Goal: Task Accomplishment & Management: Manage account settings

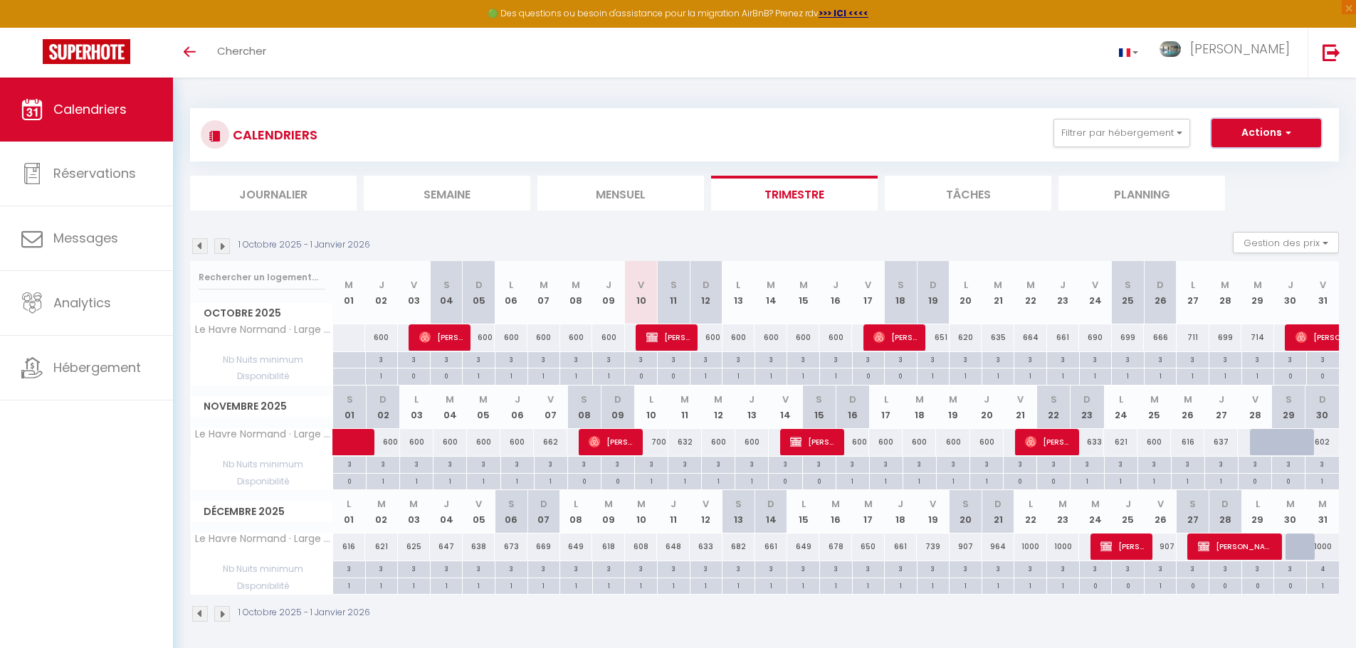
click at [1265, 138] on button "Actions" at bounding box center [1266, 133] width 110 height 28
click at [1332, 56] on img at bounding box center [1331, 52] width 18 height 18
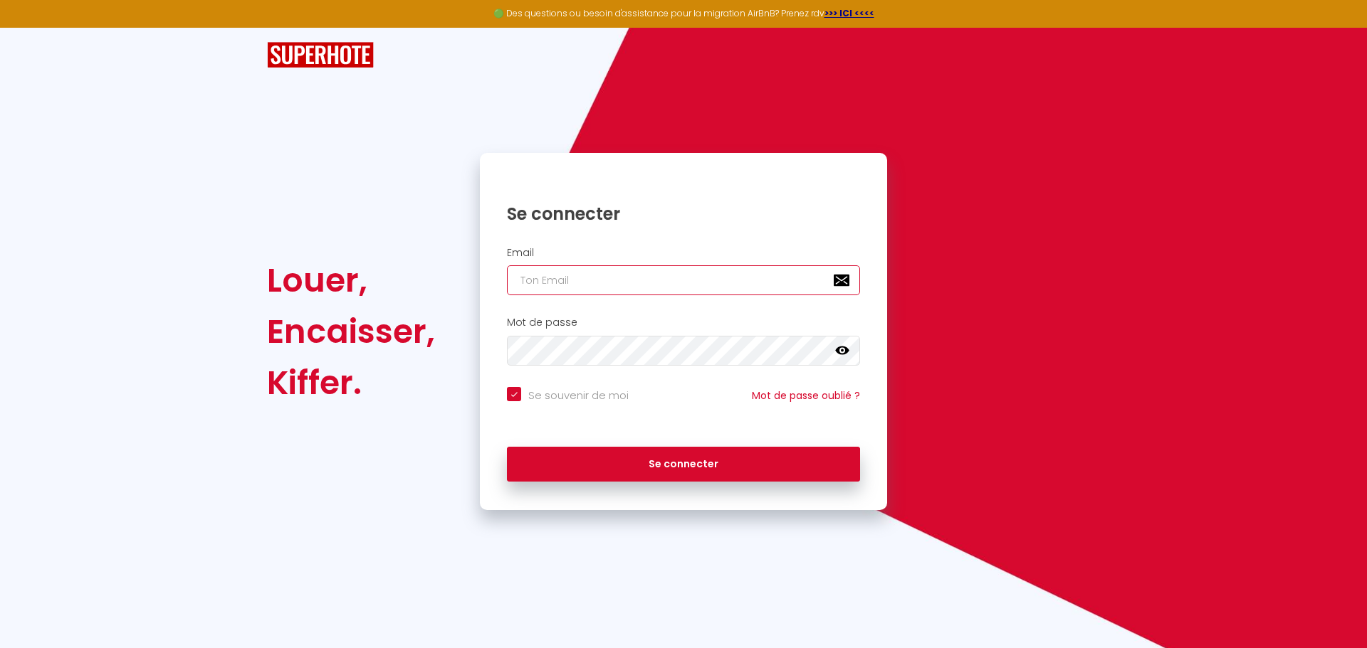
click at [581, 279] on input "email" at bounding box center [683, 280] width 353 height 30
paste input "[EMAIL_ADDRESS][DOMAIN_NAME]"
type input "[EMAIL_ADDRESS][DOMAIN_NAME]"
checkbox input "true"
type input "[EMAIL_ADDRESS][DOMAIN_NAME]"
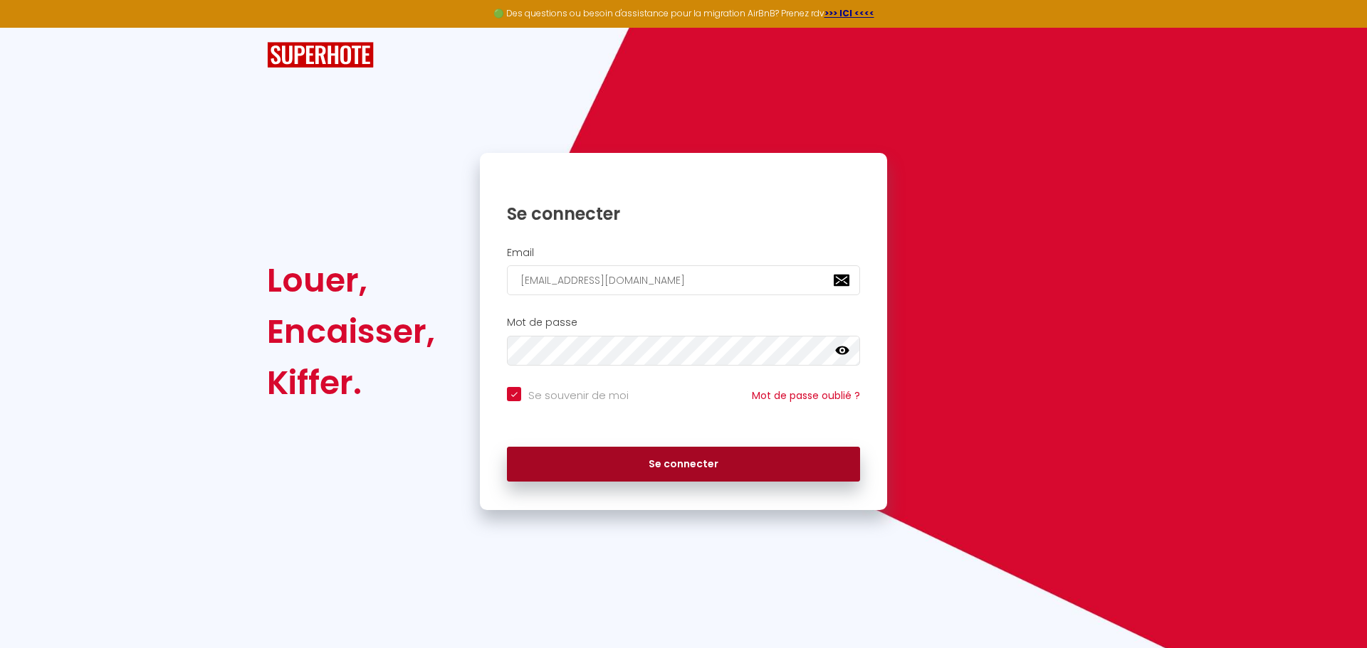
click at [722, 466] on button "Se connecter" at bounding box center [683, 465] width 353 height 36
checkbox input "true"
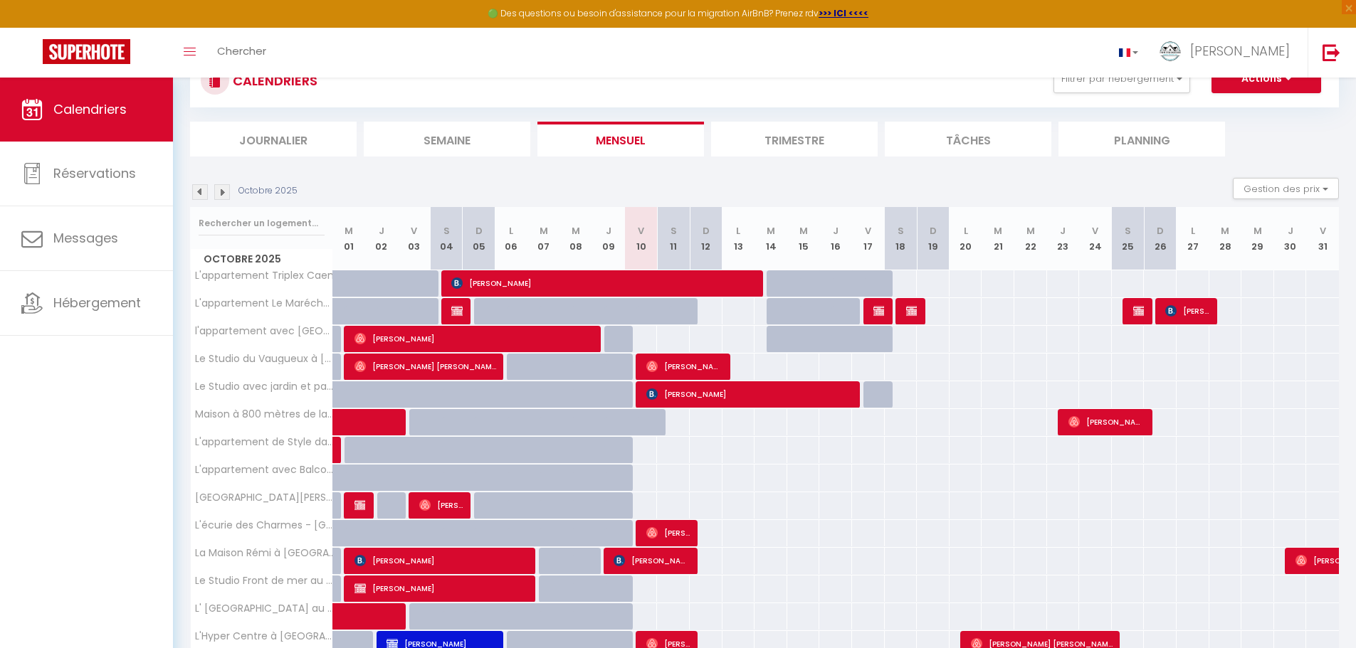
scroll to position [166, 0]
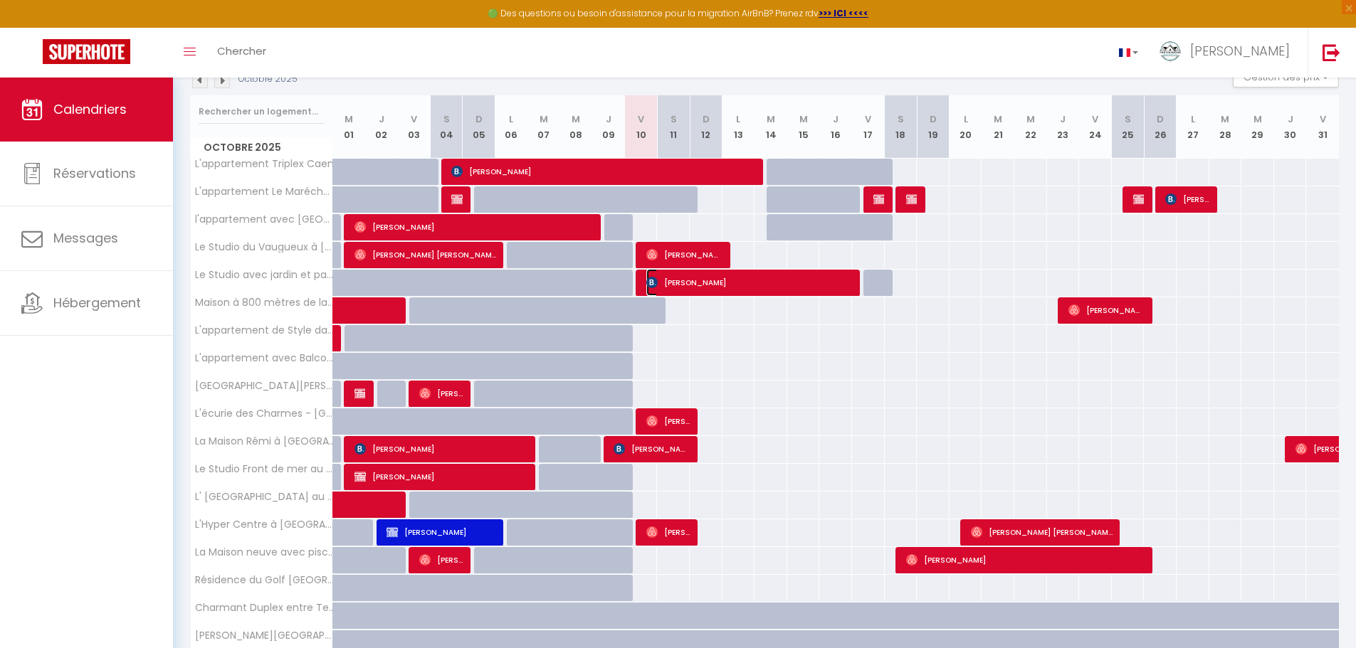
click at [720, 280] on span "[PERSON_NAME]" at bounding box center [749, 282] width 207 height 27
select select "OK"
select select "0"
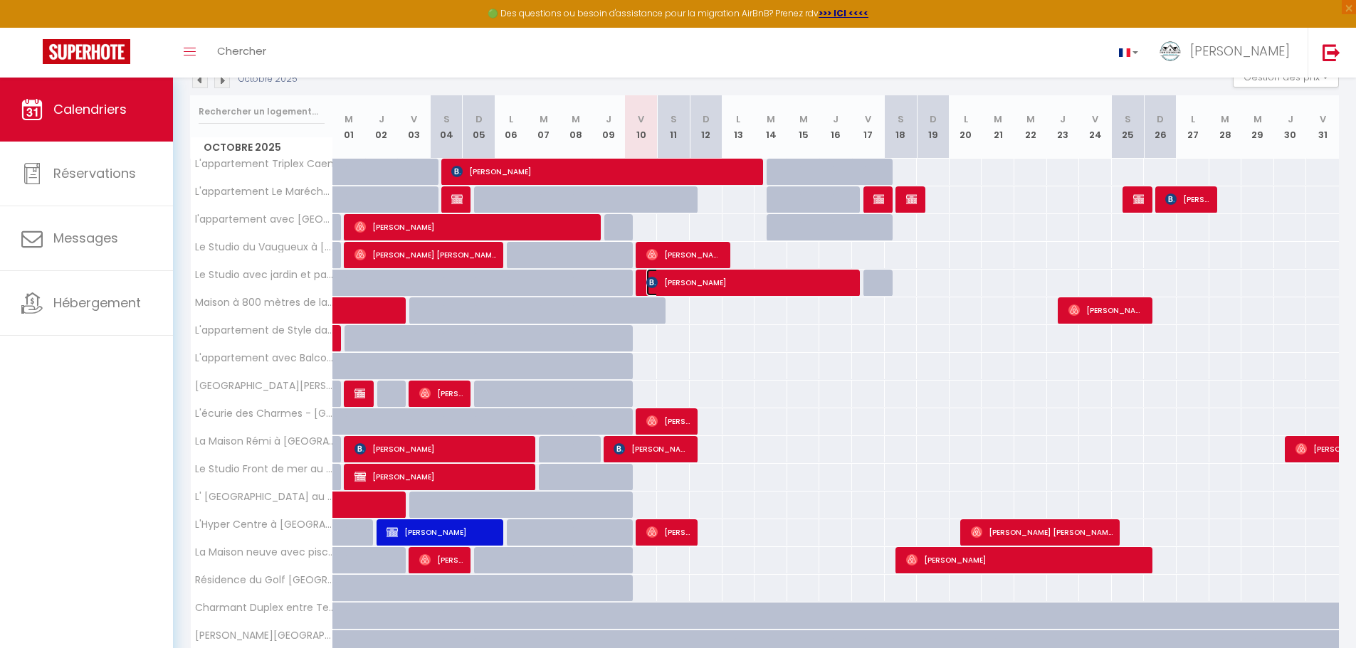
select select "1"
select select
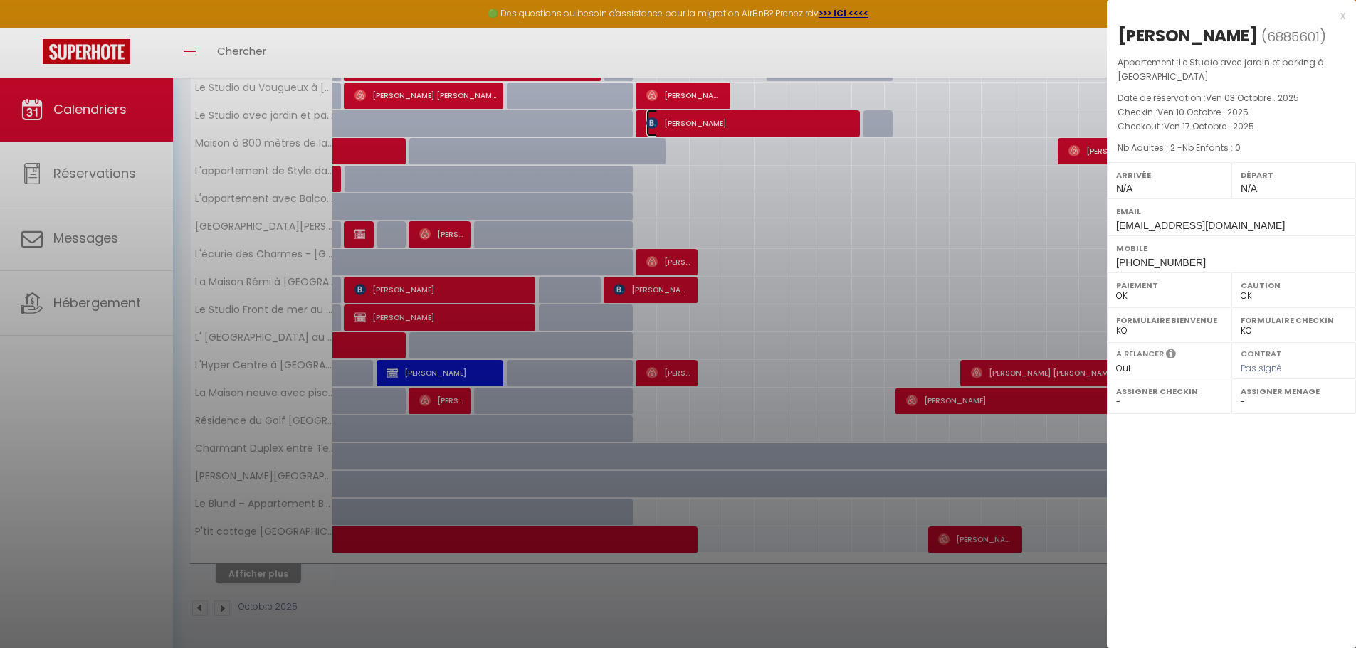
scroll to position [0, 0]
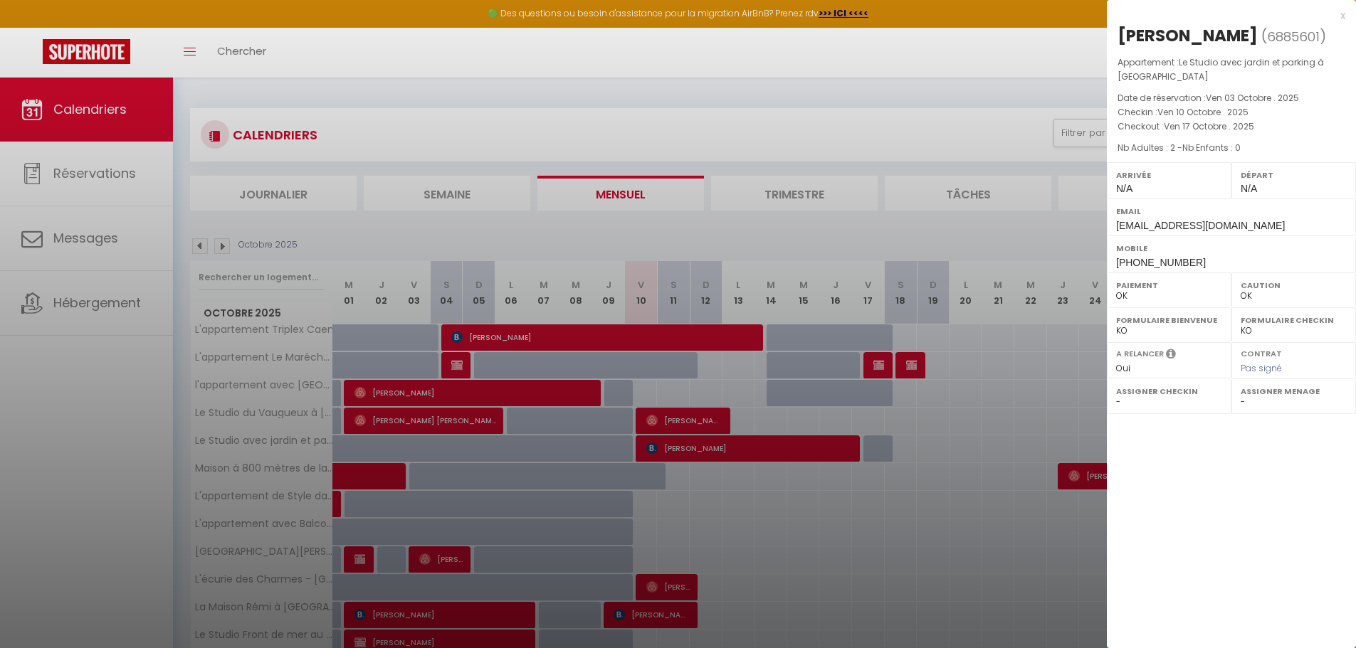
click at [1341, 18] on div "x" at bounding box center [1226, 15] width 238 height 17
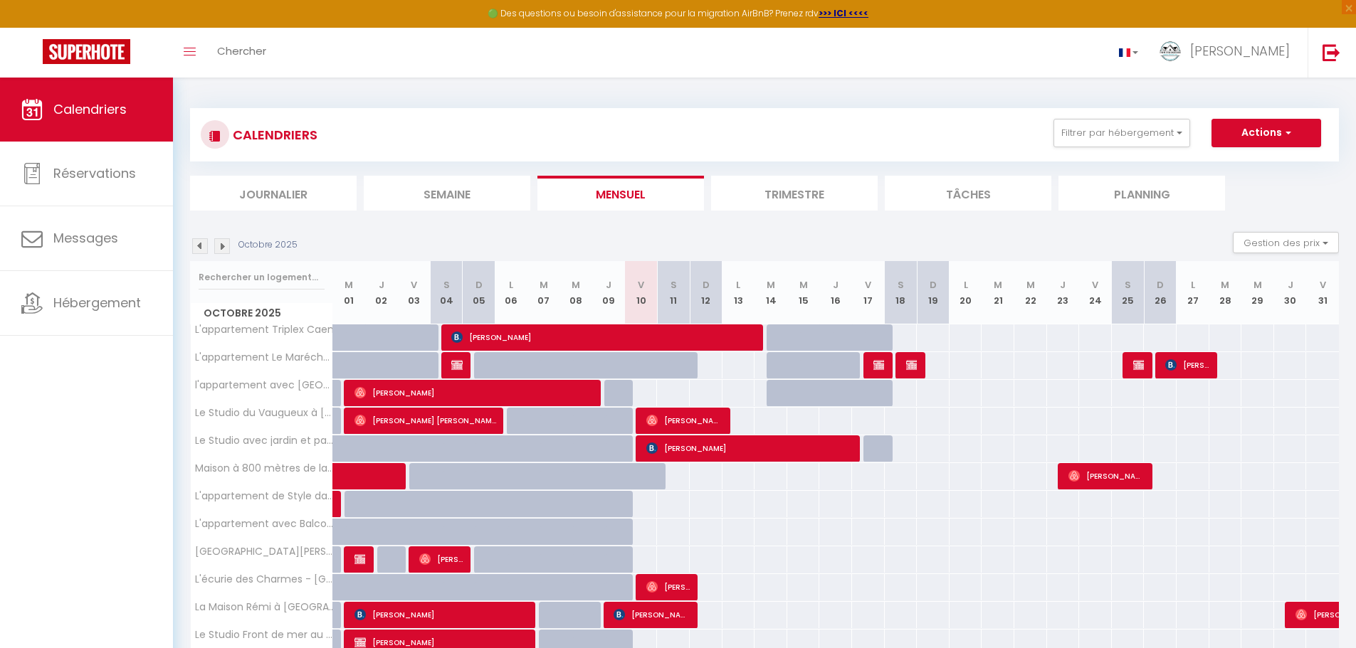
click at [288, 194] on li "Journalier" at bounding box center [273, 193] width 167 height 35
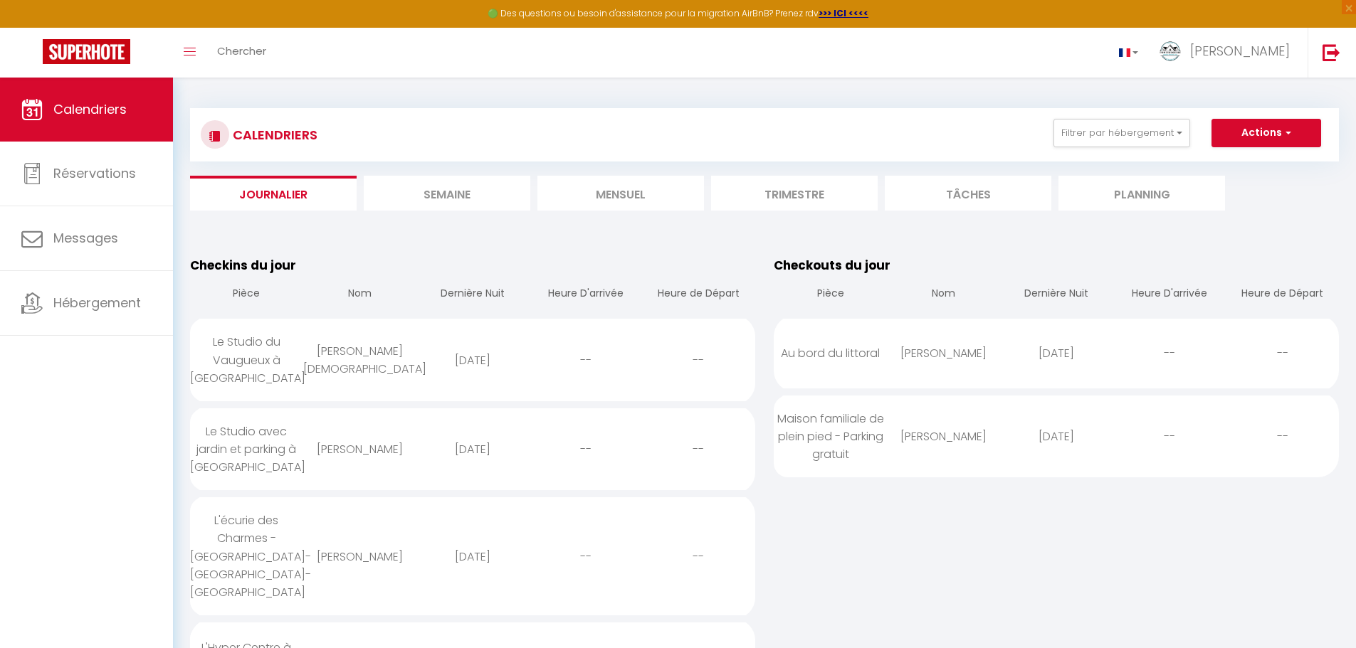
click at [1134, 196] on li "Planning" at bounding box center [1141, 193] width 167 height 35
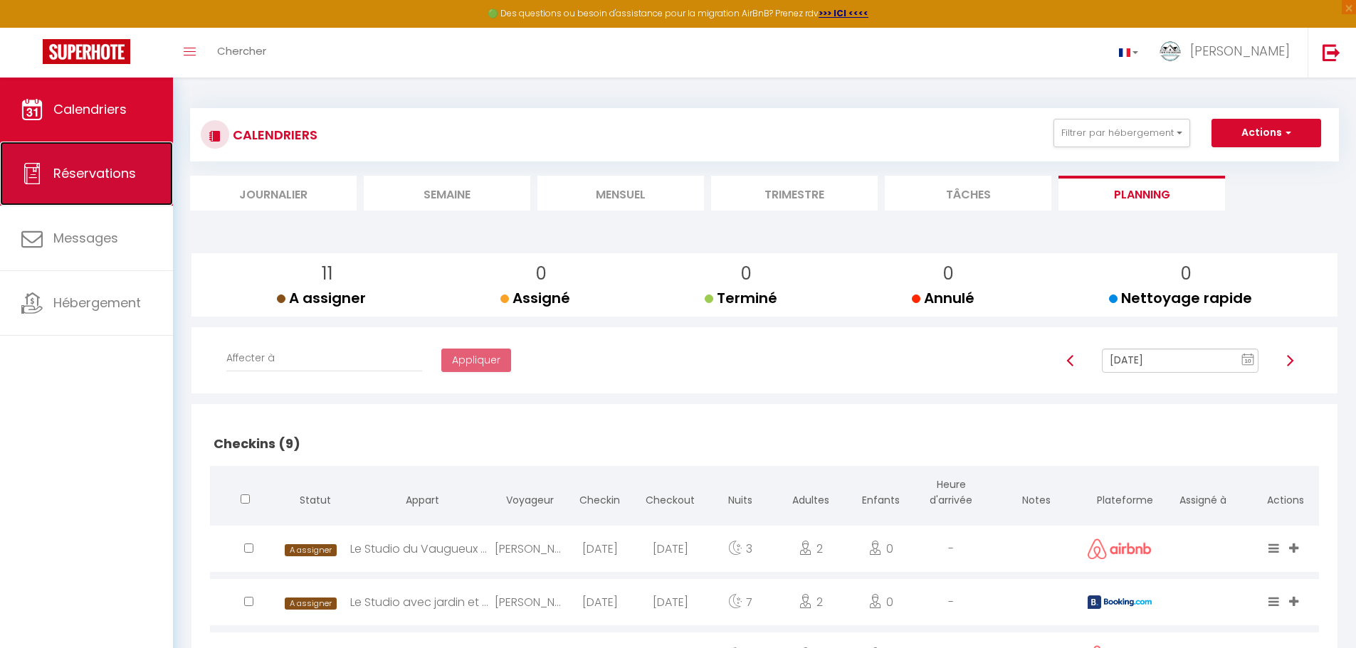
click at [104, 181] on span "Réservations" at bounding box center [94, 173] width 83 height 18
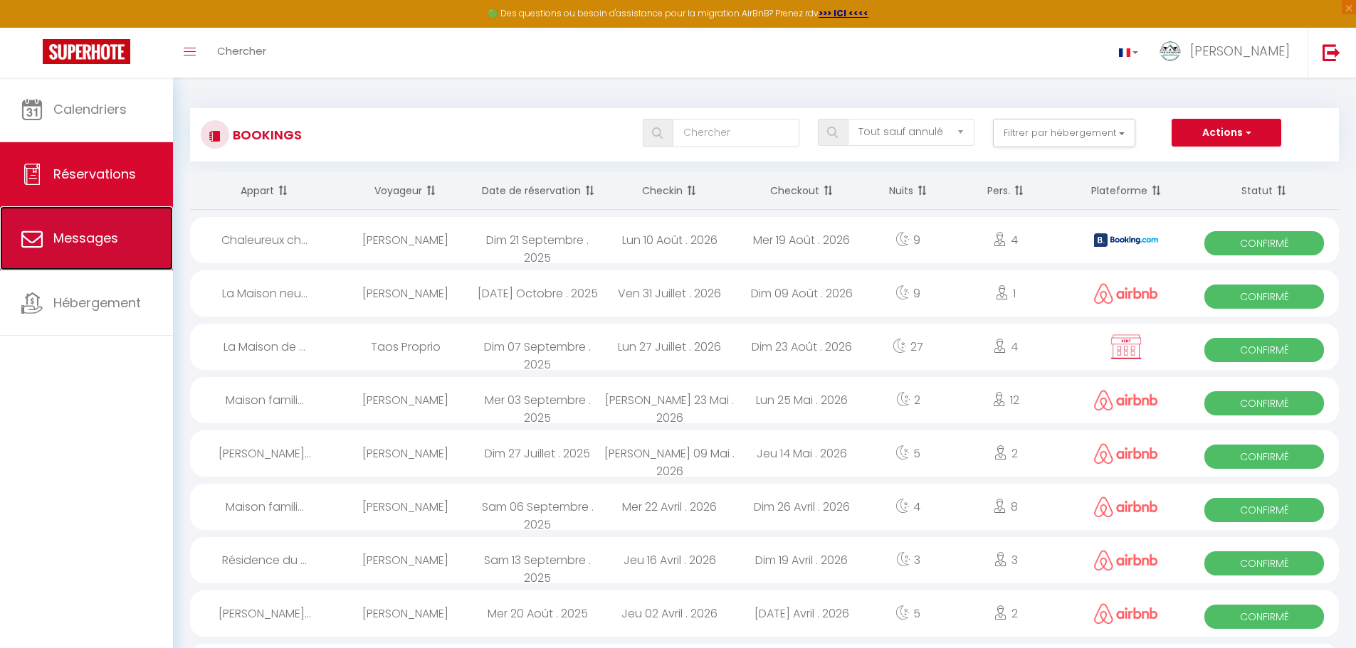
click at [97, 246] on span "Messages" at bounding box center [85, 238] width 65 height 18
select select "message"
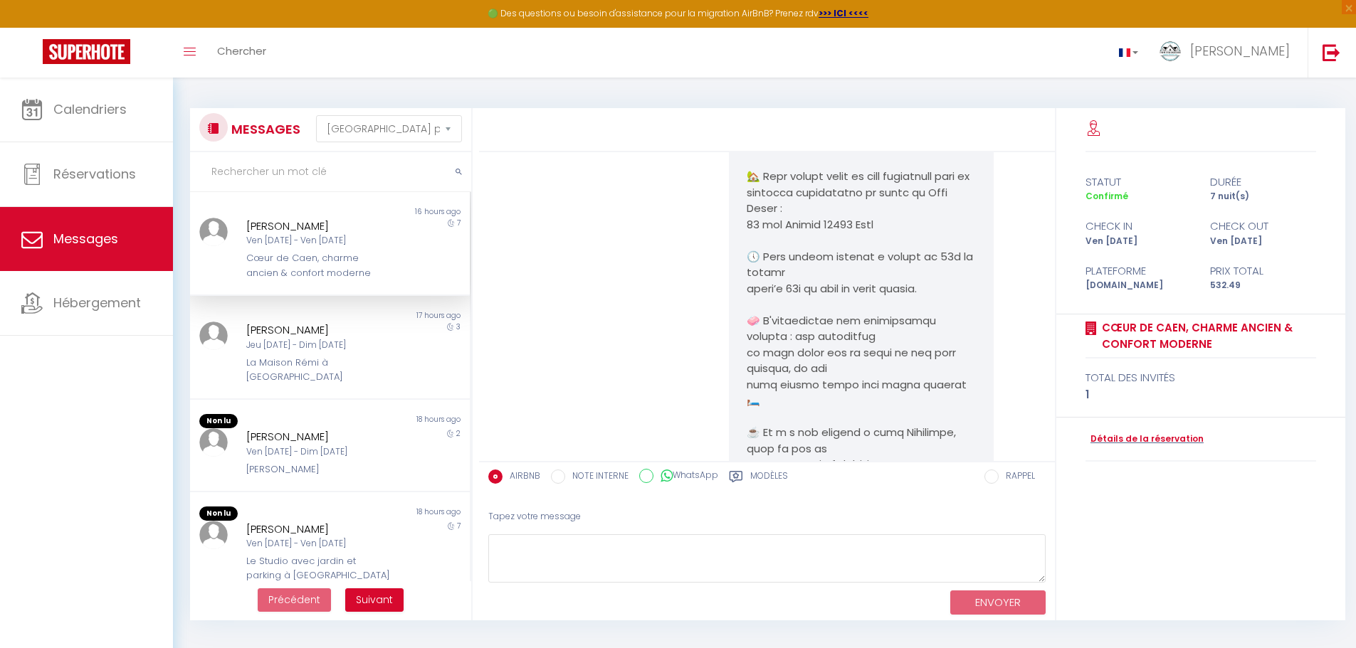
scroll to position [22, 0]
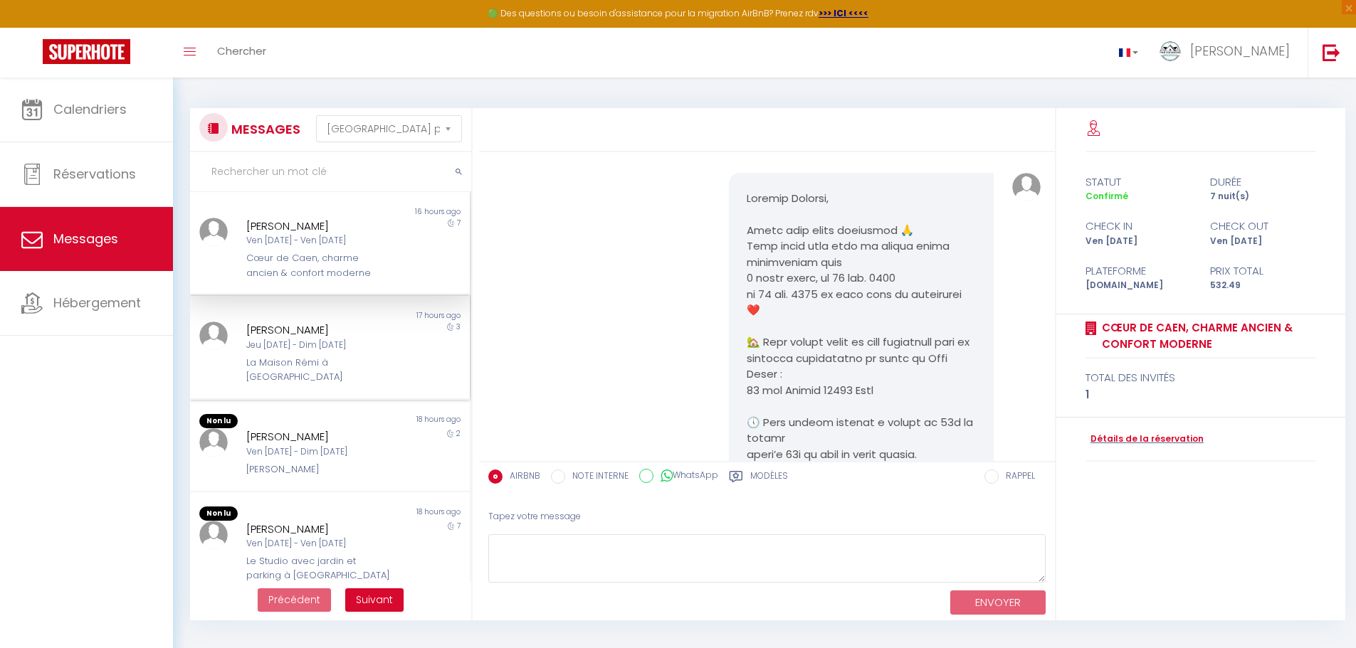
click at [283, 342] on div "Jeu [DATE] - Dim [DATE]" at bounding box center [318, 346] width 144 height 14
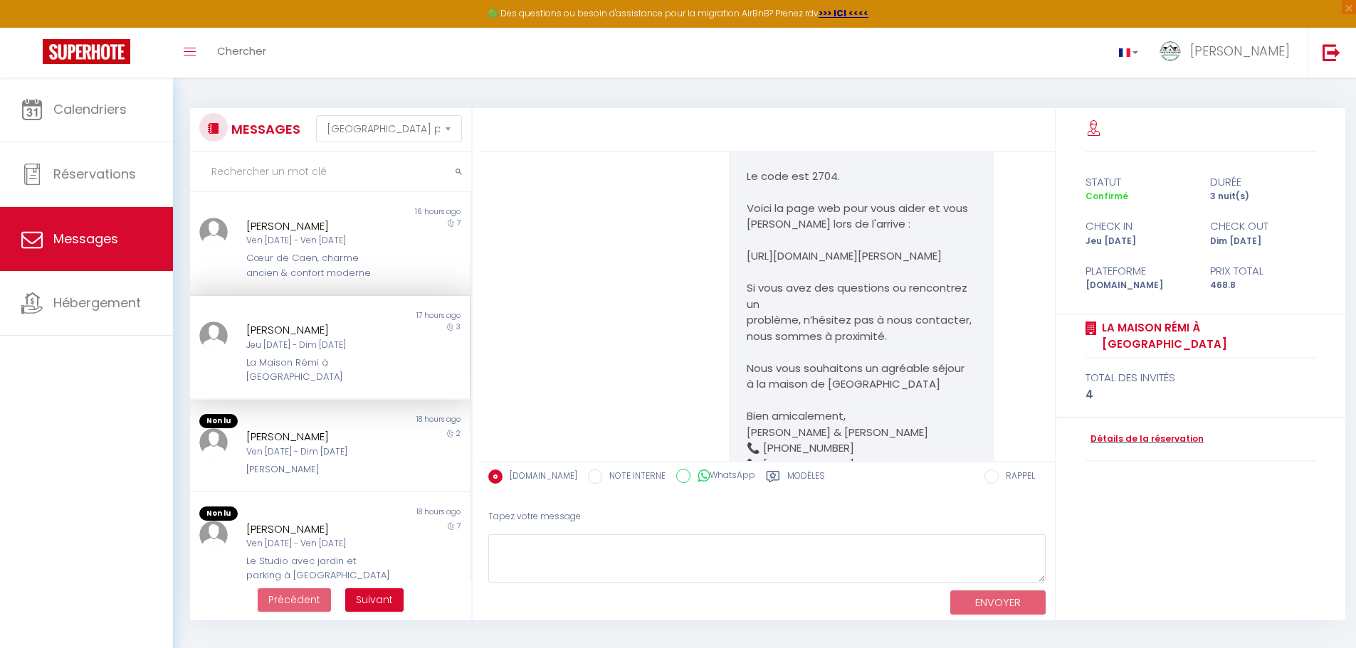
scroll to position [3964, 0]
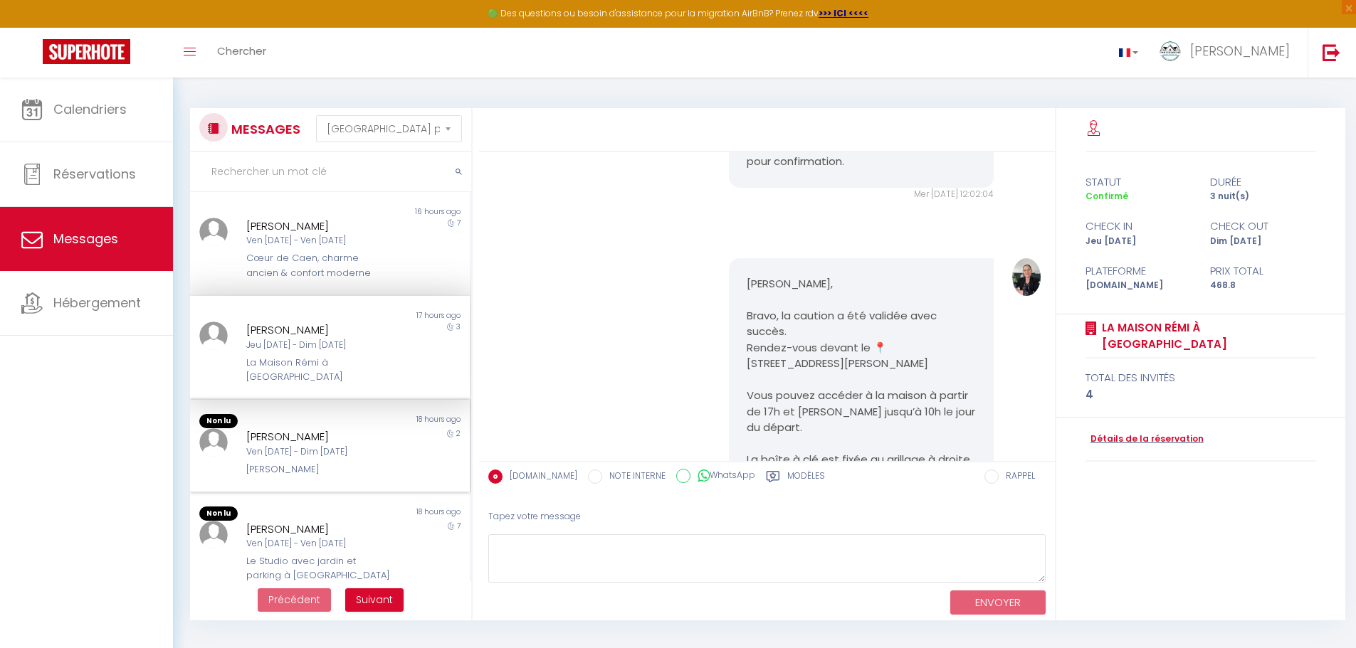
click at [275, 438] on div "[PERSON_NAME]" at bounding box center [318, 436] width 144 height 17
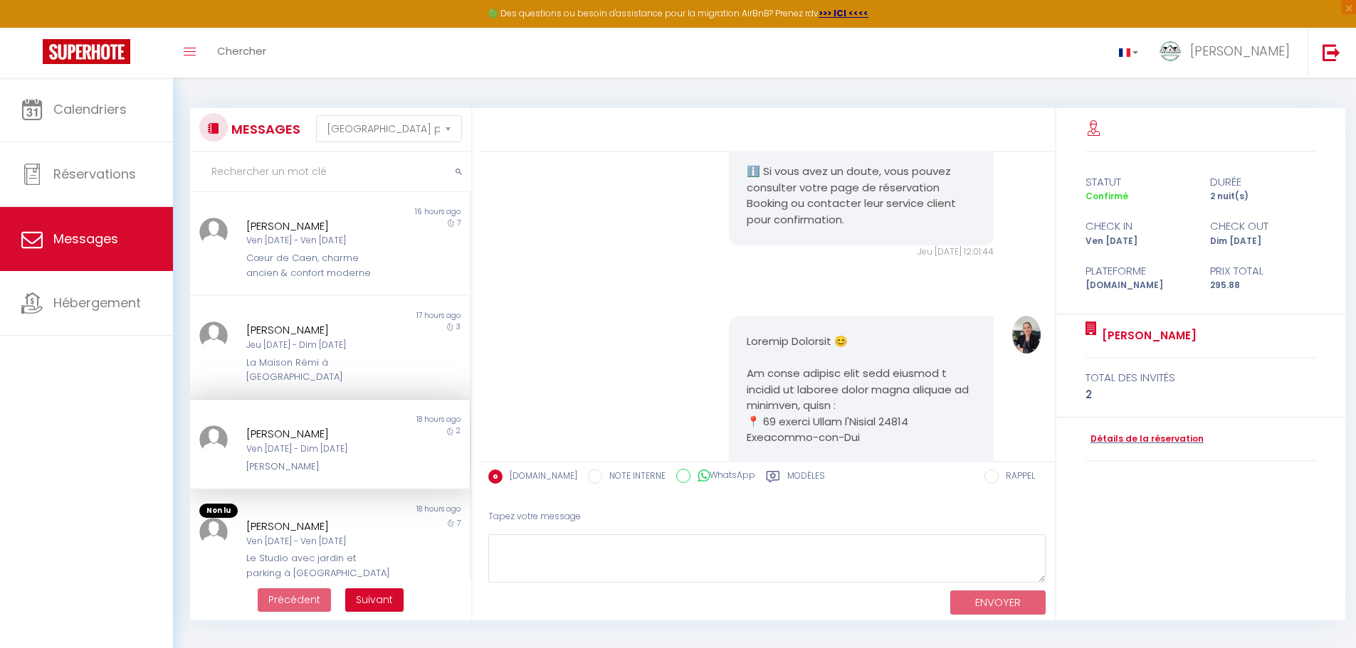
scroll to position [4596, 0]
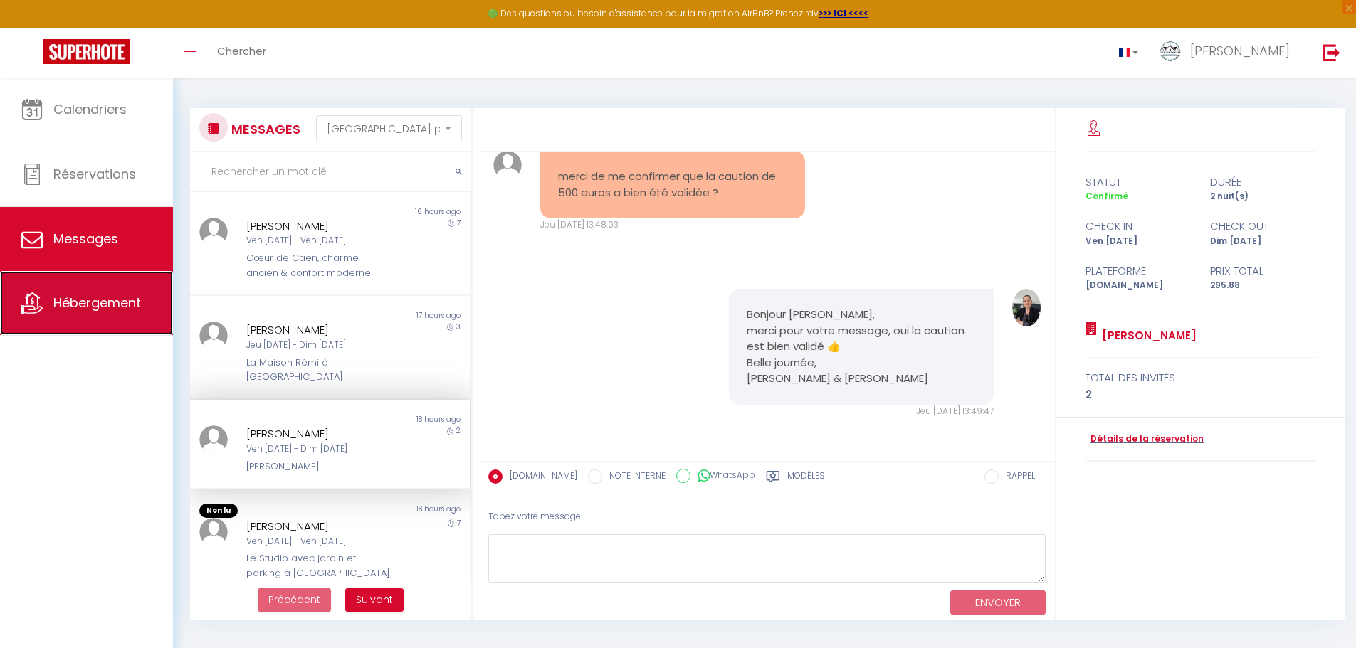
click at [115, 307] on span "Hébergement" at bounding box center [97, 303] width 88 height 18
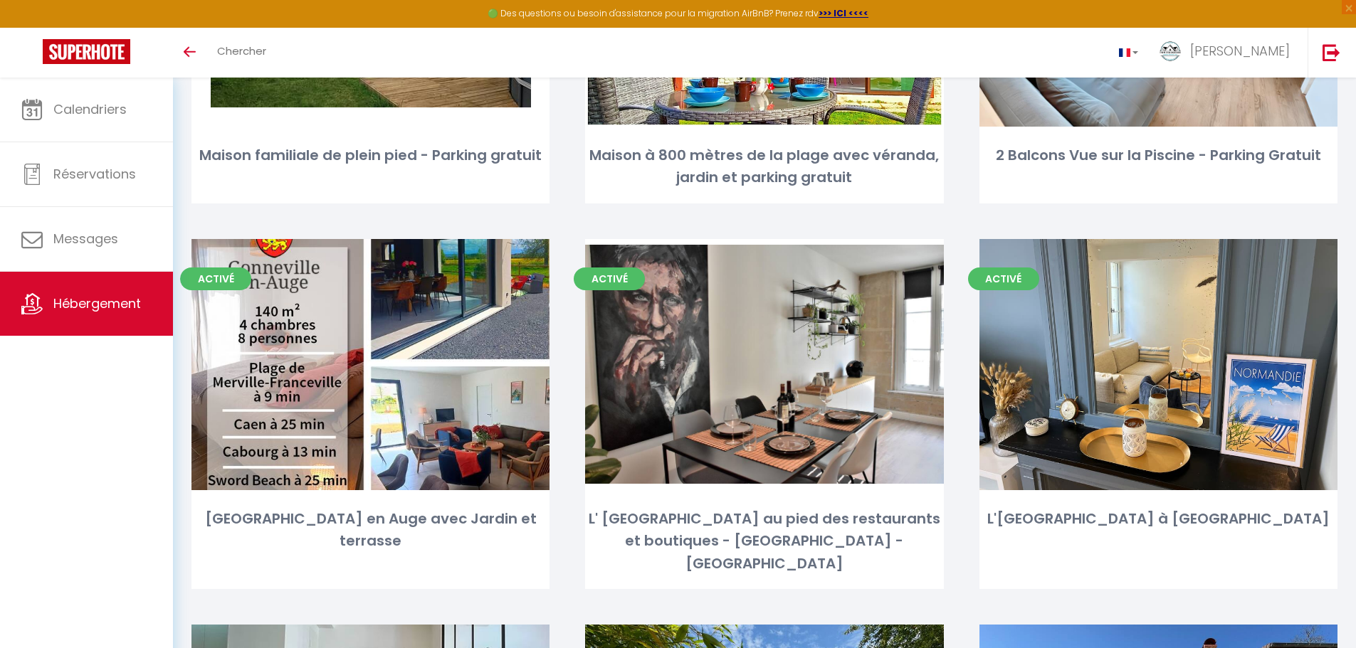
scroll to position [355, 0]
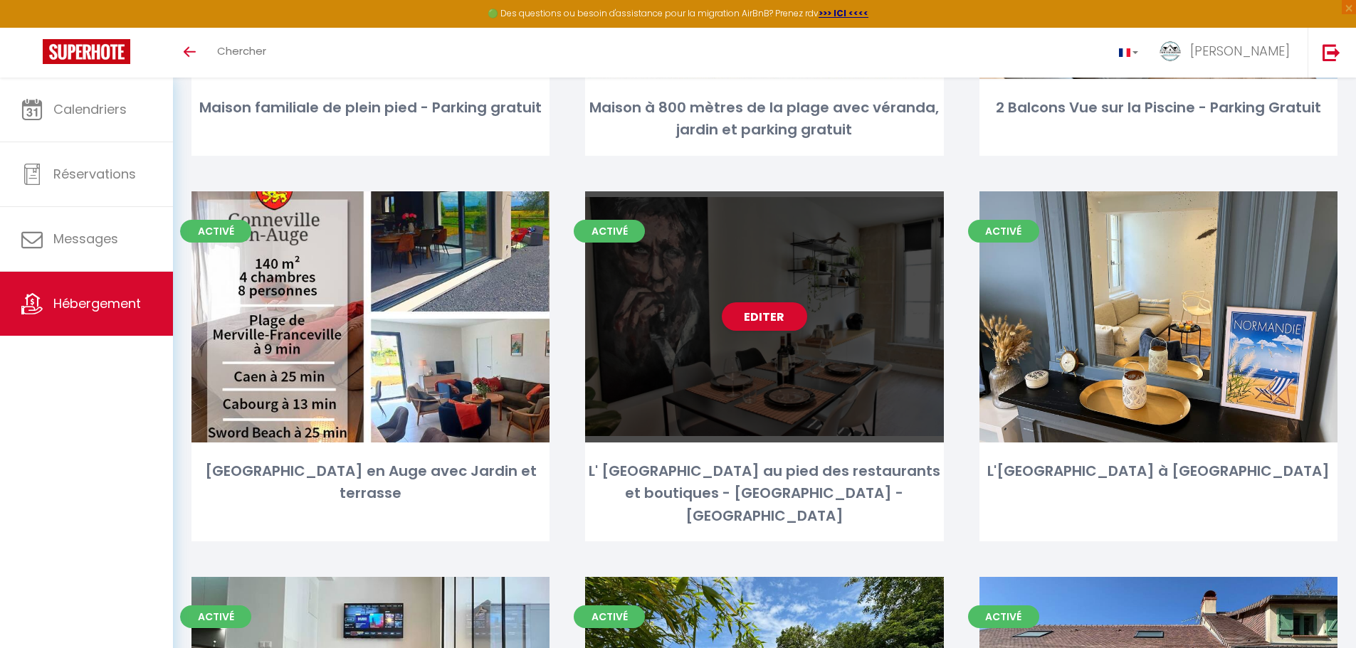
click at [777, 335] on div "Editer" at bounding box center [764, 316] width 358 height 251
select select "3"
select select "2"
select select "1"
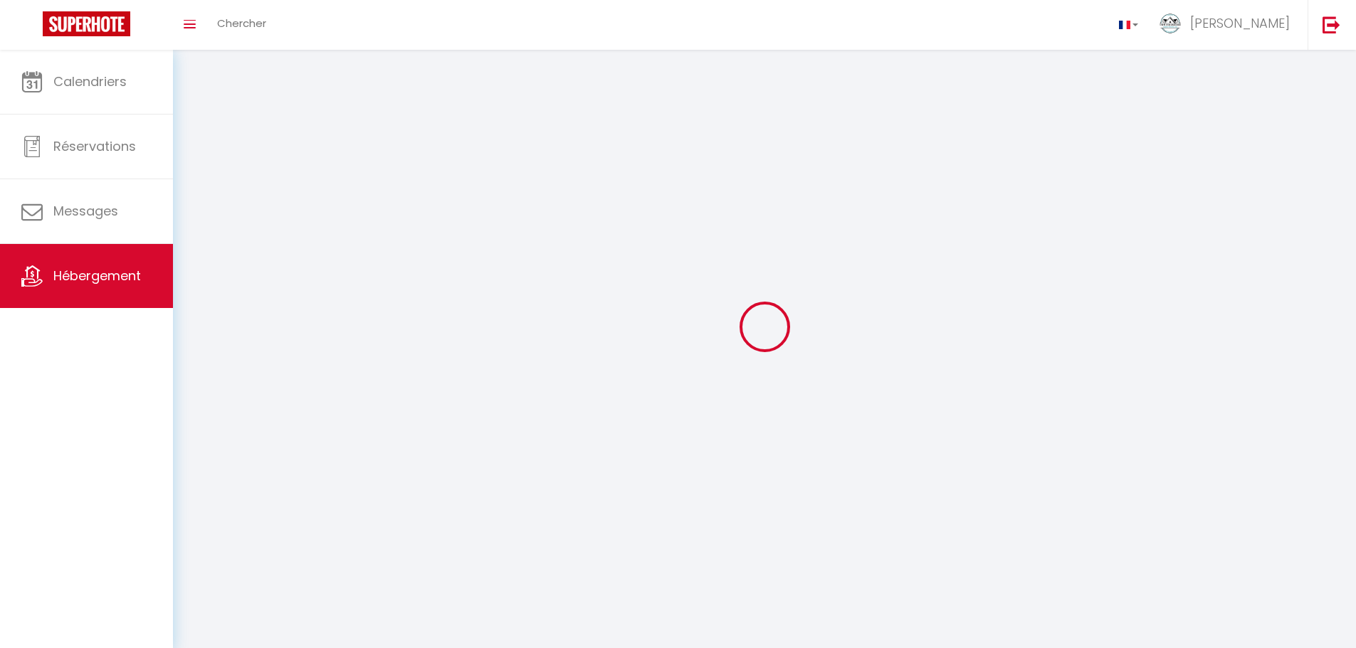
select select
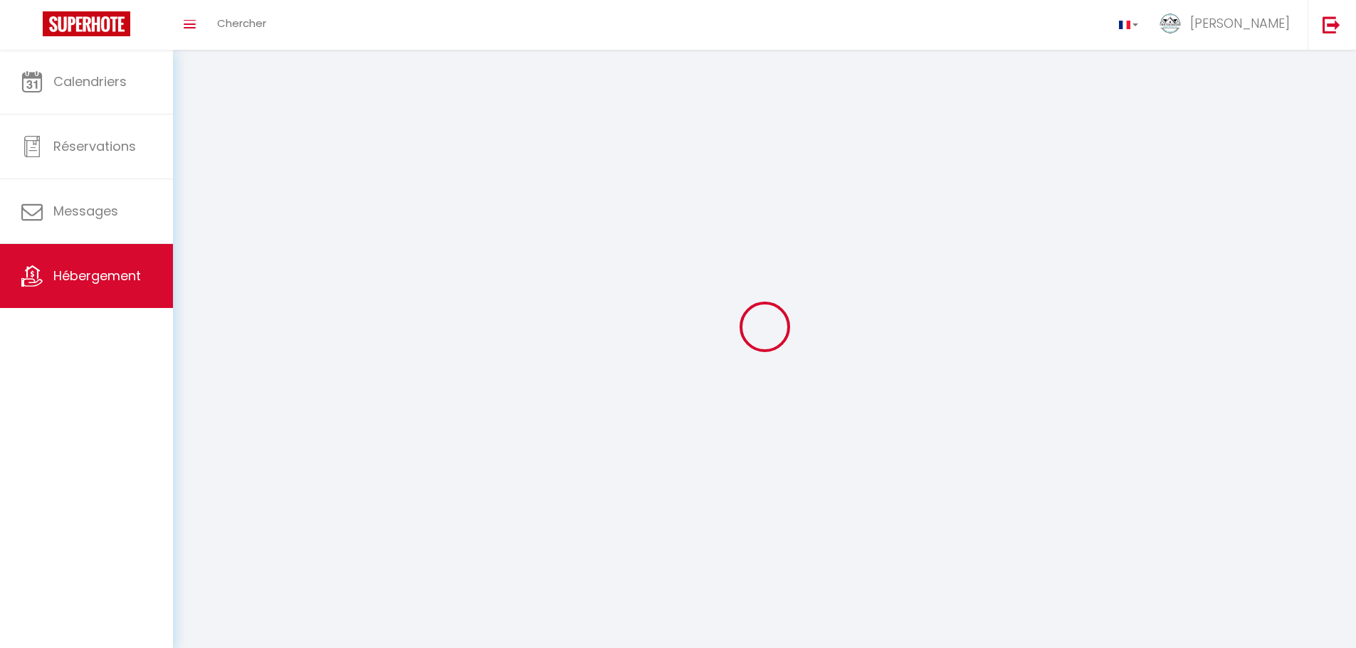
select select
checkbox input "false"
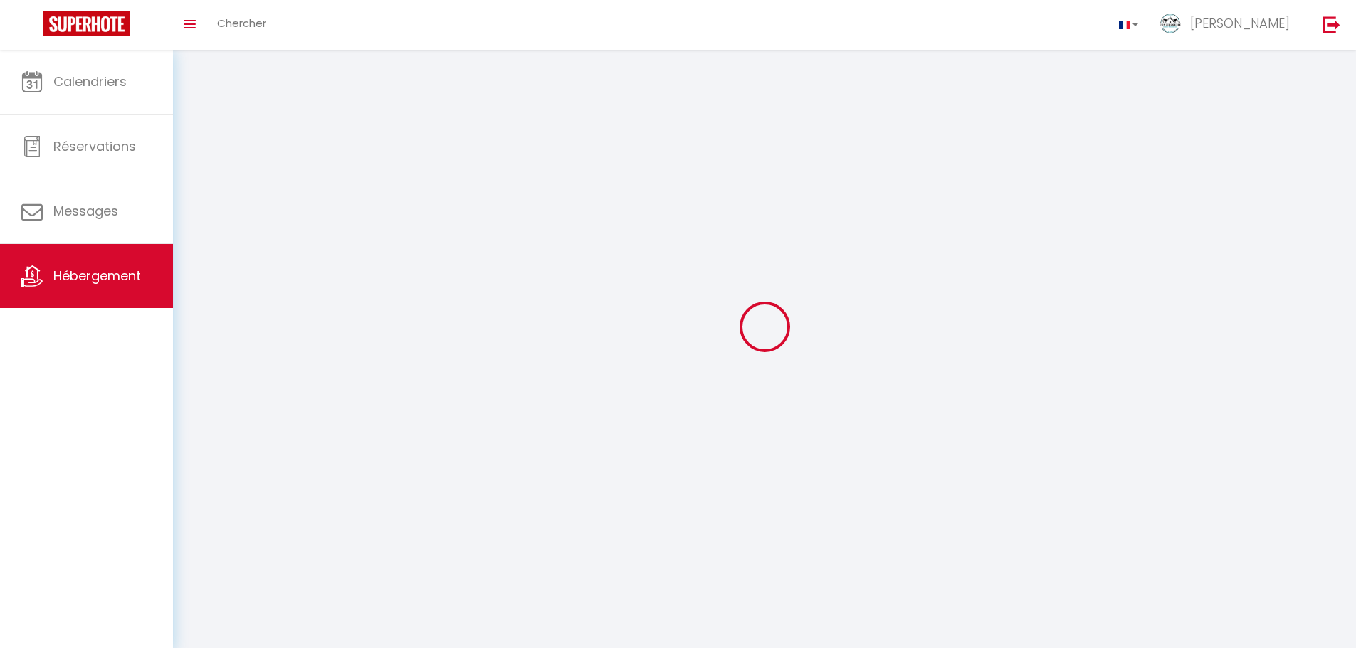
select select
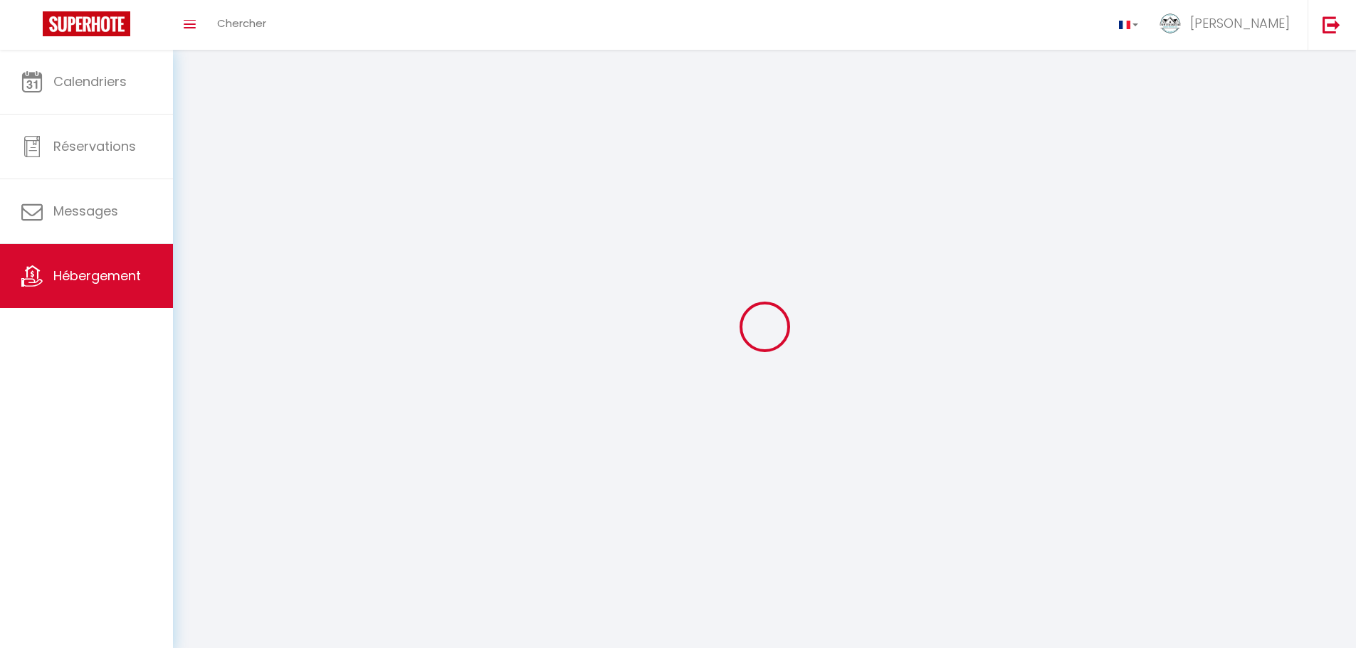
select select
checkbox input "false"
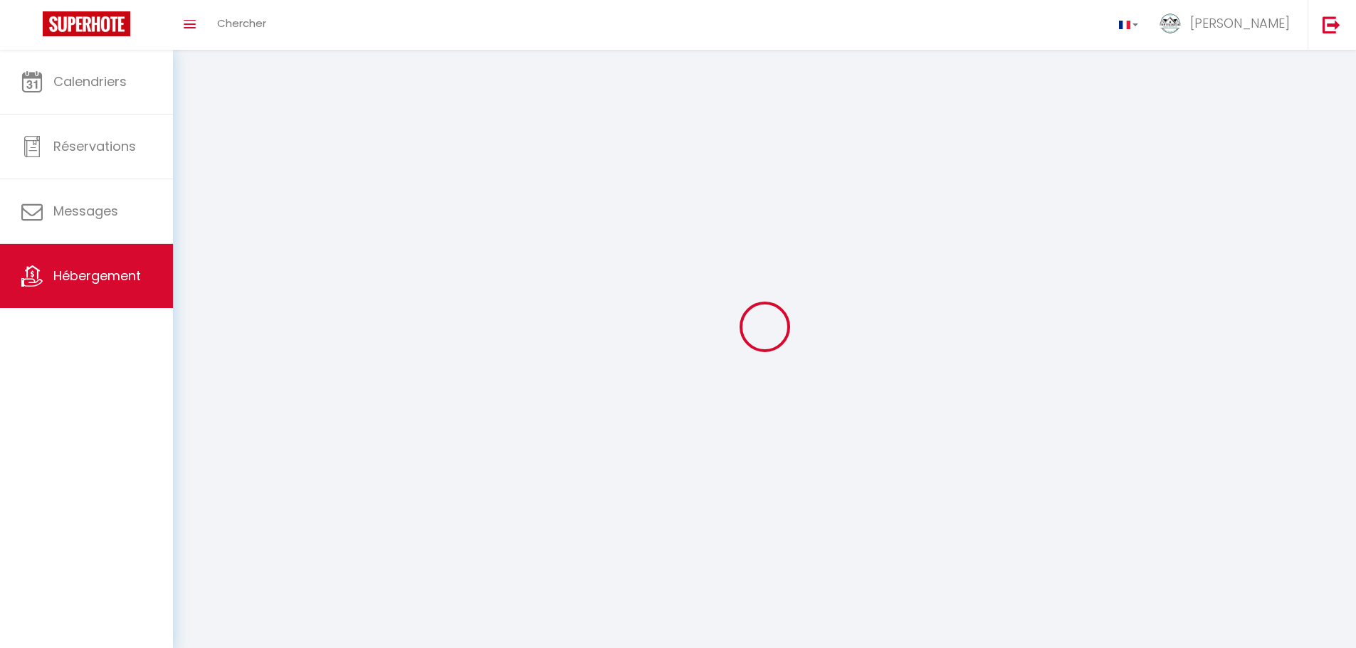
checkbox input "false"
select select
select select "1"
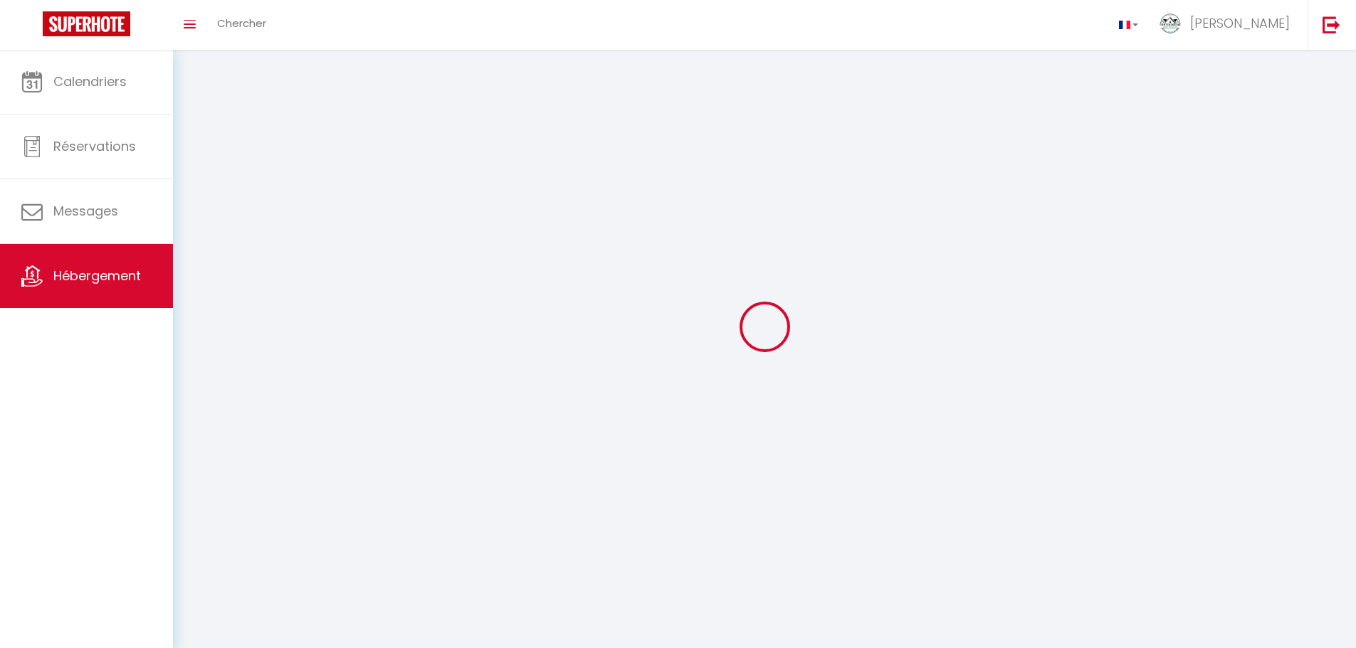
select select "28"
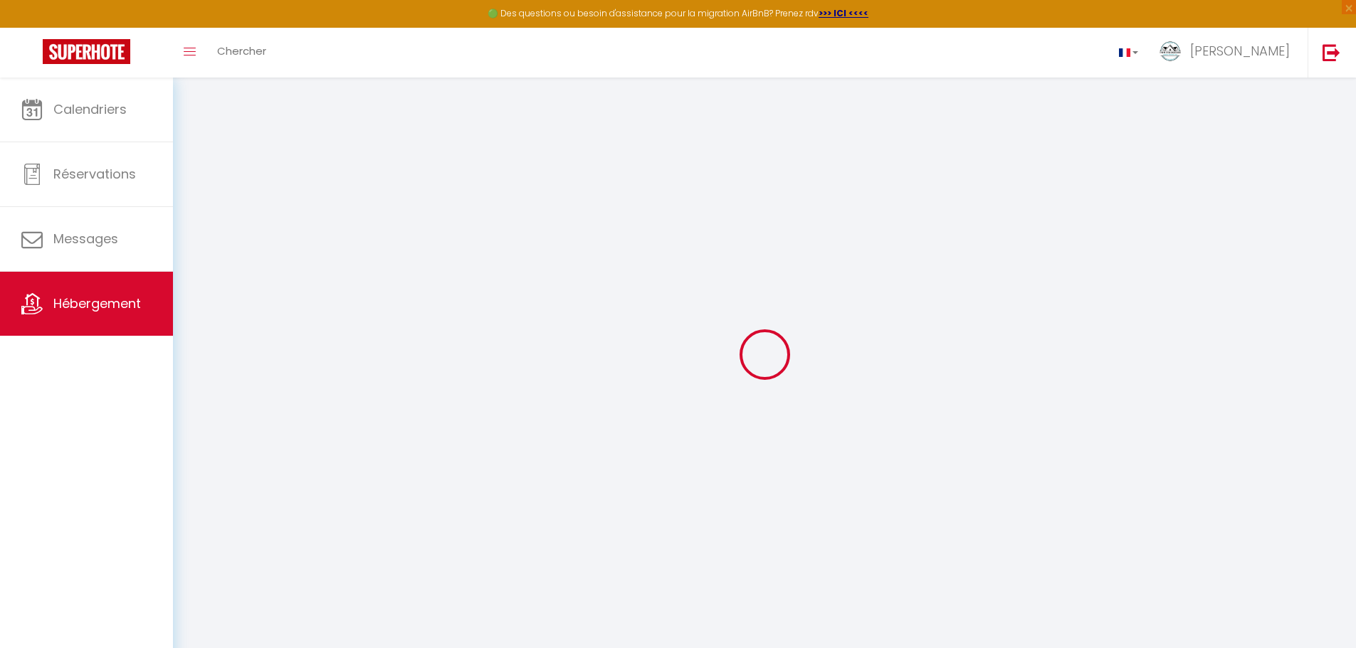
select select
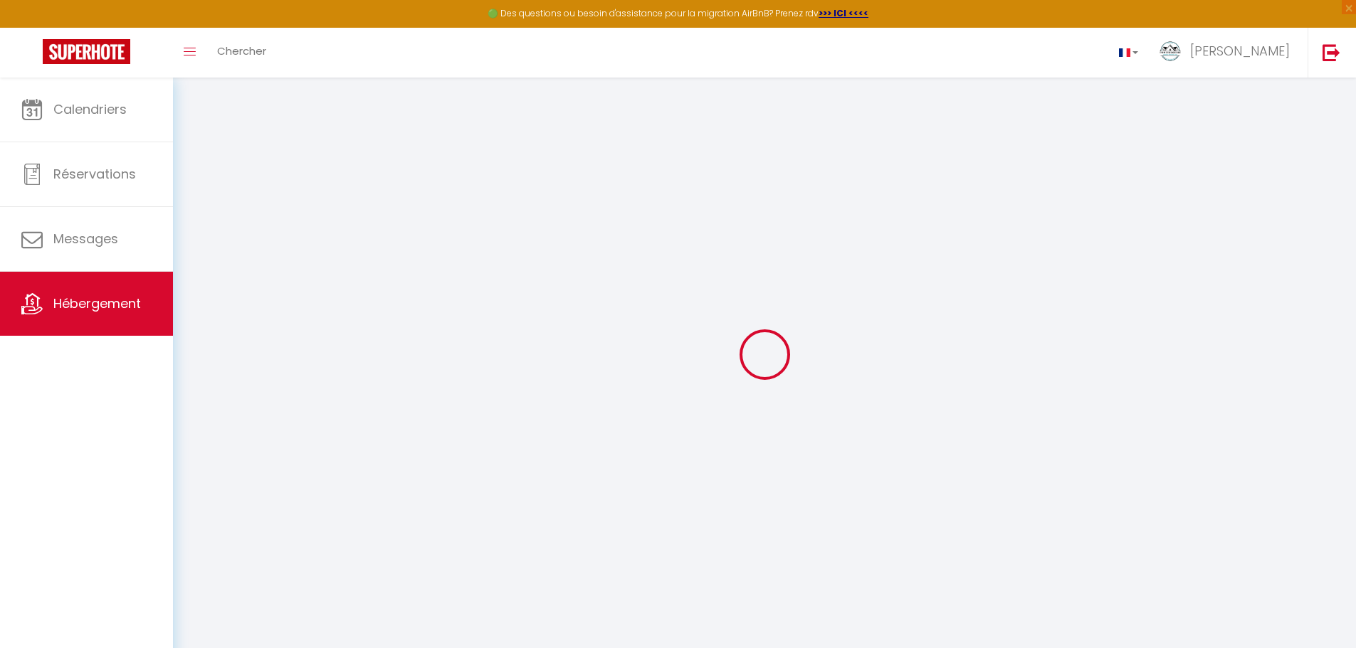
select select
checkbox input "false"
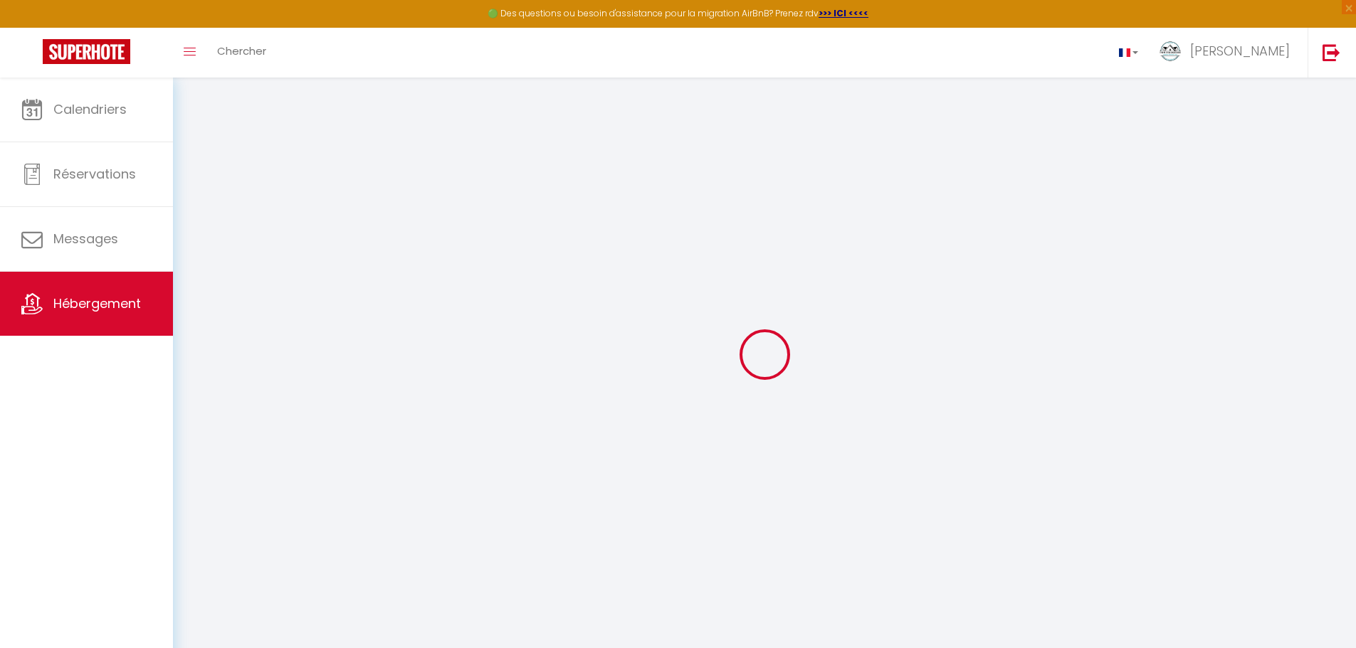
select select
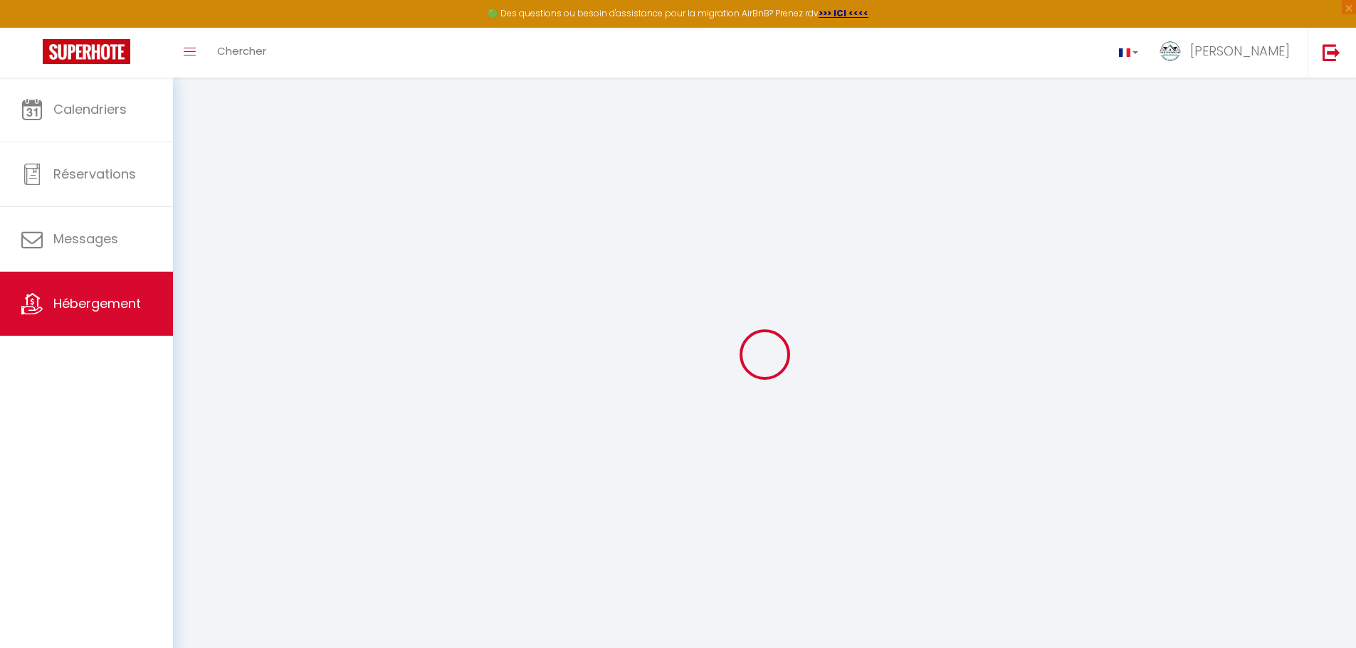
select select
checkbox input "false"
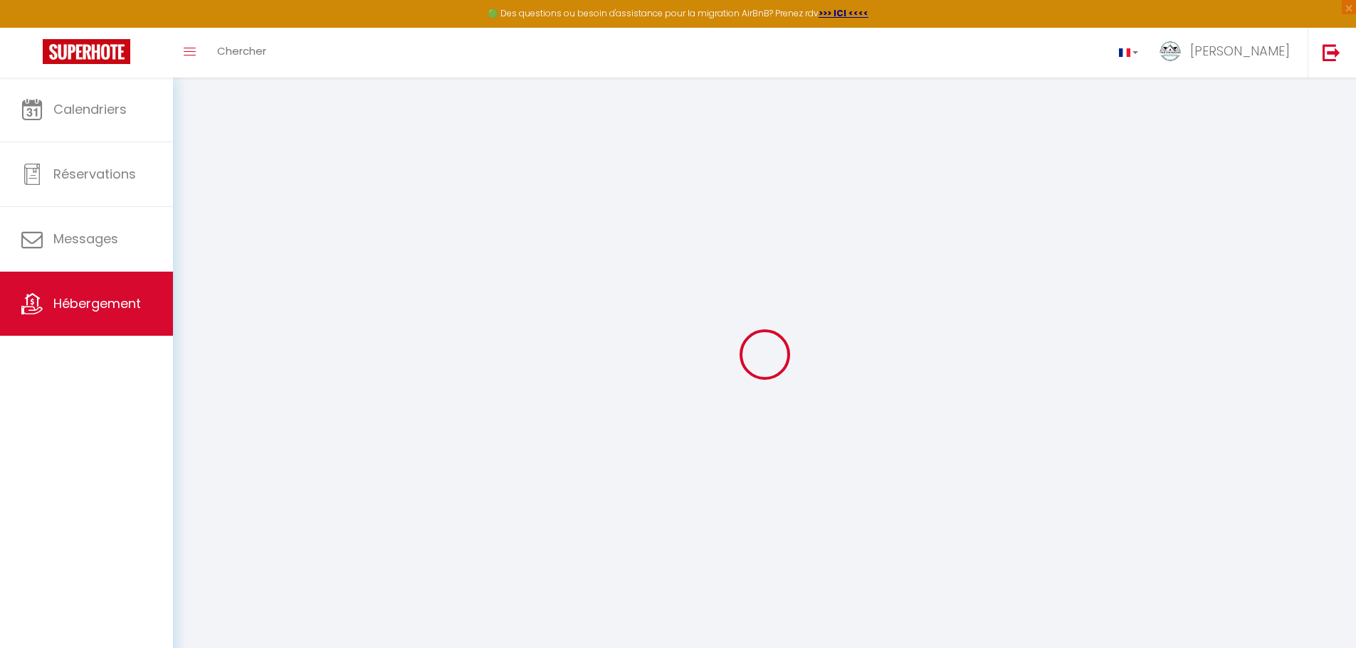
checkbox input "false"
select select
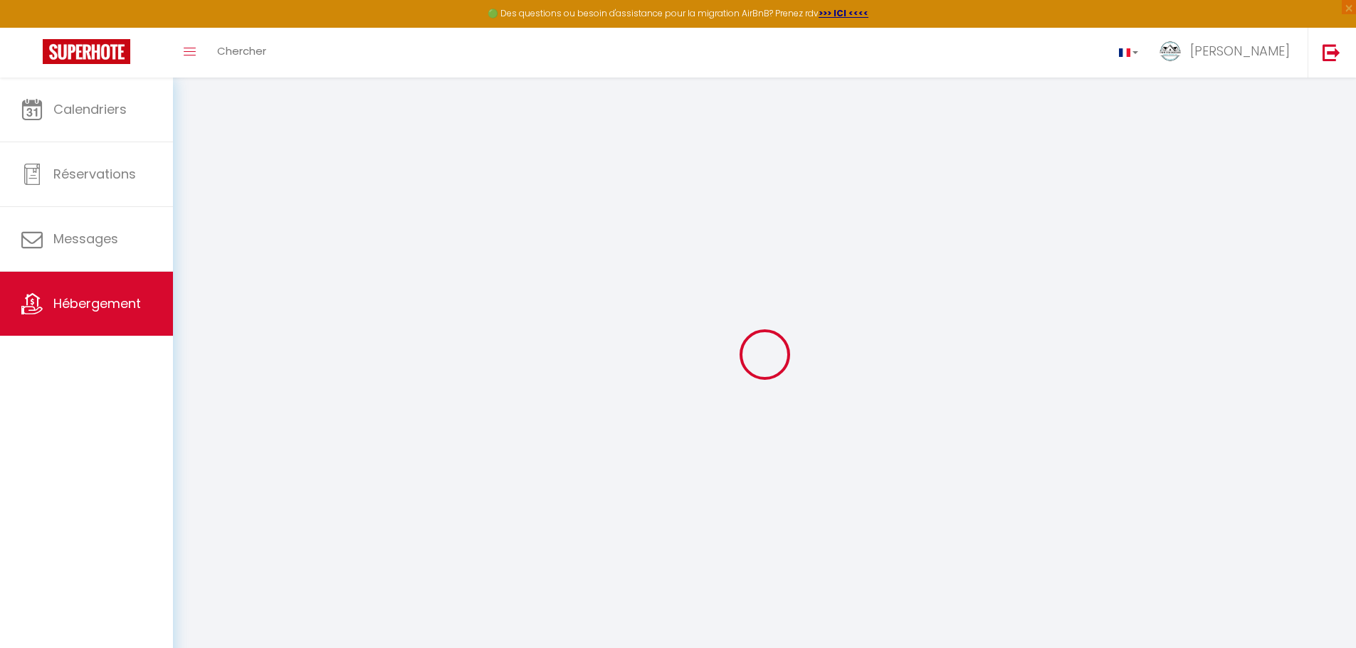
select select
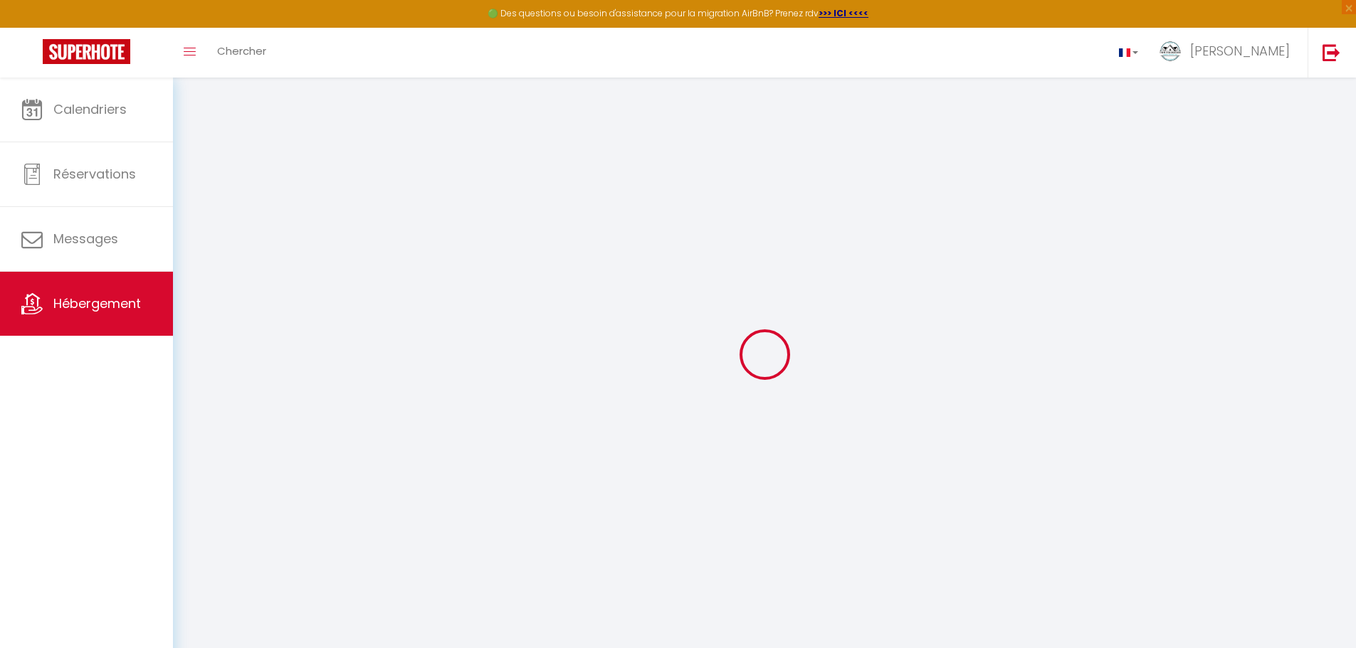
checkbox input "false"
select select
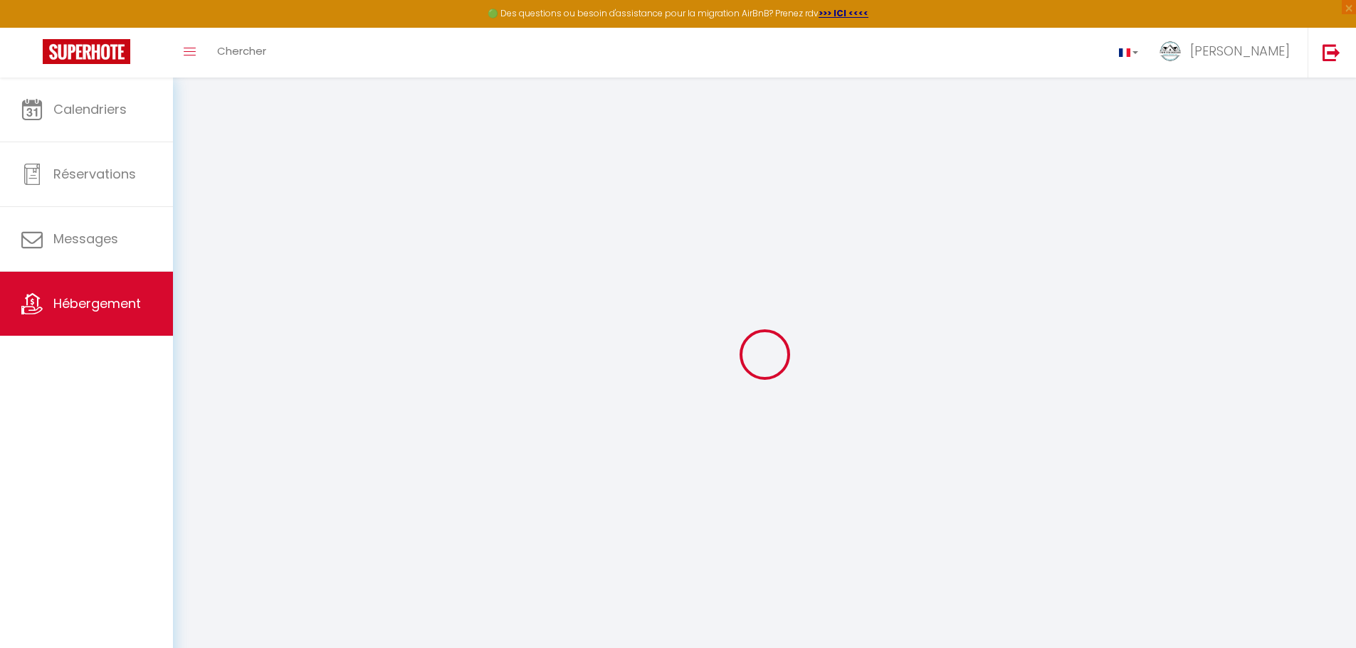
select select
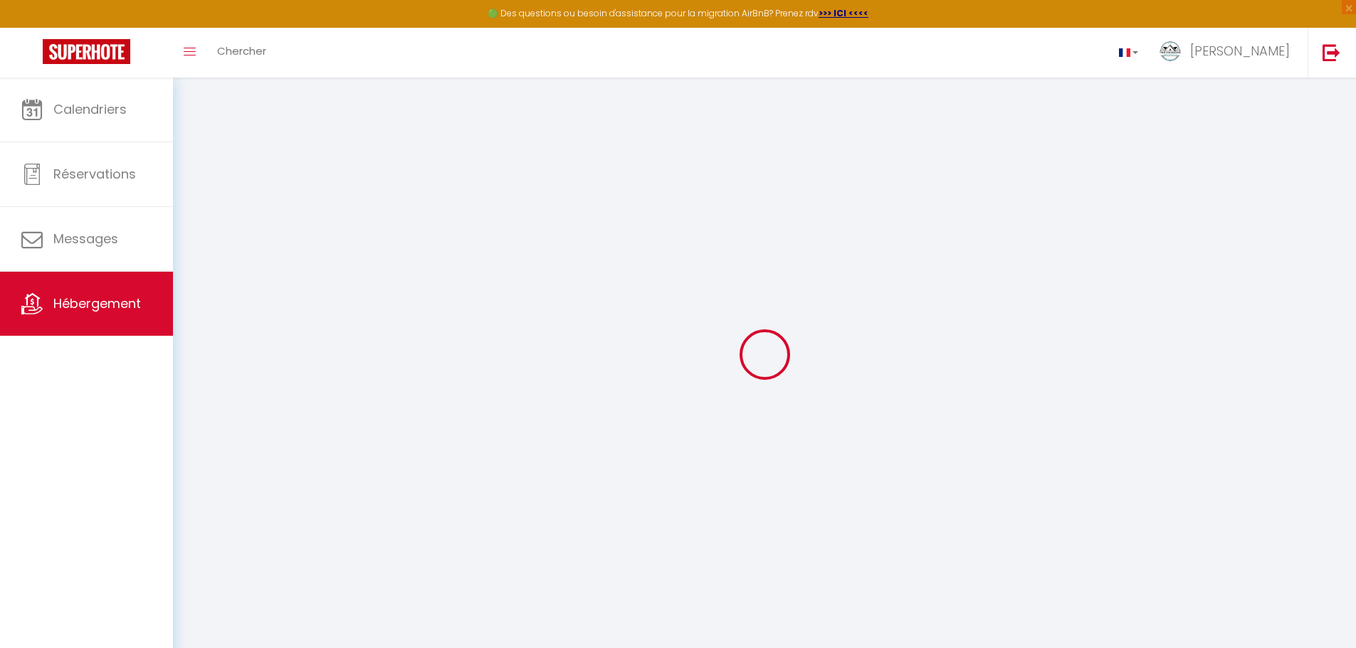
select select
checkbox input "false"
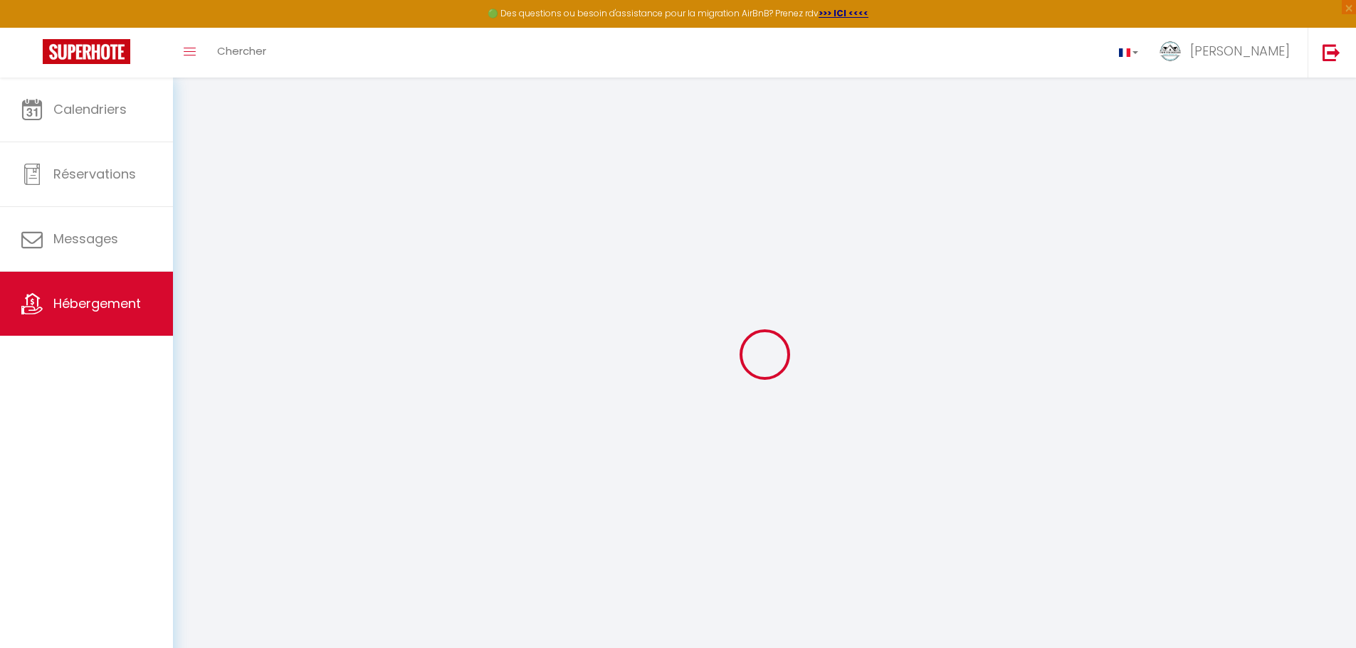
checkbox input "false"
select select
type input "L' [GEOGRAPHIC_DATA] au pied des restaurants et boutiques - [GEOGRAPHIC_DATA] -…"
type input "Tommy"
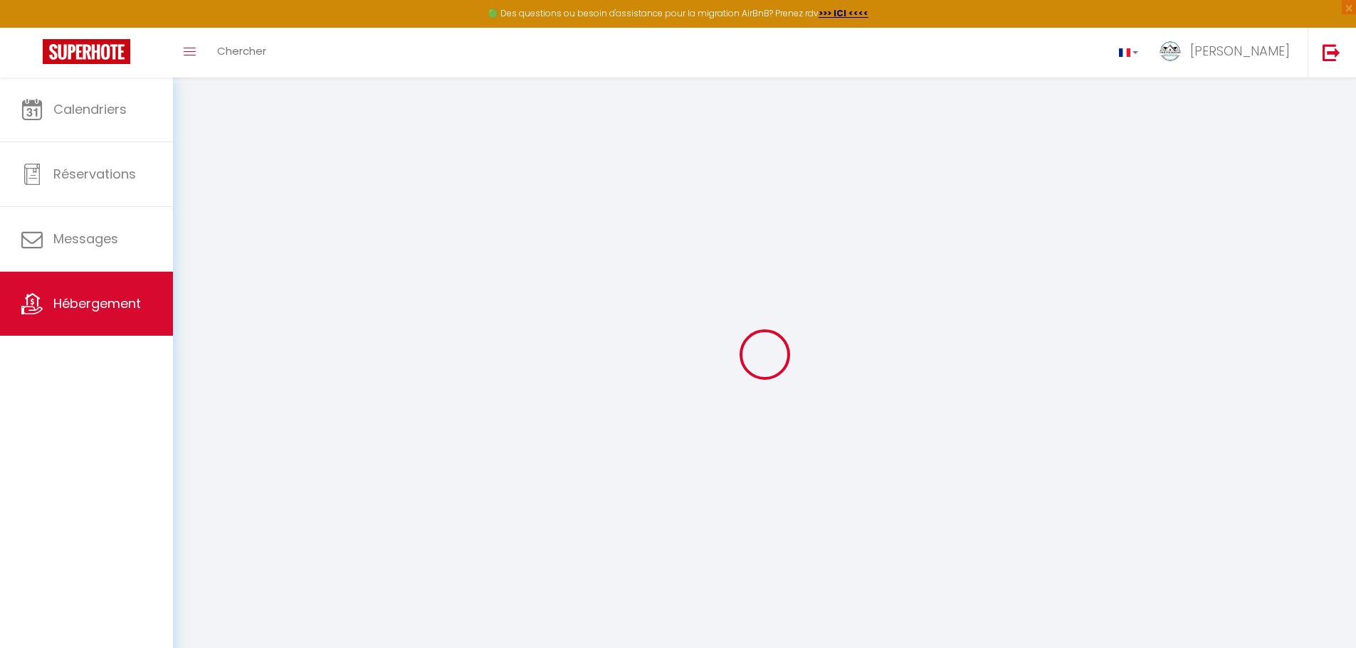
type input "Rondeau"
type input "42 rue de bras"
type input "14000"
type input "Caen"
type input "48"
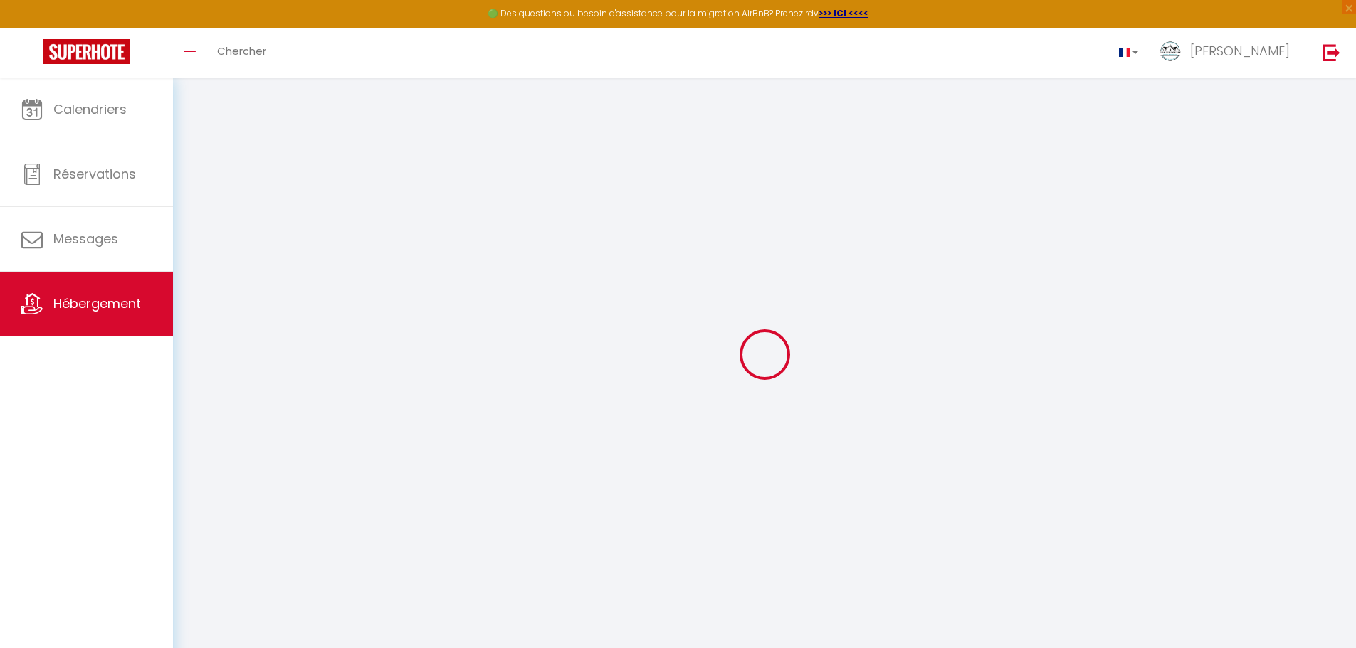
type input "9"
type input "77"
type input "5"
type input "4.6"
type input "500"
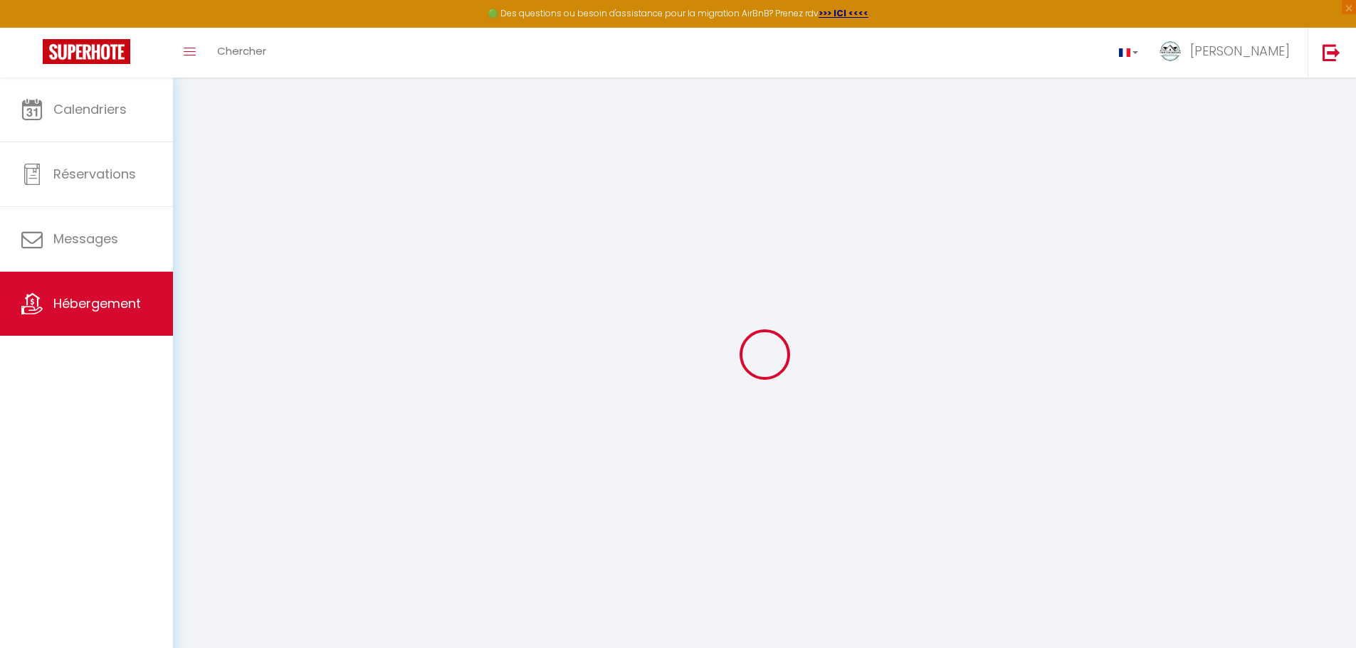
select select
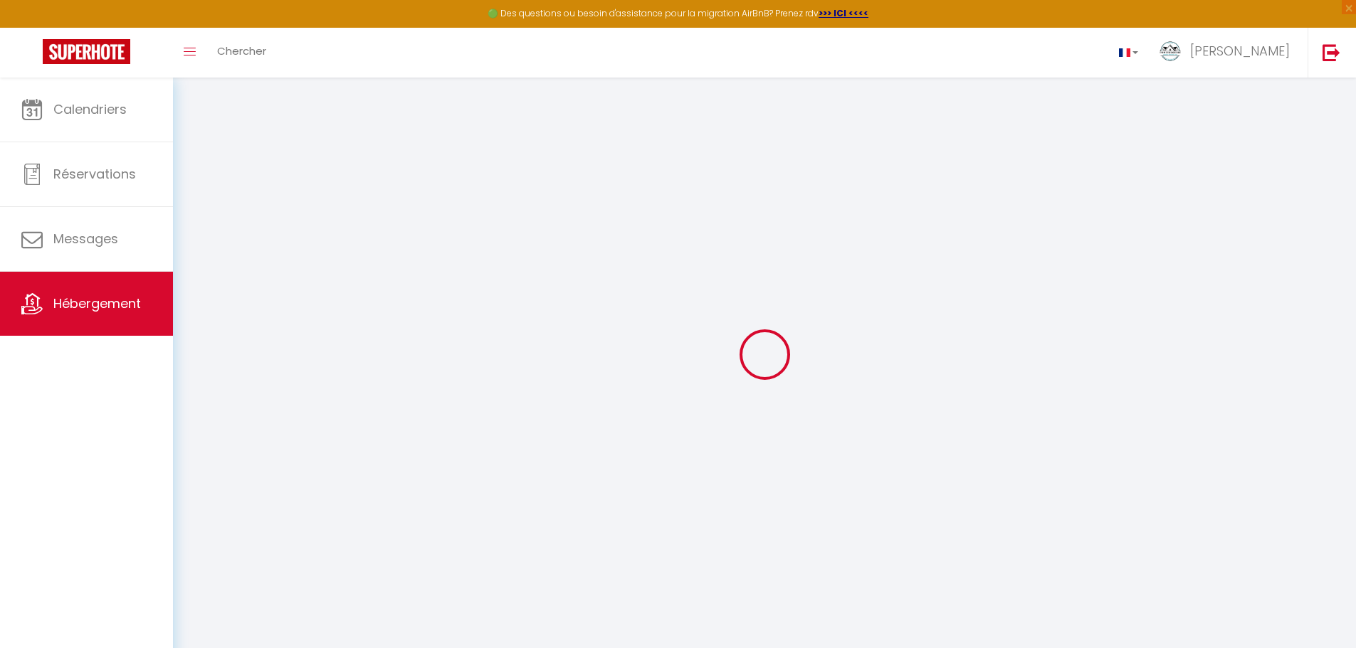
select select
type input "42 Rue de Bras"
type input "14000"
type input "Caen"
type input "[EMAIL_ADDRESS][DOMAIN_NAME]"
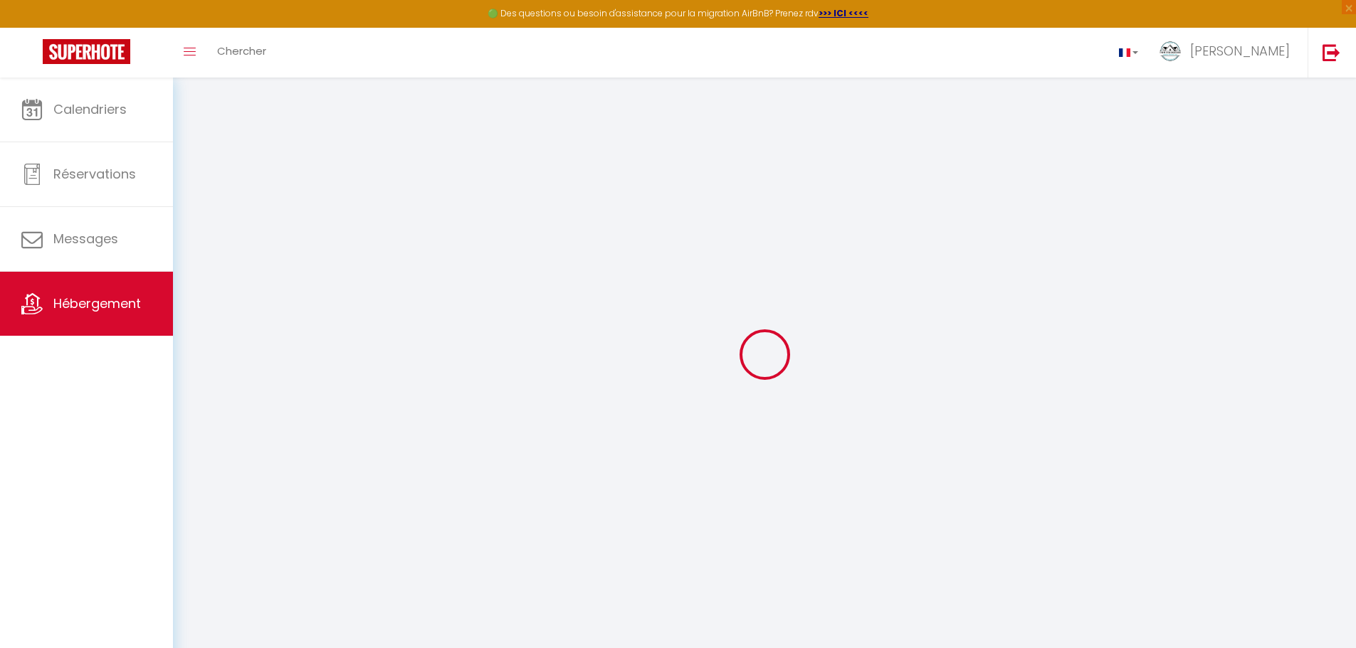
select select
checkbox input "true"
checkbox input "false"
checkbox input "true"
checkbox input "false"
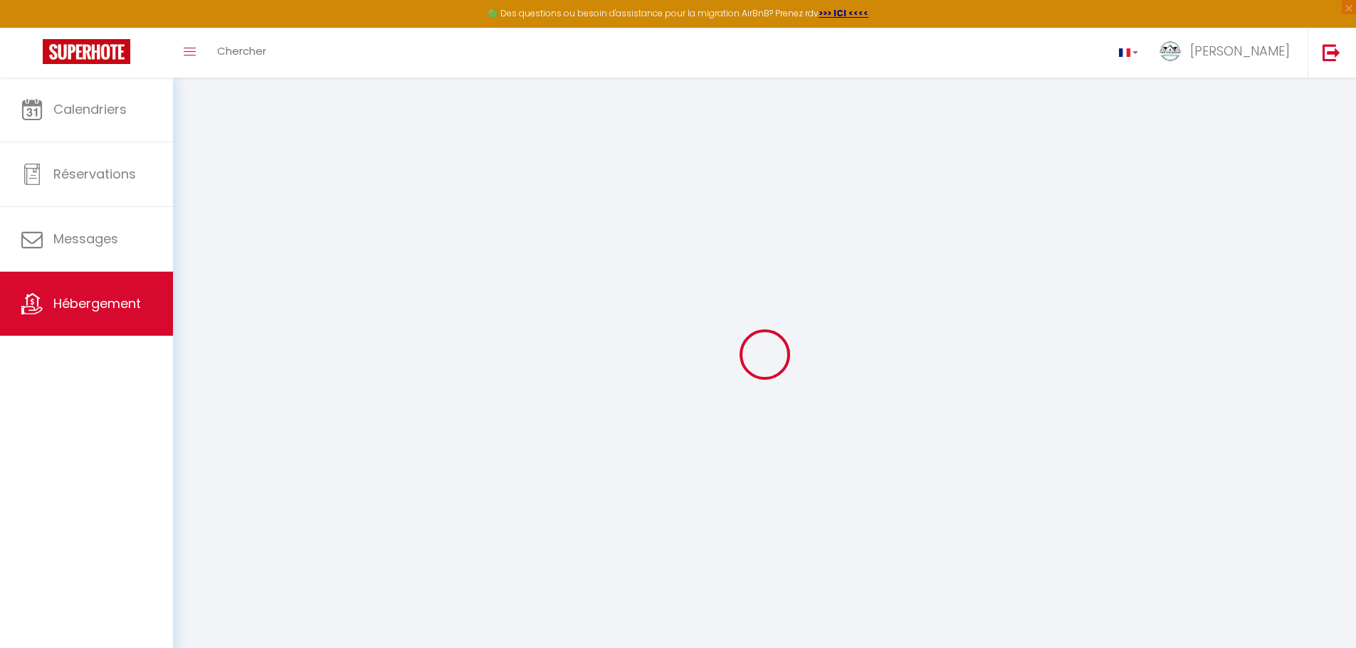
radio input "true"
select select
type input "22"
type input "77"
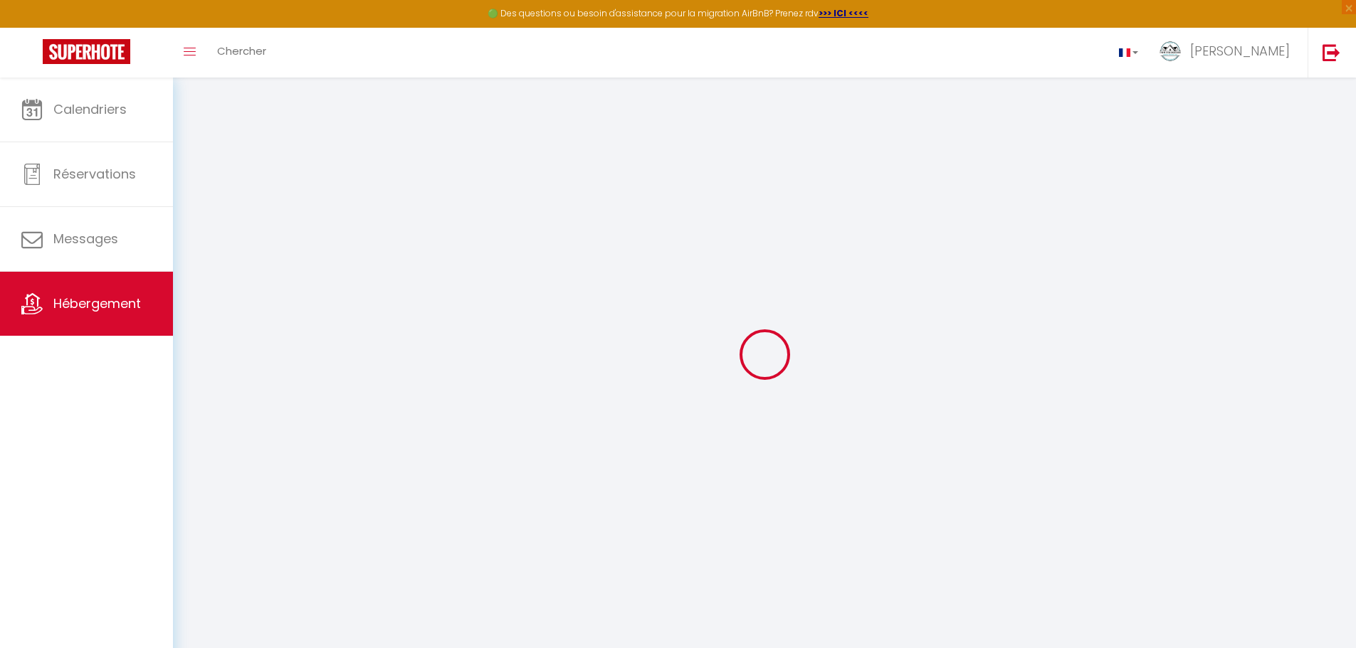
type input "0"
select select
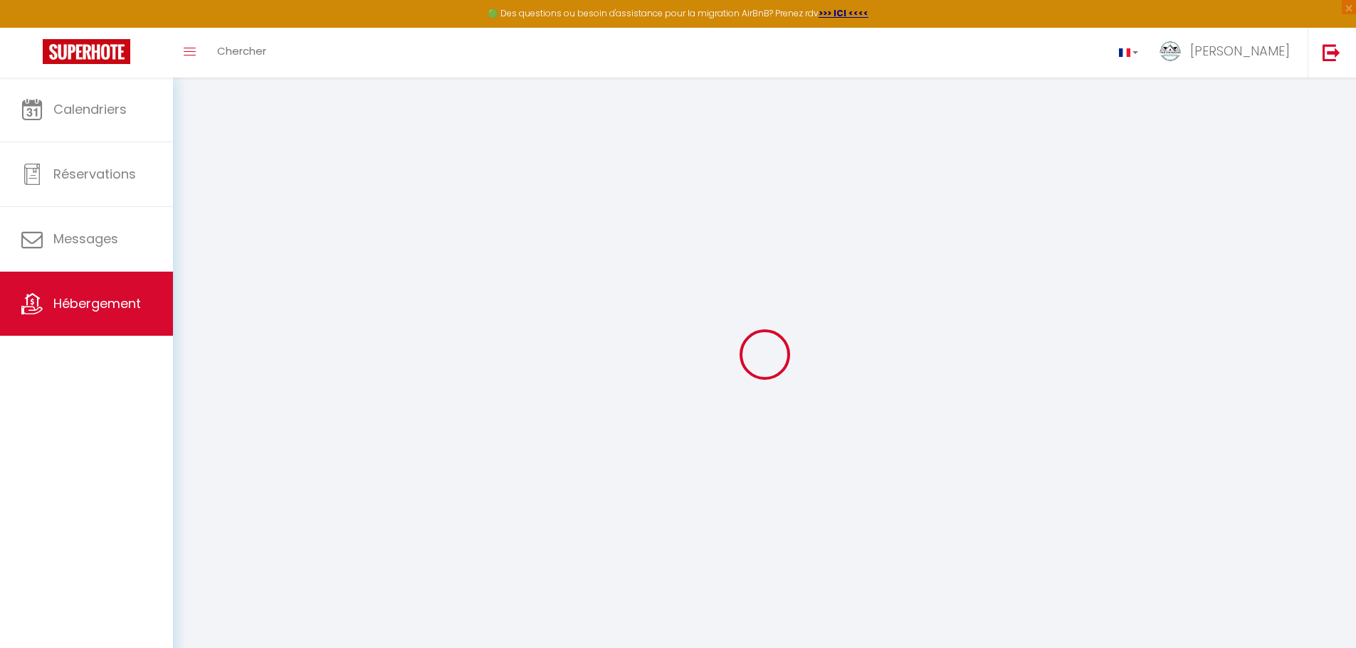
select select
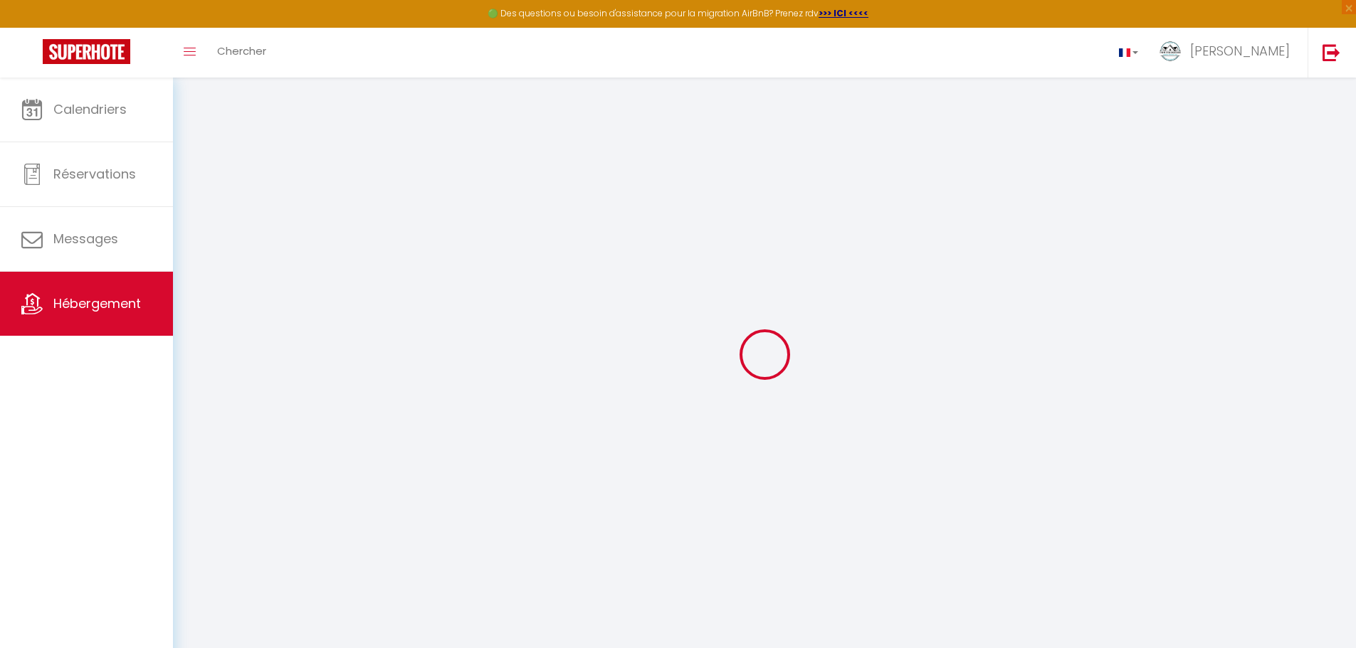
checkbox input "true"
checkbox input "false"
checkbox input "true"
checkbox input "false"
select select
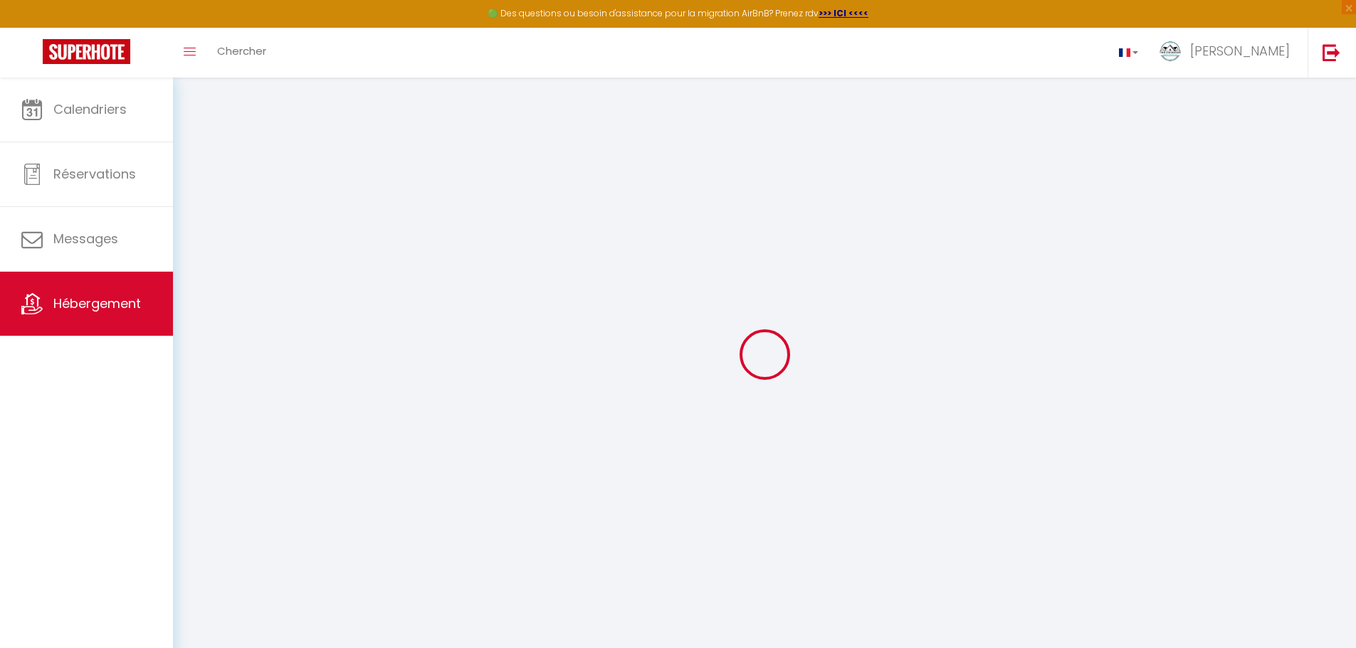
select select
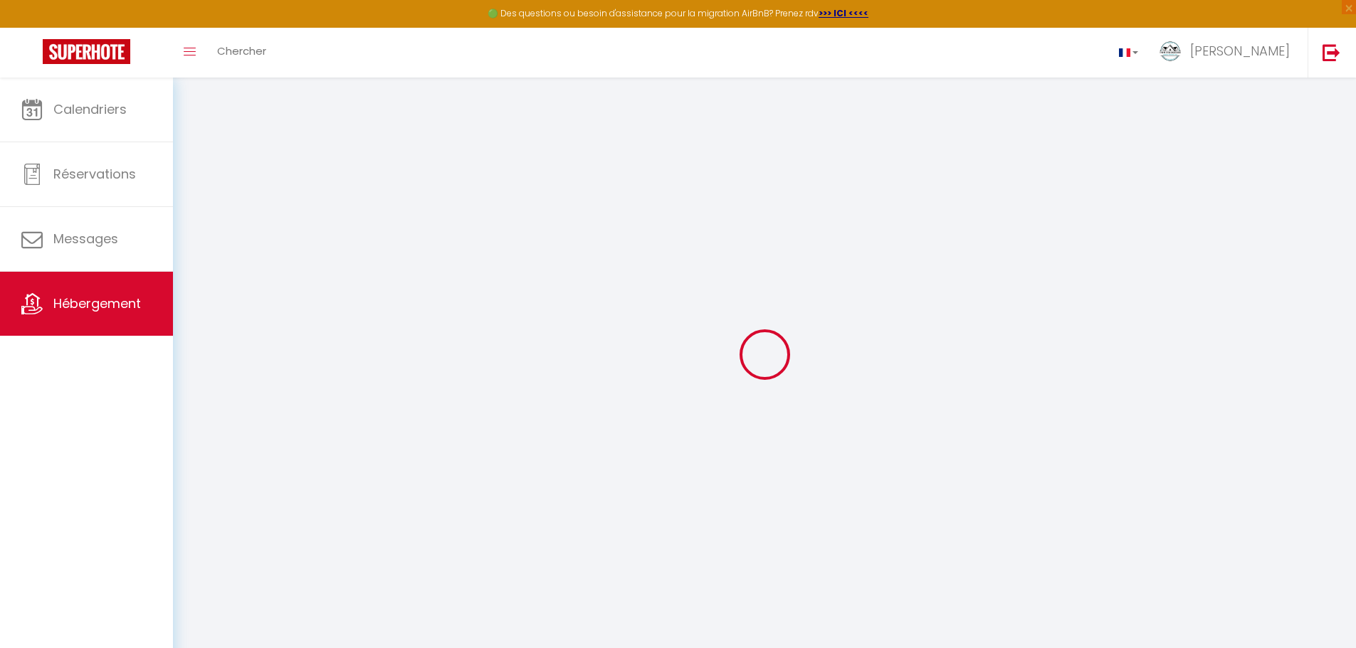
select select
checkbox input "true"
checkbox input "false"
checkbox input "true"
checkbox input "false"
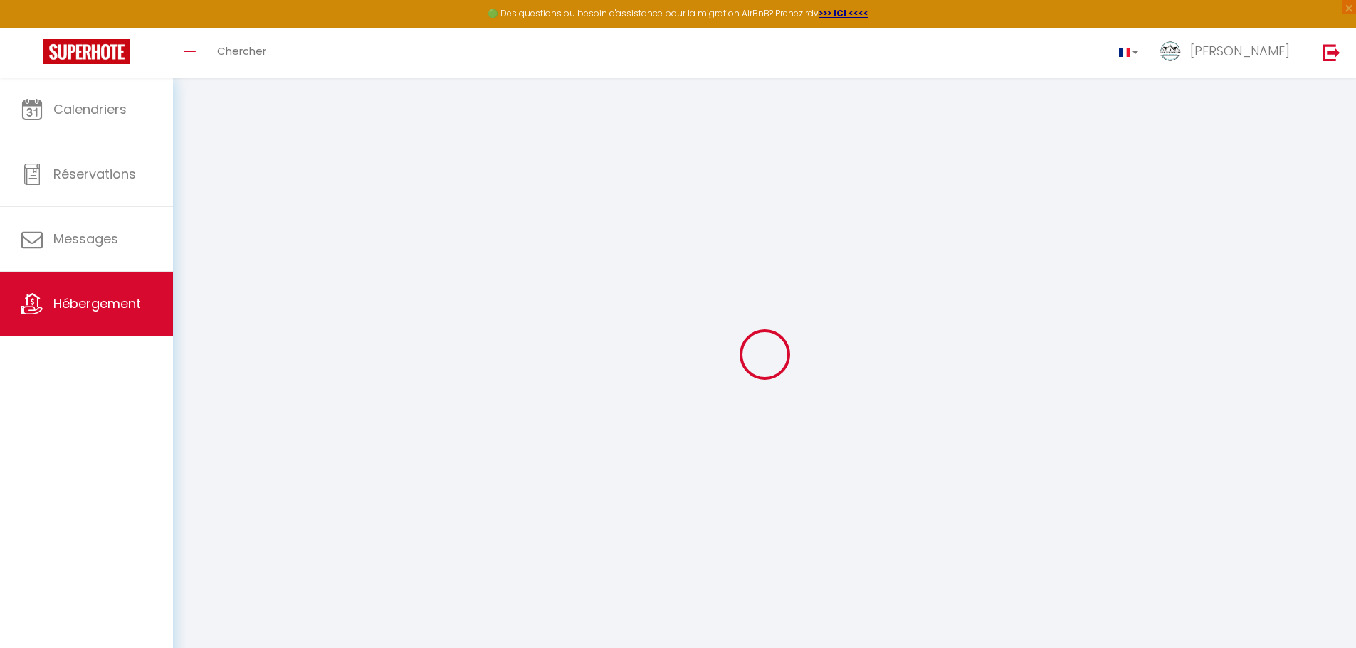
select select
checkbox input "true"
checkbox input "false"
checkbox input "true"
checkbox input "false"
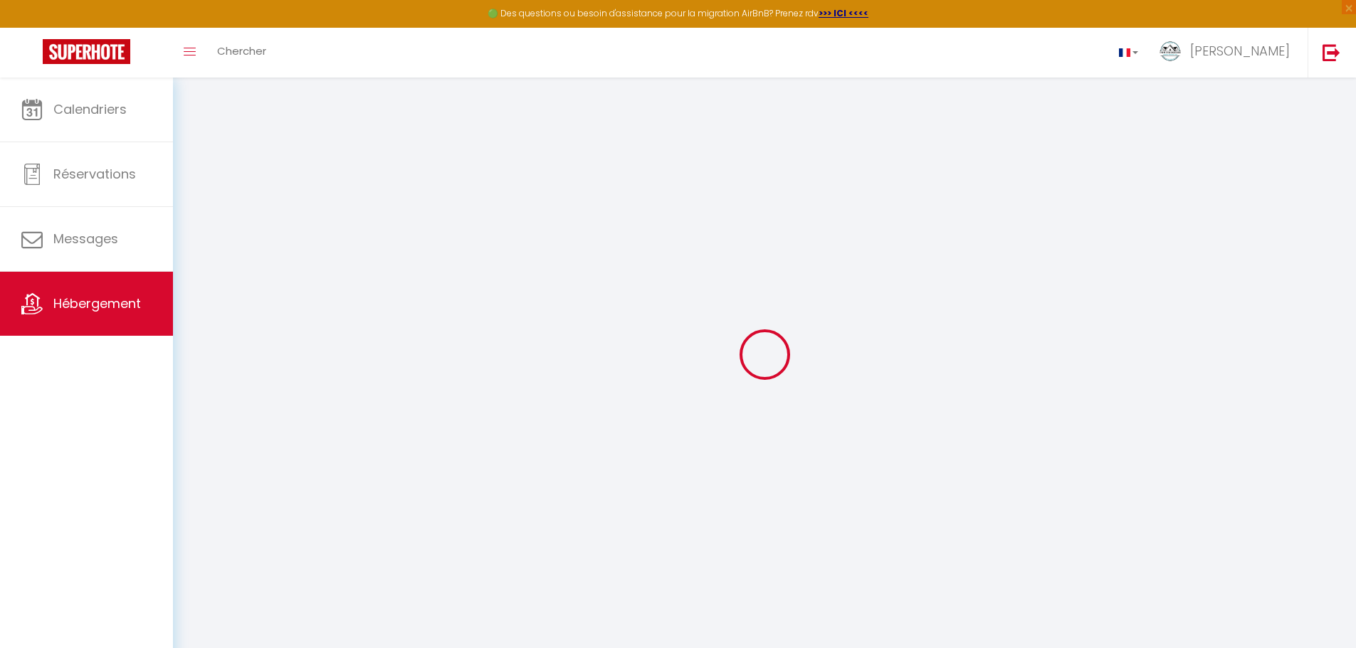
select select "17:00"
select select "21:00"
select select "10:00"
select select "30"
select select "120"
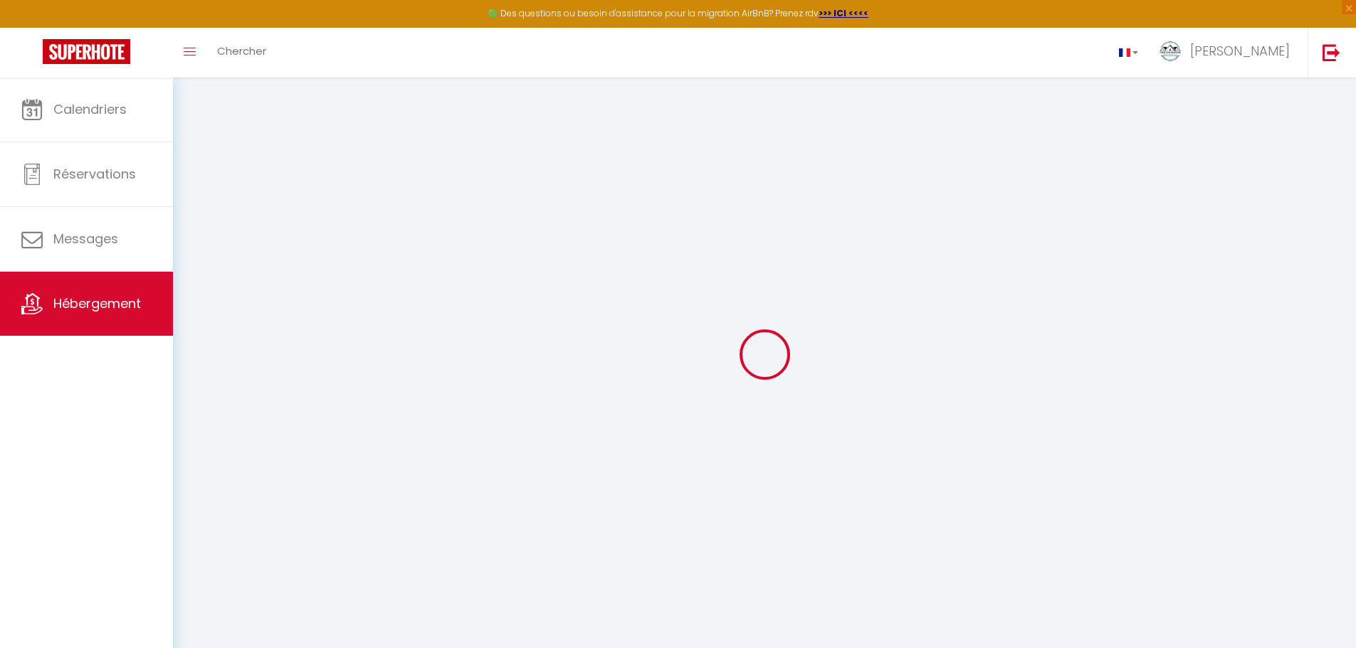
select select "09:00"
select select
checkbox input "true"
checkbox input "false"
checkbox input "true"
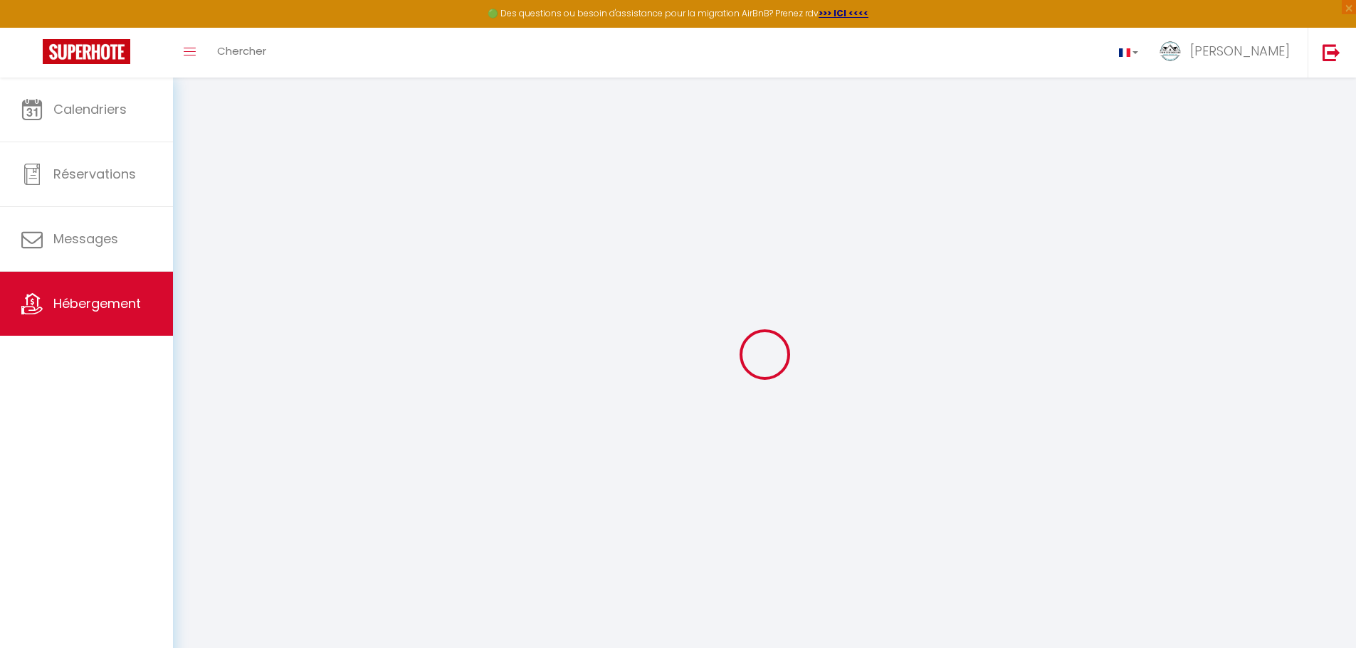
checkbox input "false"
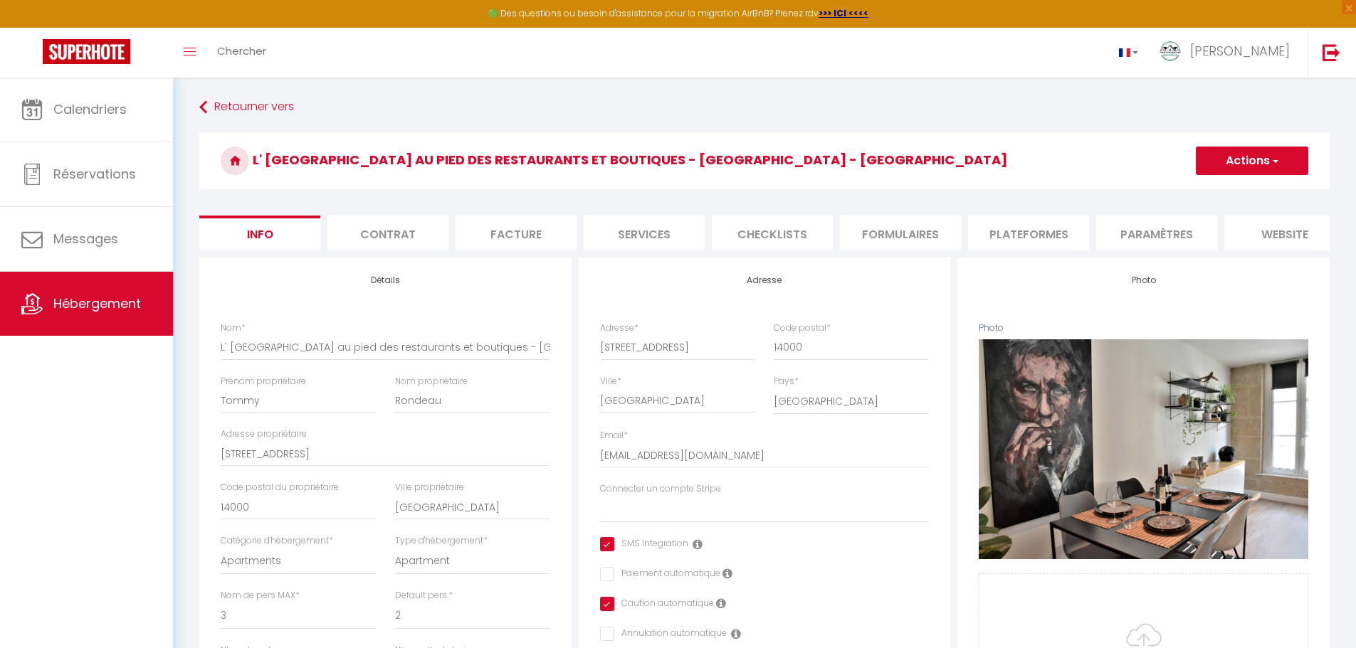
select select
checkbox input "true"
checkbox input "false"
checkbox input "true"
checkbox input "false"
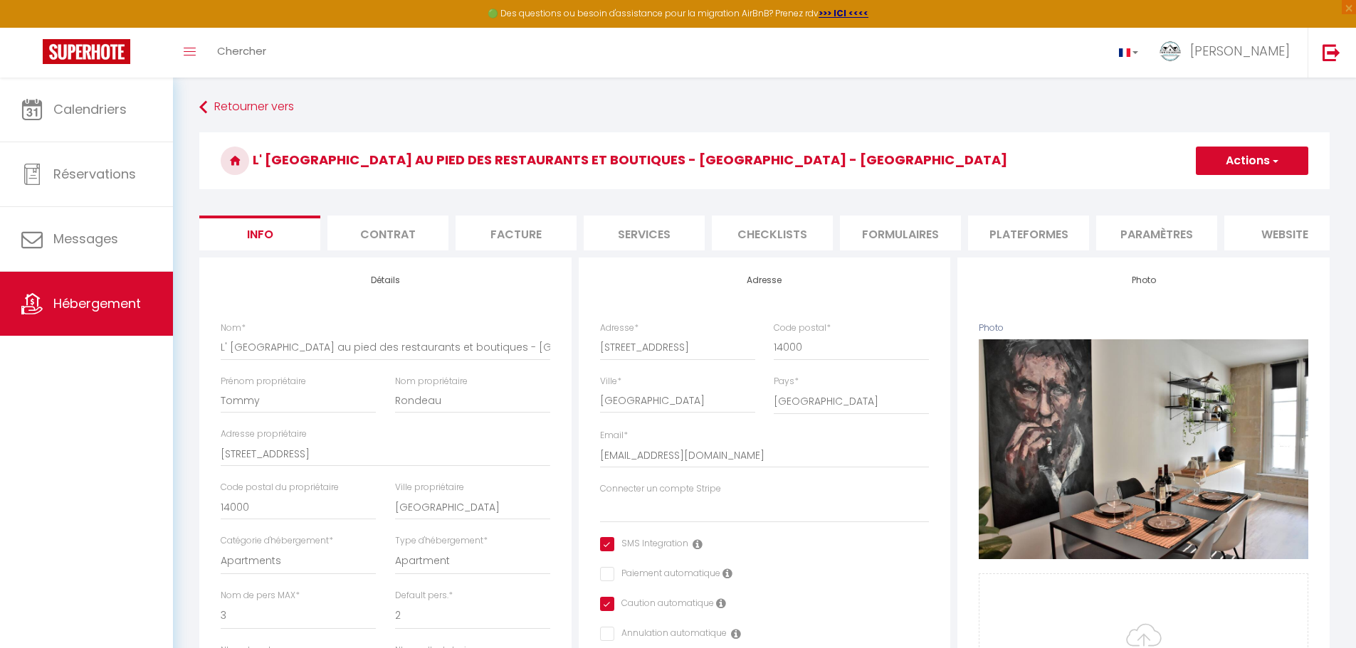
select select
checkbox input "true"
checkbox input "false"
checkbox input "true"
checkbox input "false"
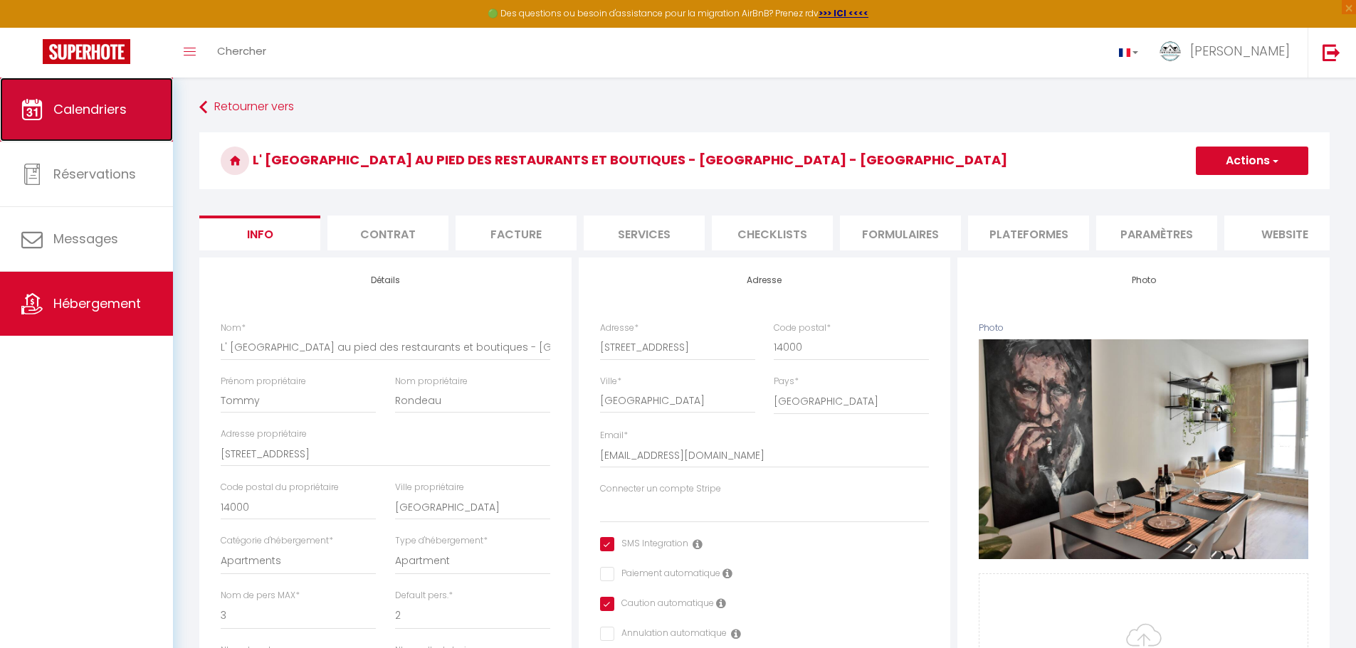
click at [95, 115] on span "Calendriers" at bounding box center [89, 109] width 73 height 18
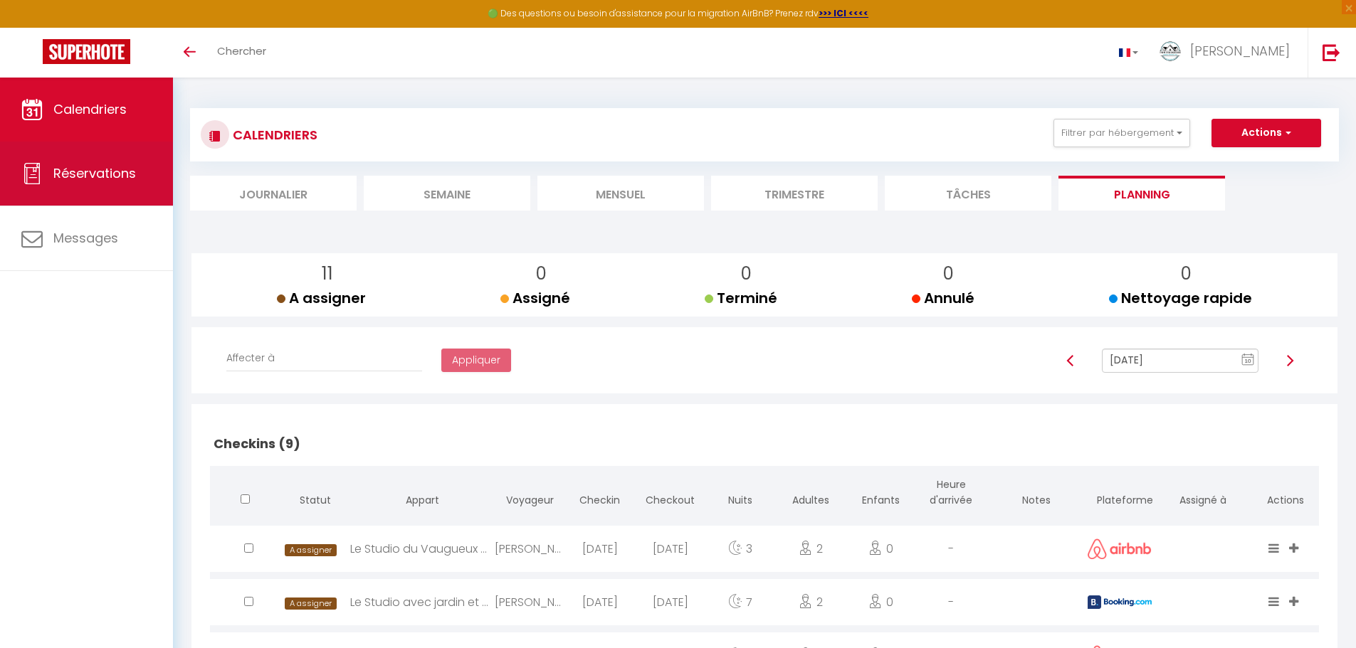
click at [71, 177] on span "Réservations" at bounding box center [94, 173] width 83 height 18
select select "not_cancelled"
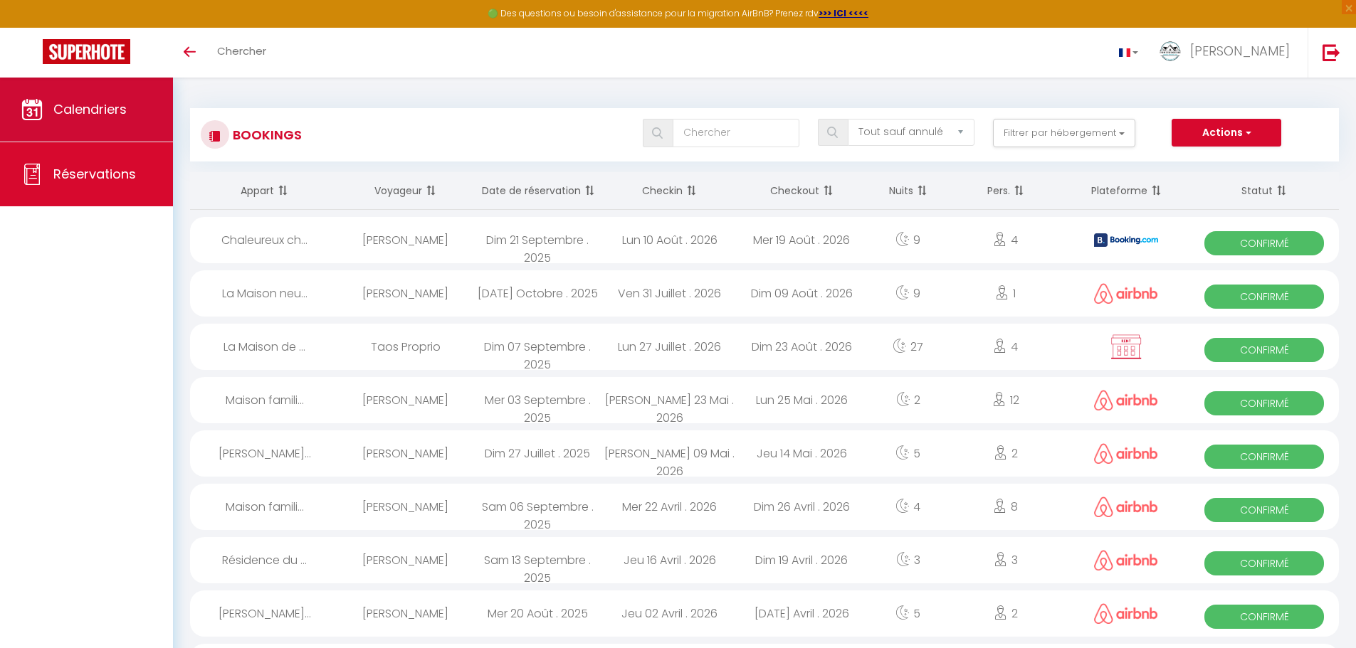
click at [95, 114] on span "Calendriers" at bounding box center [89, 109] width 73 height 18
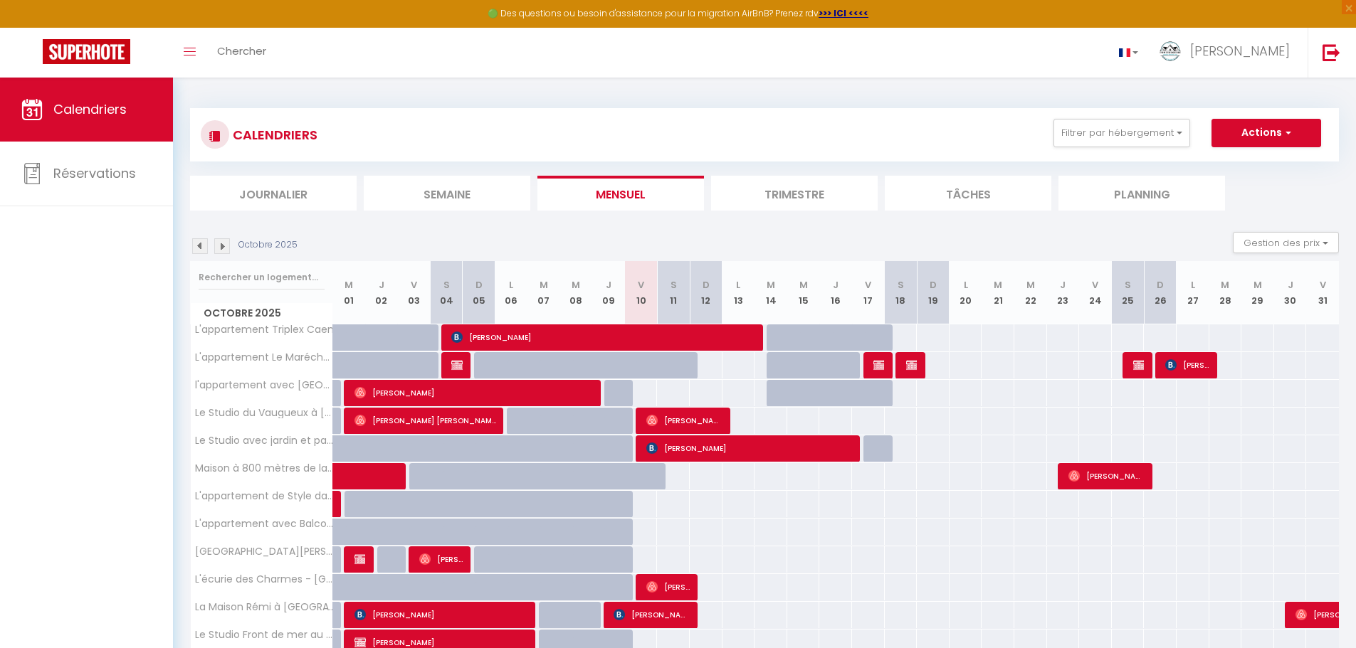
click at [1121, 196] on li "Planning" at bounding box center [1141, 193] width 167 height 35
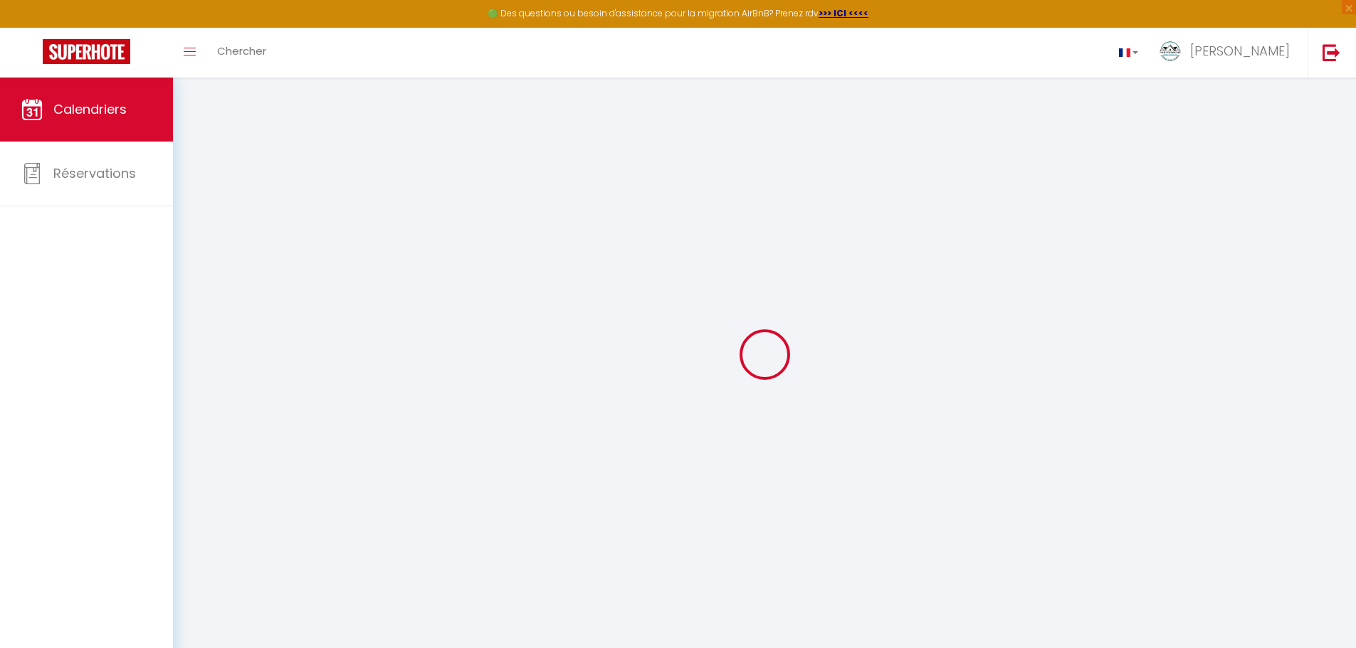
select select
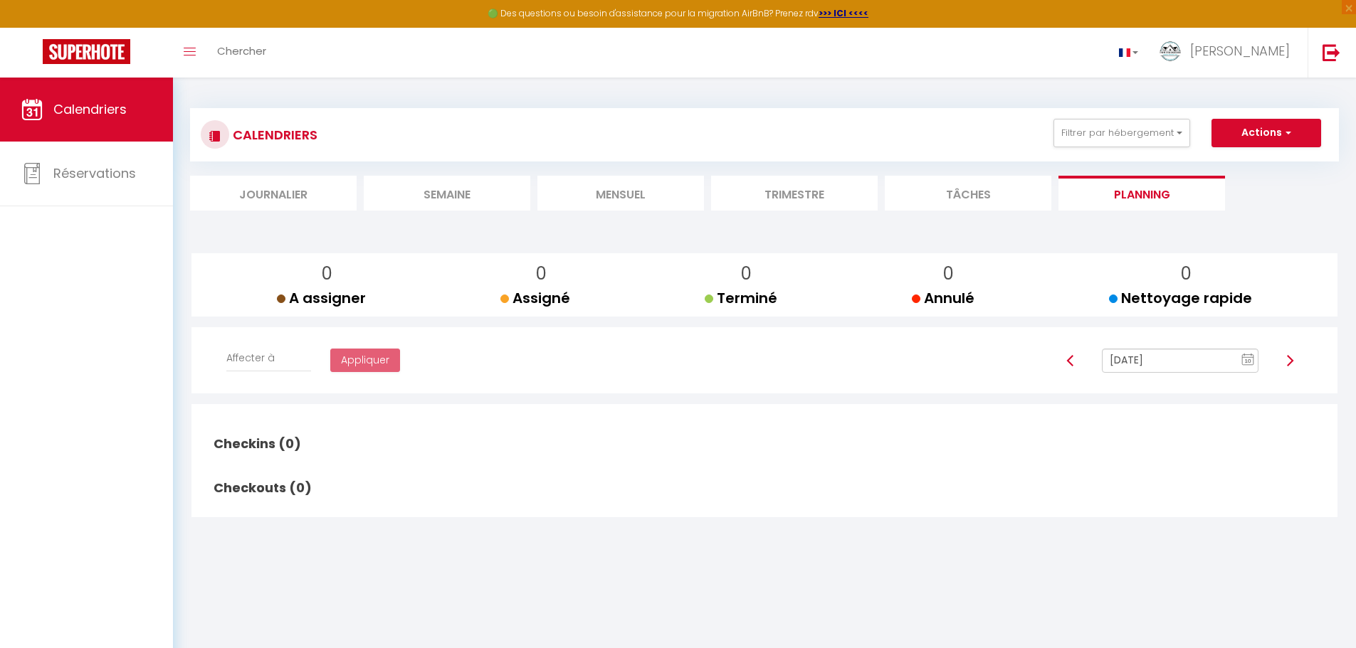
select select
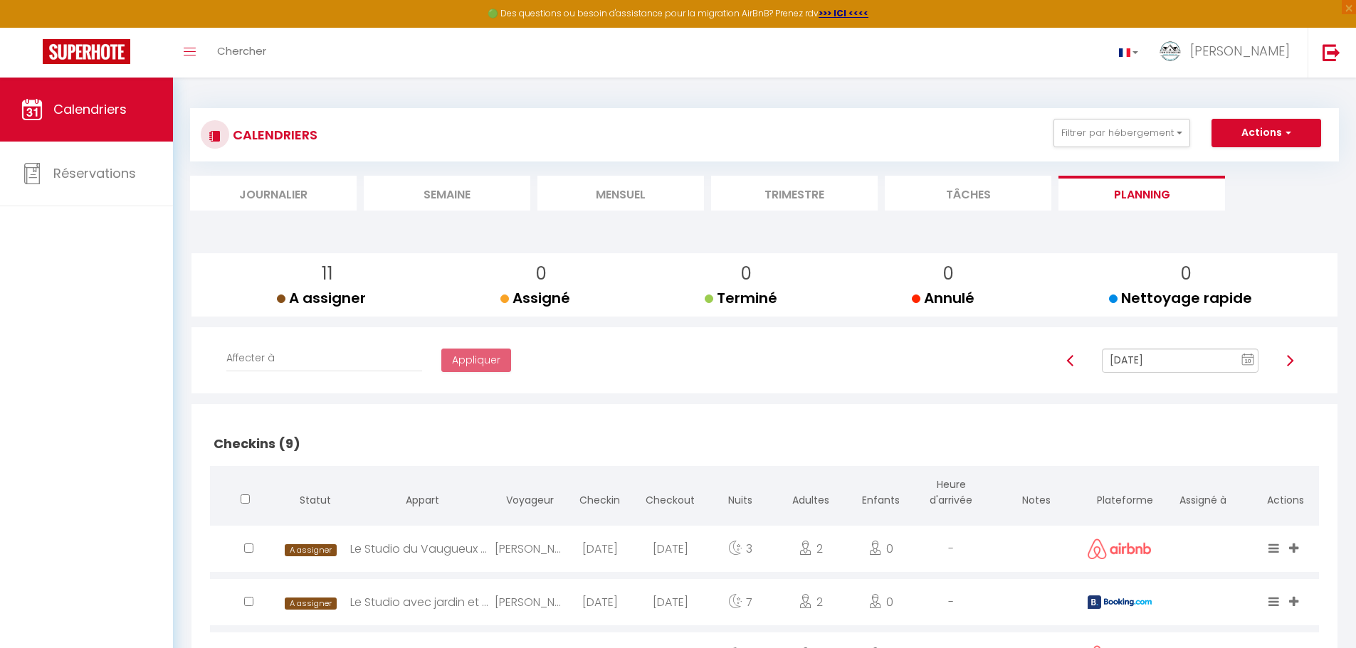
scroll to position [166, 0]
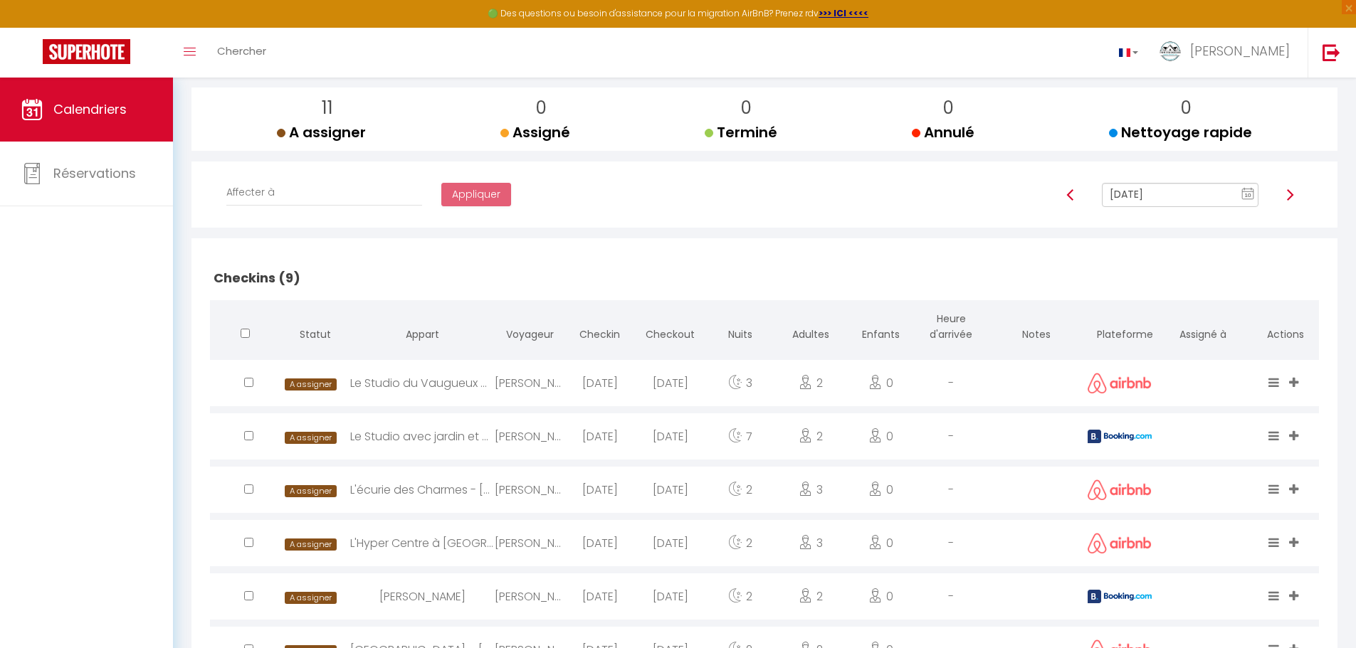
click at [305, 384] on span "A assigner" at bounding box center [310, 385] width 51 height 12
select select "0"
select select "1"
select select
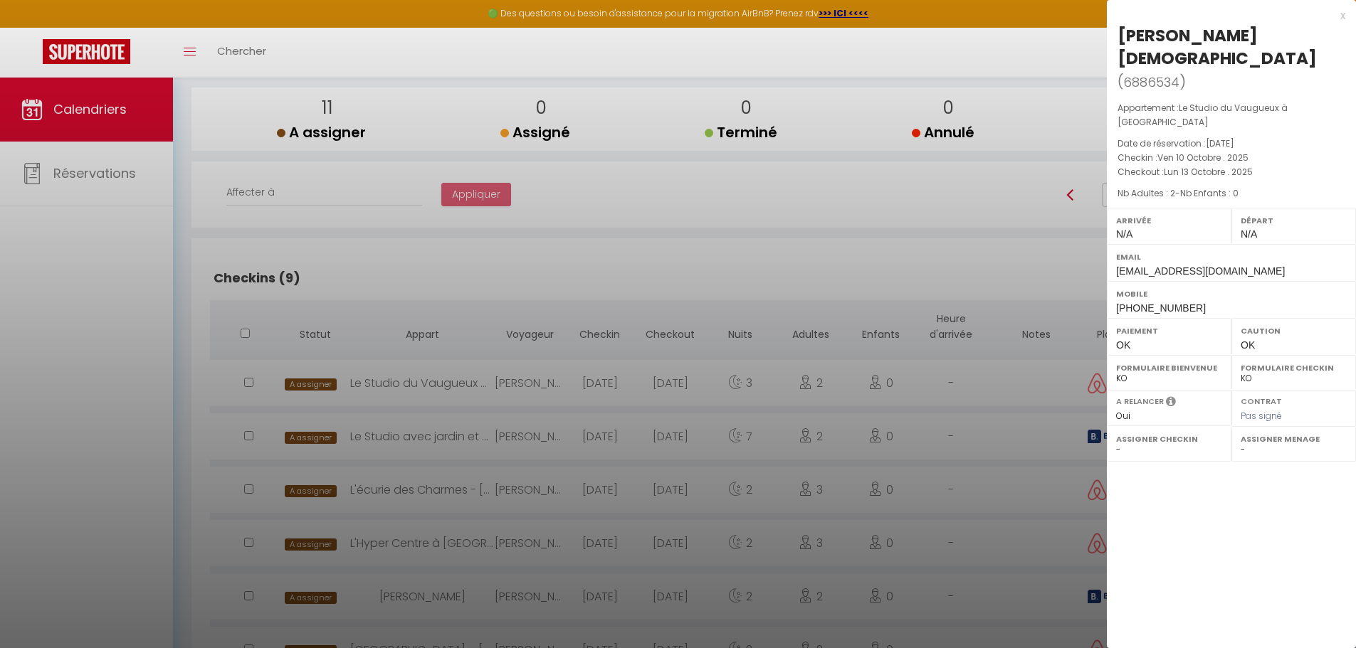
click at [1262, 443] on select "- Sophie Prevost Olivier Jarry Sébastien Colzato Yanis Souami Catherine & Jacky…" at bounding box center [1294, 449] width 106 height 13
select select "53736"
click at [1241, 443] on select "- Sophie Prevost Olivier Jarry Sébastien Colzato Yanis Souami Catherine & Jacky…" at bounding box center [1294, 449] width 106 height 13
click at [691, 275] on div at bounding box center [678, 324] width 1356 height 648
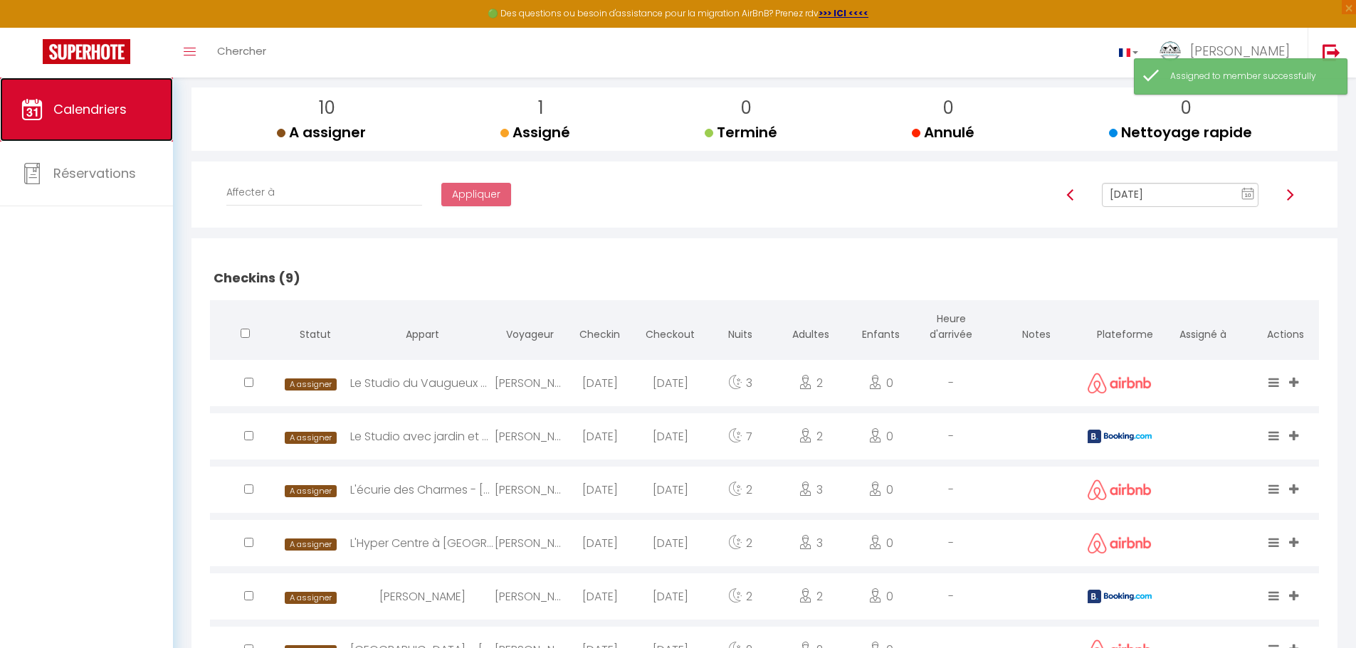
click at [71, 108] on span "Calendriers" at bounding box center [89, 109] width 73 height 18
click at [77, 107] on span "Calendriers" at bounding box center [89, 109] width 73 height 18
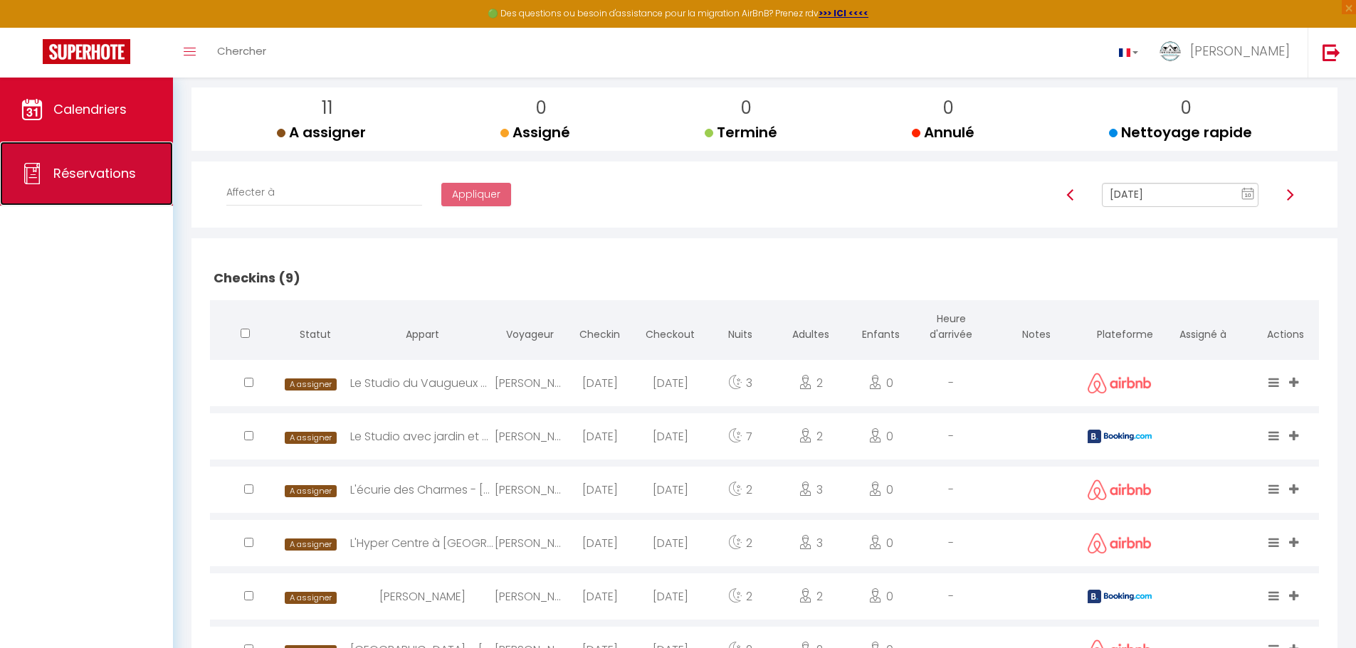
click at [106, 175] on span "Réservations" at bounding box center [94, 173] width 83 height 18
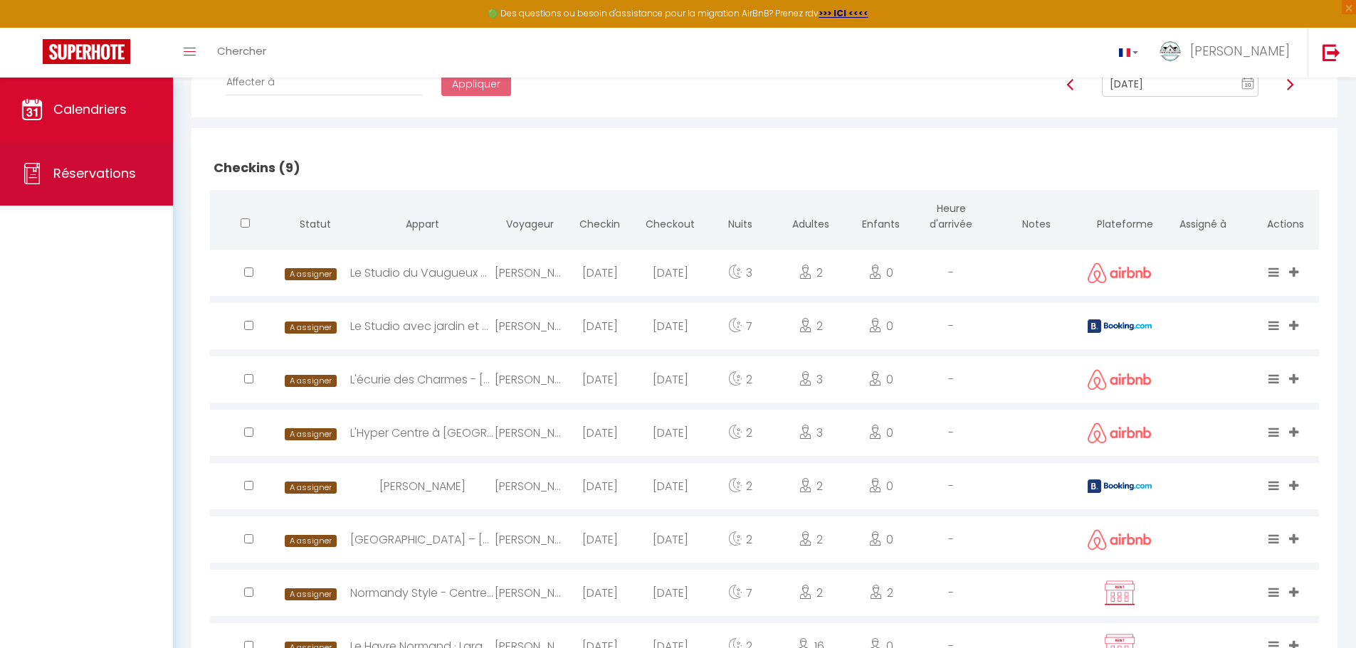
select select "not_cancelled"
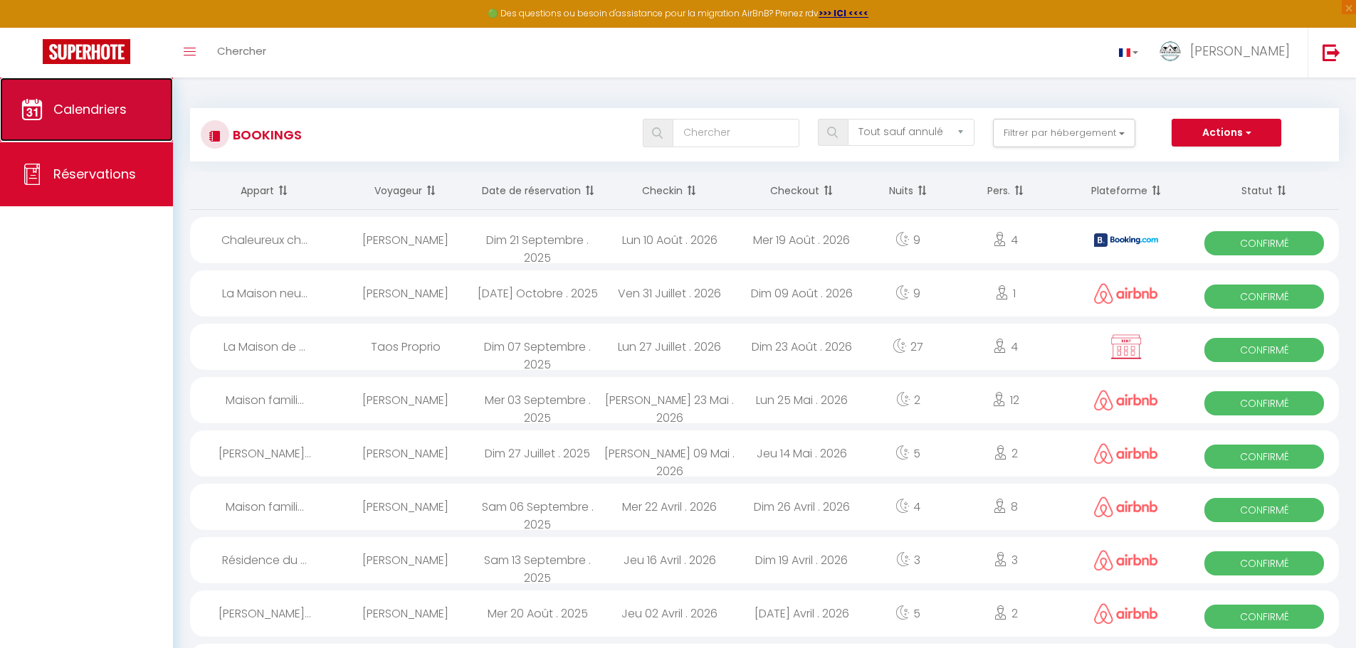
click at [102, 109] on span "Calendriers" at bounding box center [89, 109] width 73 height 18
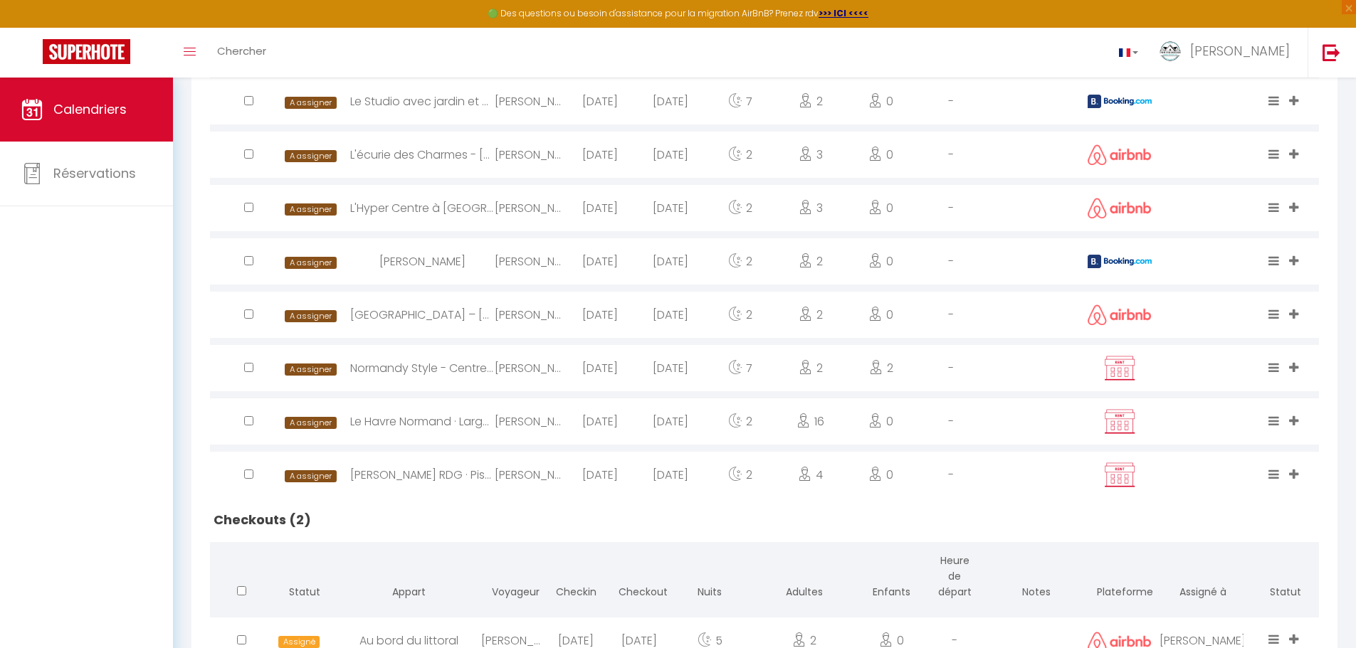
scroll to position [616, 0]
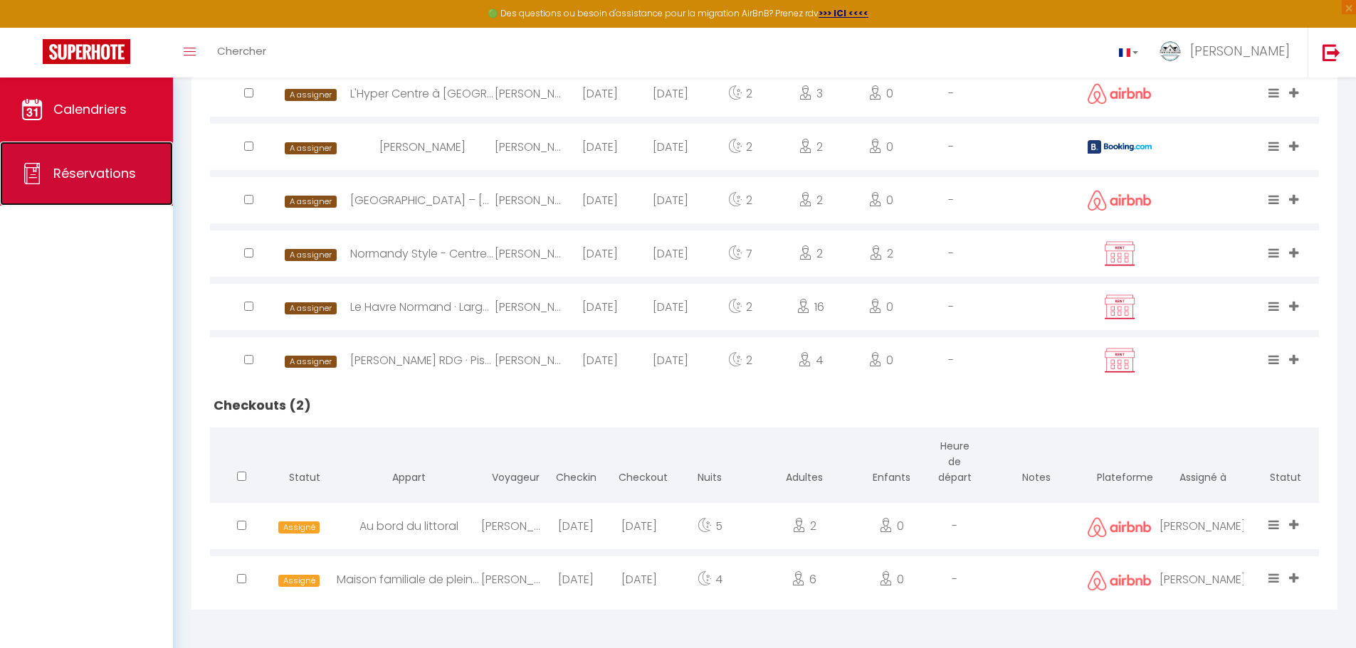
click at [86, 174] on span "Réservations" at bounding box center [94, 173] width 83 height 18
select select "not_cancelled"
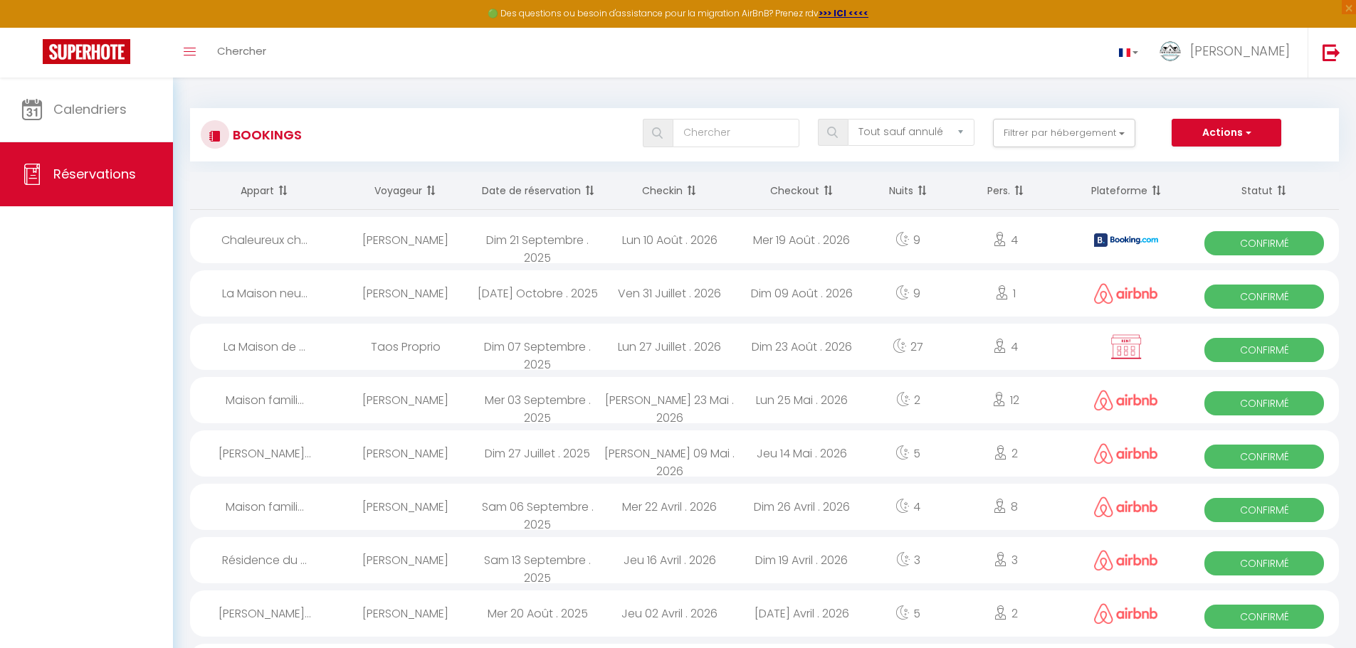
click at [265, 242] on div "Chaleureux ch..." at bounding box center [264, 240] width 149 height 46
select select "OK"
select select "KO"
select select "0"
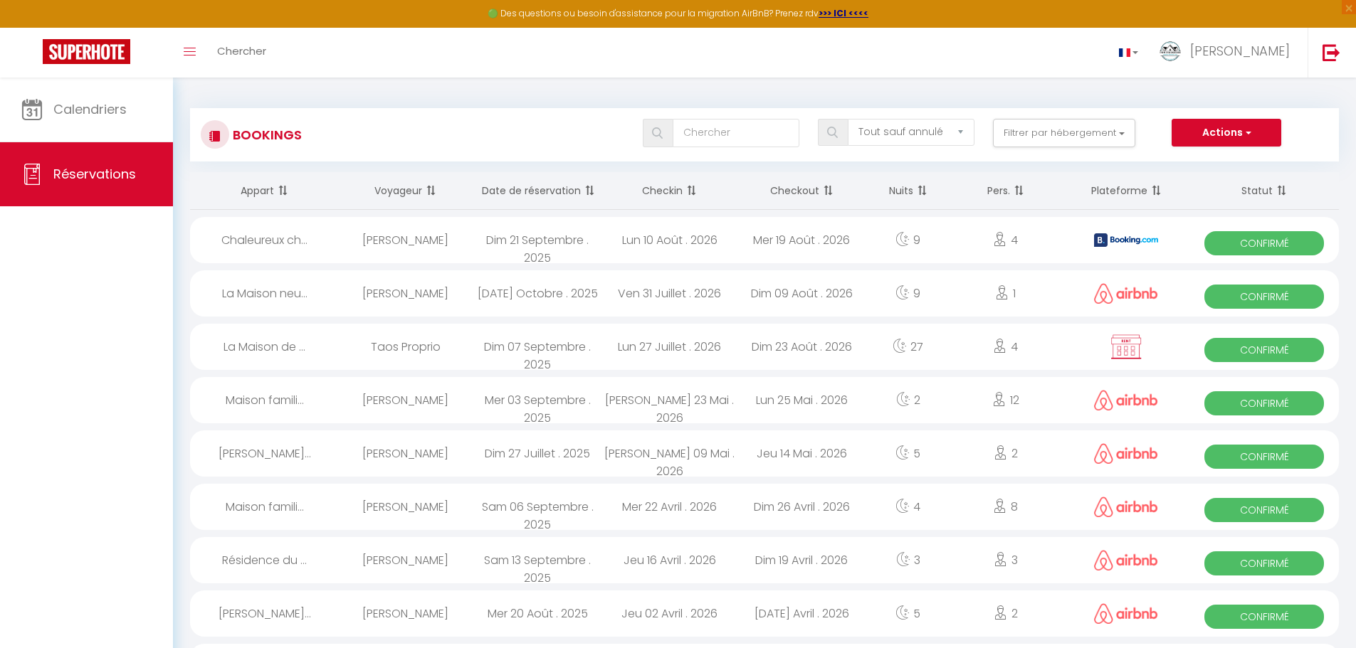
select select "1"
select select
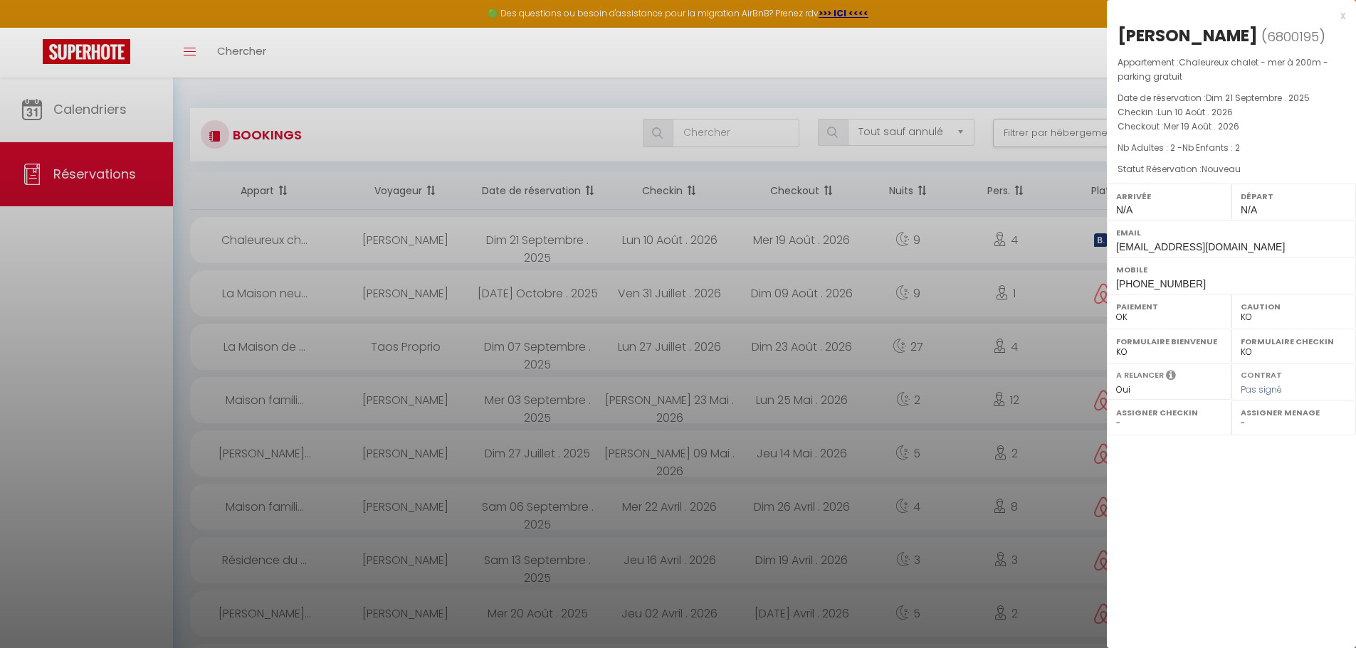
click at [107, 293] on div at bounding box center [678, 324] width 1356 height 648
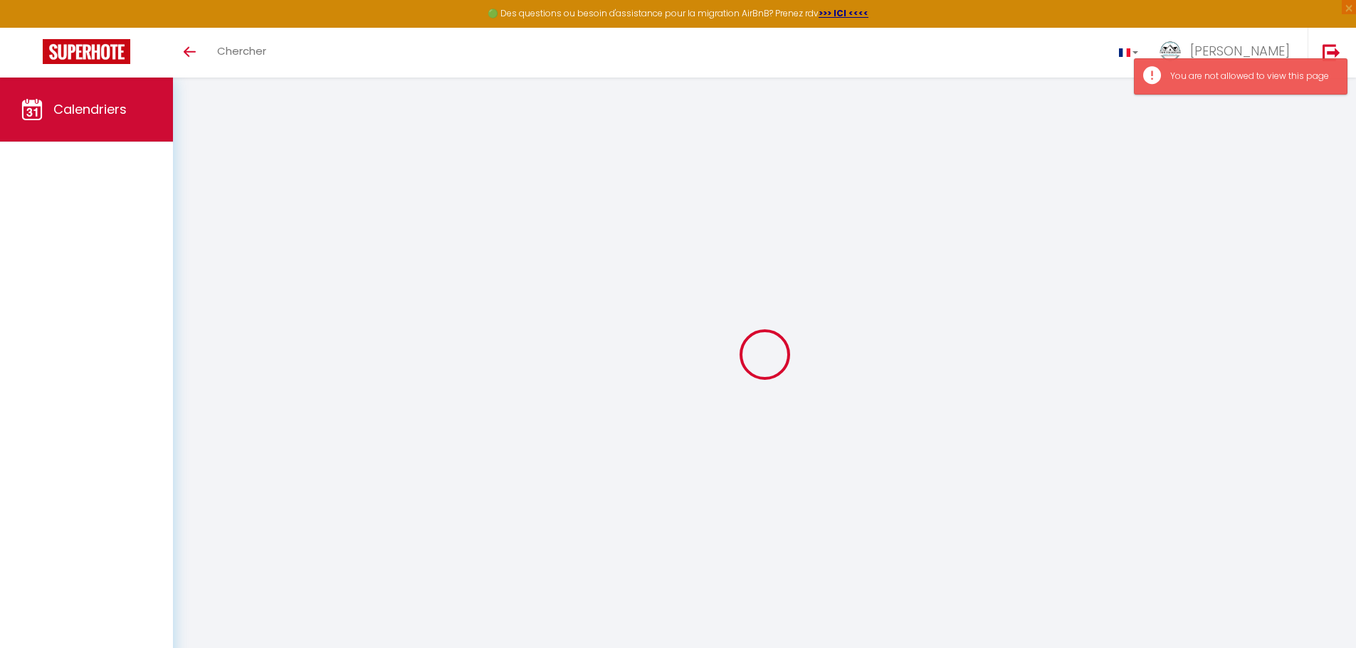
click at [93, 112] on span "Calendriers" at bounding box center [89, 109] width 73 height 18
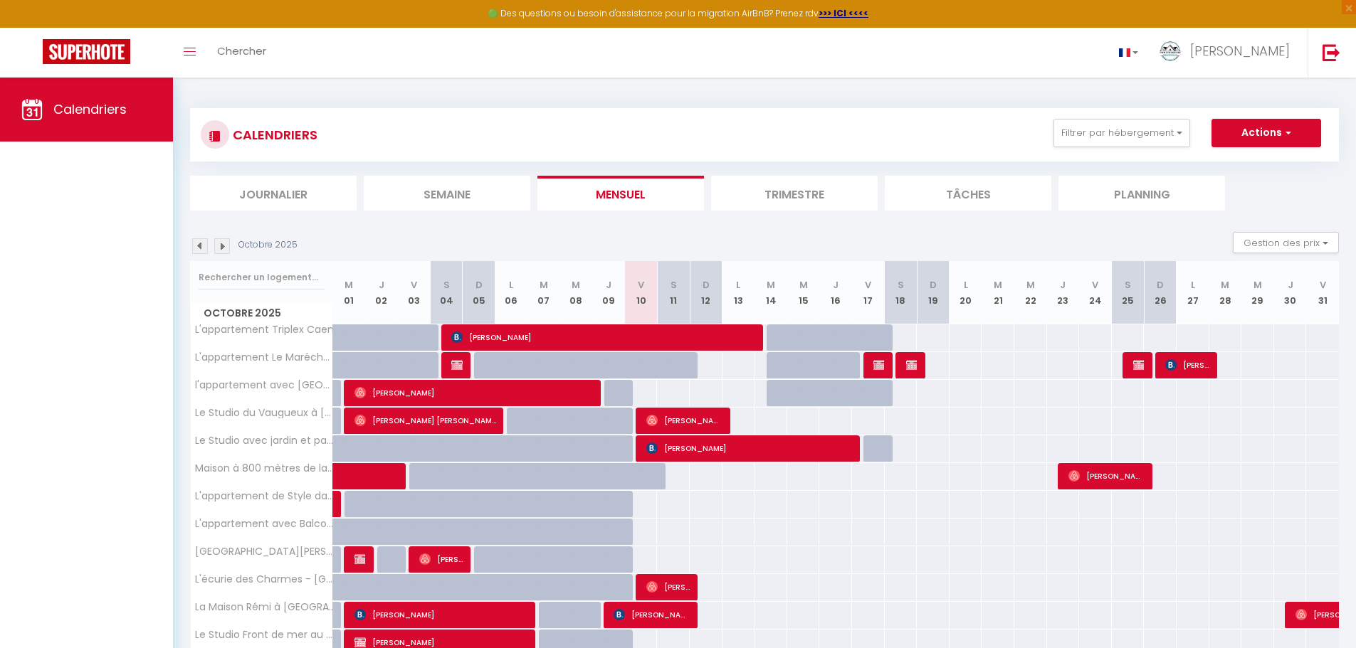
click at [284, 193] on li "Journalier" at bounding box center [273, 193] width 167 height 35
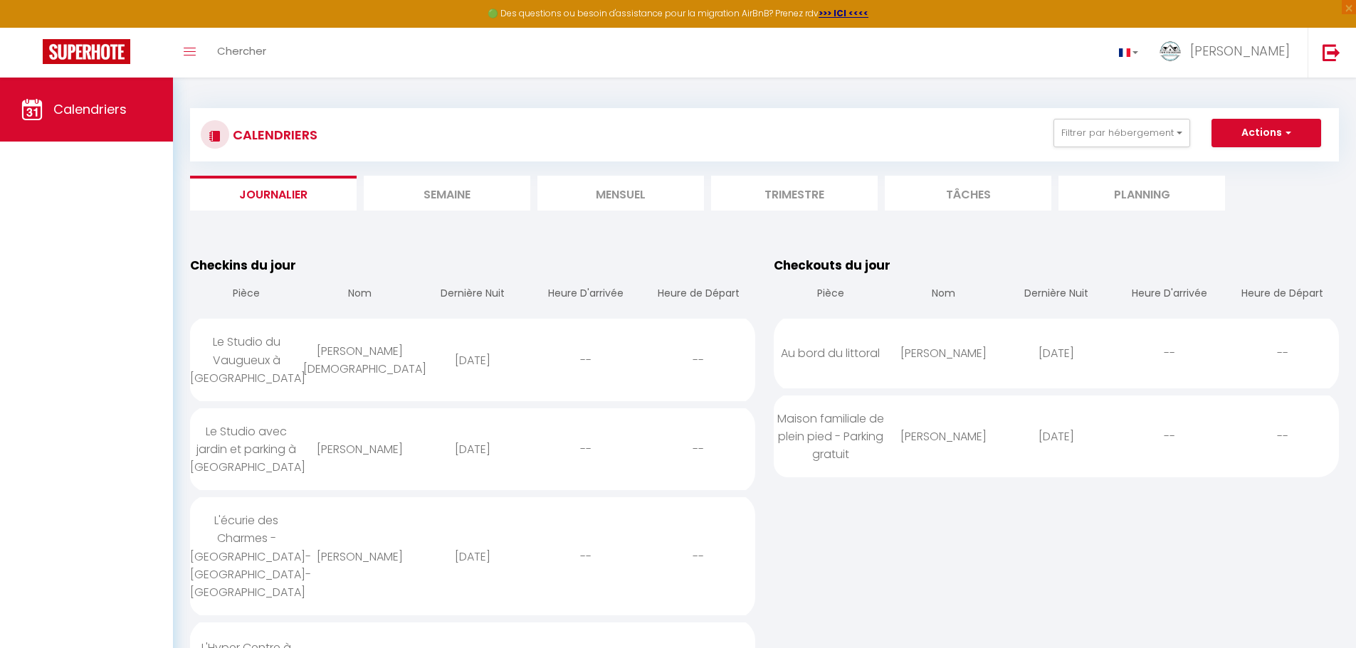
click at [626, 192] on li "Mensuel" at bounding box center [620, 193] width 167 height 35
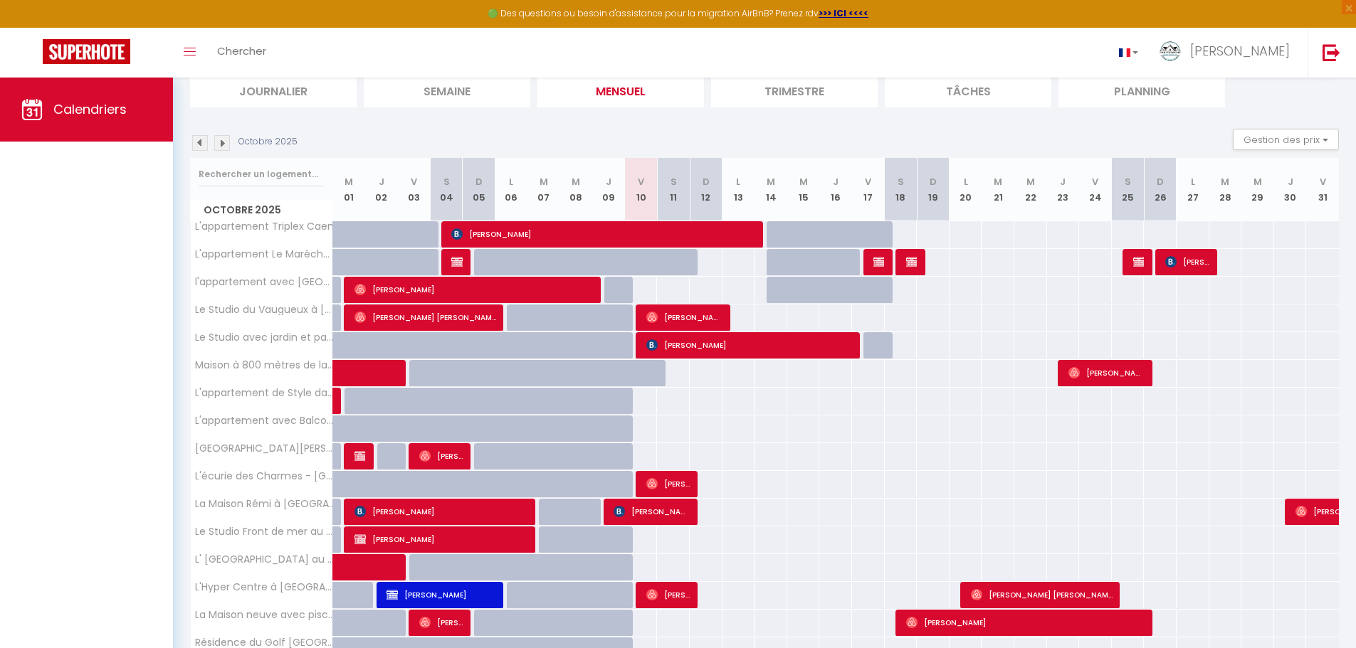
scroll to position [325, 0]
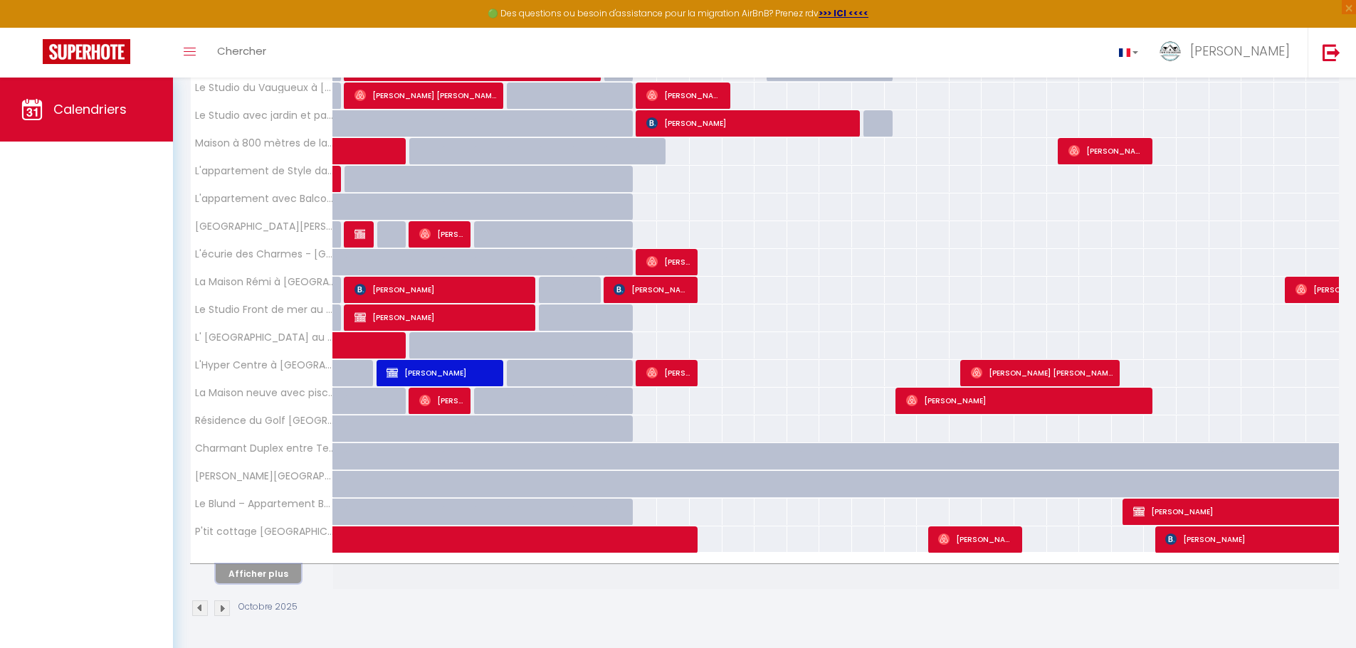
click at [278, 577] on button "Afficher plus" at bounding box center [258, 573] width 85 height 19
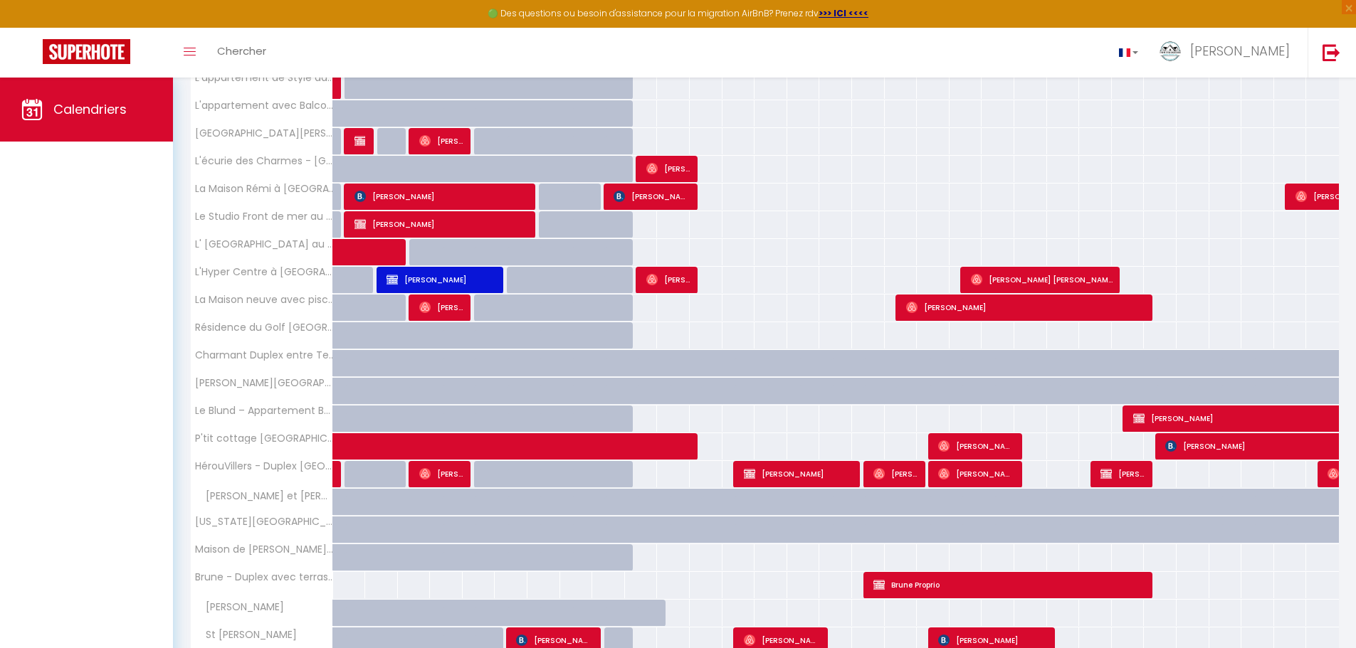
scroll to position [880, 0]
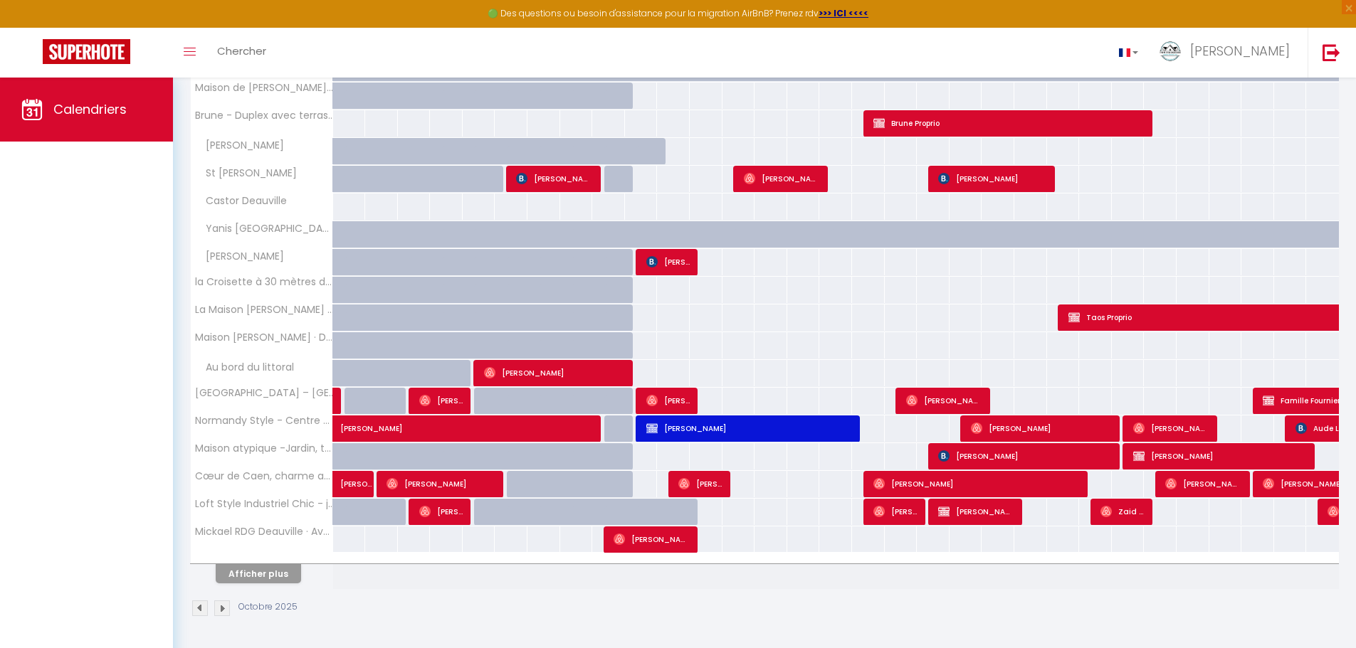
click at [201, 613] on img at bounding box center [200, 609] width 16 height 16
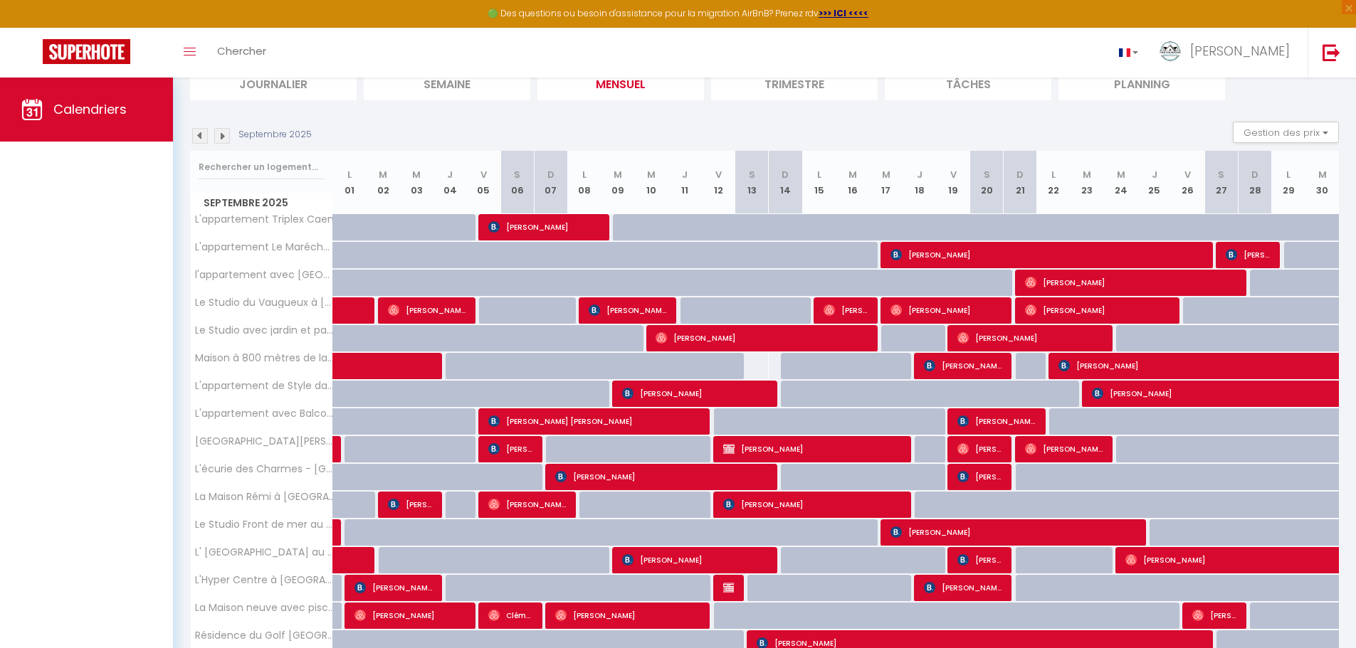
scroll to position [325, 0]
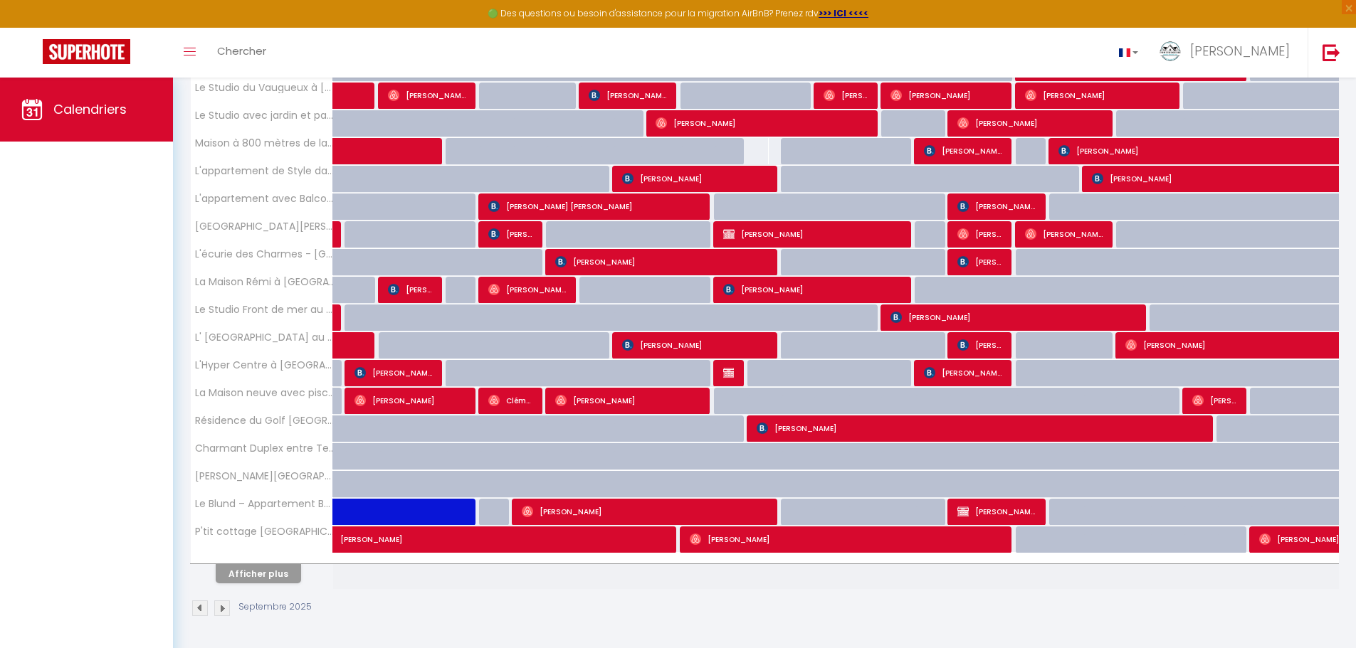
click at [200, 606] on img at bounding box center [200, 609] width 16 height 16
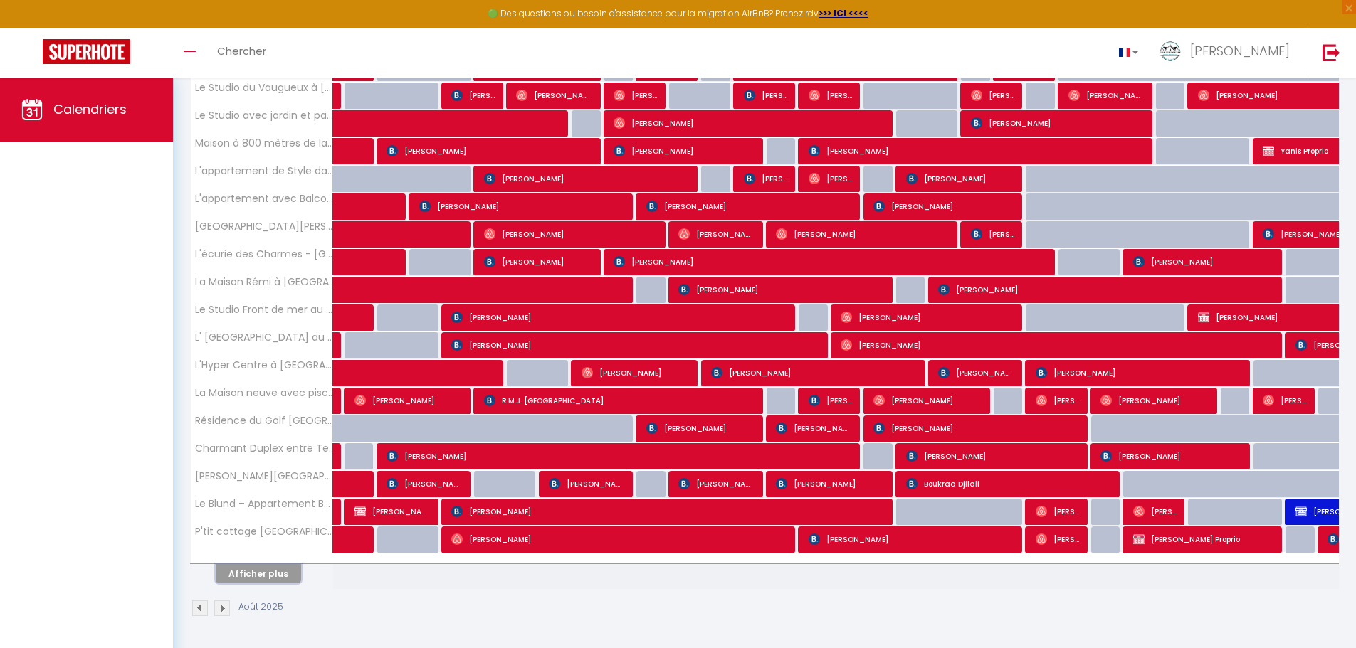
click at [266, 574] on button "Afficher plus" at bounding box center [258, 573] width 85 height 19
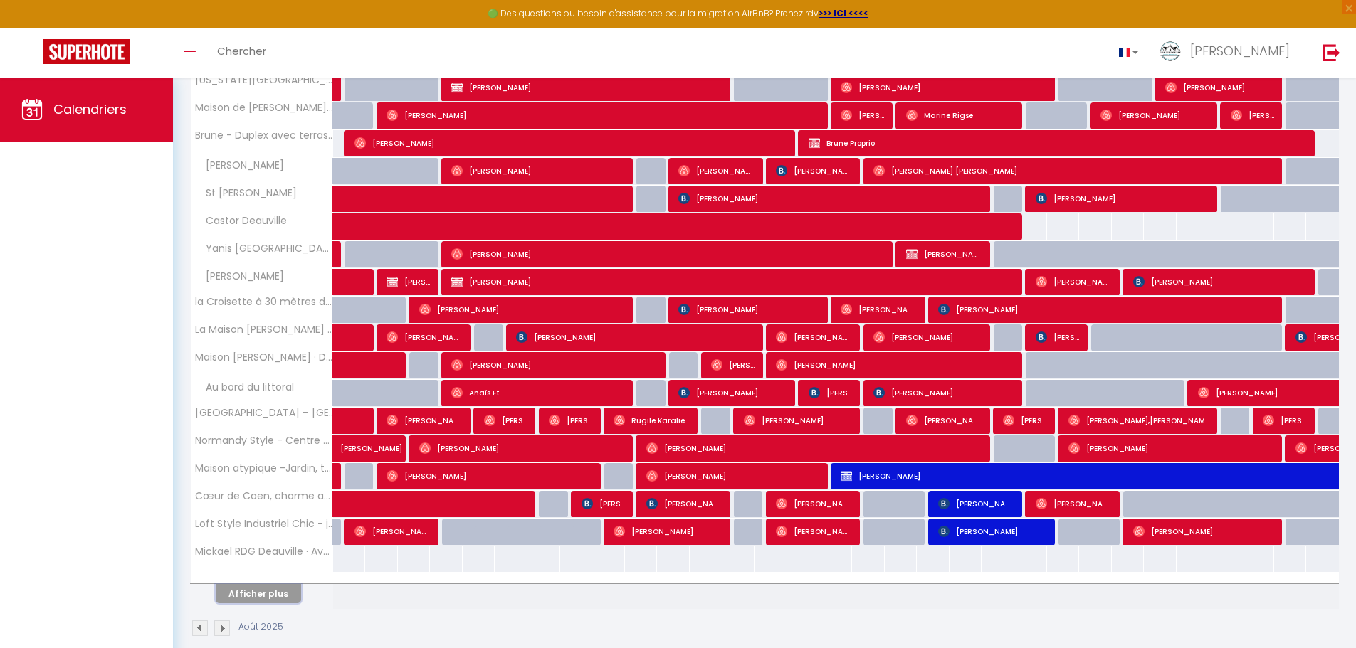
scroll to position [880, 0]
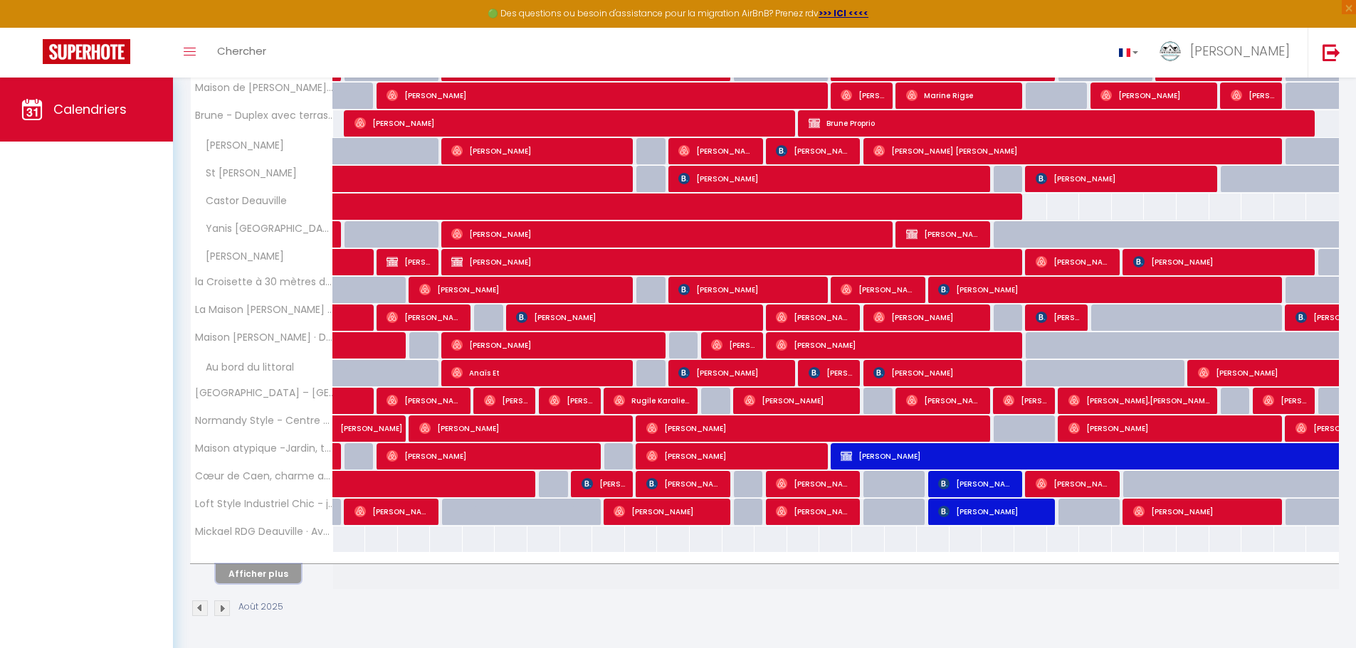
click at [270, 572] on button "Afficher plus" at bounding box center [258, 573] width 85 height 19
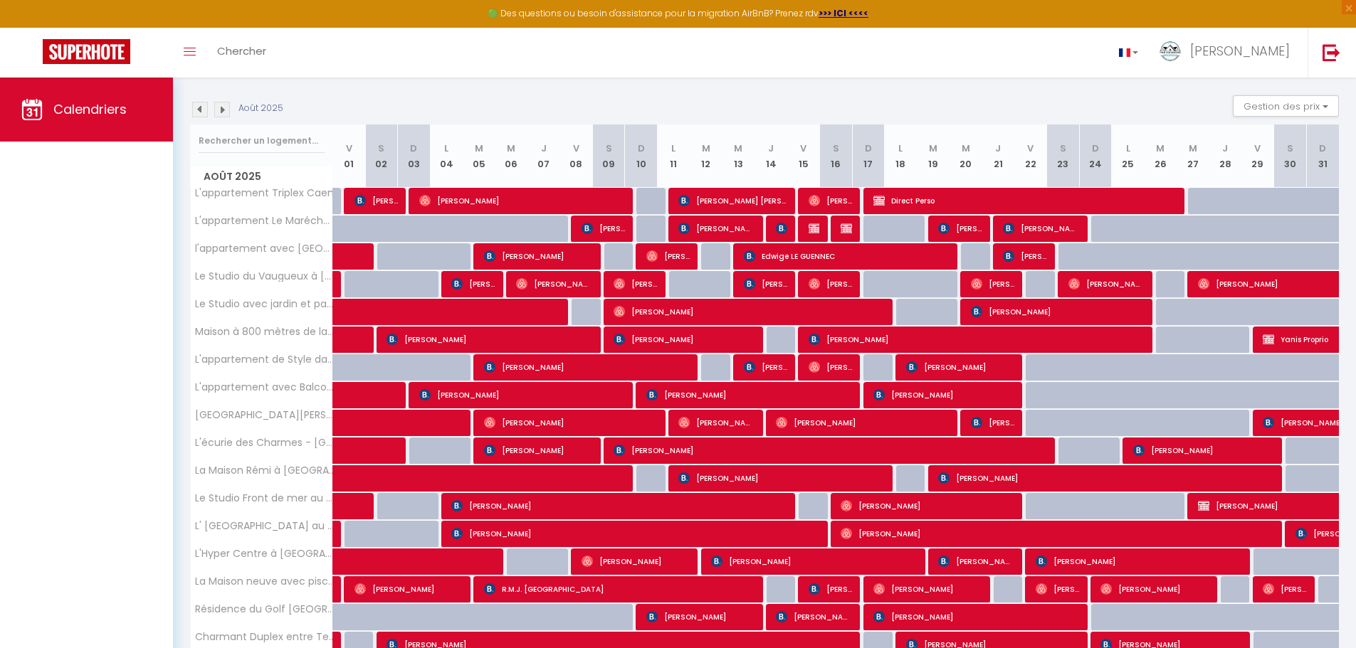
scroll to position [71, 0]
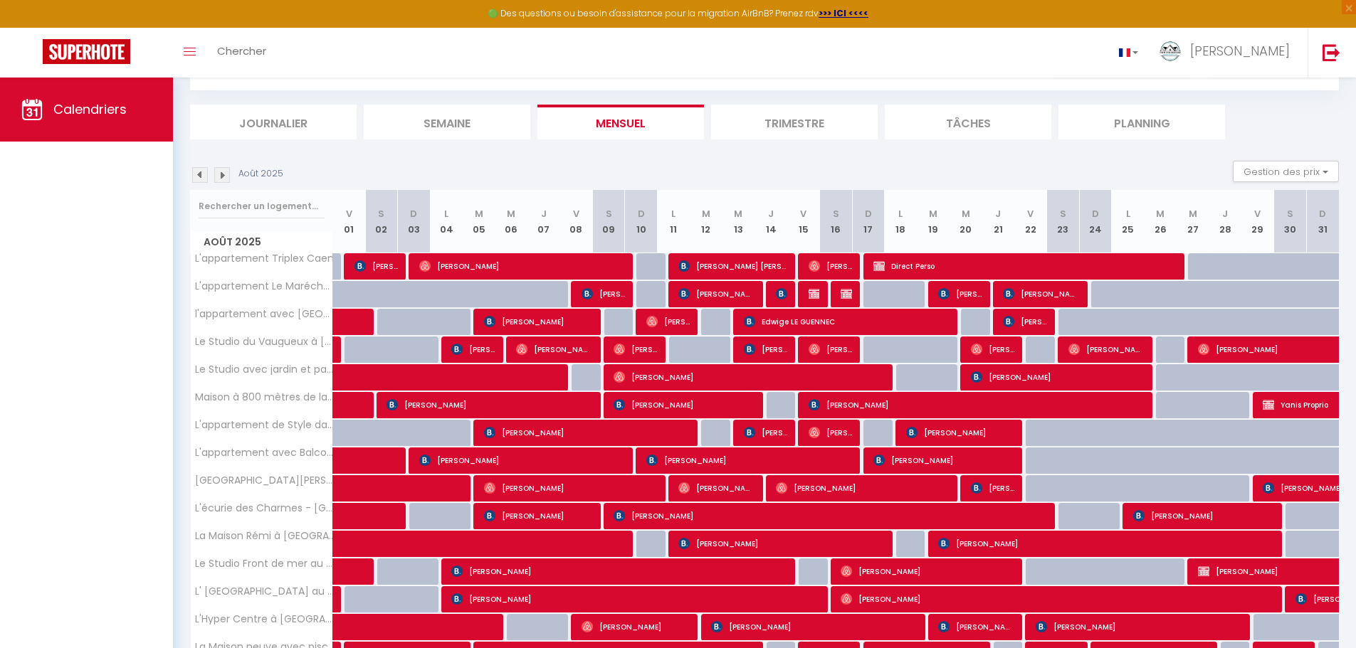
click at [222, 179] on img at bounding box center [222, 175] width 16 height 16
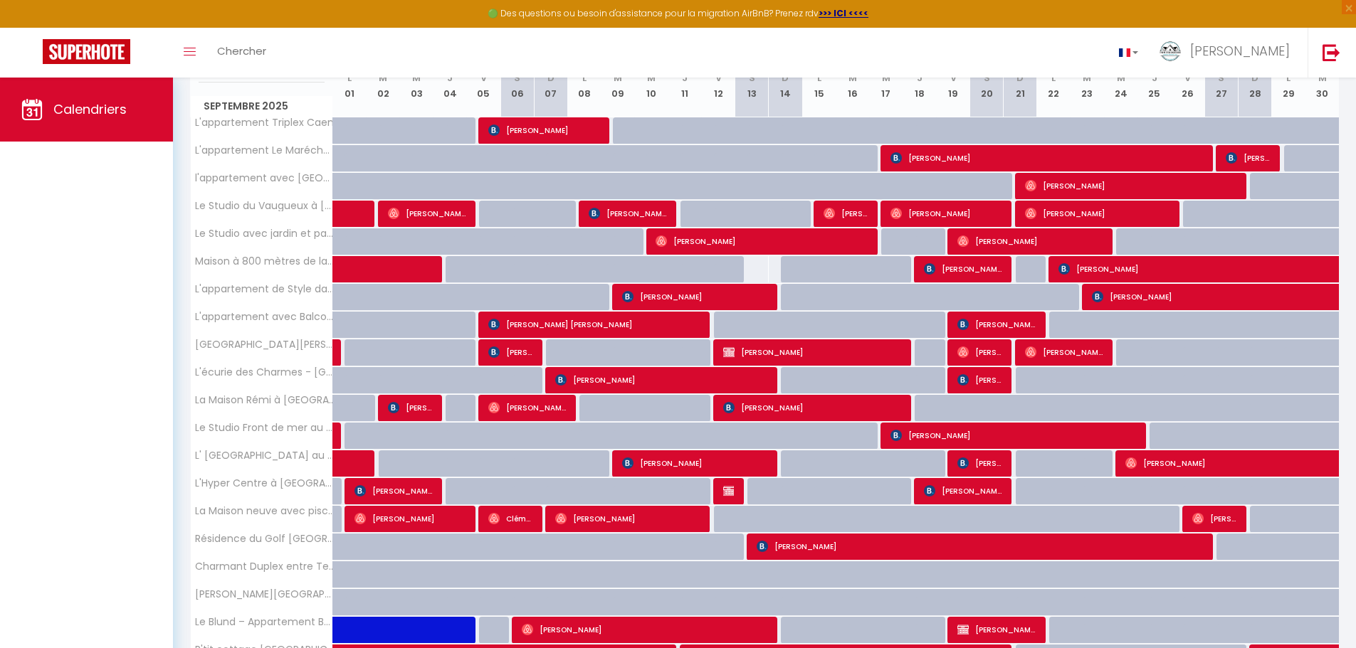
scroll to position [325, 0]
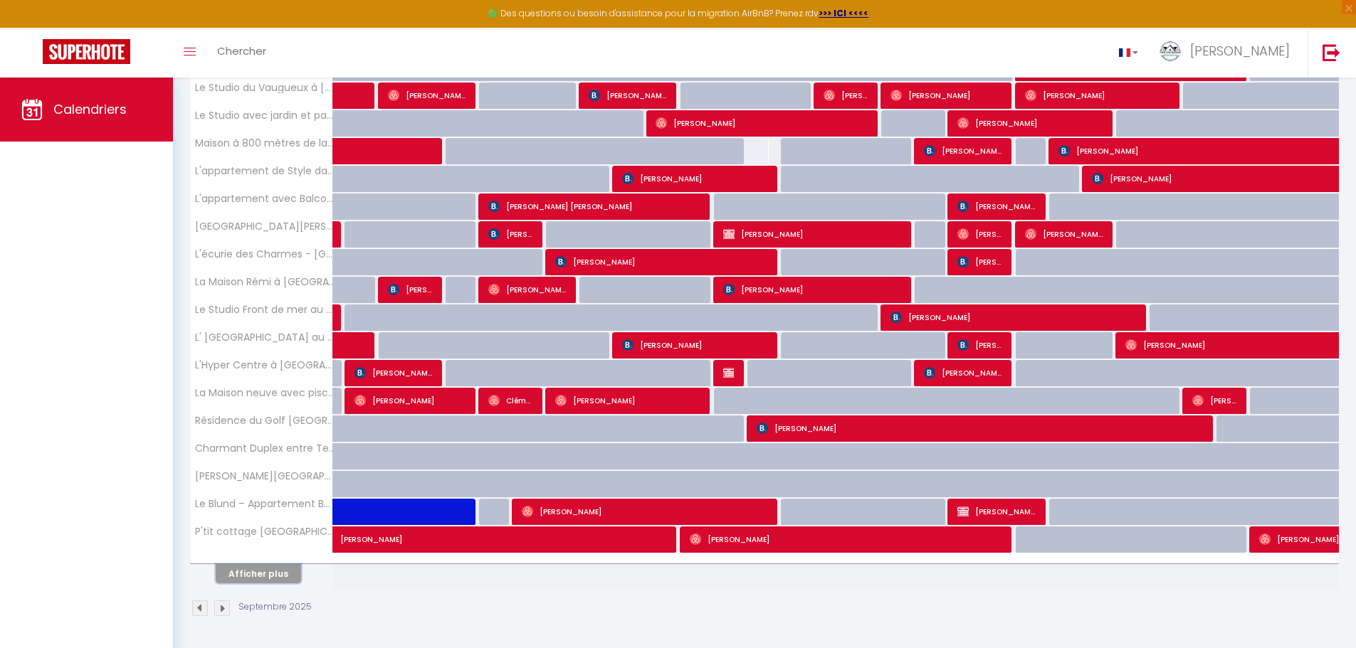
click at [266, 575] on button "Afficher plus" at bounding box center [258, 573] width 85 height 19
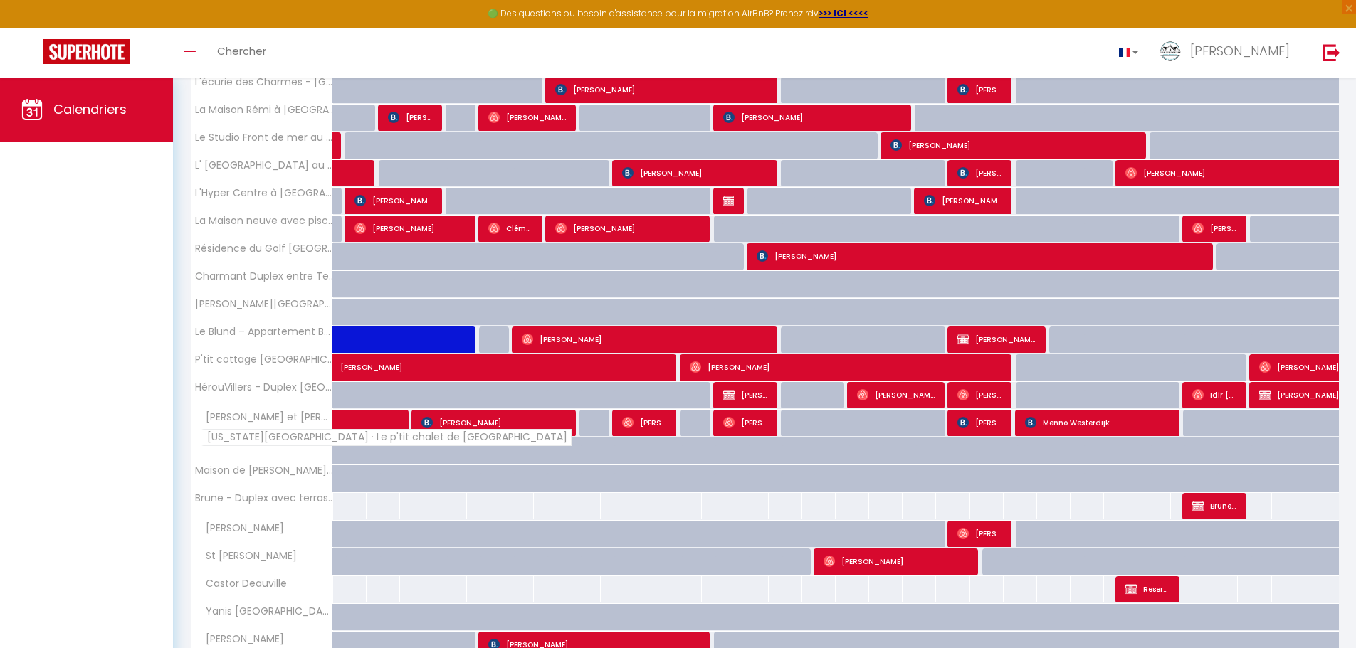
scroll to position [880, 0]
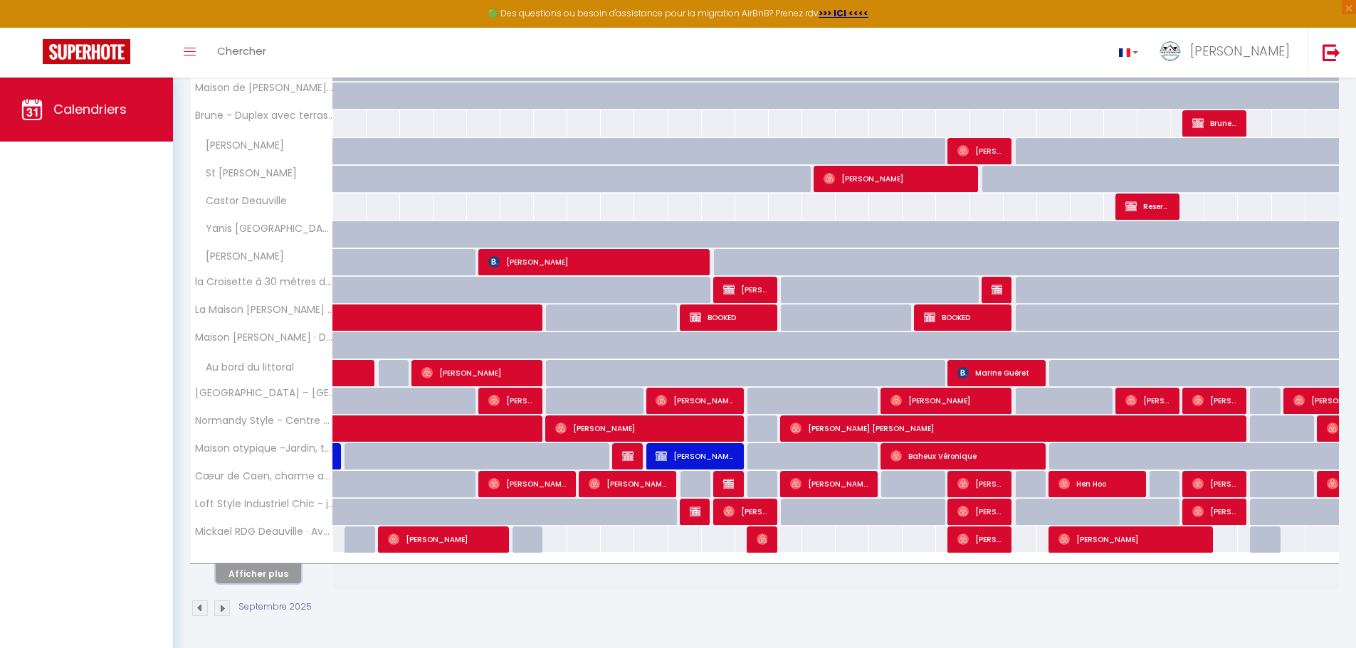
click at [272, 574] on button "Afficher plus" at bounding box center [258, 573] width 85 height 19
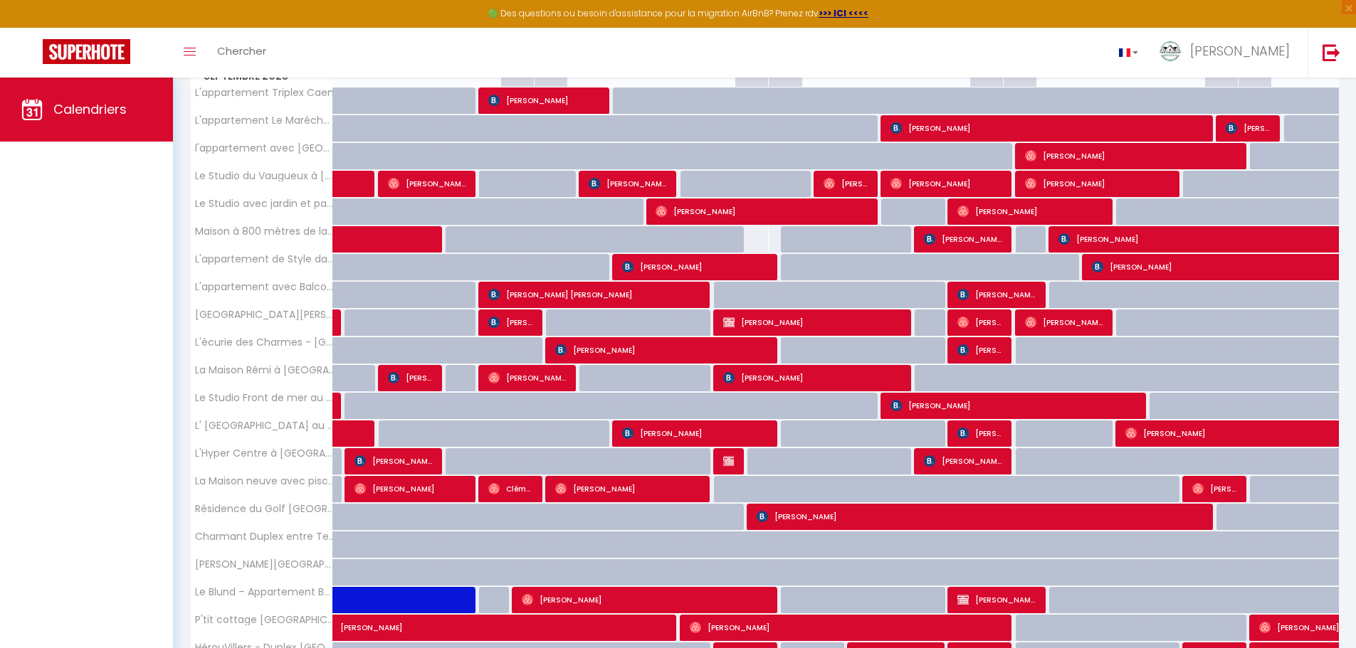
scroll to position [0, 0]
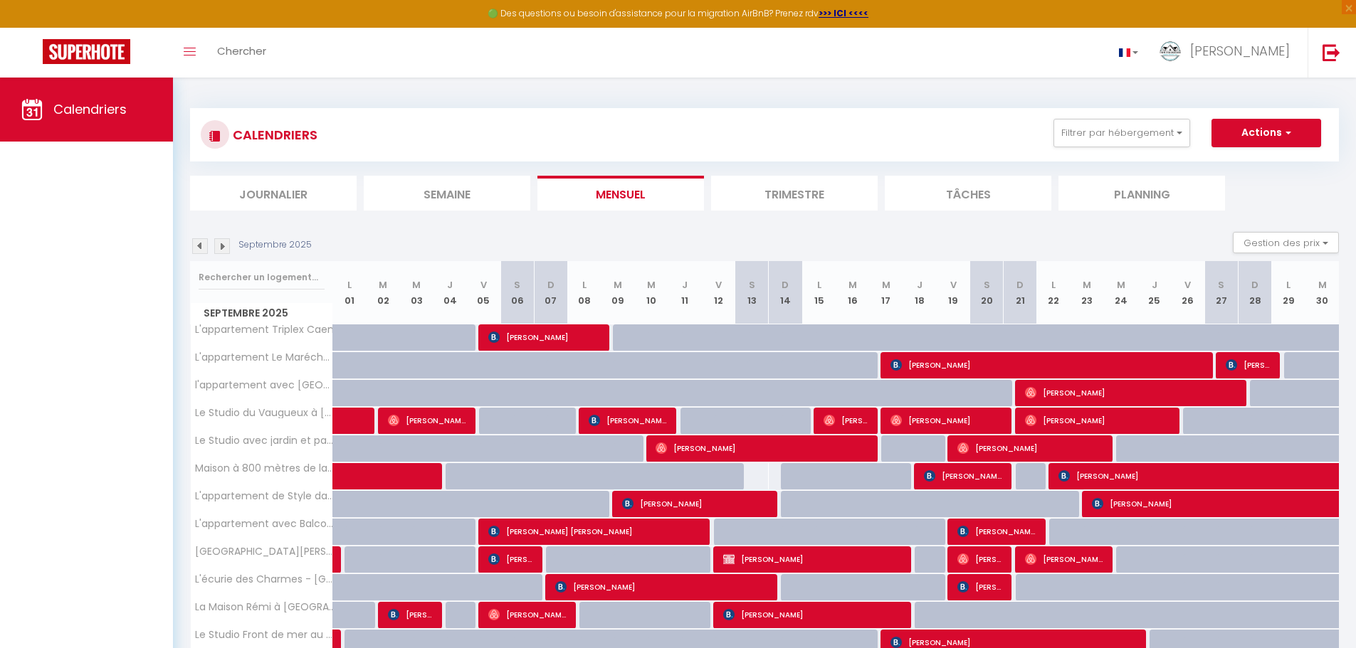
click at [221, 248] on img at bounding box center [222, 246] width 16 height 16
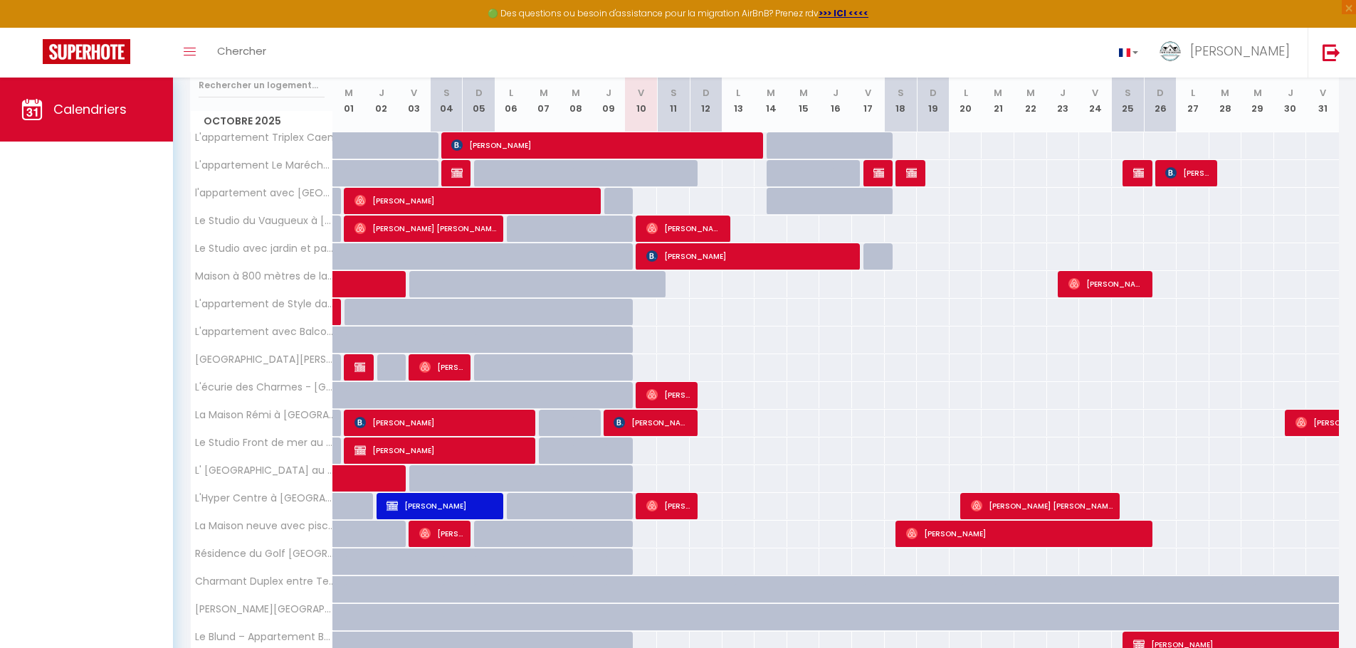
scroll to position [325, 0]
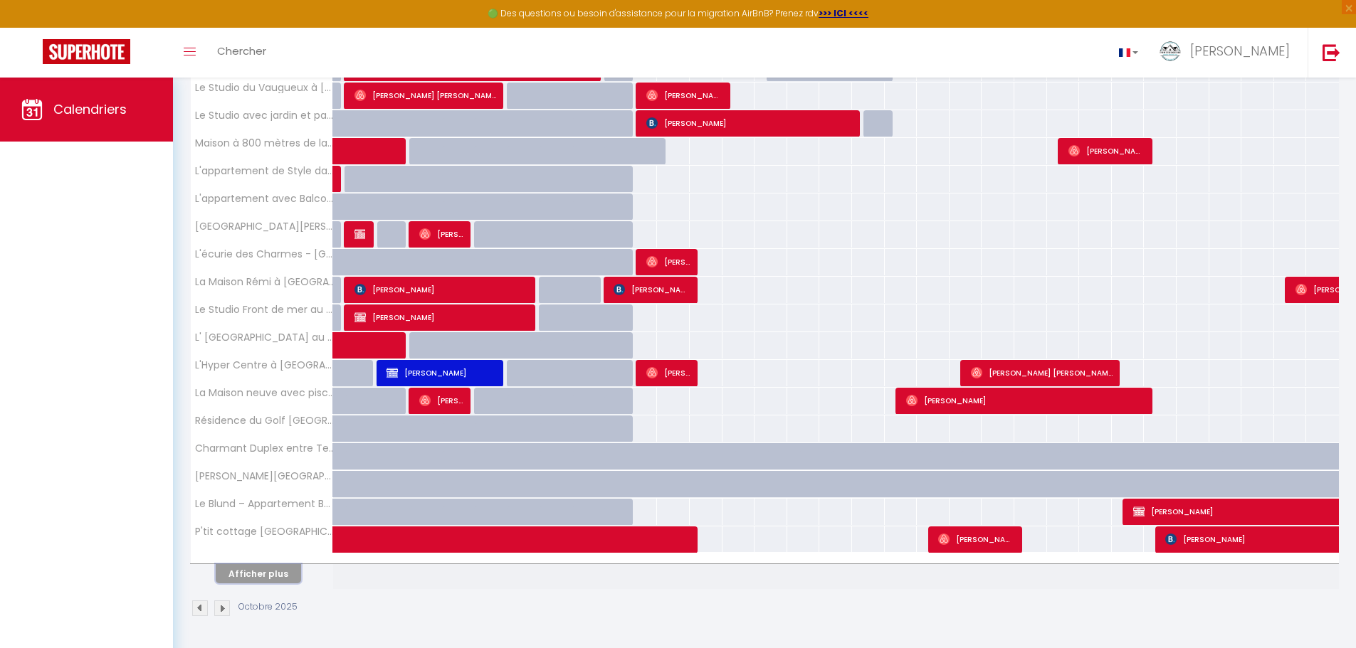
click at [270, 576] on button "Afficher plus" at bounding box center [258, 573] width 85 height 19
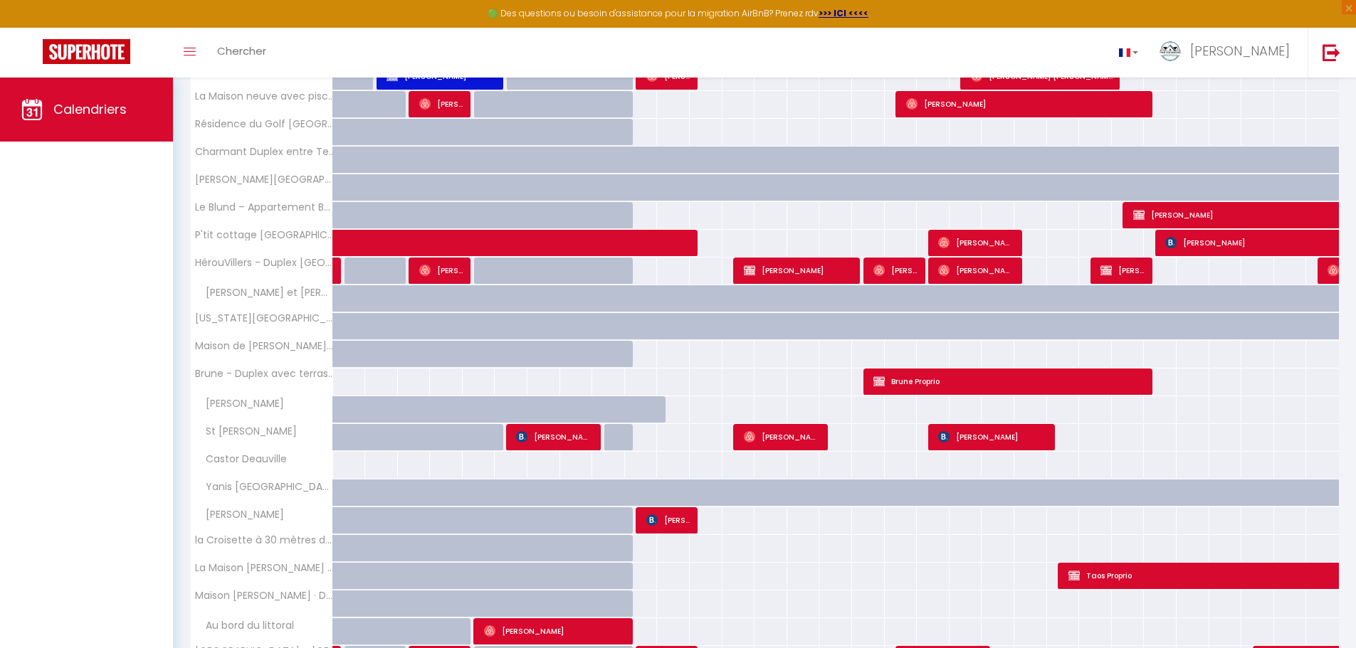
scroll to position [880, 0]
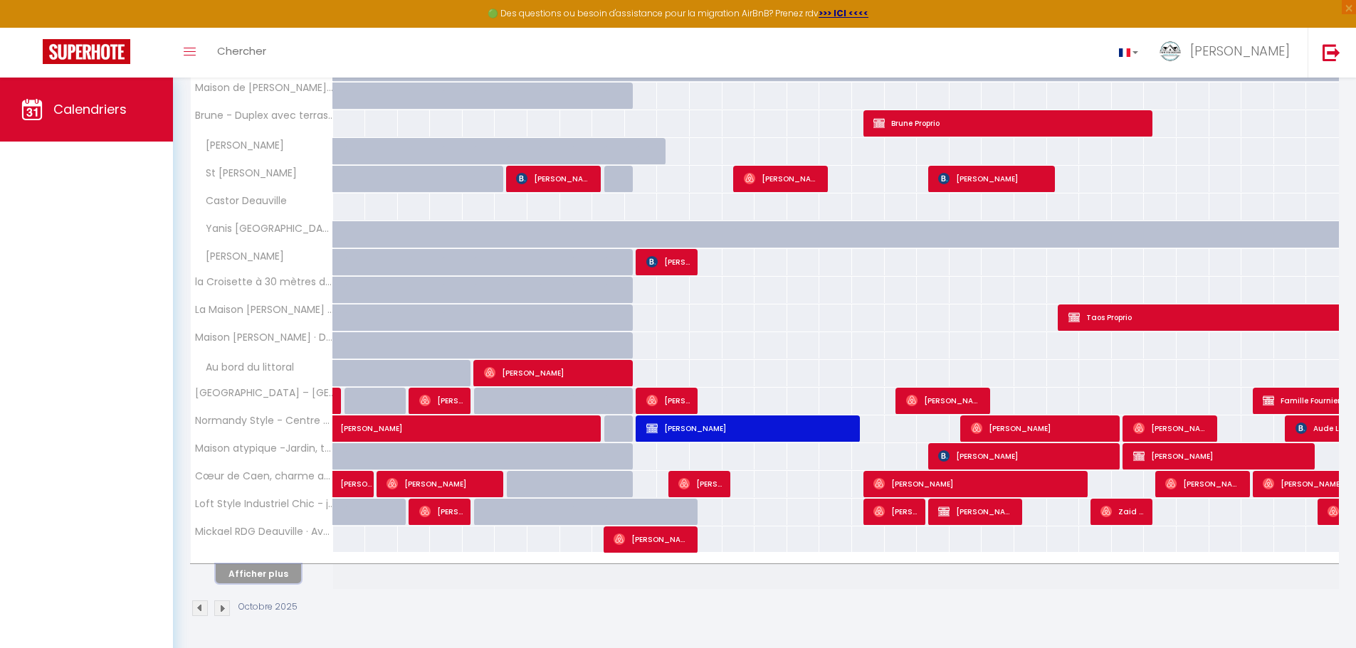
click at [268, 577] on button "Afficher plus" at bounding box center [258, 573] width 85 height 19
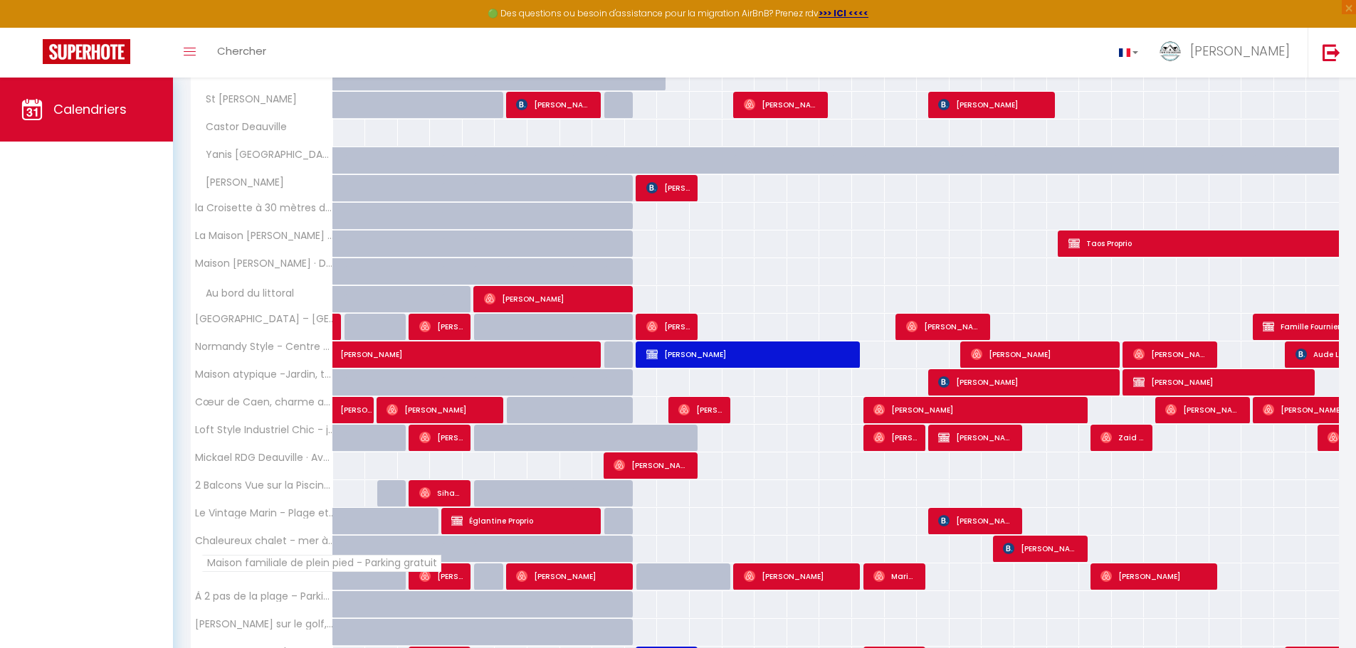
scroll to position [1068, 0]
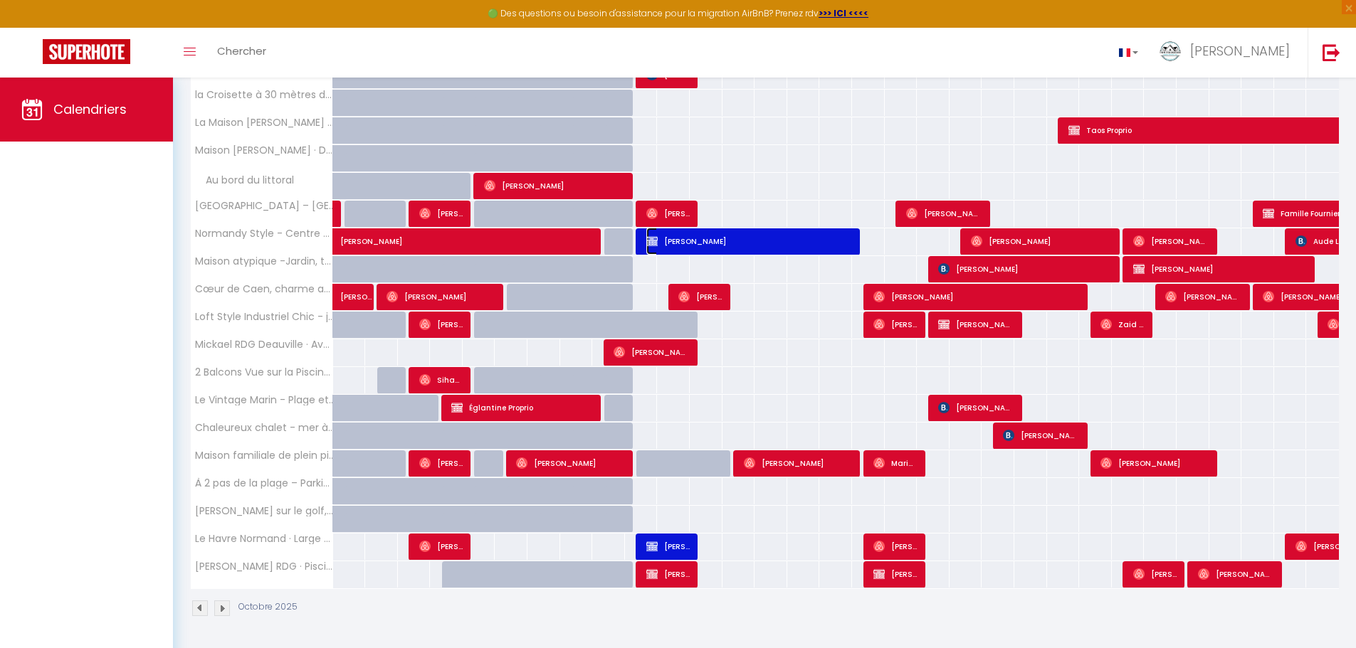
click at [724, 246] on span "[PERSON_NAME]" at bounding box center [749, 241] width 207 height 27
select select "OK"
select select "KO"
select select "0"
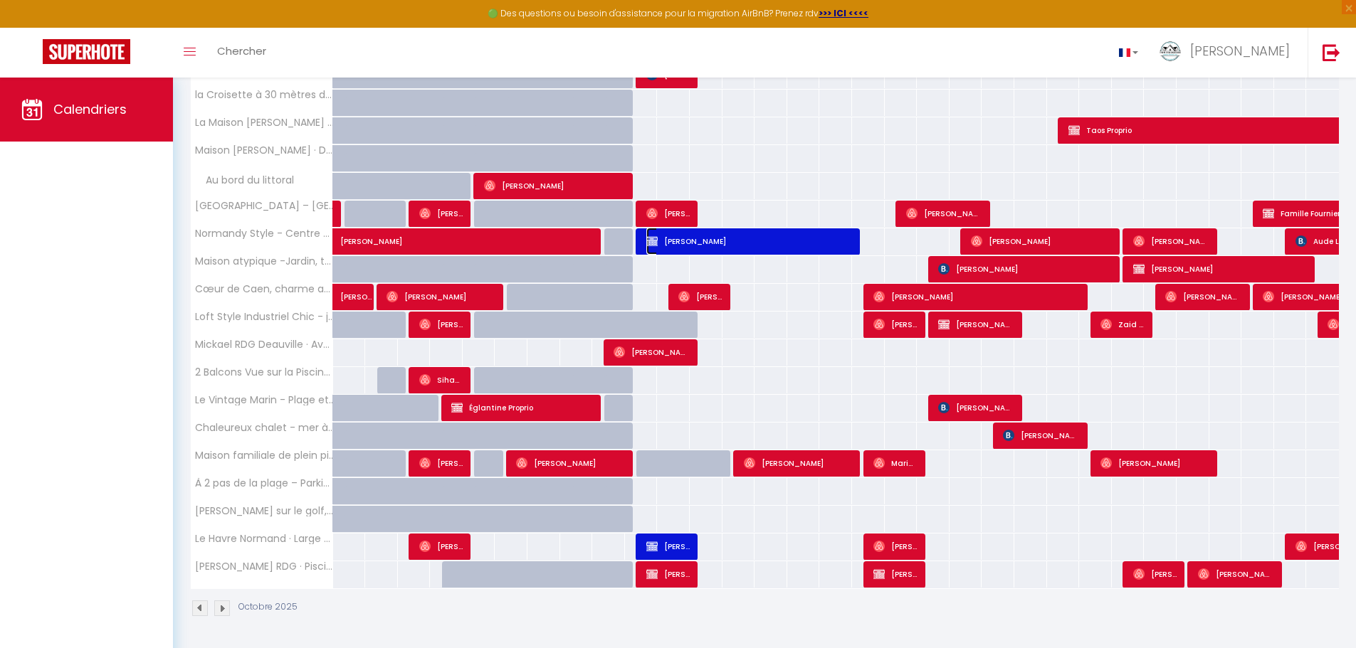
select select "1"
select select
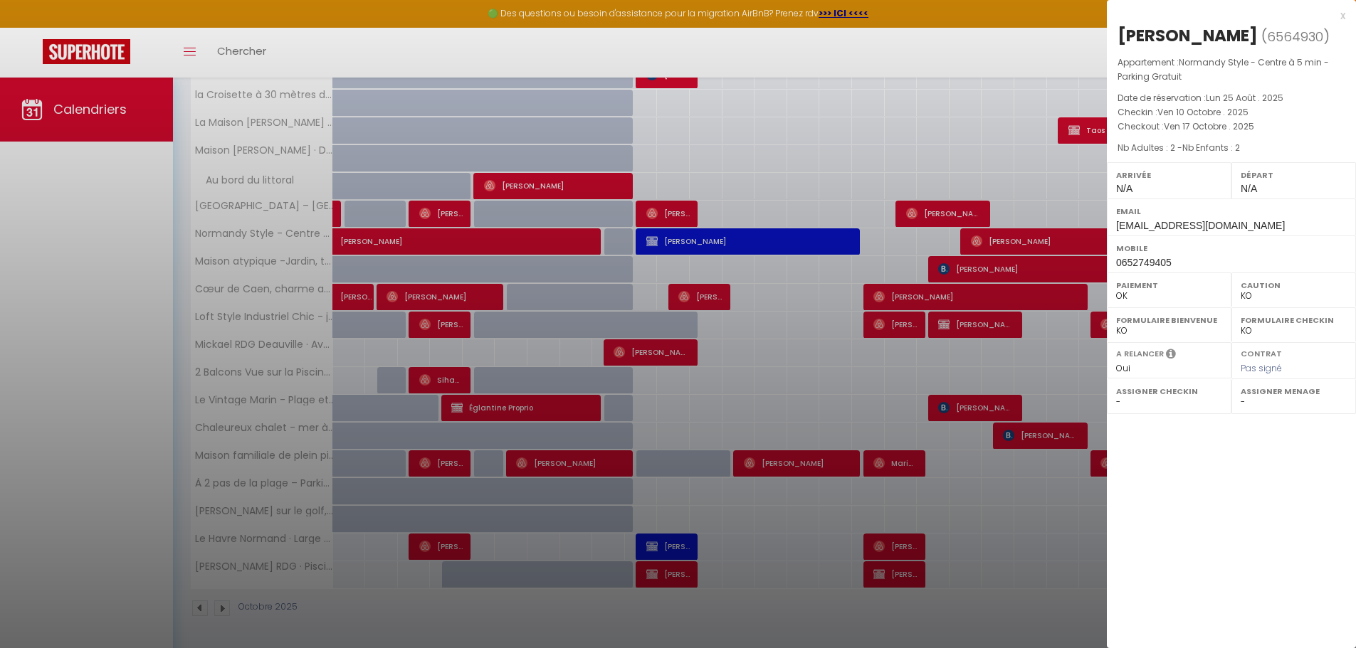
click at [1344, 15] on div "x" at bounding box center [1226, 15] width 238 height 17
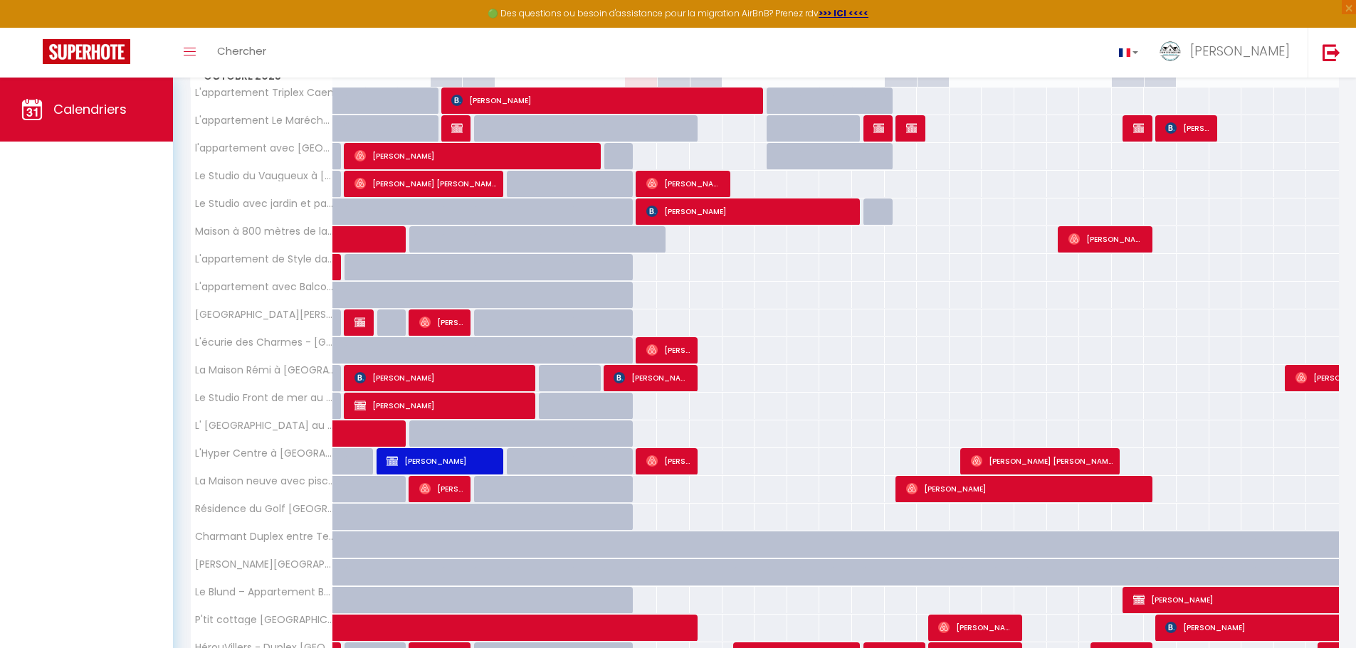
scroll to position [0, 0]
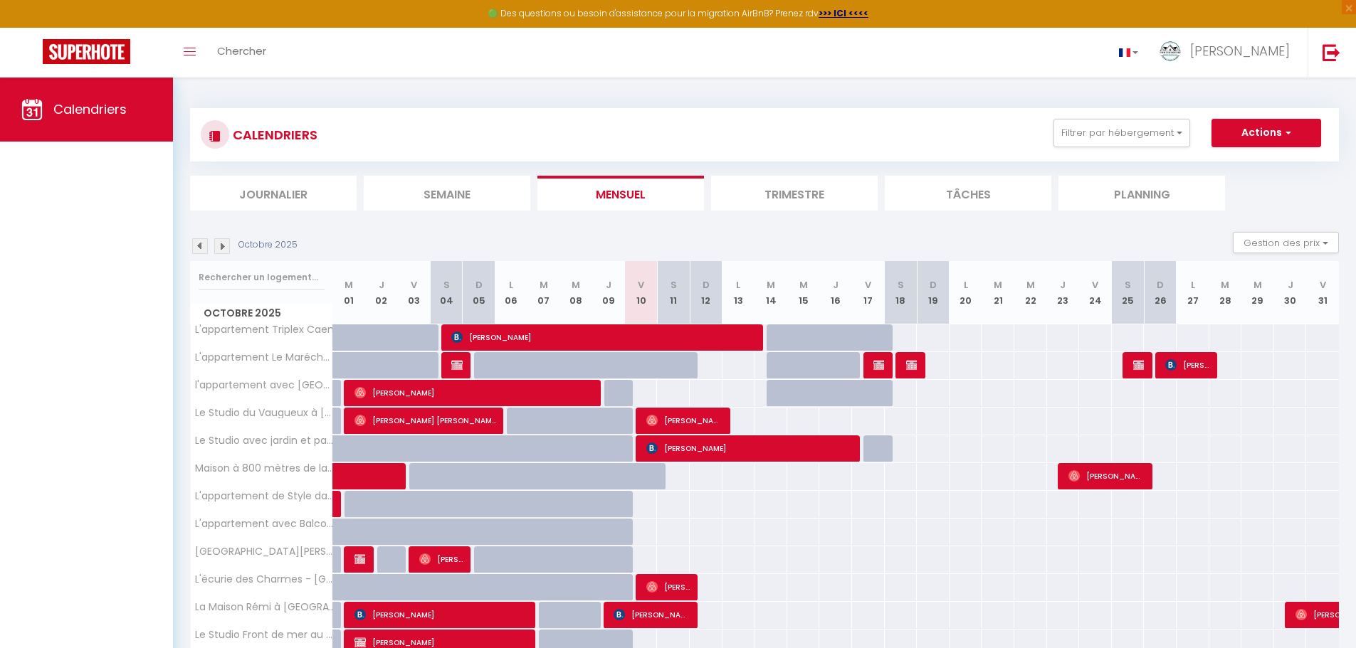
click at [784, 191] on li "Trimestre" at bounding box center [794, 193] width 167 height 35
click at [978, 194] on li "Tâches" at bounding box center [968, 193] width 167 height 35
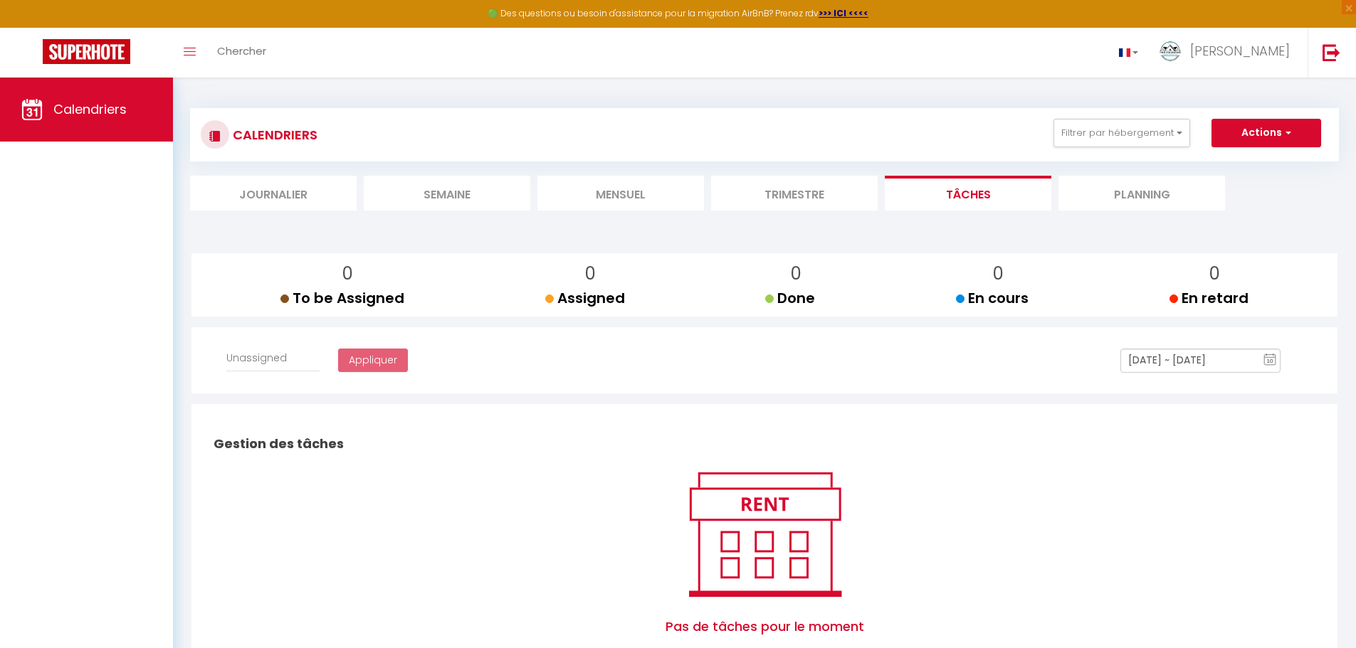
select select
click at [1127, 199] on li "Planning" at bounding box center [1141, 193] width 167 height 35
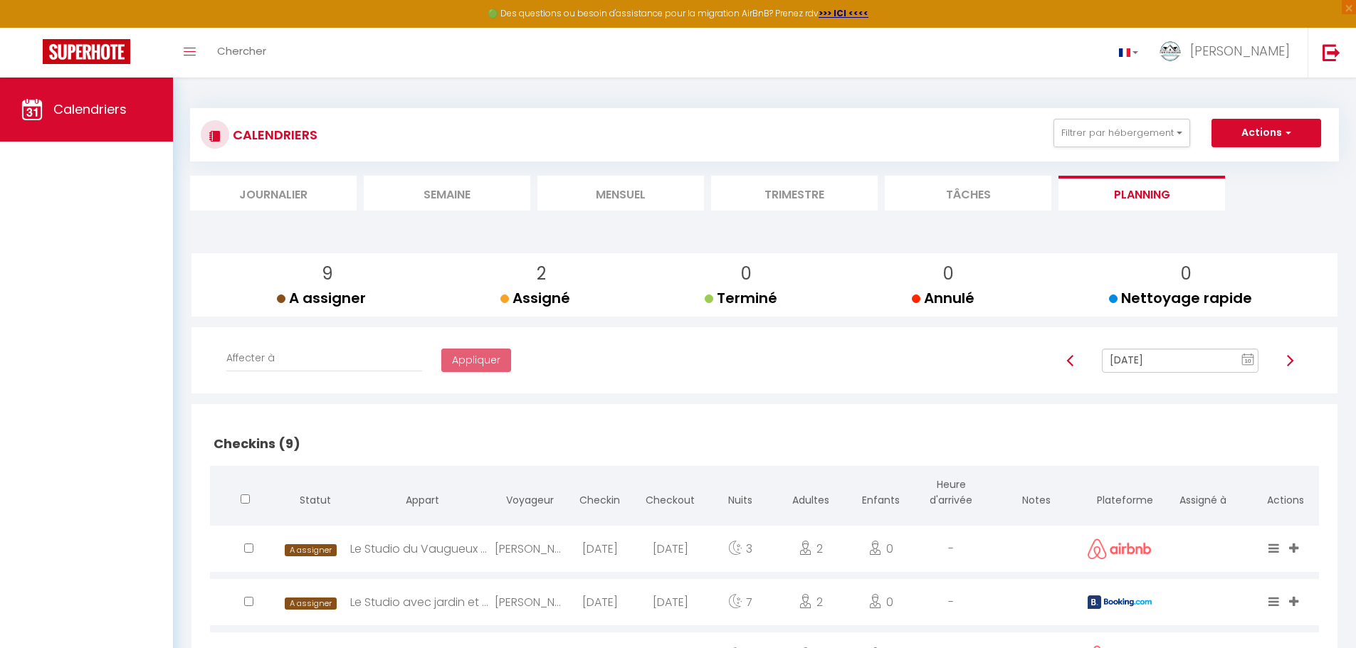
click at [294, 199] on li "Journalier" at bounding box center [273, 193] width 167 height 35
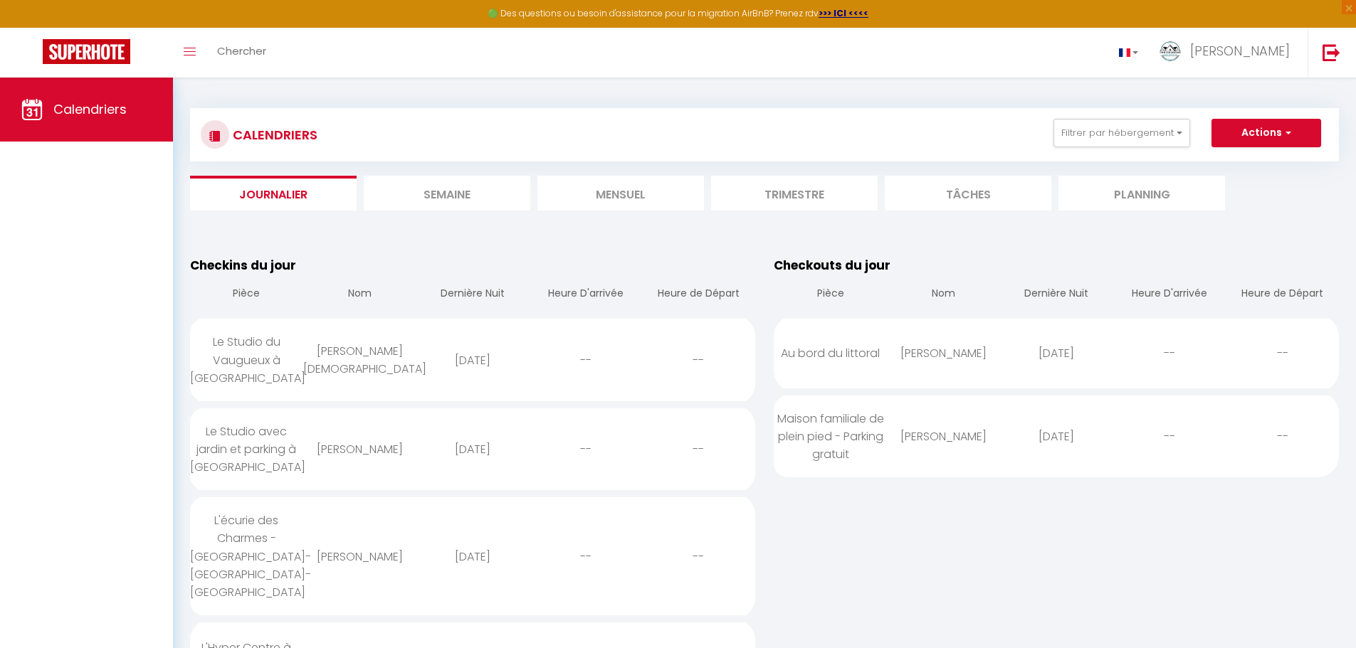
click at [457, 198] on li "Semaine" at bounding box center [447, 193] width 167 height 35
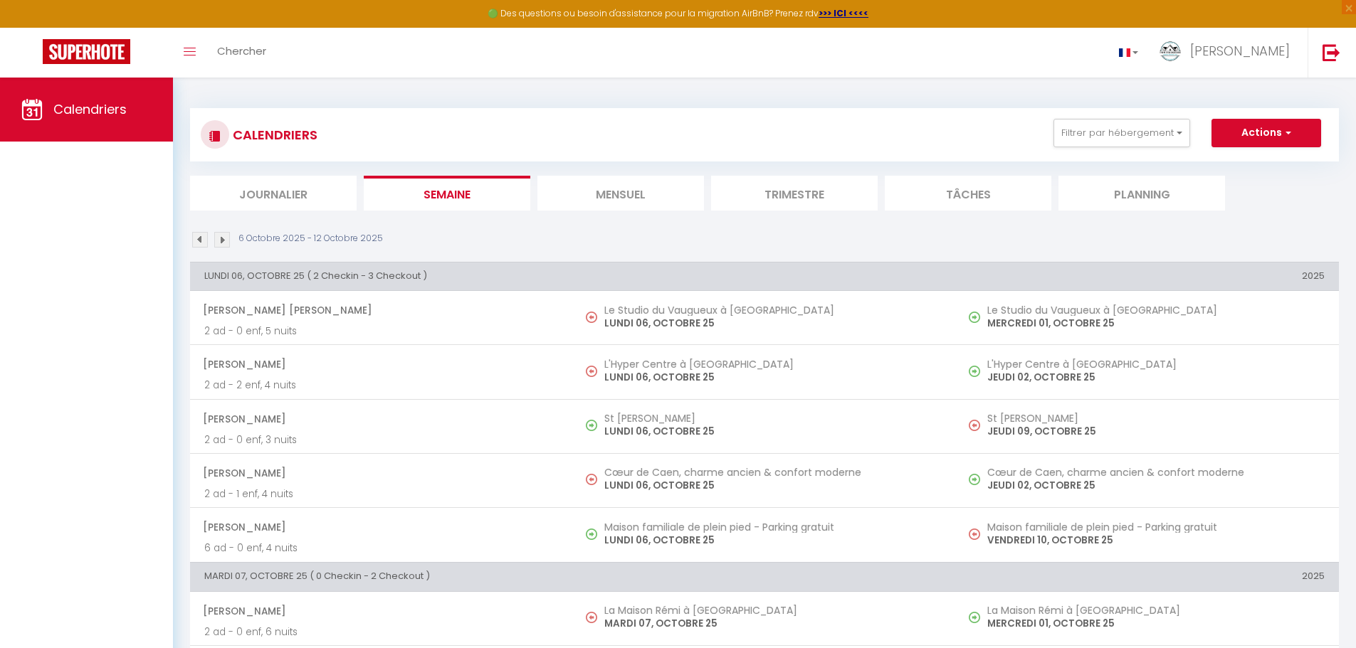
click at [624, 190] on li "Mensuel" at bounding box center [620, 193] width 167 height 35
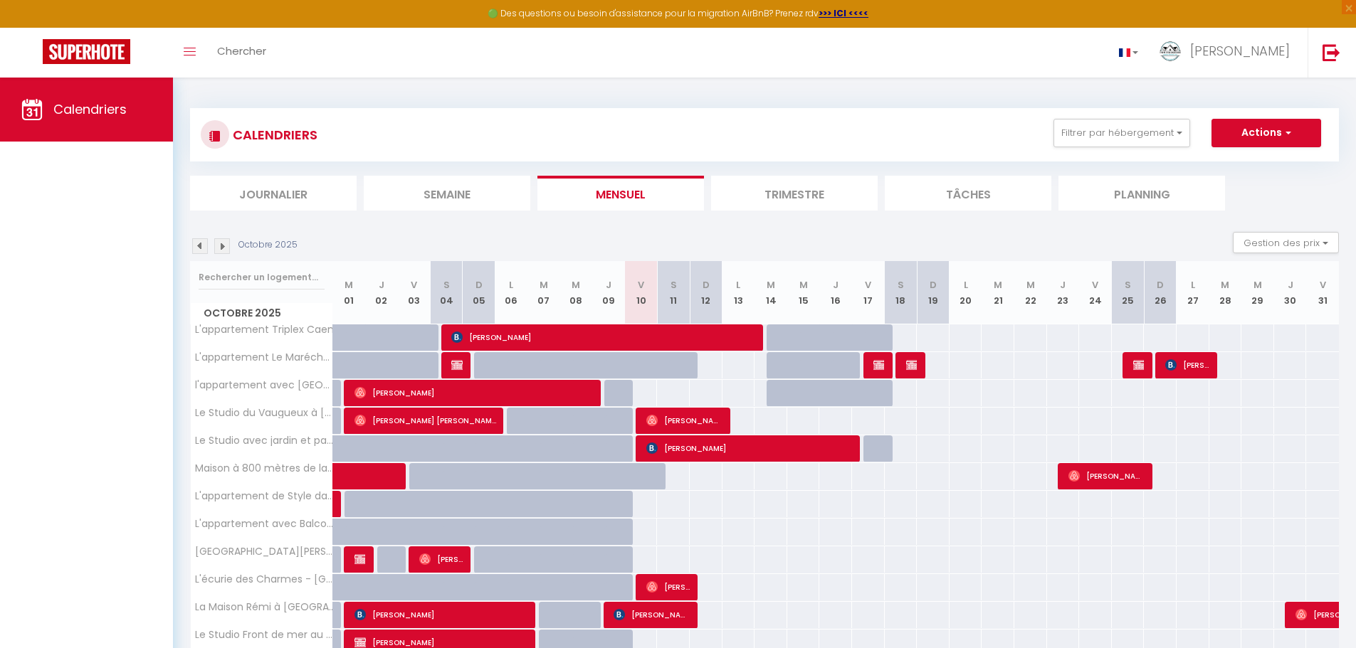
click at [786, 199] on li "Trimestre" at bounding box center [794, 193] width 167 height 35
click at [960, 197] on li "Tâches" at bounding box center [968, 193] width 167 height 35
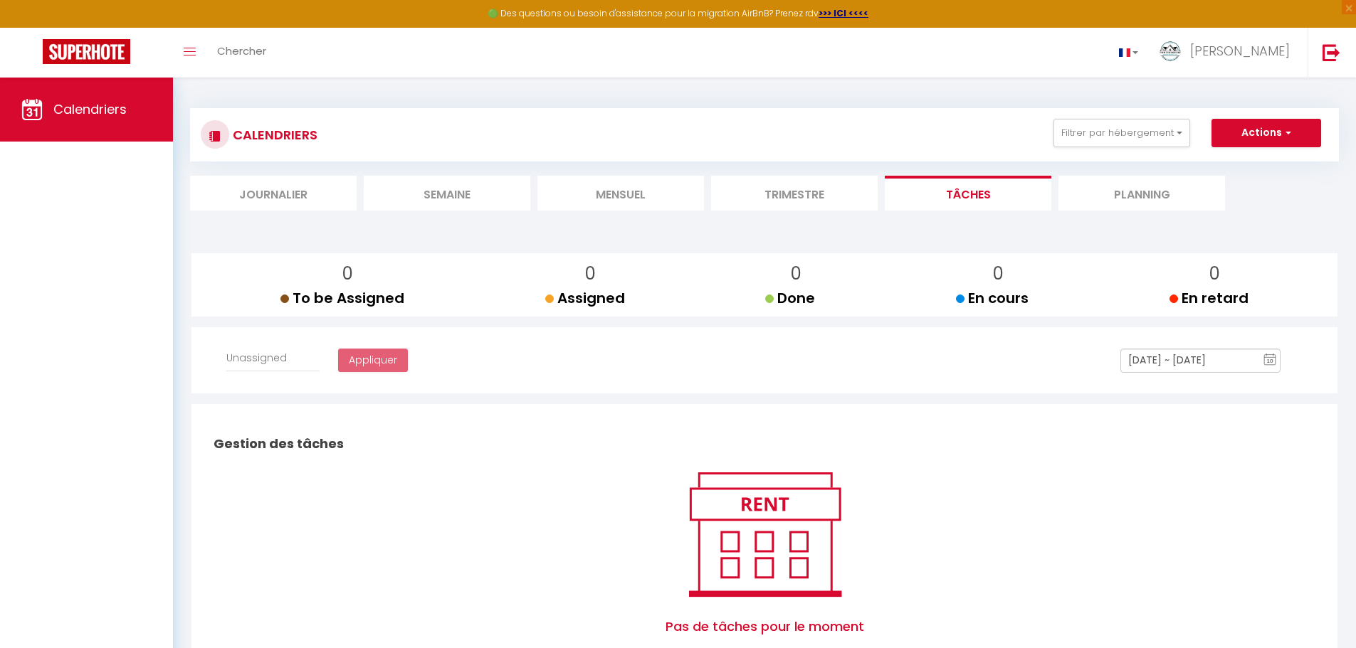
select select
click at [508, 536] on div "Pas de tâches pour le moment Créer" at bounding box center [764, 573] width 1109 height 214
click at [267, 195] on li "Journalier" at bounding box center [273, 193] width 167 height 35
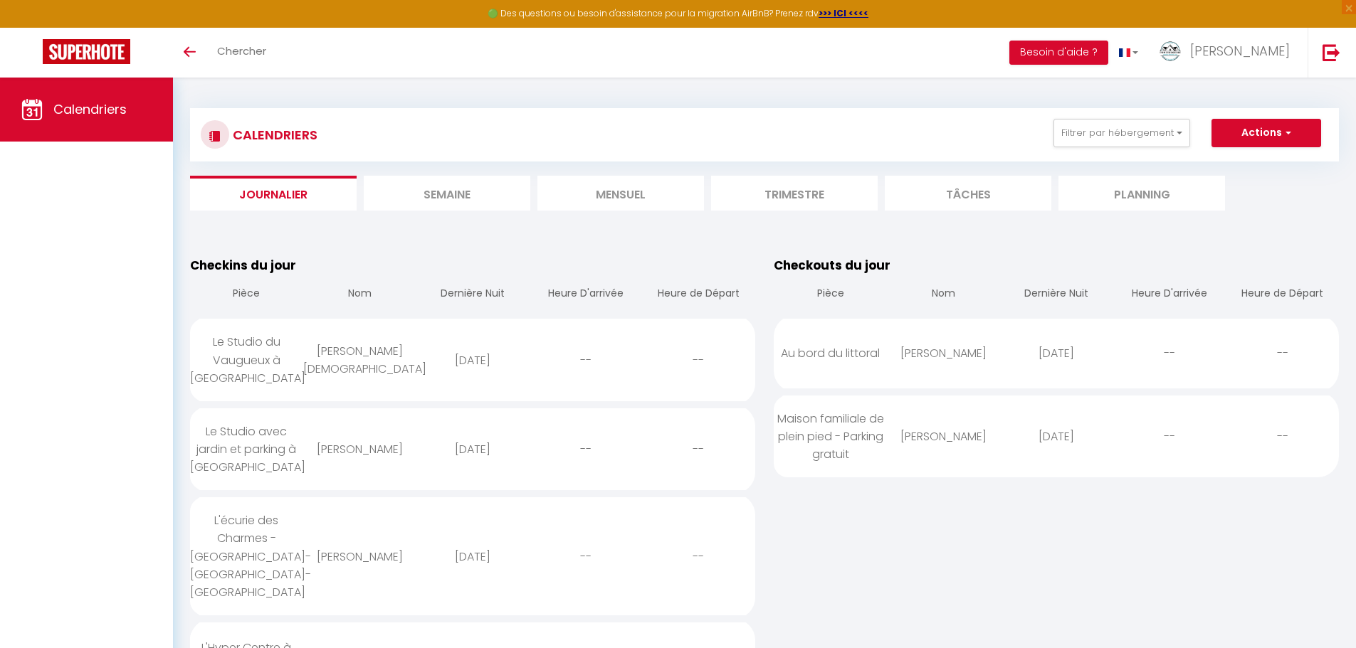
click at [864, 429] on div "Maison familiale de plein pied - Parking gratuit" at bounding box center [830, 437] width 113 height 82
select select "0"
select select "1"
select select
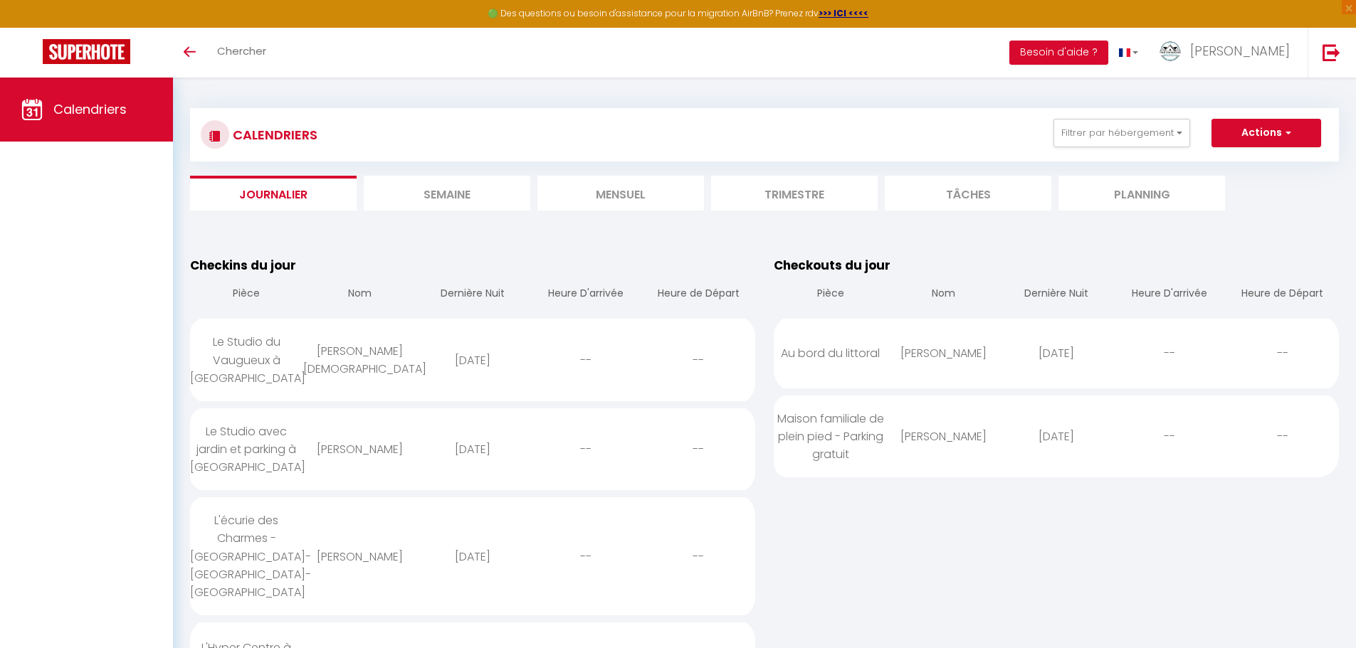
select select
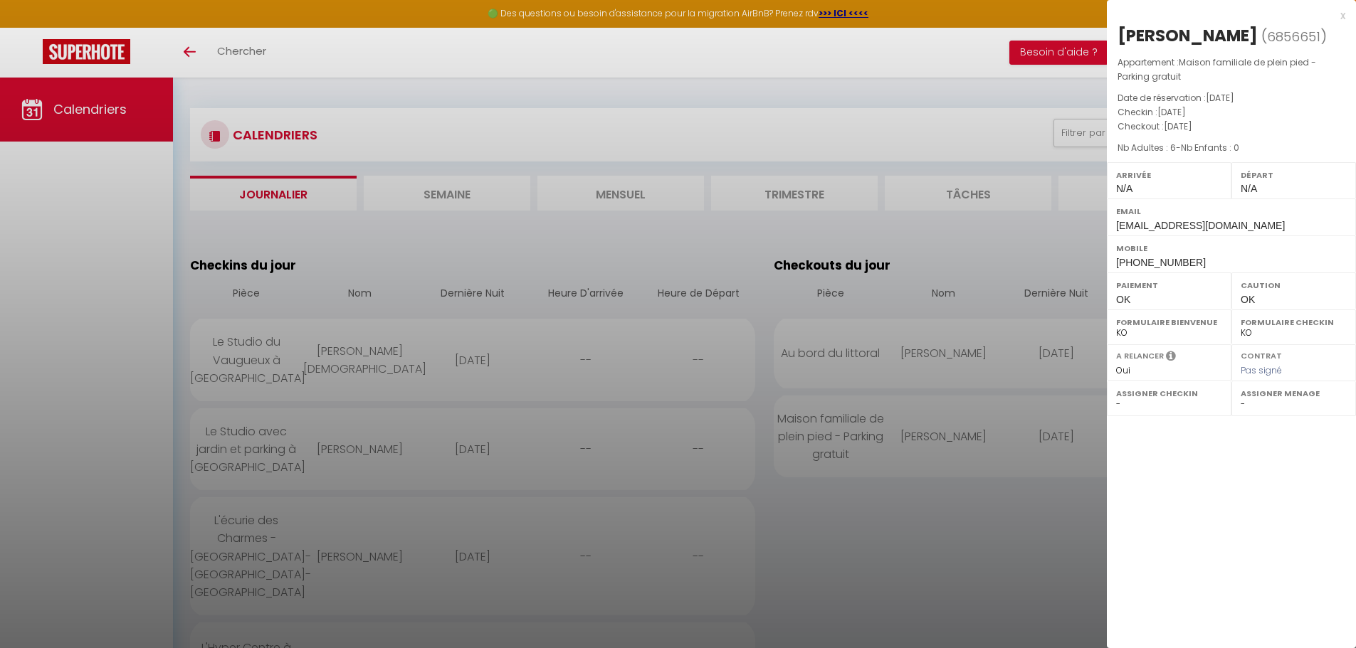
select select "53738"
select select "53736"
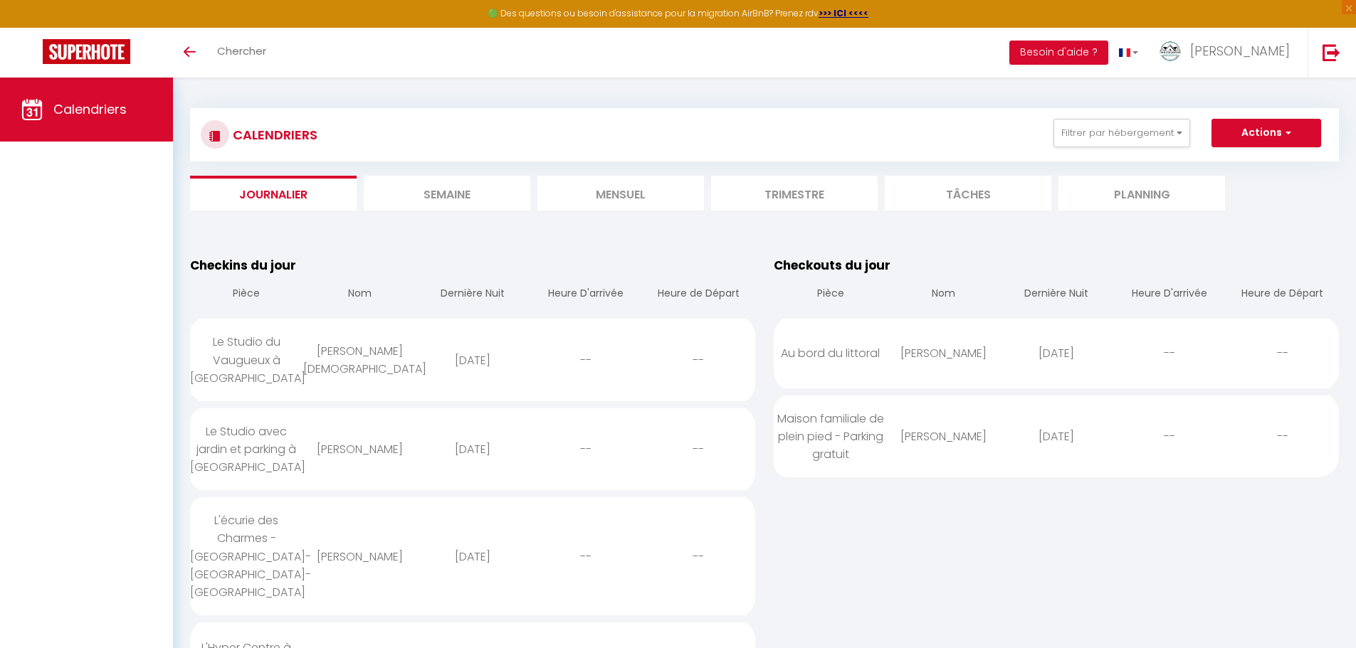
click at [447, 196] on li "Semaine" at bounding box center [447, 193] width 167 height 35
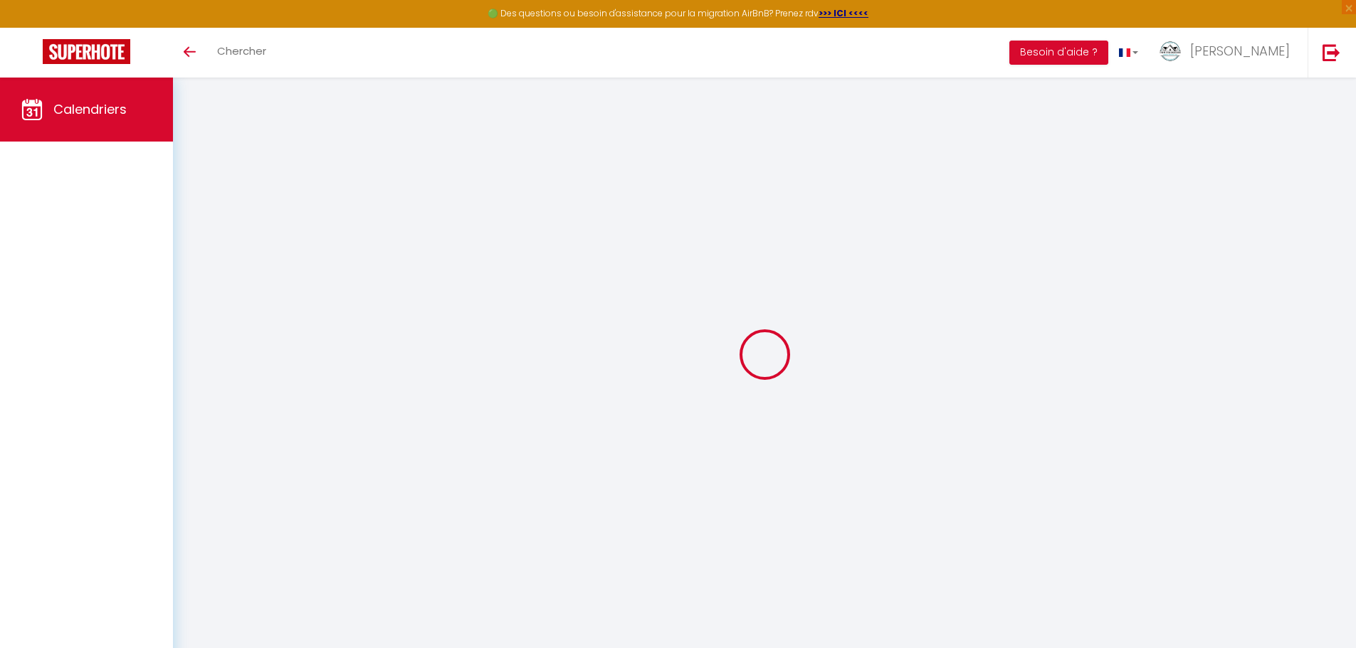
select select
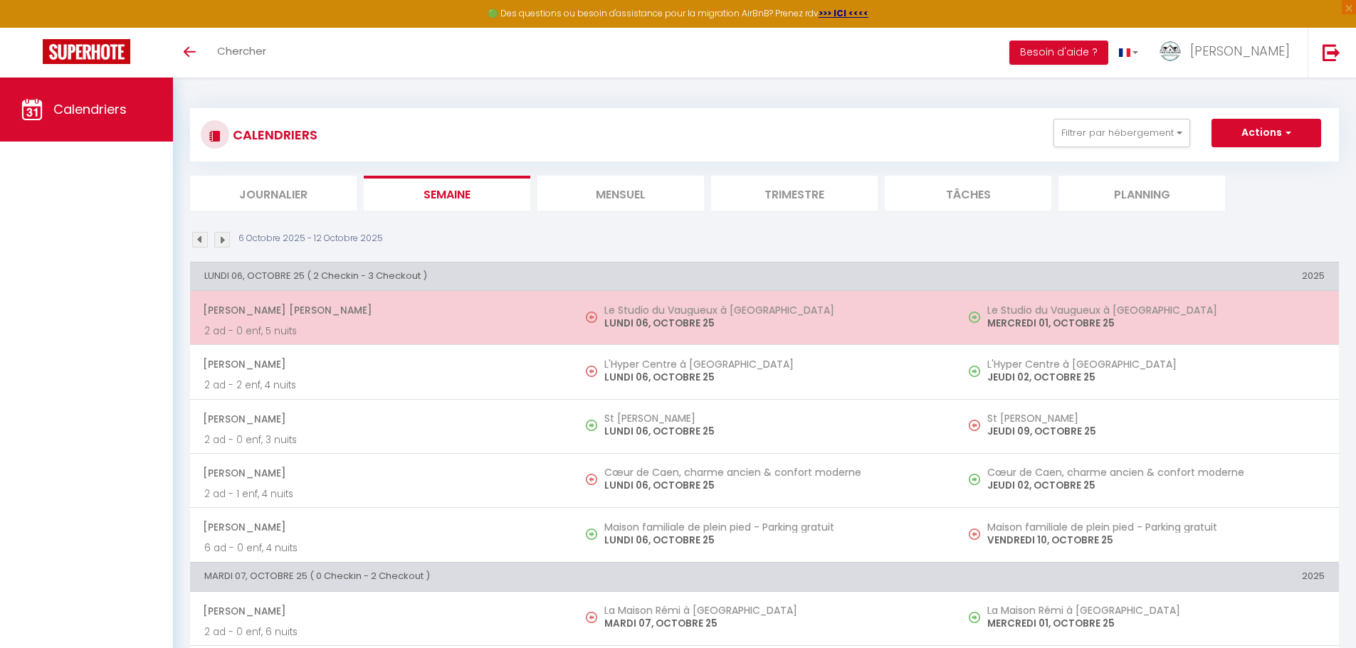
click at [657, 327] on p "LUNDI 06, OCTOBRE 25" at bounding box center [772, 323] width 337 height 15
select select "OK"
select select "0"
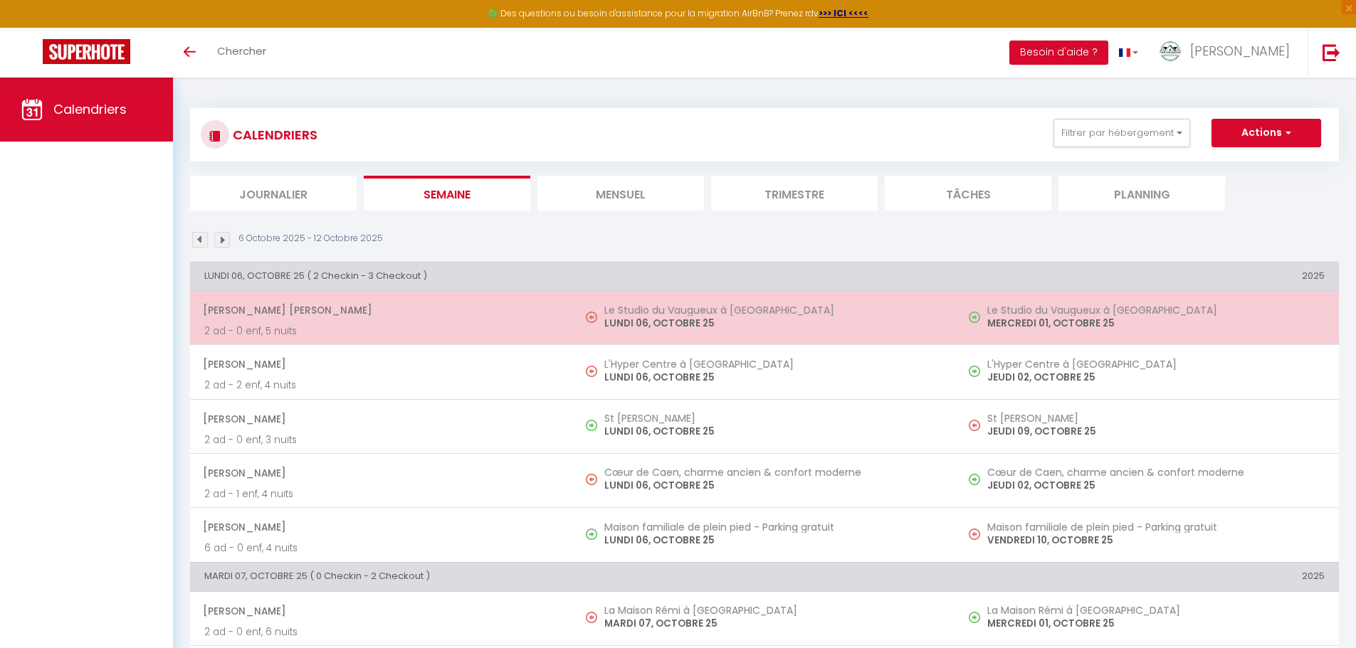
select select "1"
select select
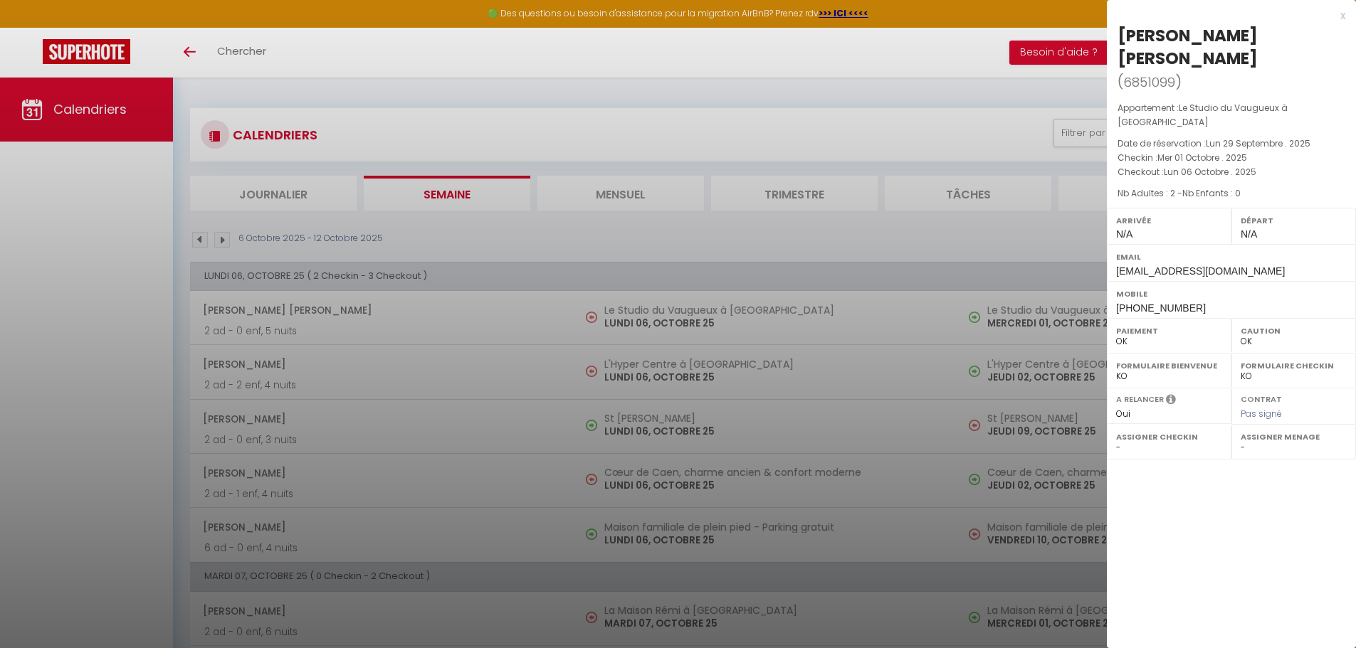
click at [1342, 14] on div "x" at bounding box center [1226, 15] width 238 height 17
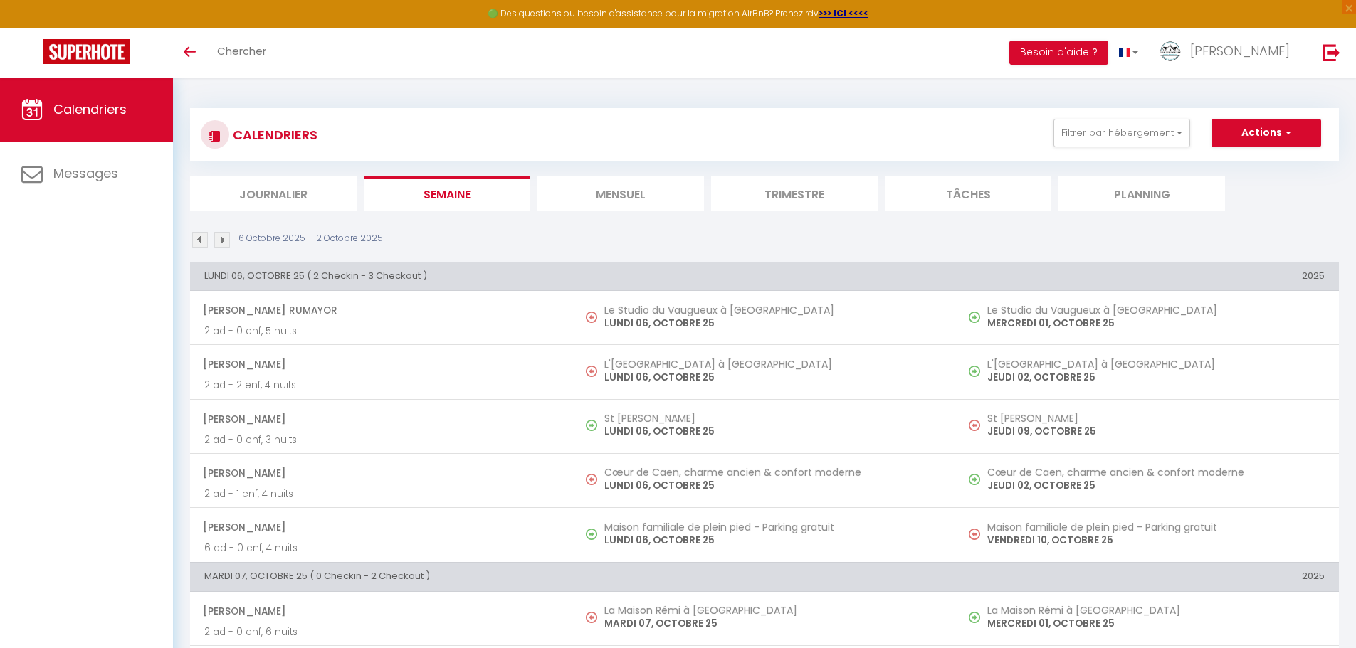
click at [109, 107] on span "Calendriers" at bounding box center [89, 109] width 73 height 18
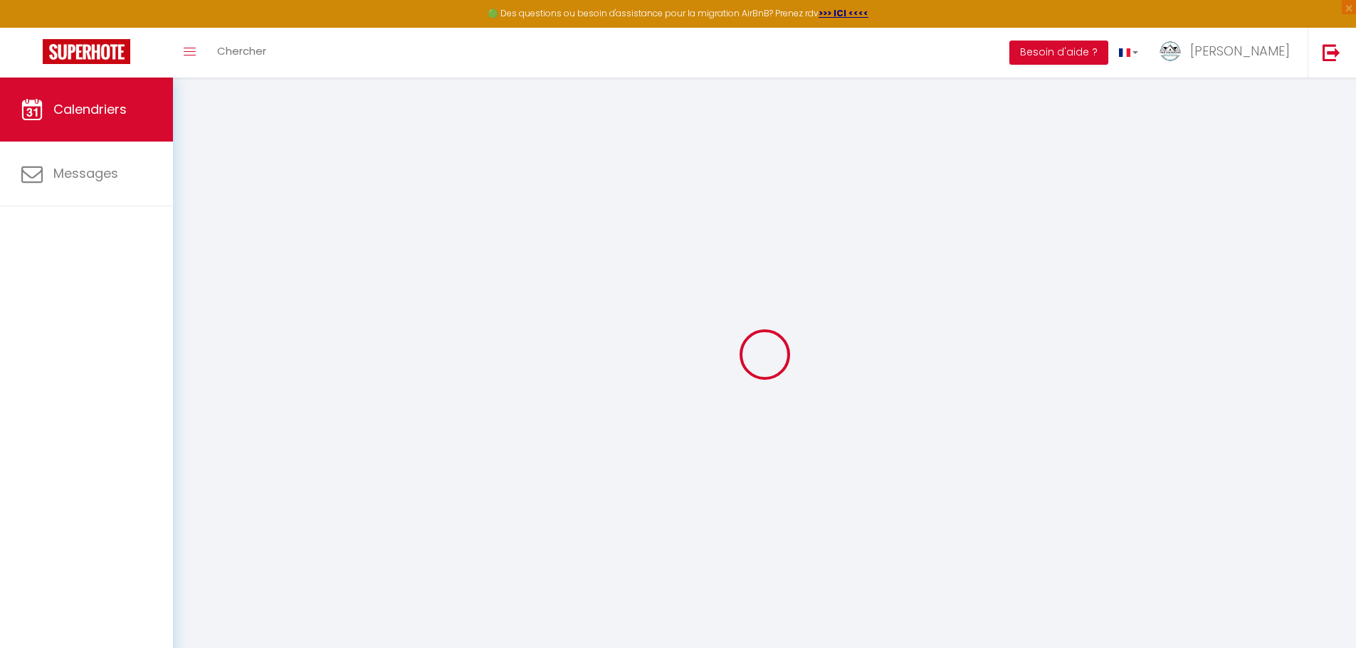
select select
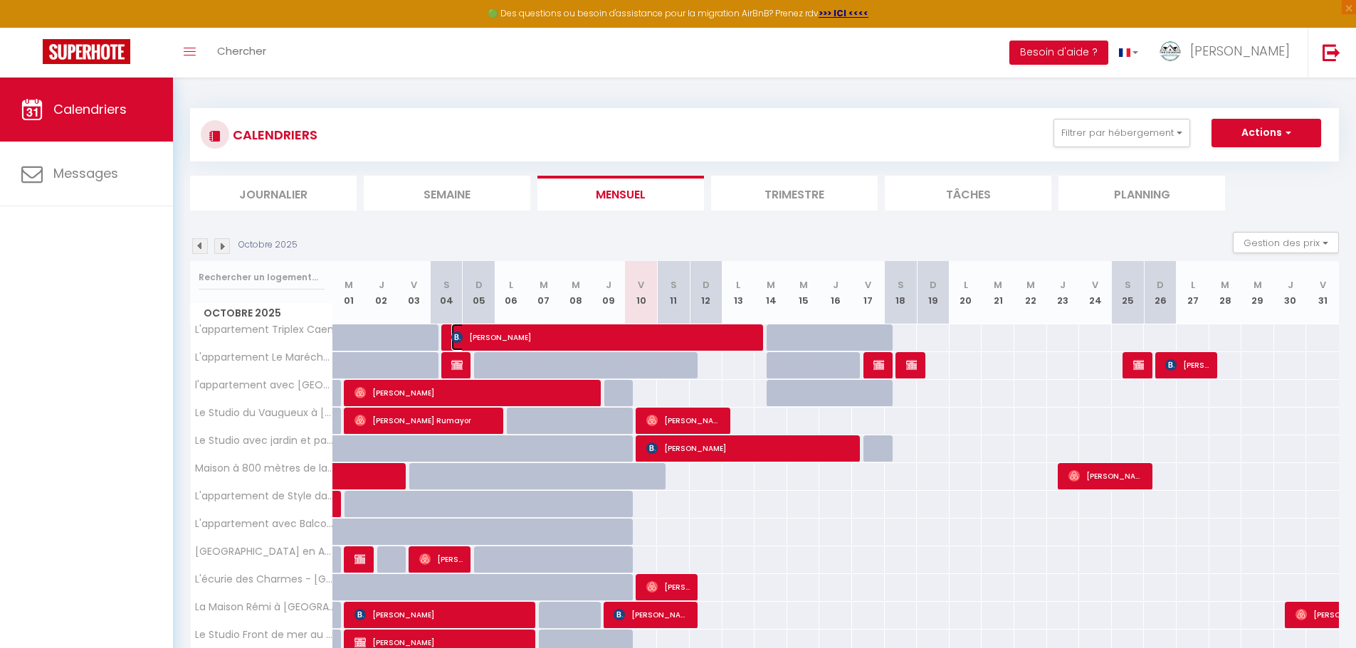
click at [552, 344] on span "[PERSON_NAME]" at bounding box center [603, 337] width 305 height 27
select select "OK"
select select "0"
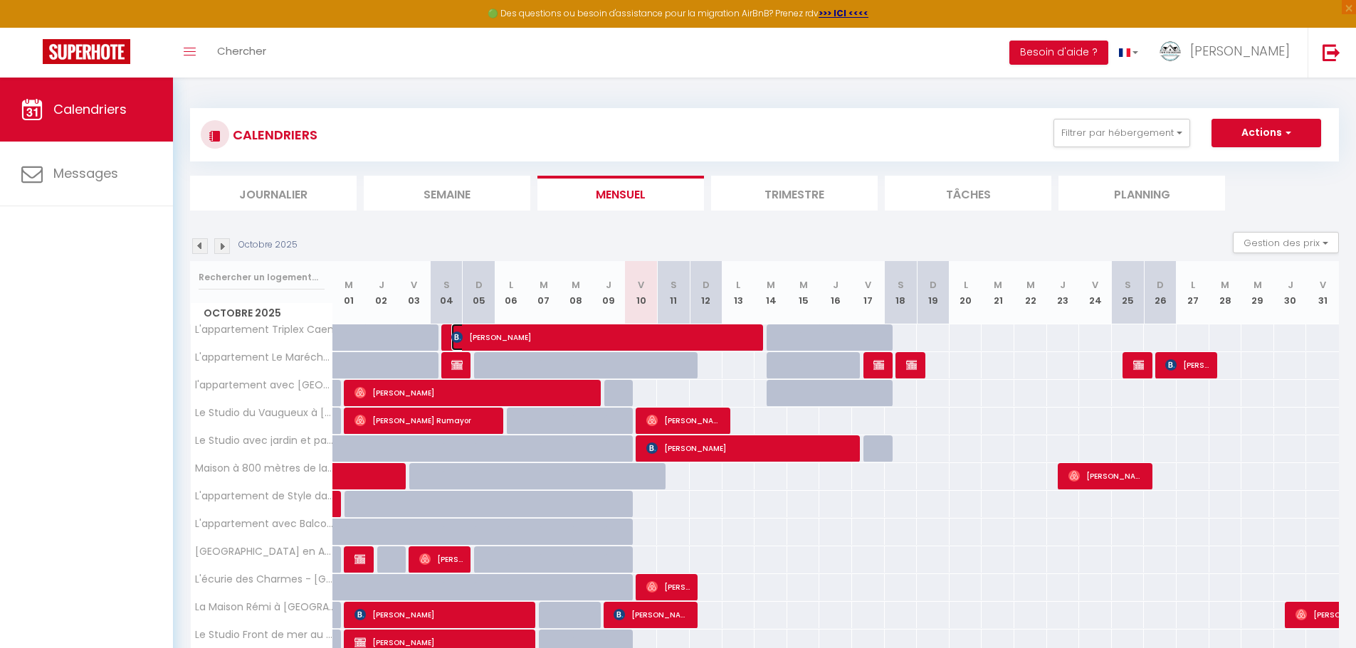
select select "1"
select select
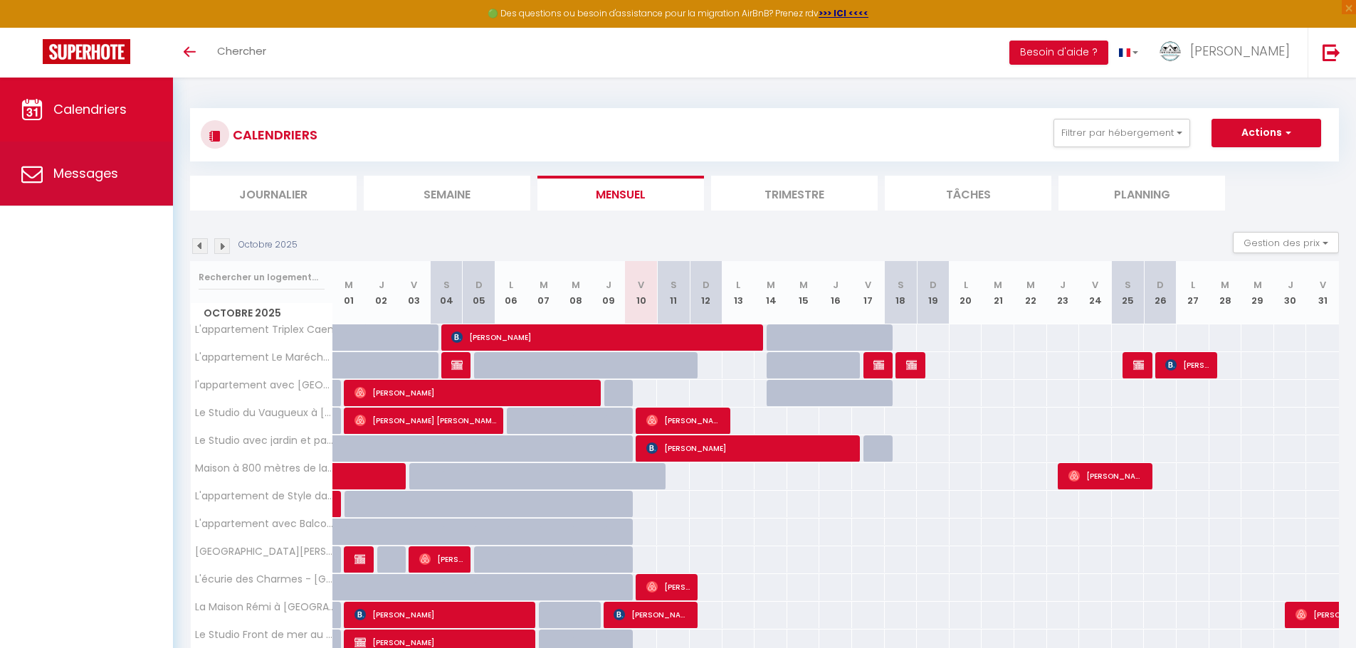
click at [94, 172] on span "Messages" at bounding box center [85, 173] width 65 height 18
select select "message"
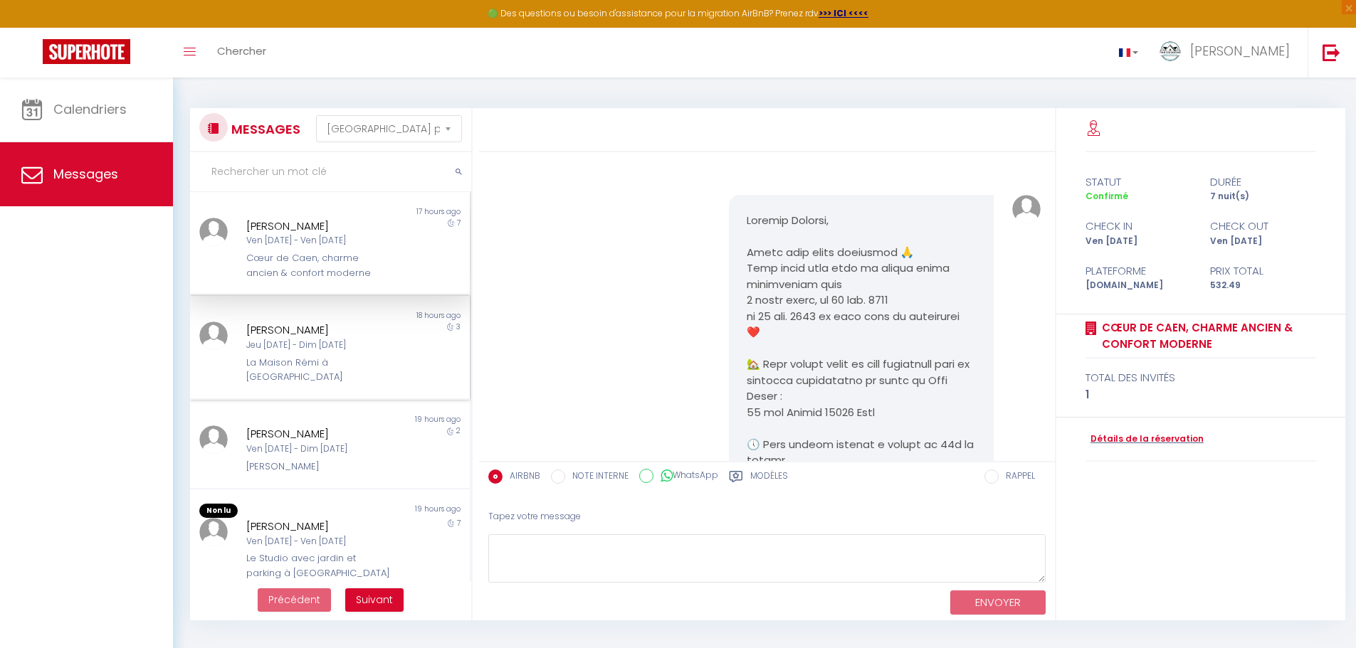
scroll to position [1517, 0]
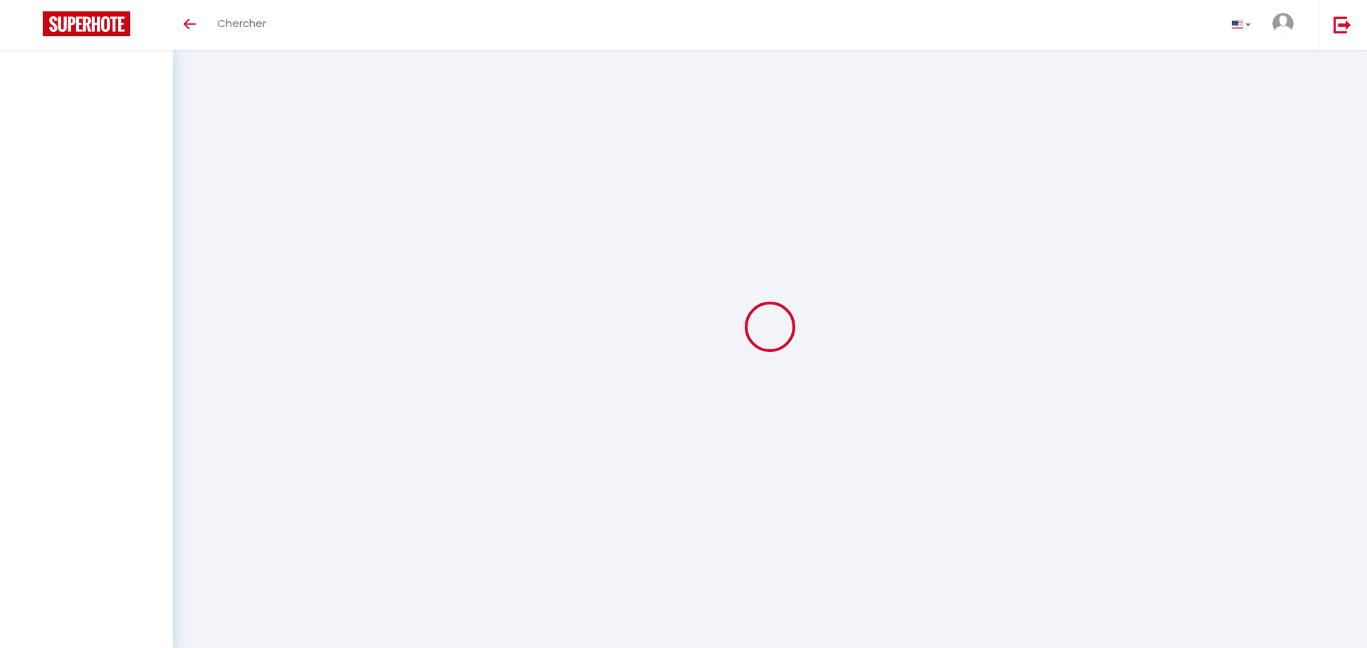
select select "message"
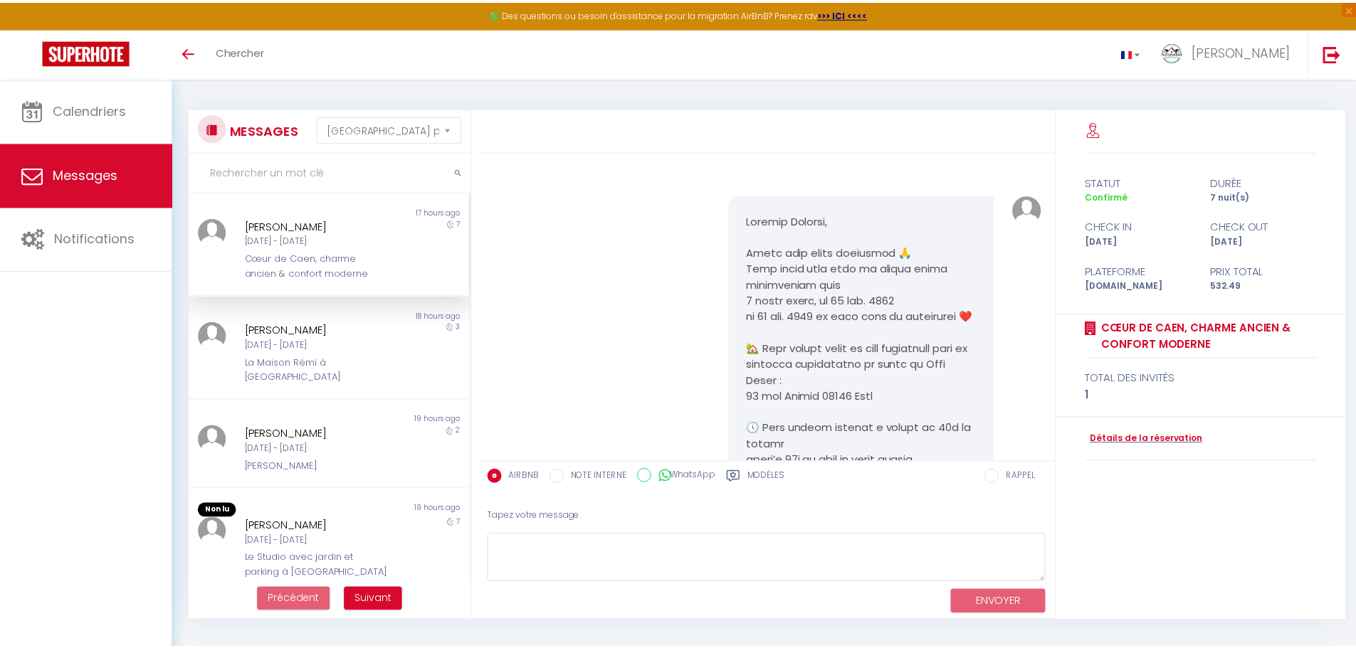
scroll to position [1517, 0]
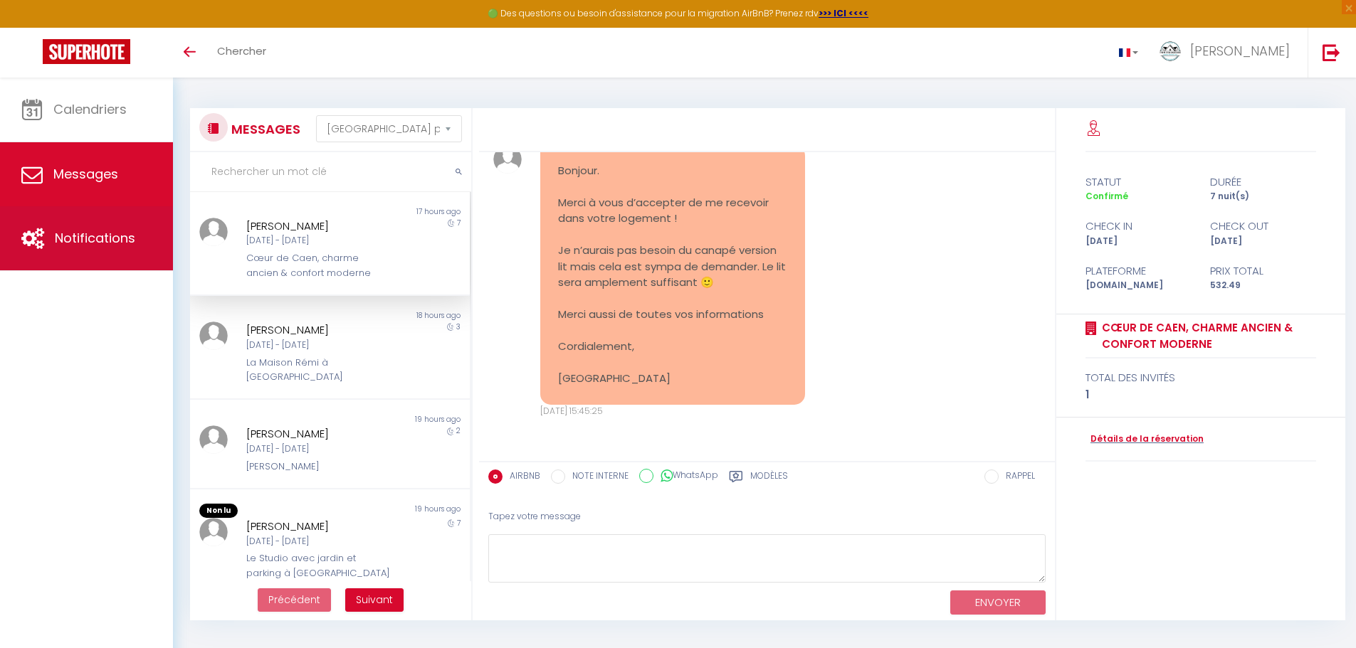
click at [100, 253] on link "Notifications" at bounding box center [86, 238] width 173 height 64
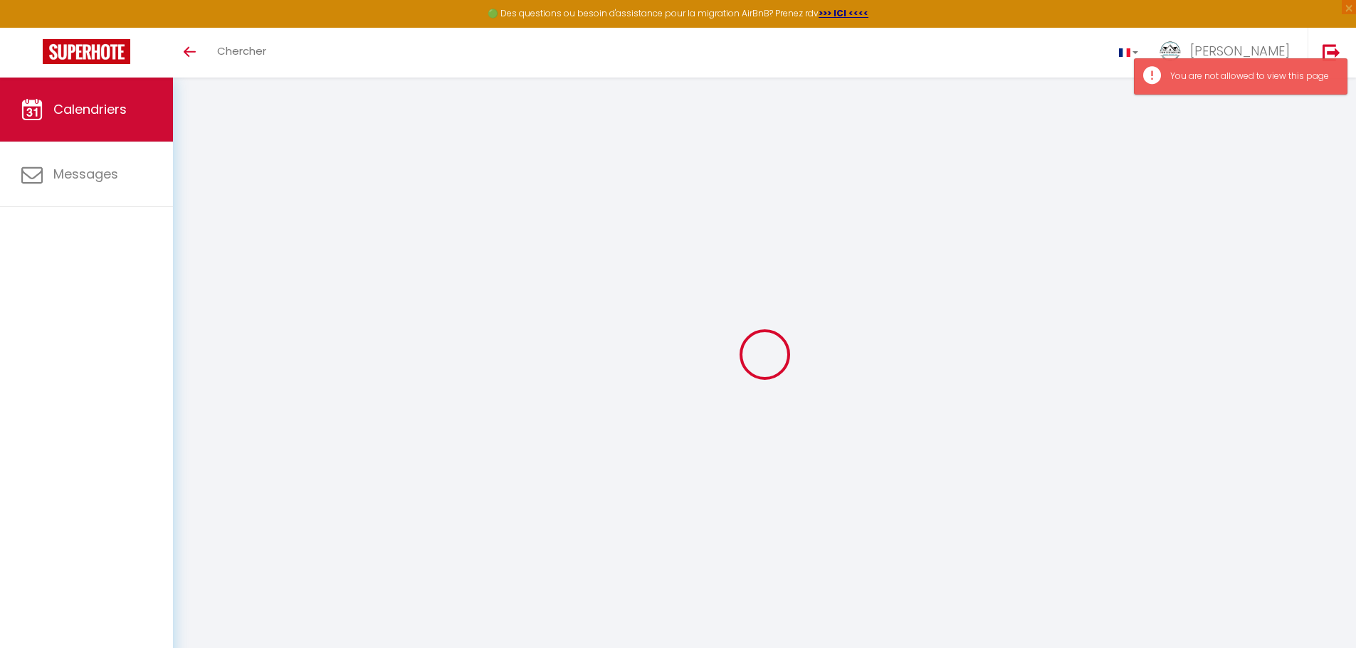
click at [106, 109] on span "Calendriers" at bounding box center [89, 109] width 73 height 18
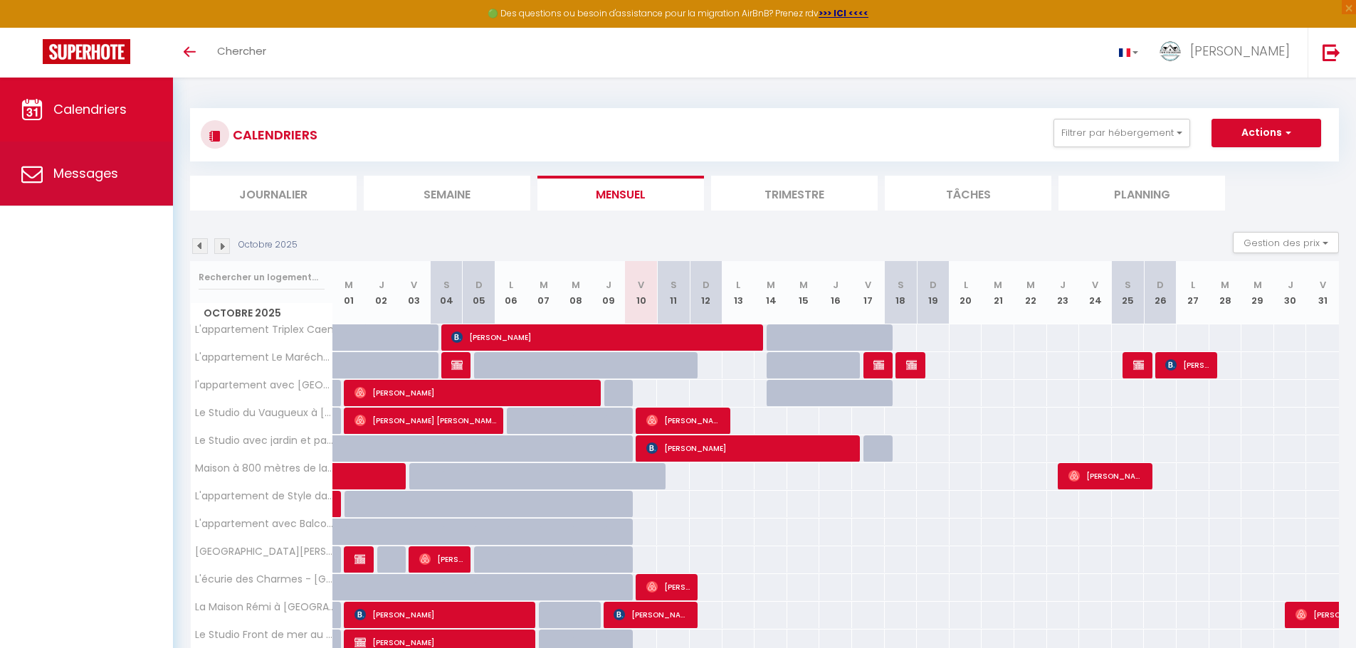
click at [78, 170] on span "Messages" at bounding box center [85, 173] width 65 height 18
select select "message"
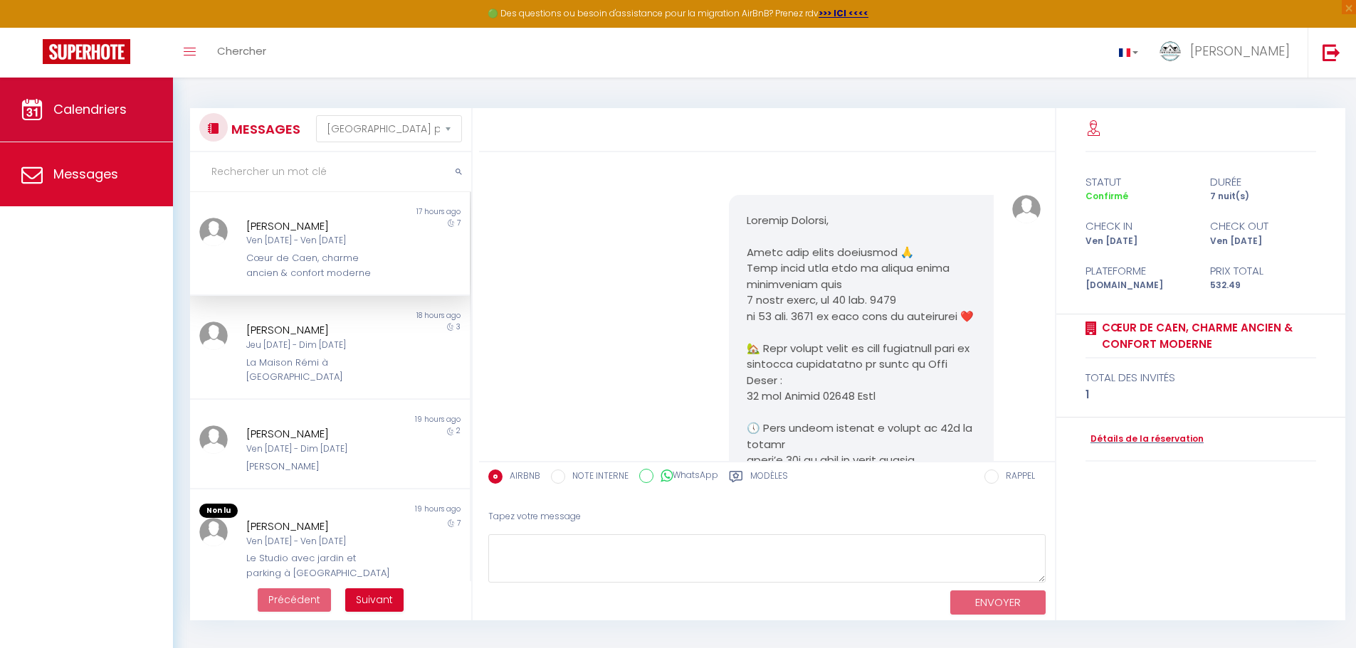
scroll to position [1517, 0]
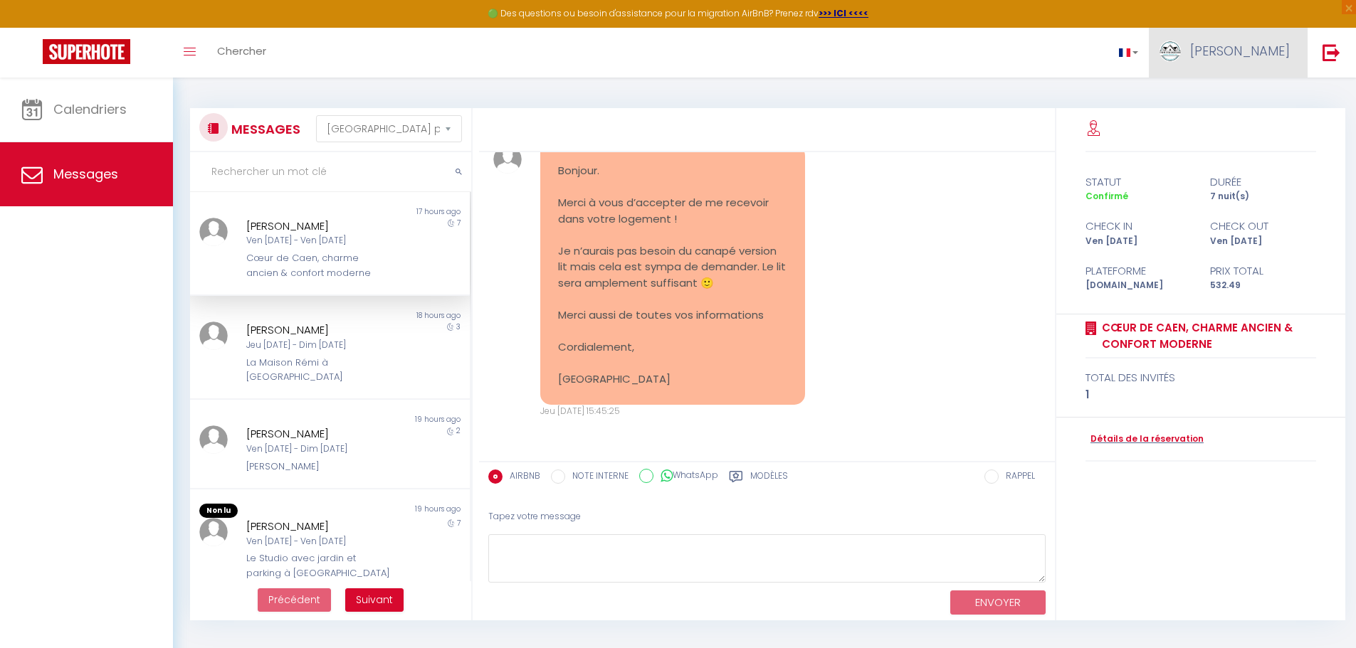
click at [1181, 56] on img at bounding box center [1169, 51] width 21 height 21
click at [1230, 102] on link "Paramètres" at bounding box center [1250, 99] width 105 height 24
select select "fr"
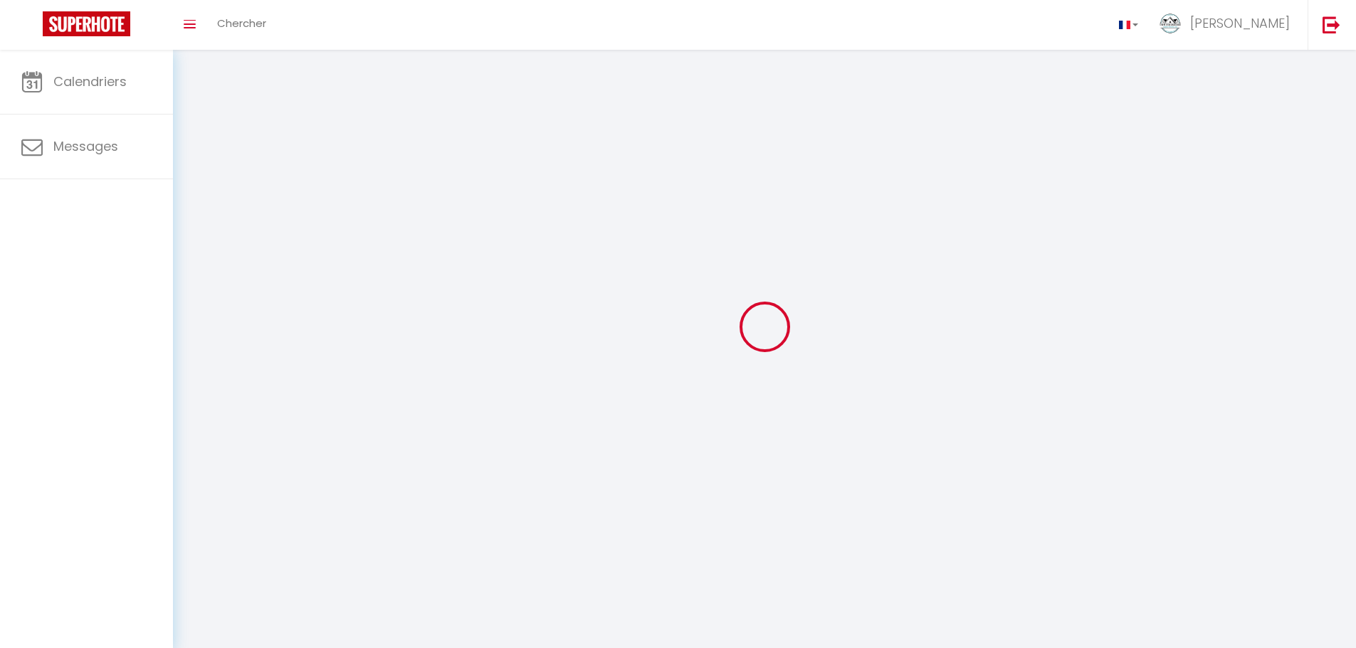
type input "[PERSON_NAME]"
type input "Ressencourt"
type input "[URL][DOMAIN_NAME]"
select select
select select "28"
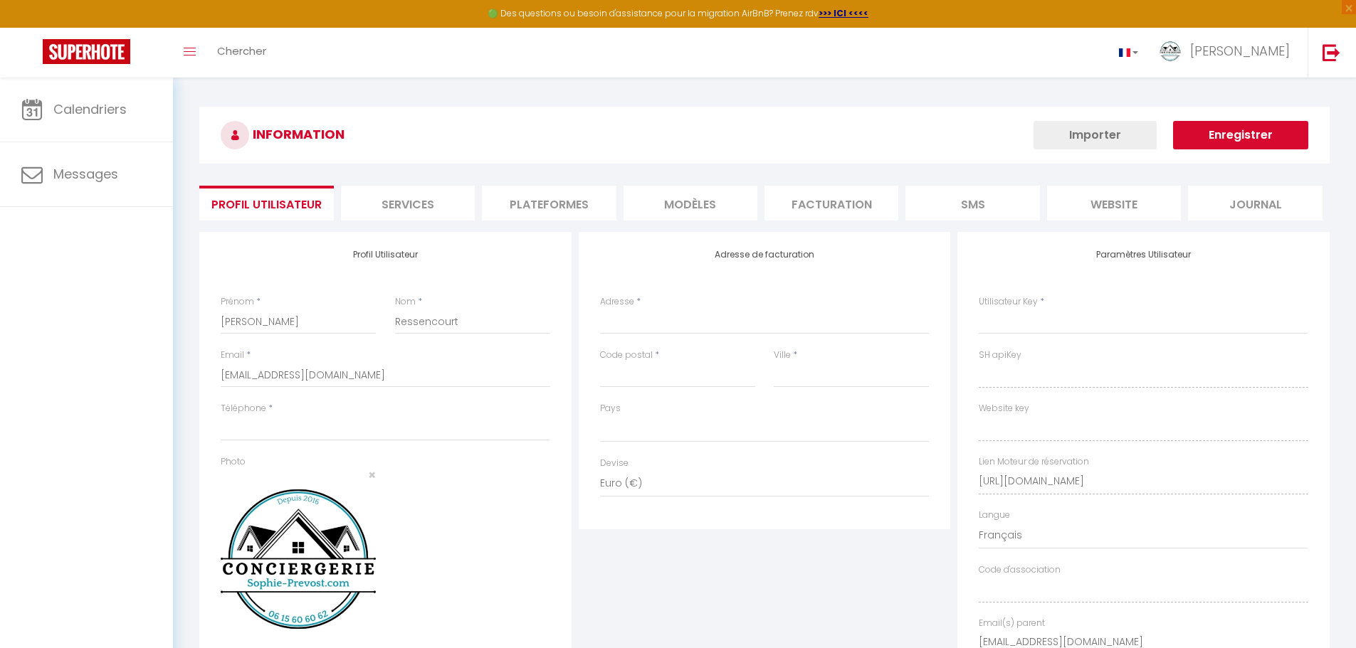
select select
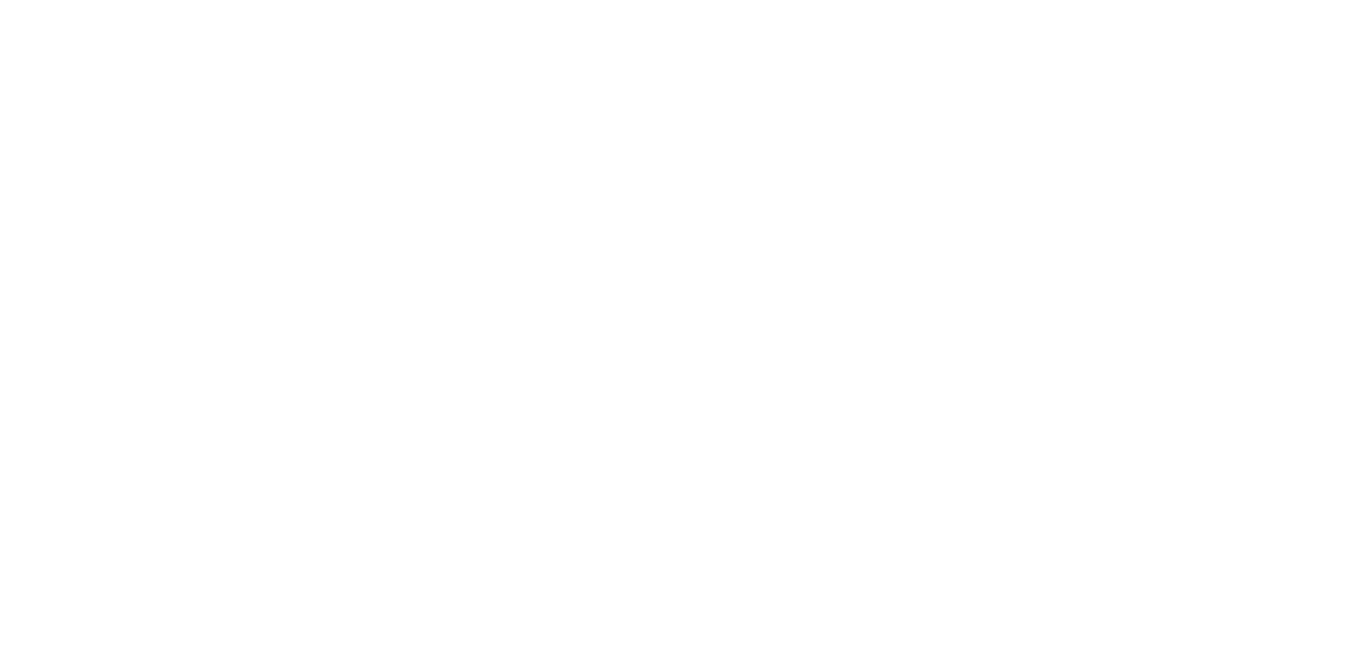
select select
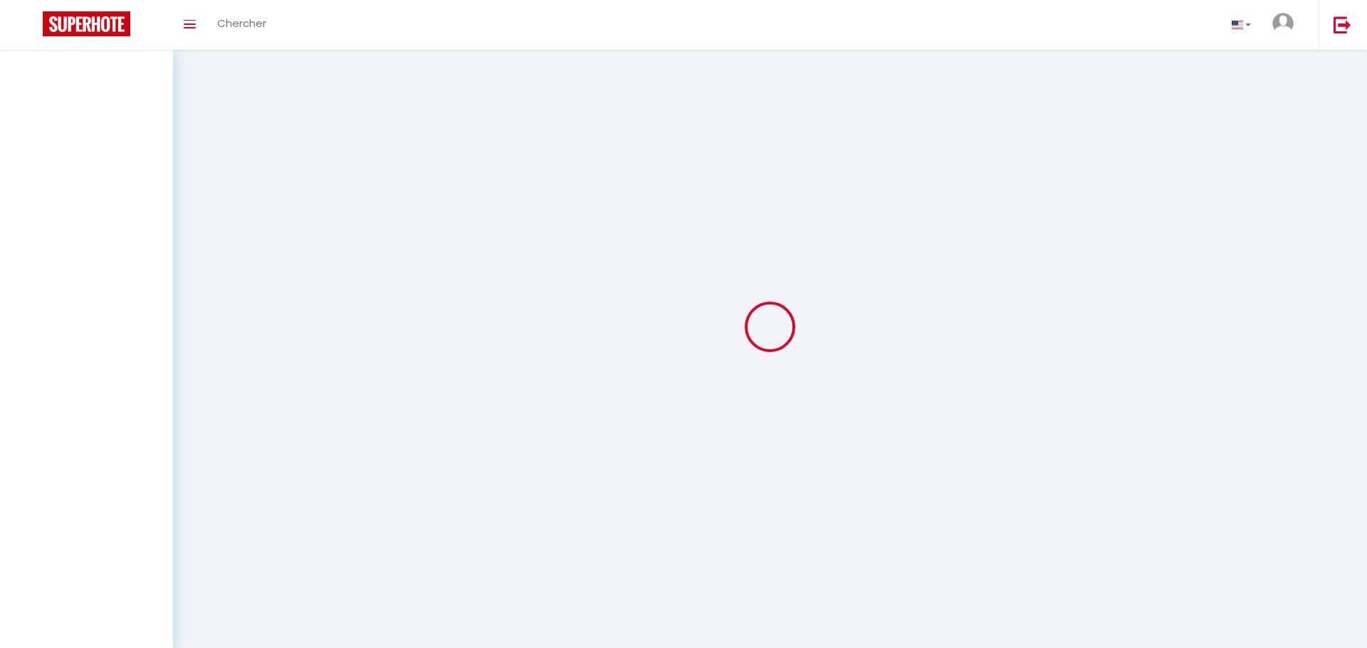
type input "[PERSON_NAME]"
type input "Ressencourt"
type input "[EMAIL_ADDRESS][DOMAIN_NAME]"
type input "[URL][DOMAIN_NAME]"
select select "fr"
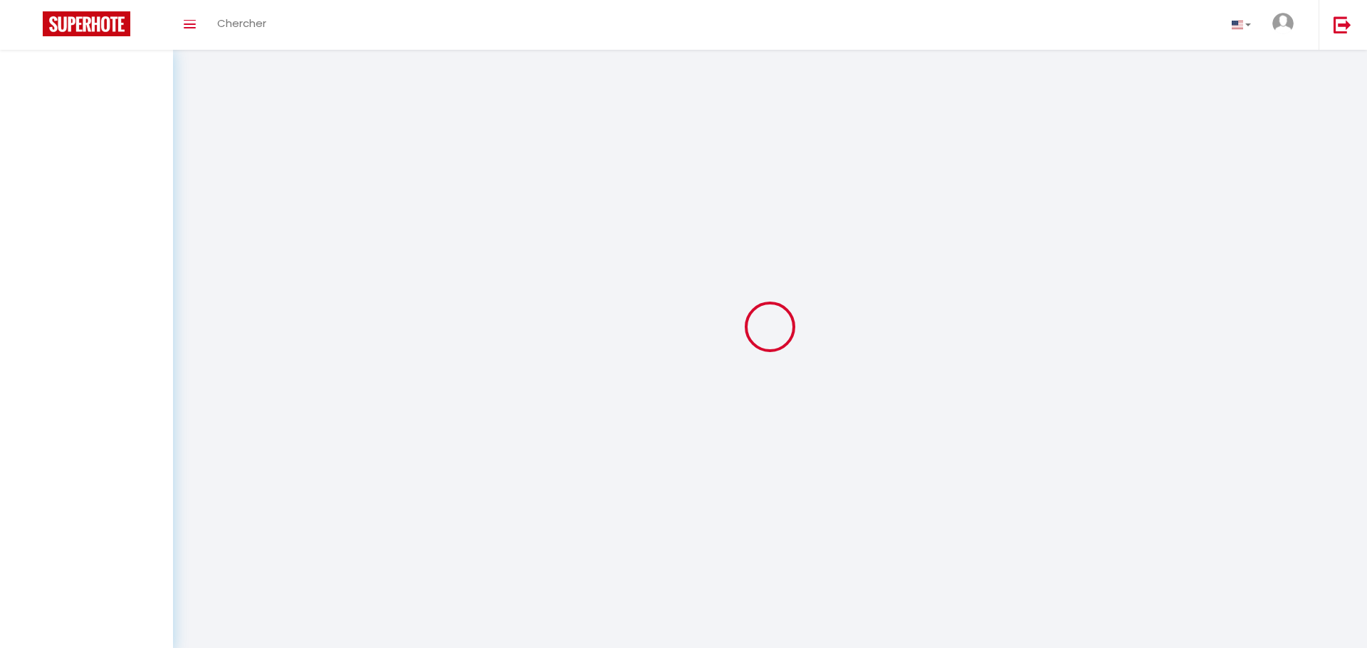
select select
select select "28"
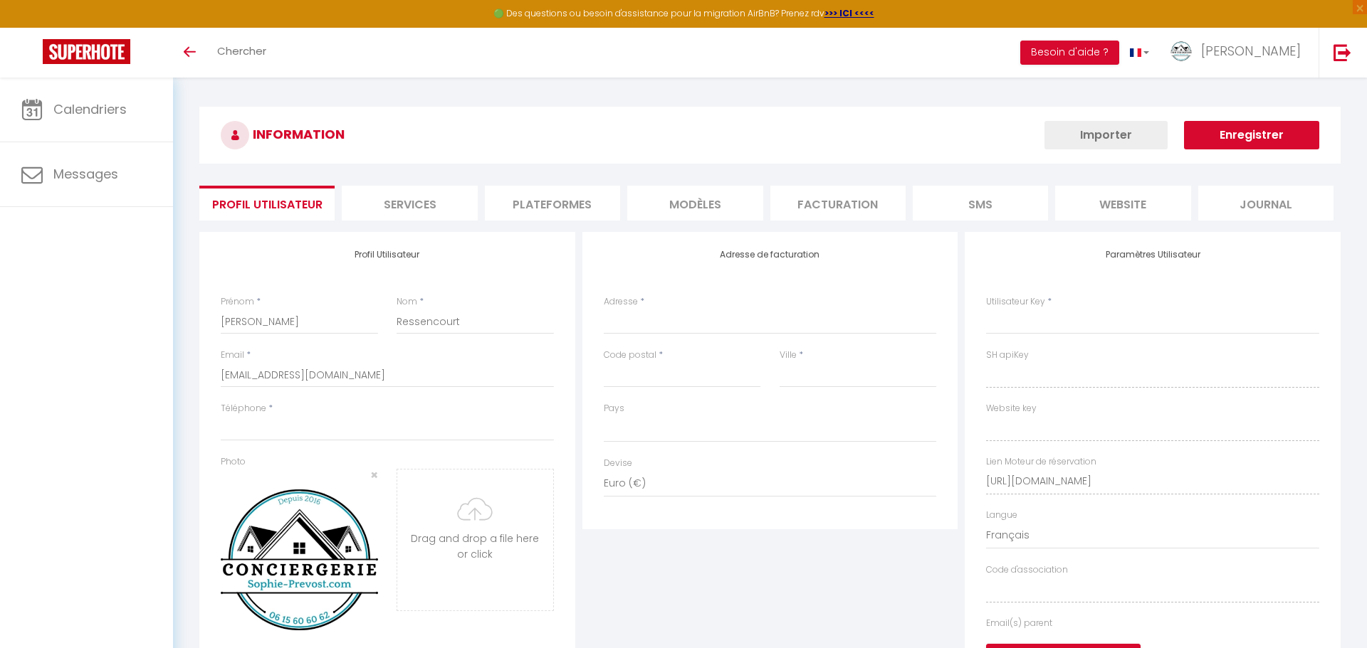
select select
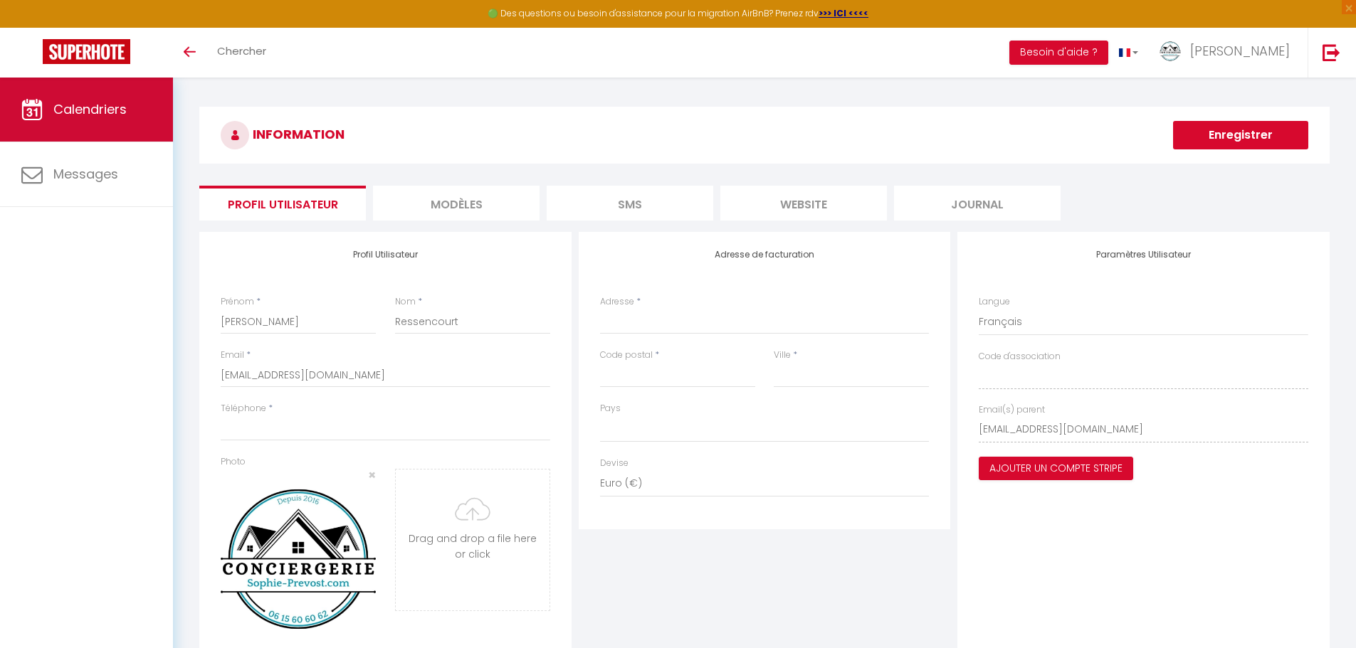
click at [105, 117] on span "Calendriers" at bounding box center [89, 109] width 73 height 18
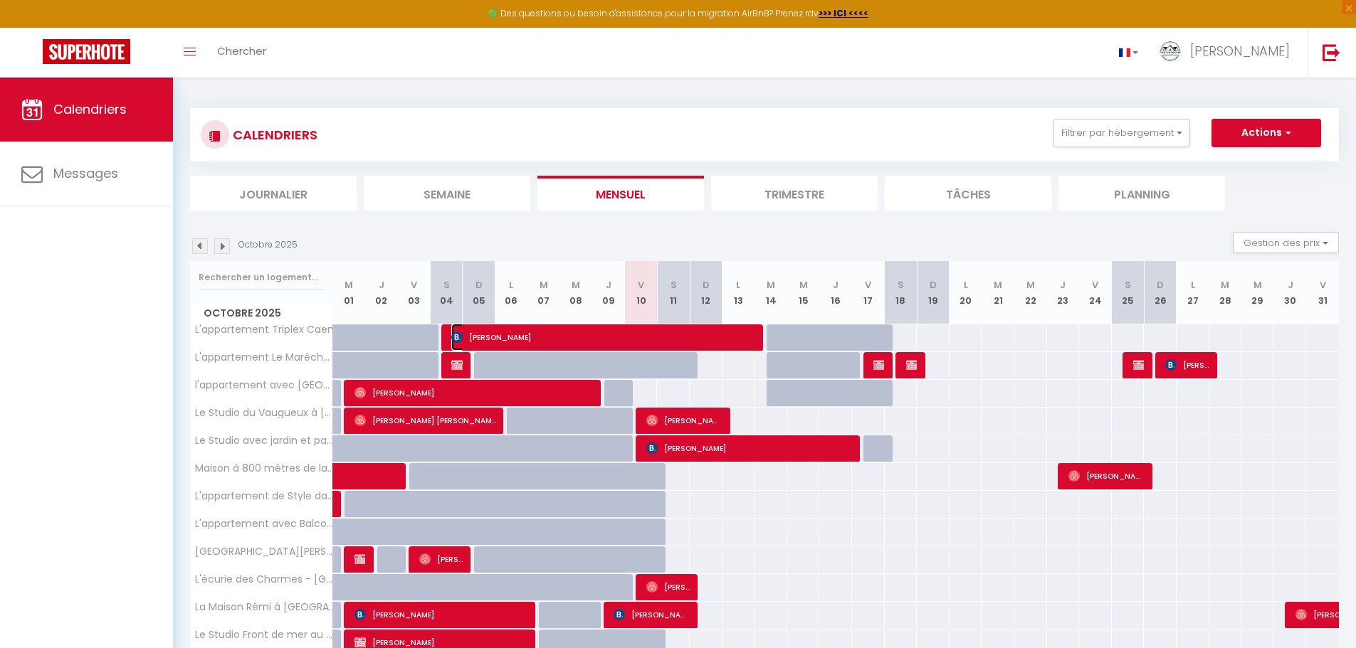
click at [573, 340] on span "[PERSON_NAME]" at bounding box center [603, 337] width 305 height 27
select select "OK"
select select "0"
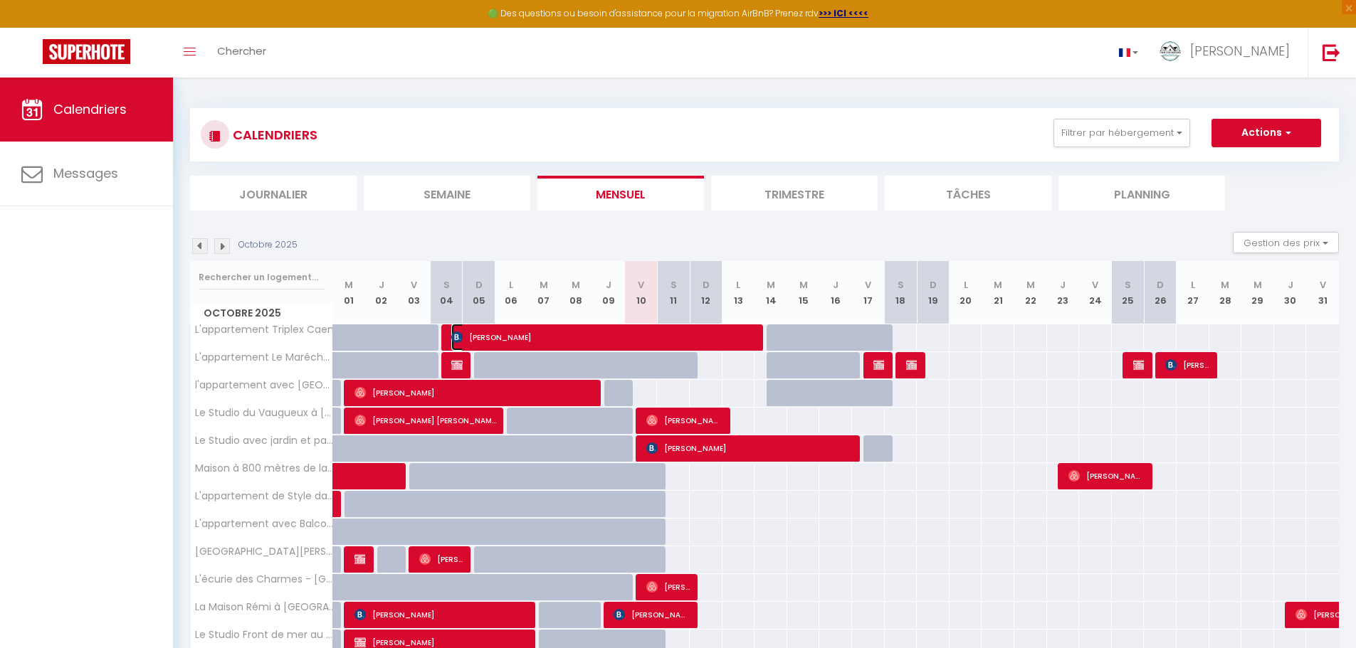
select select "1"
select select
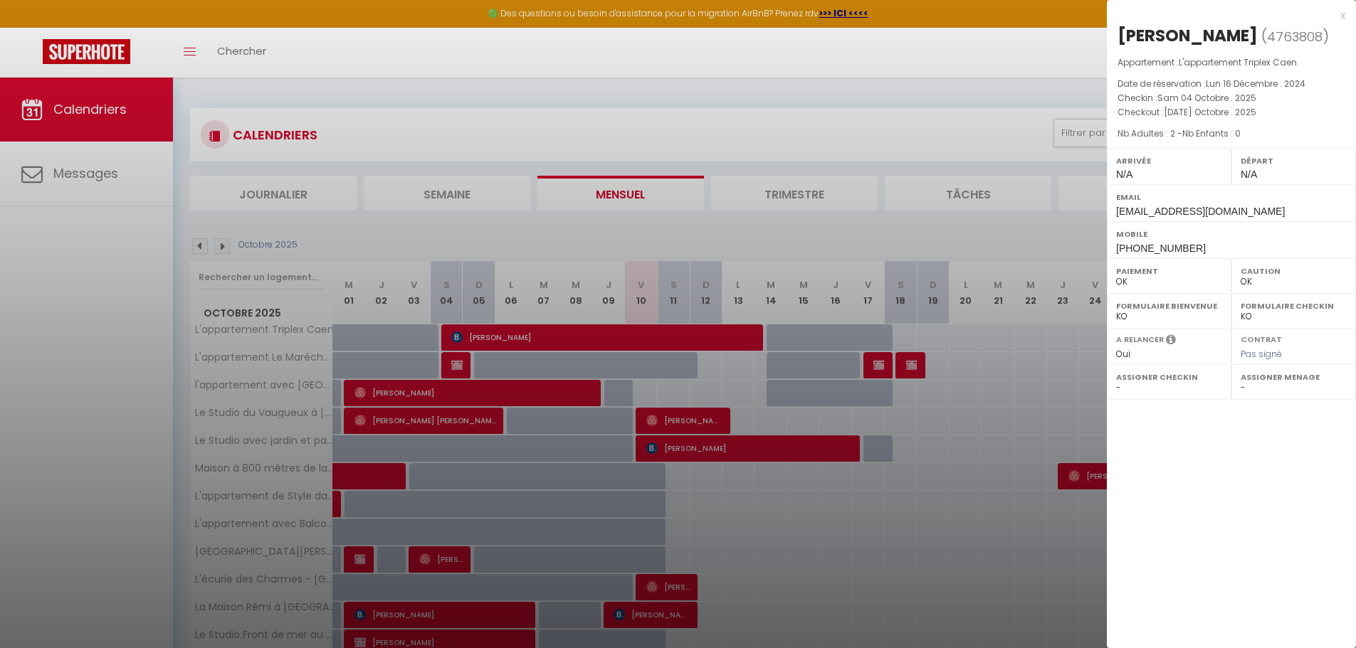
click at [1342, 11] on div "x" at bounding box center [1226, 15] width 238 height 17
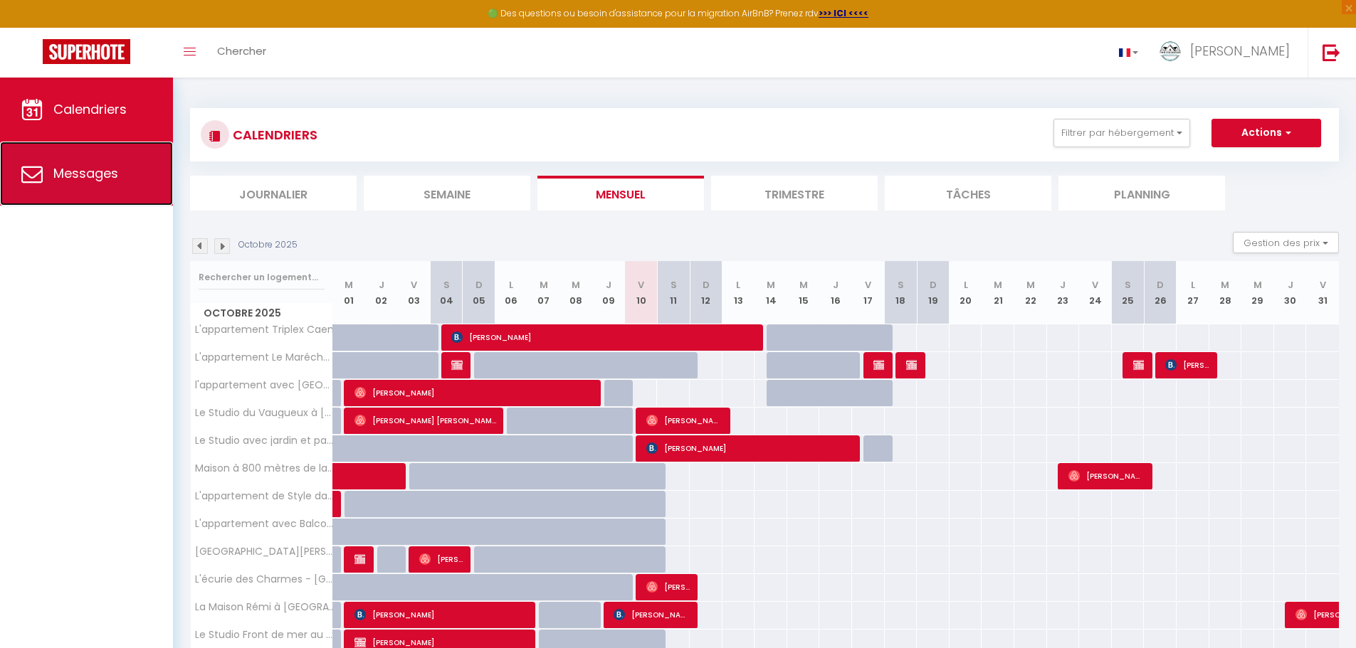
click at [67, 174] on span "Messages" at bounding box center [85, 173] width 65 height 18
select select "message"
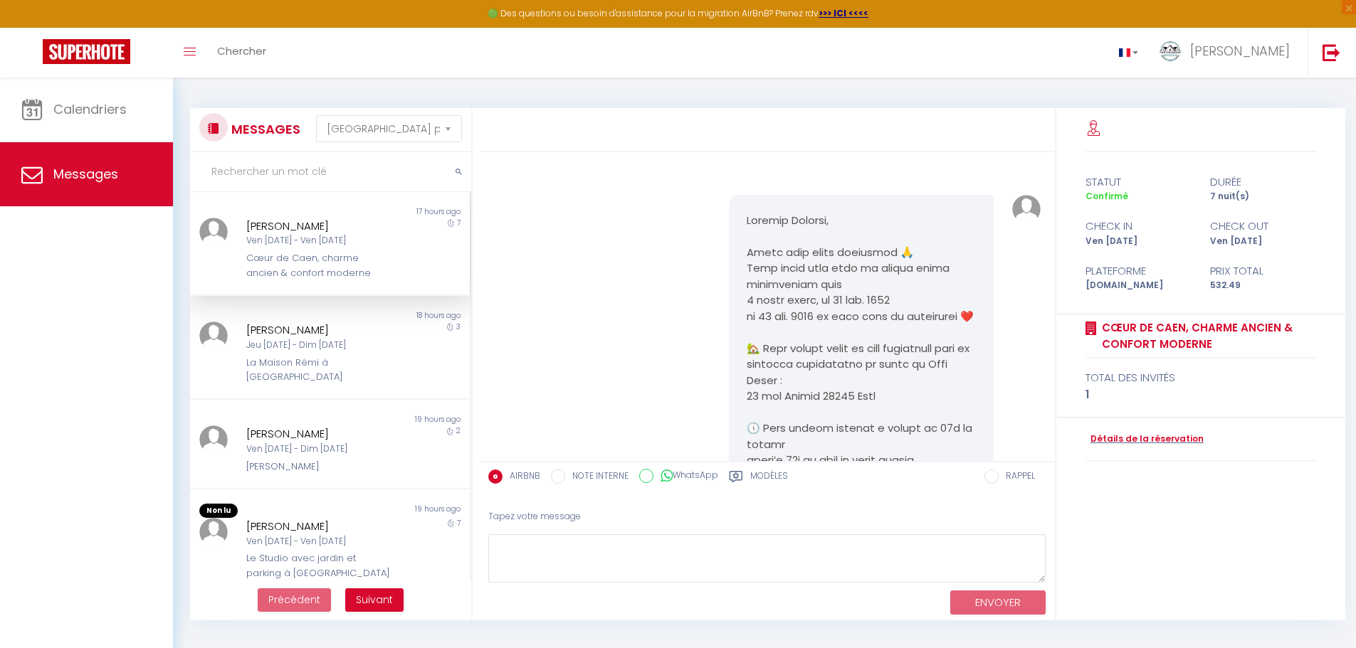
scroll to position [1517, 0]
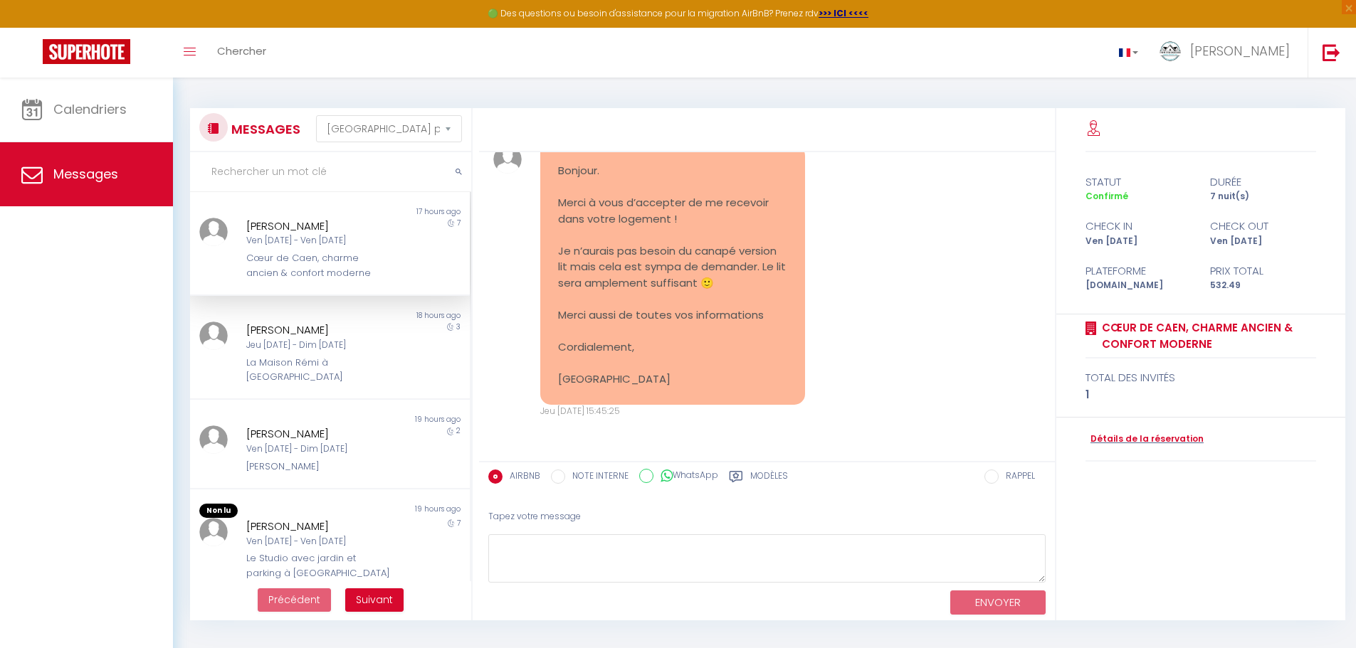
click at [555, 475] on input "NOTE INTERNE" at bounding box center [558, 477] width 14 height 14
radio input "true"
radio input "false"
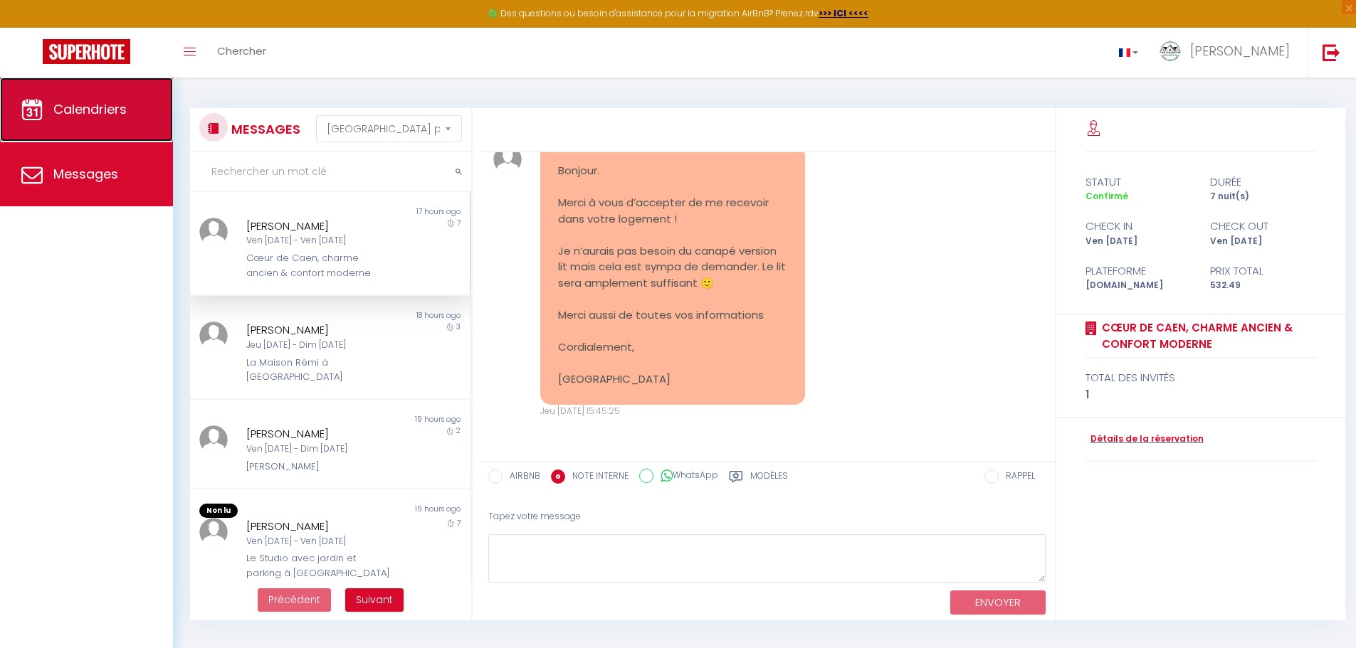
click at [92, 112] on span "Calendriers" at bounding box center [89, 109] width 73 height 18
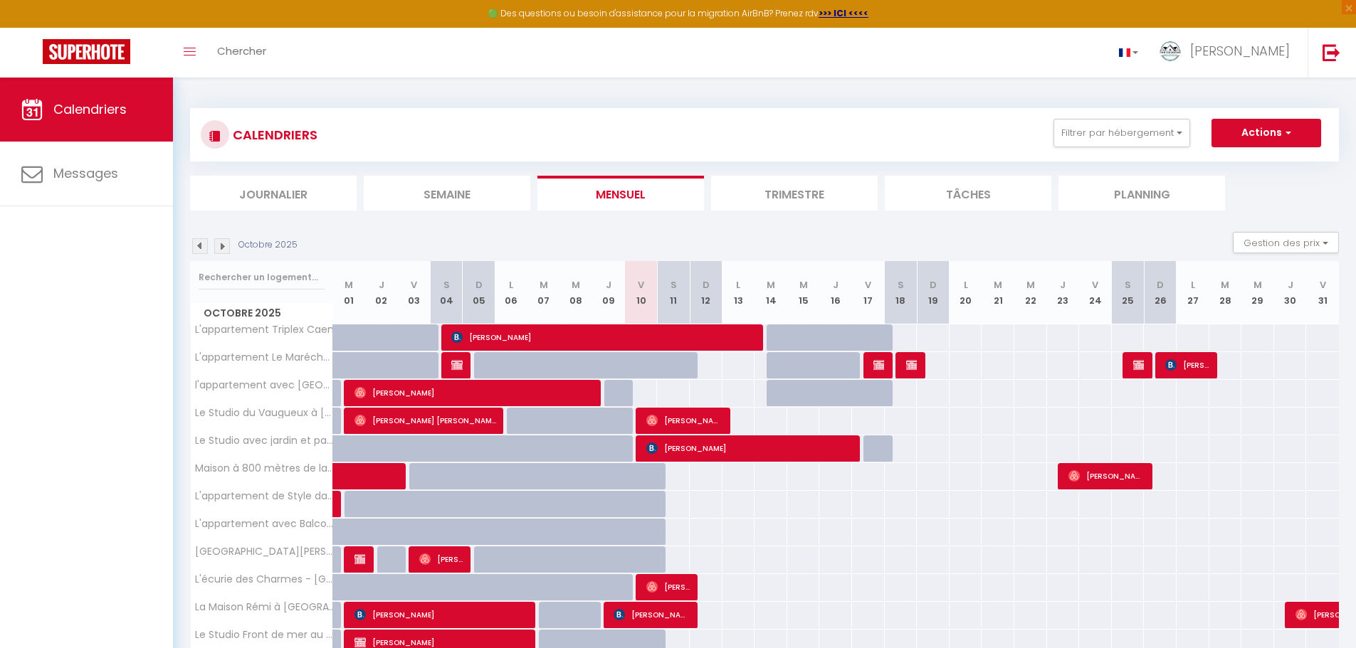
click at [1142, 190] on li "Planning" at bounding box center [1141, 193] width 167 height 35
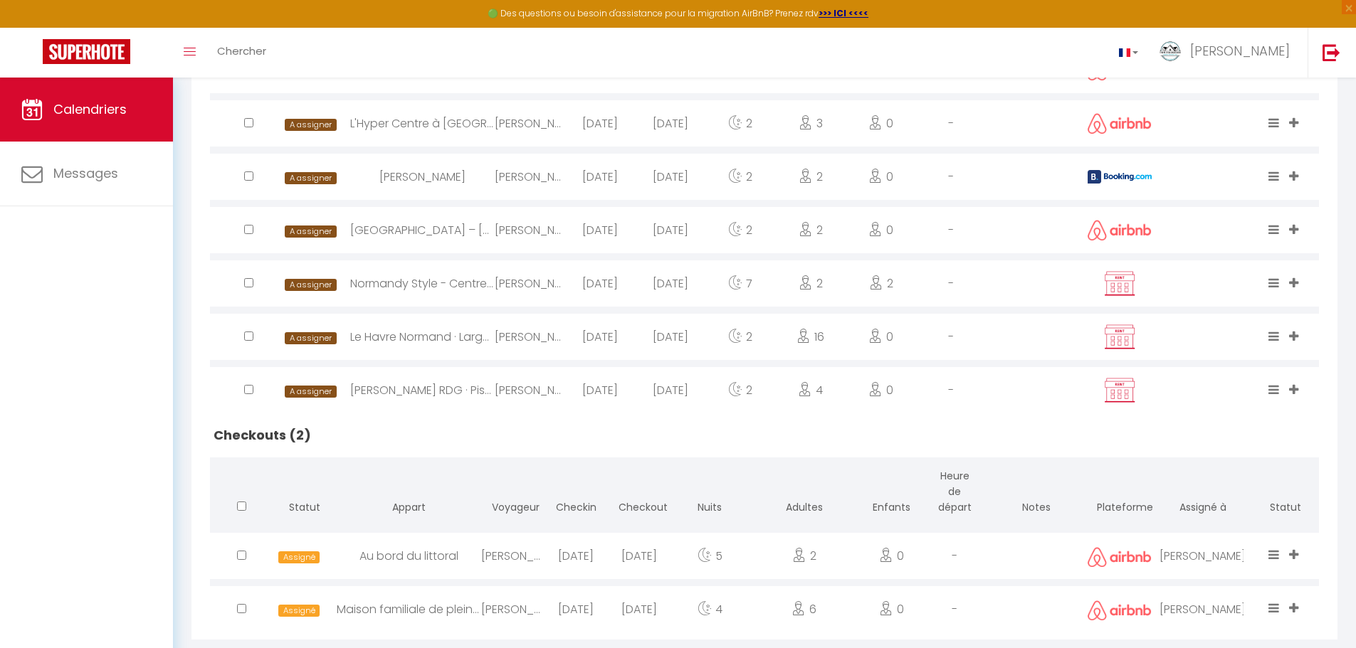
scroll to position [616, 0]
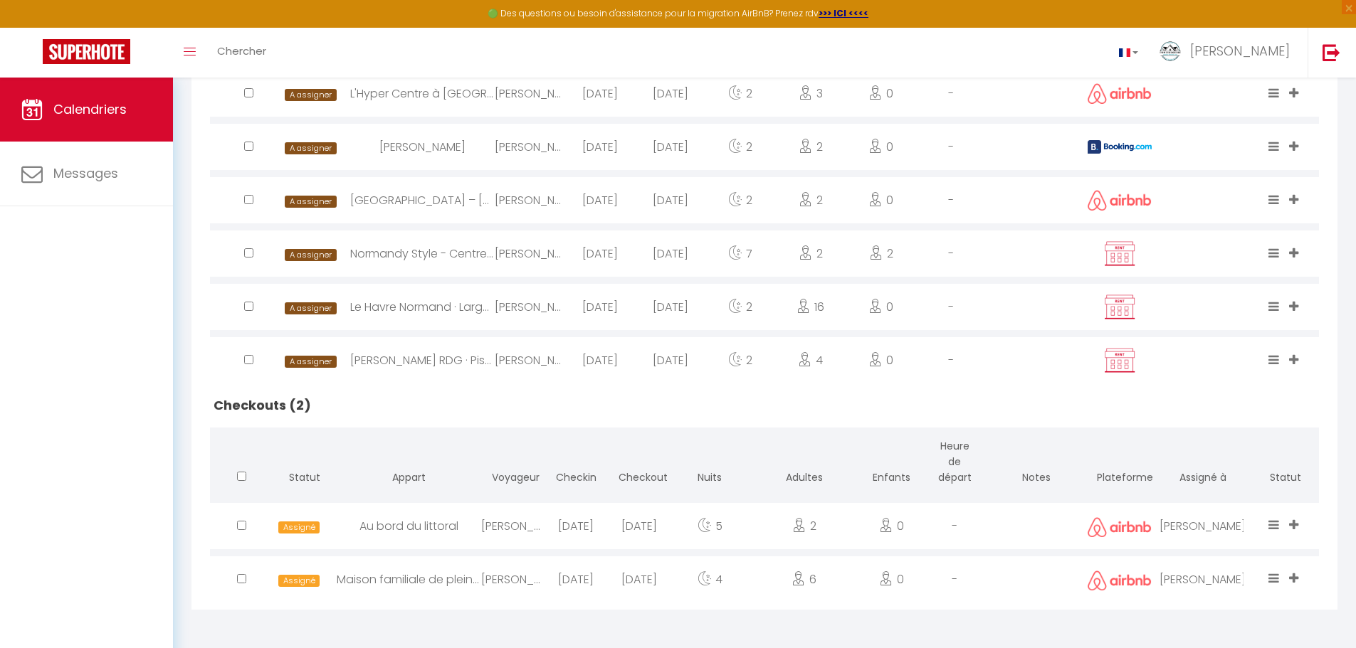
click at [1143, 582] on img at bounding box center [1120, 581] width 64 height 21
select select "0"
select select "1"
select select
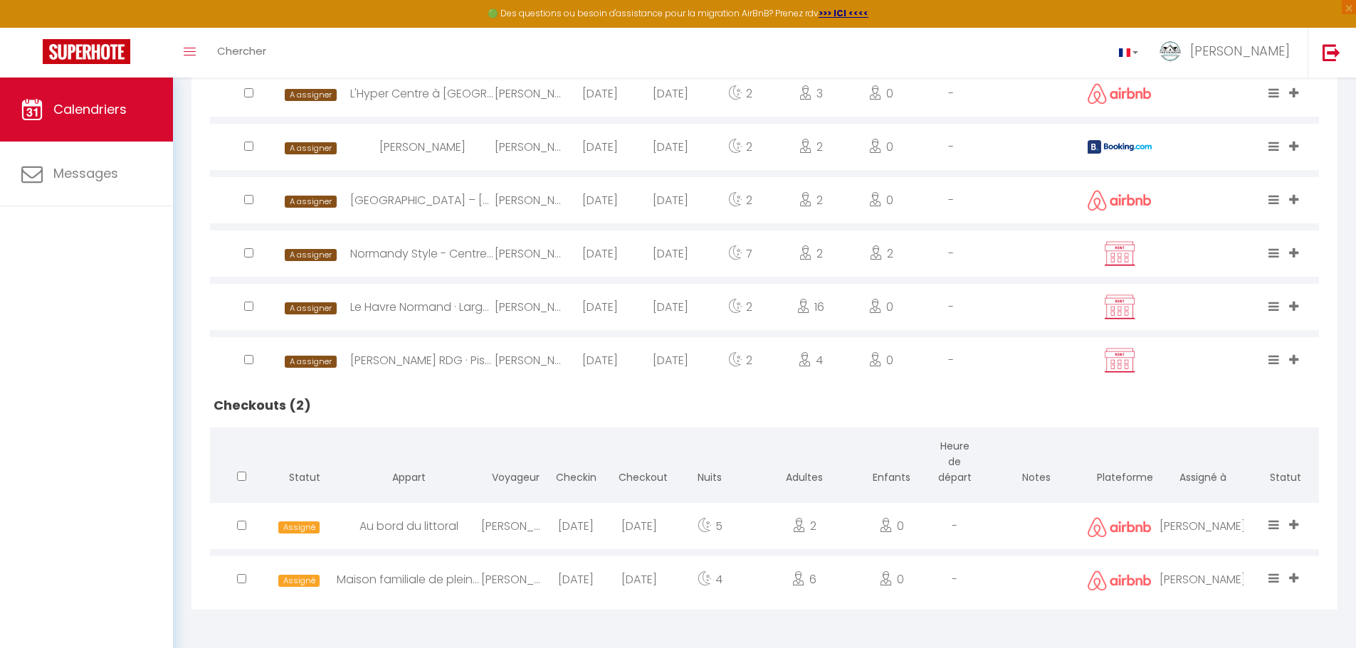
select select
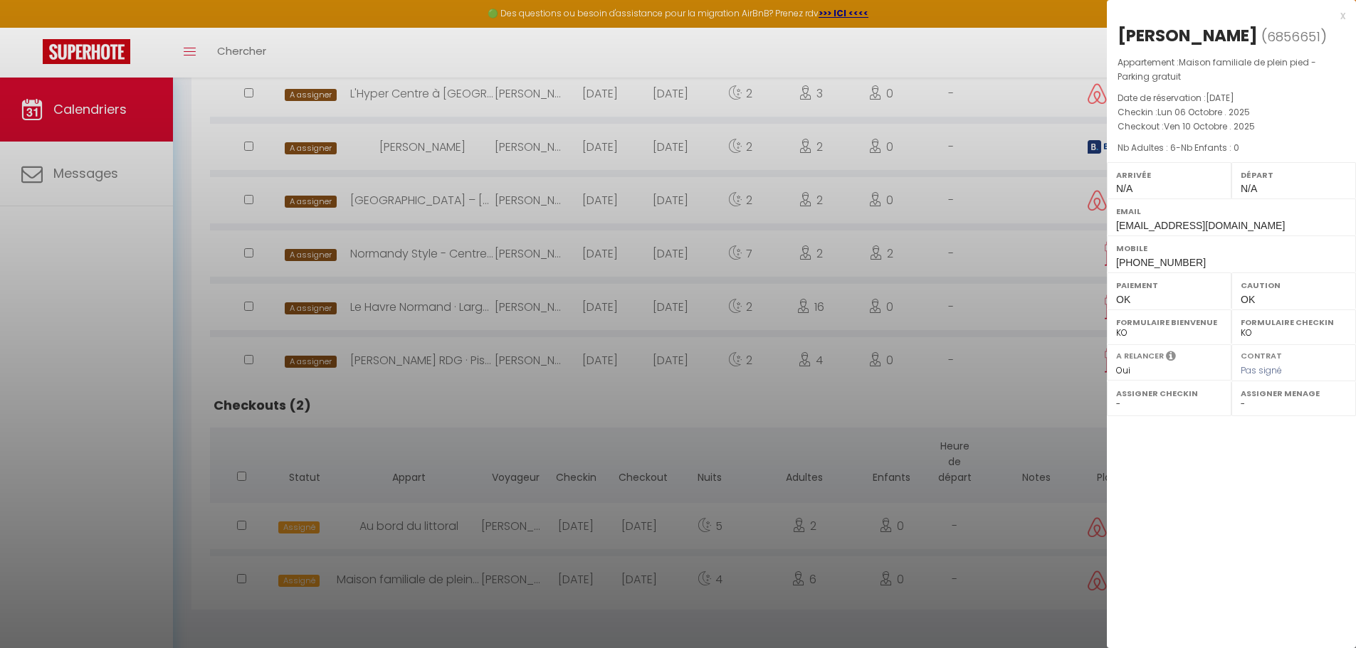
select select "53738"
select select "53736"
click at [1342, 16] on div "x" at bounding box center [1226, 15] width 238 height 17
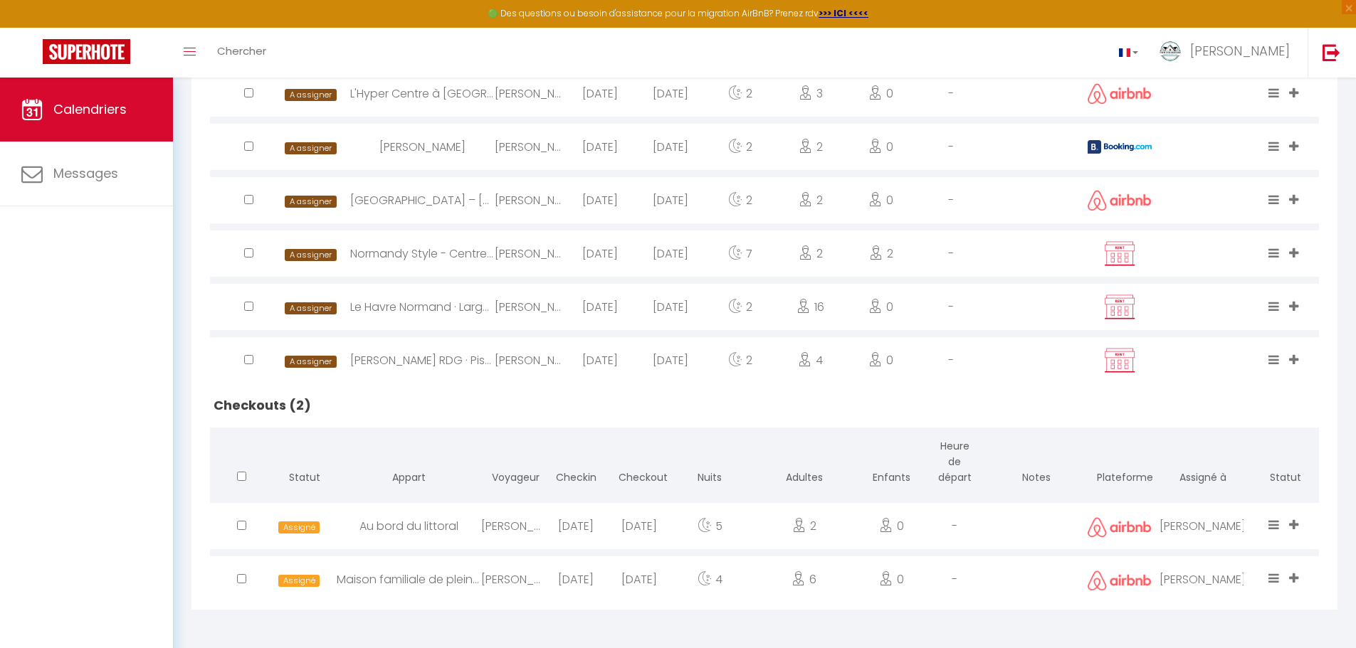
scroll to position [0, 0]
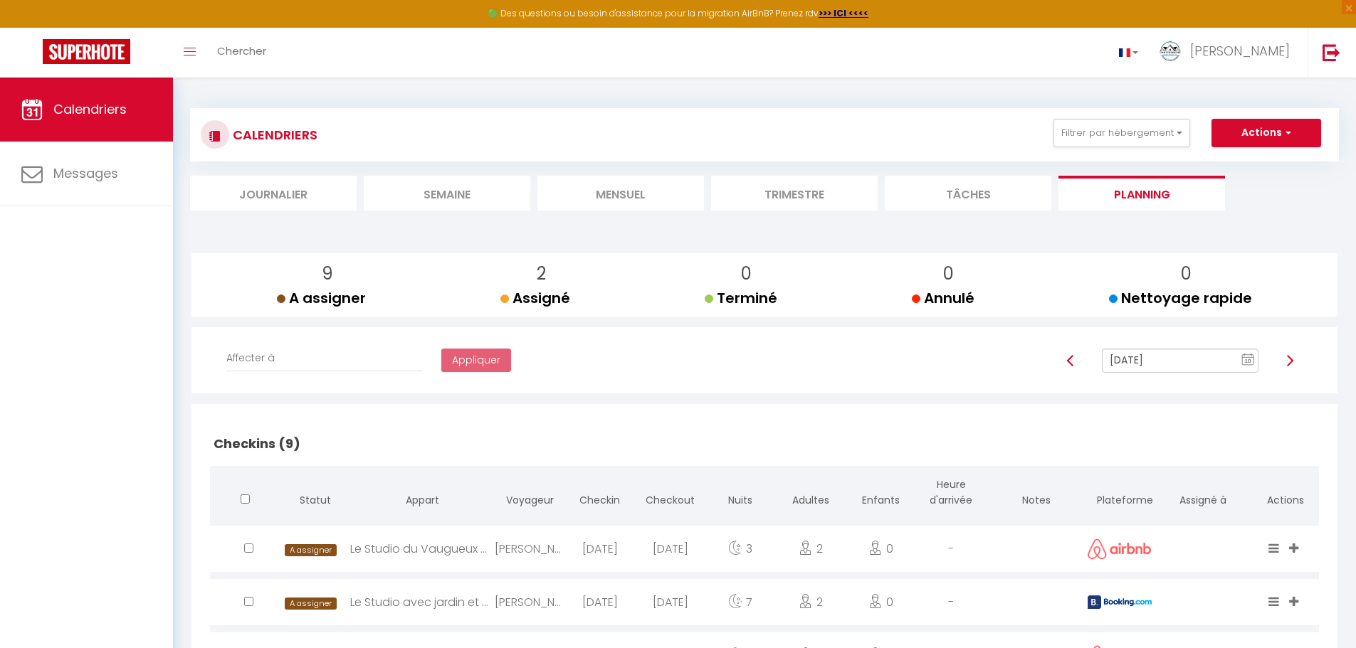
click at [628, 200] on li "Mensuel" at bounding box center [620, 193] width 167 height 35
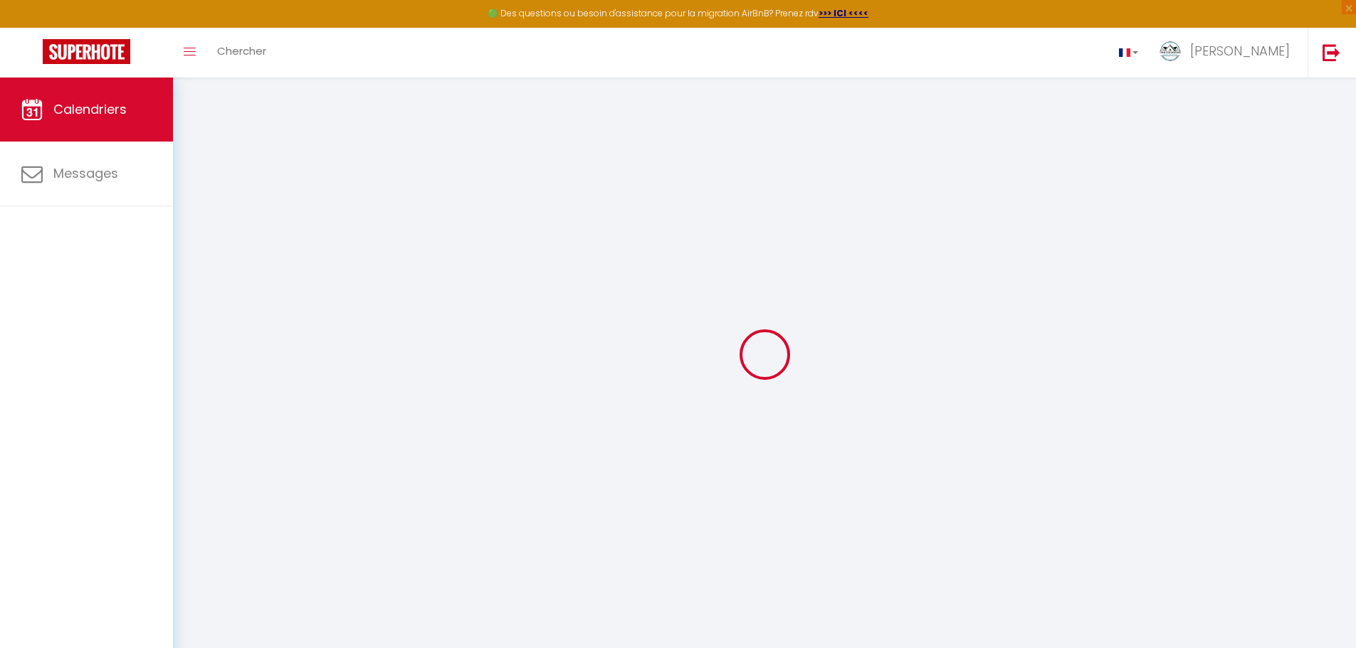
select select
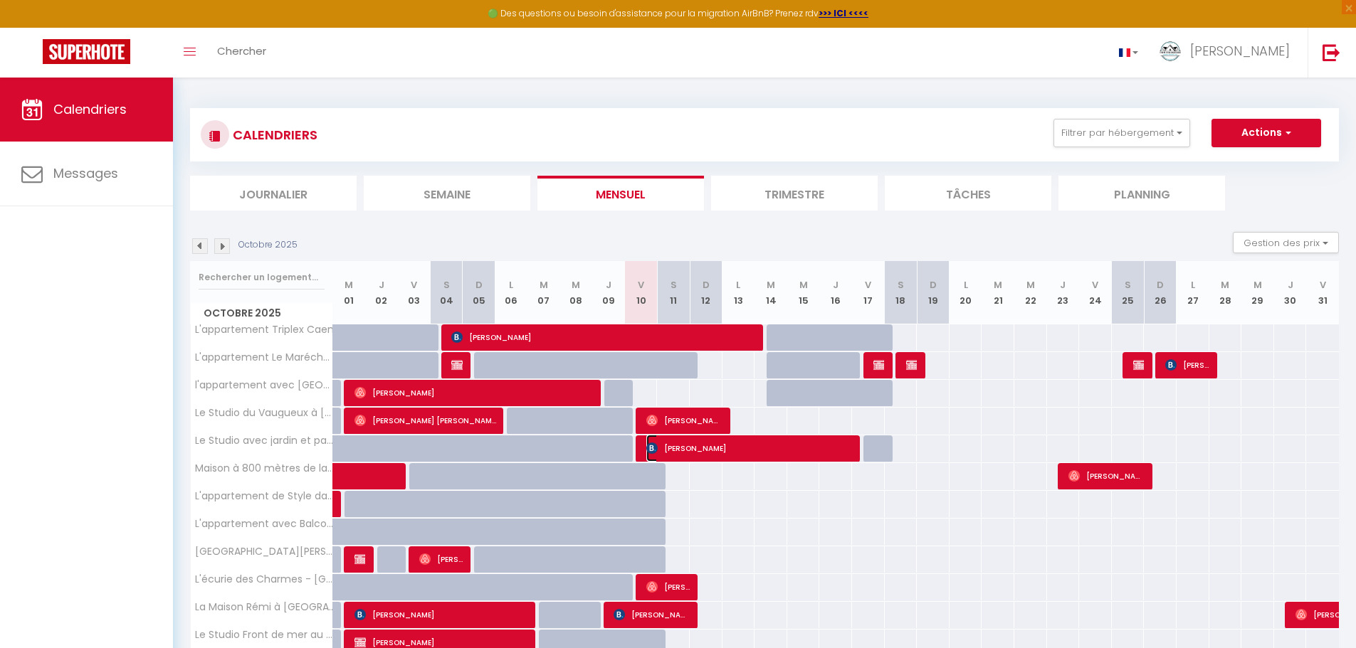
click at [701, 455] on span "[PERSON_NAME]" at bounding box center [749, 448] width 207 height 27
select select "OK"
select select "0"
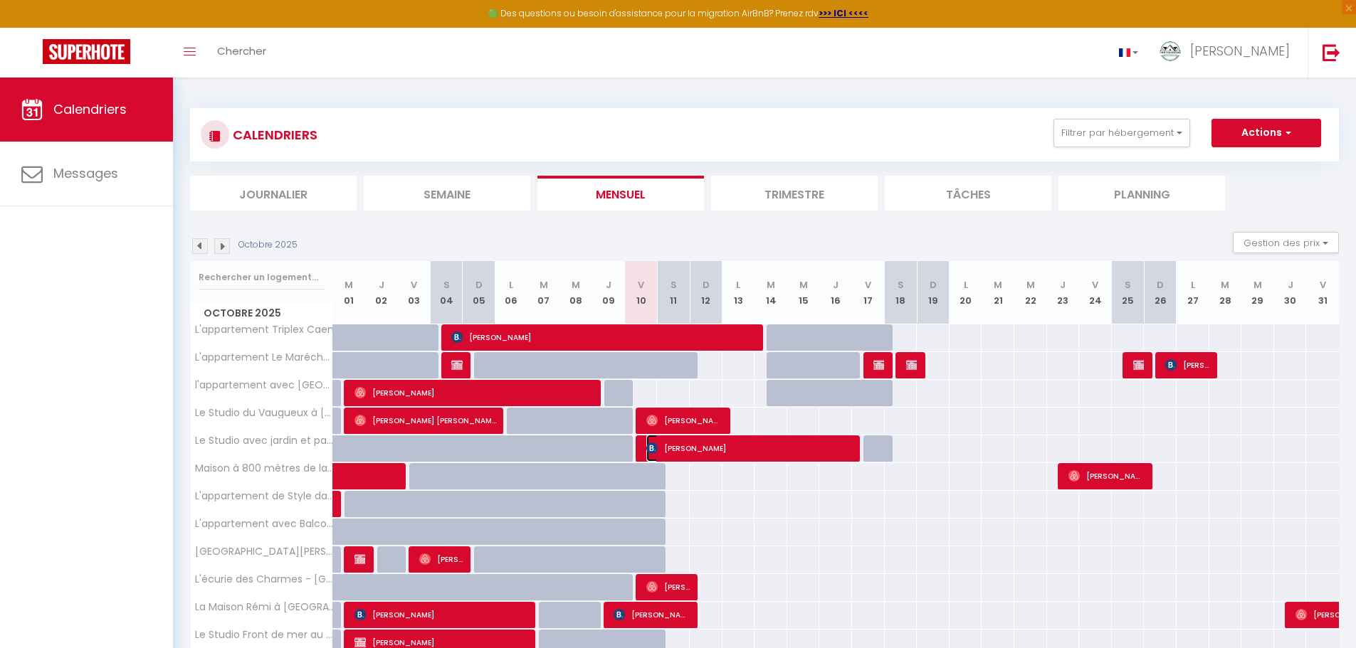
select select "1"
select select
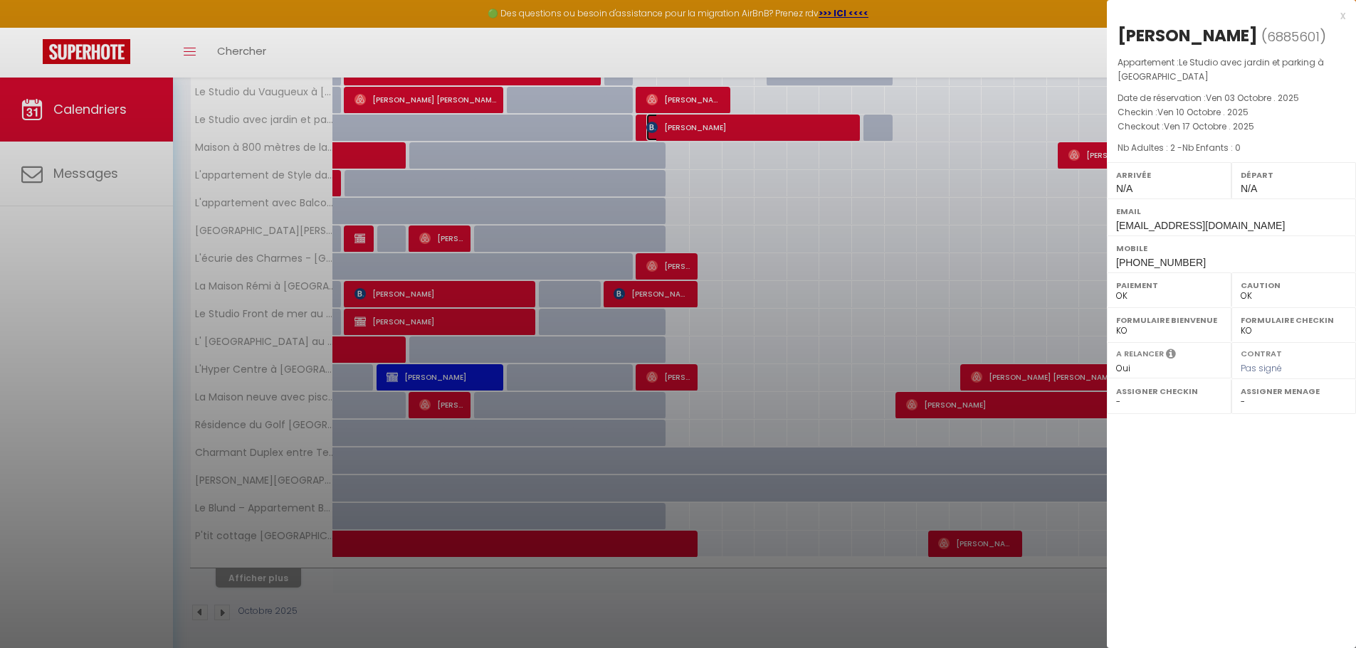
scroll to position [325, 0]
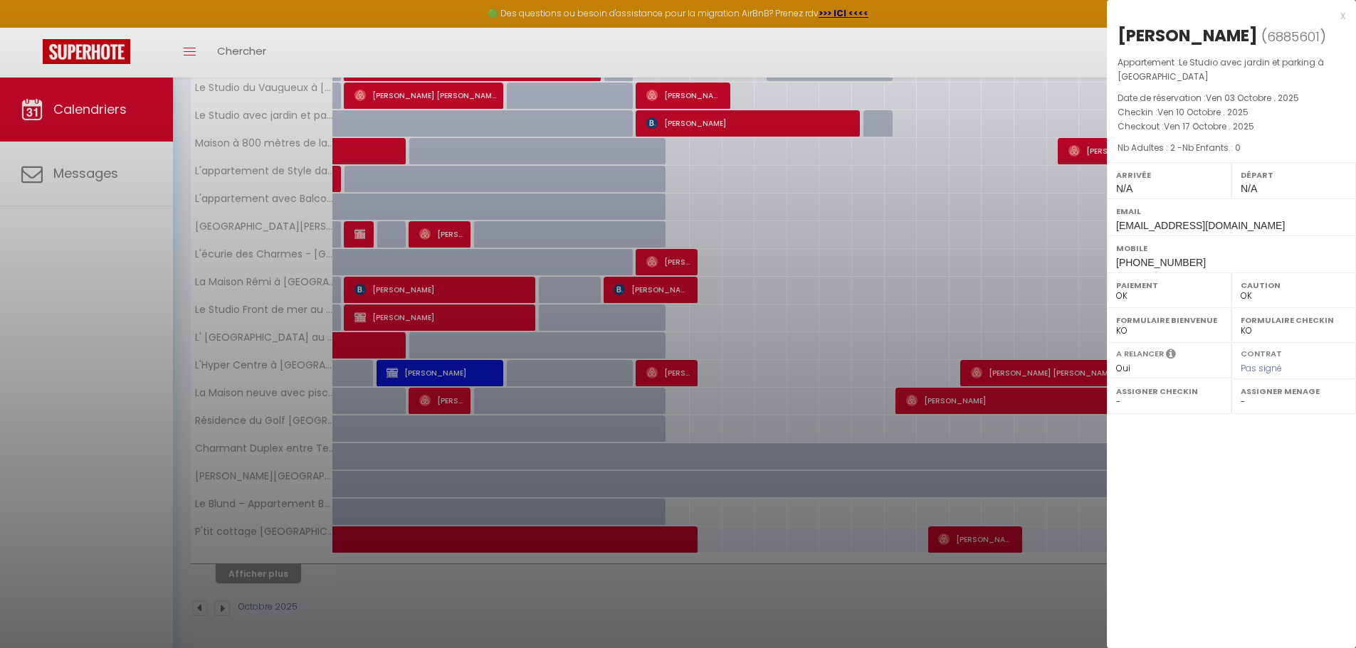
click at [84, 169] on div at bounding box center [678, 324] width 1356 height 648
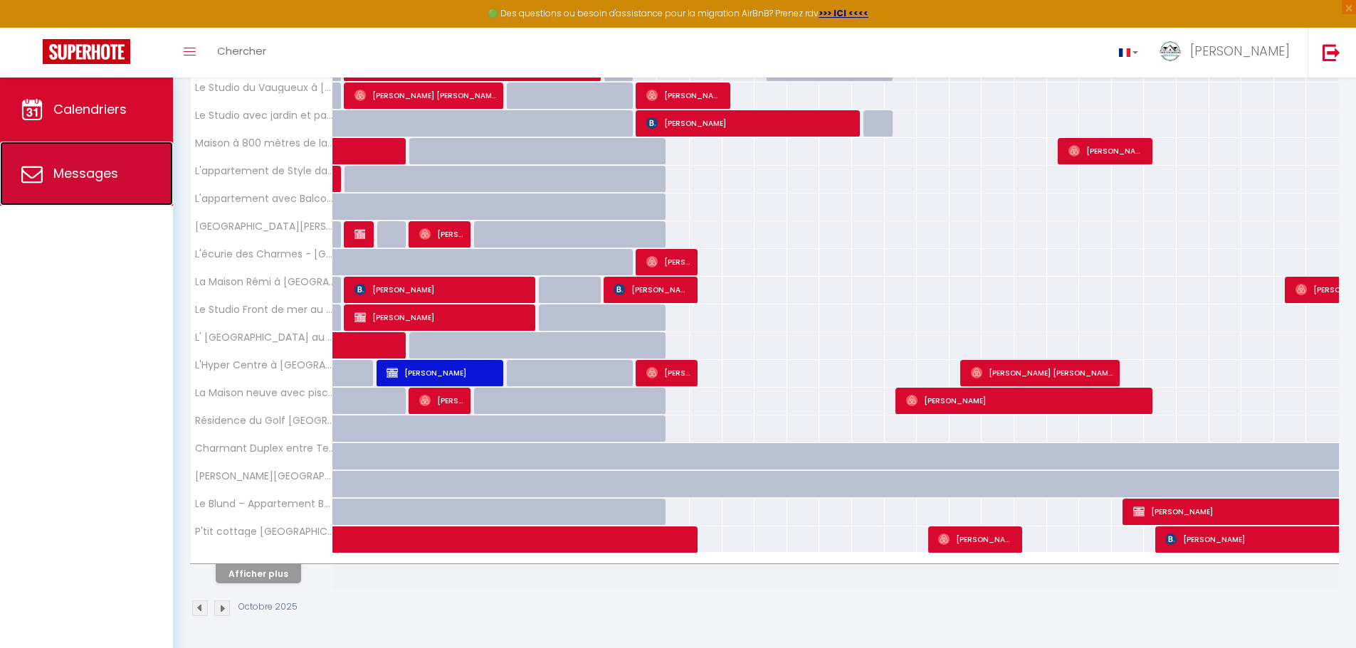
click at [93, 183] on link "Messages" at bounding box center [86, 174] width 173 height 64
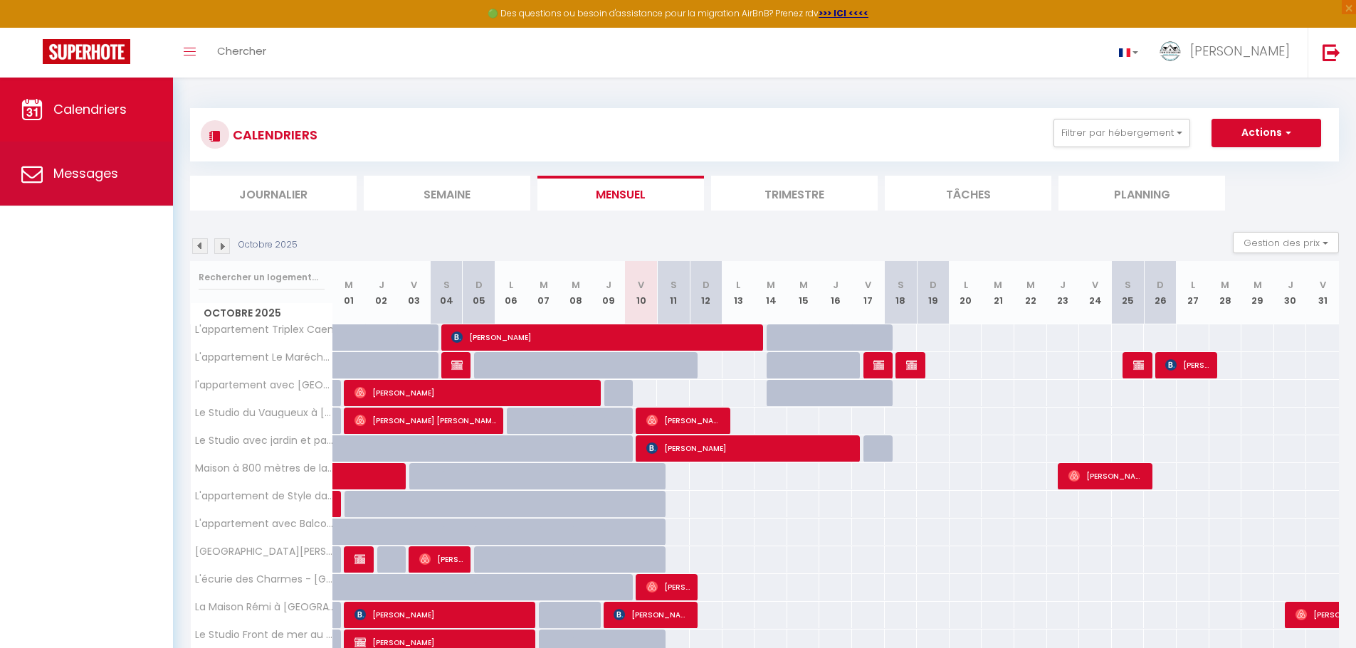
select select "message"
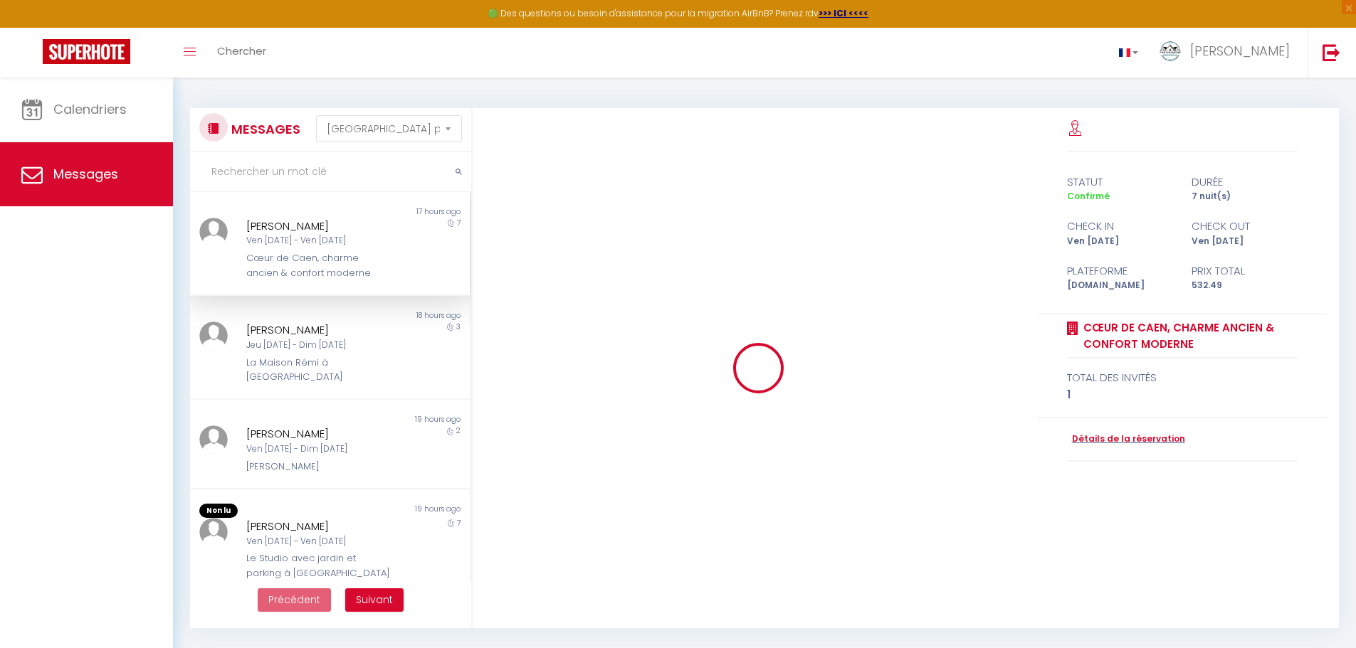
scroll to position [1517, 0]
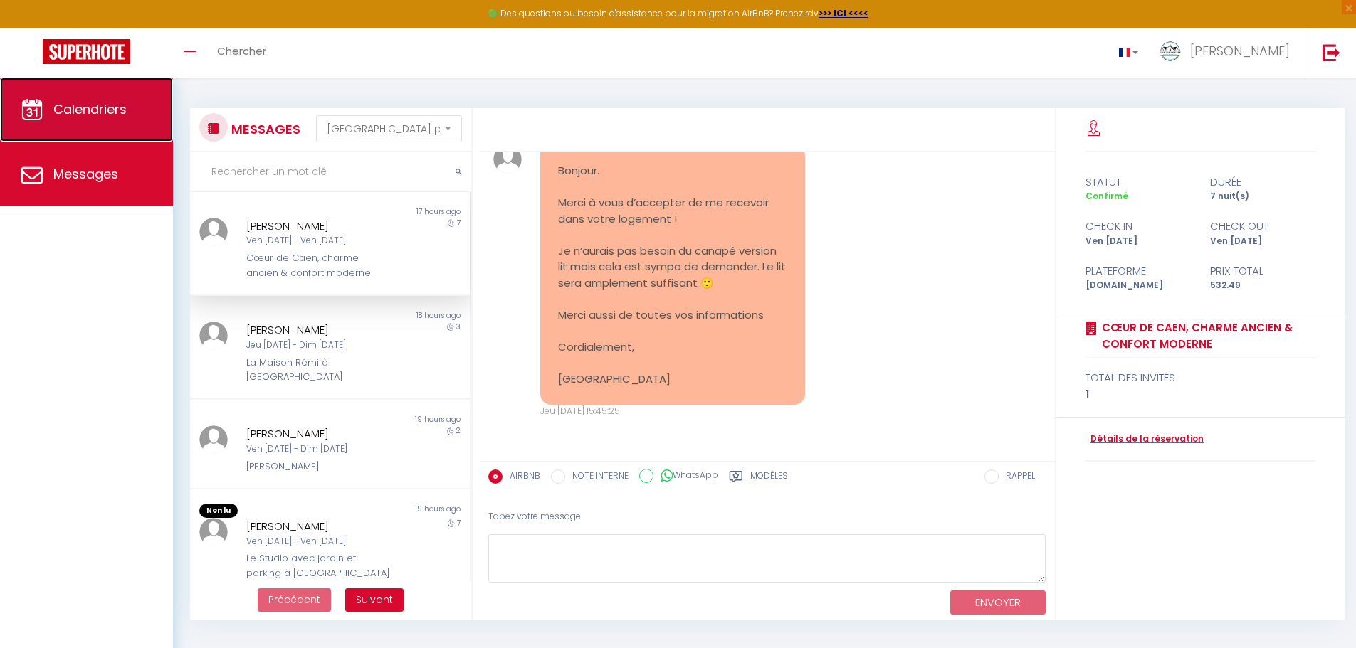
click at [99, 127] on link "Calendriers" at bounding box center [86, 110] width 173 height 64
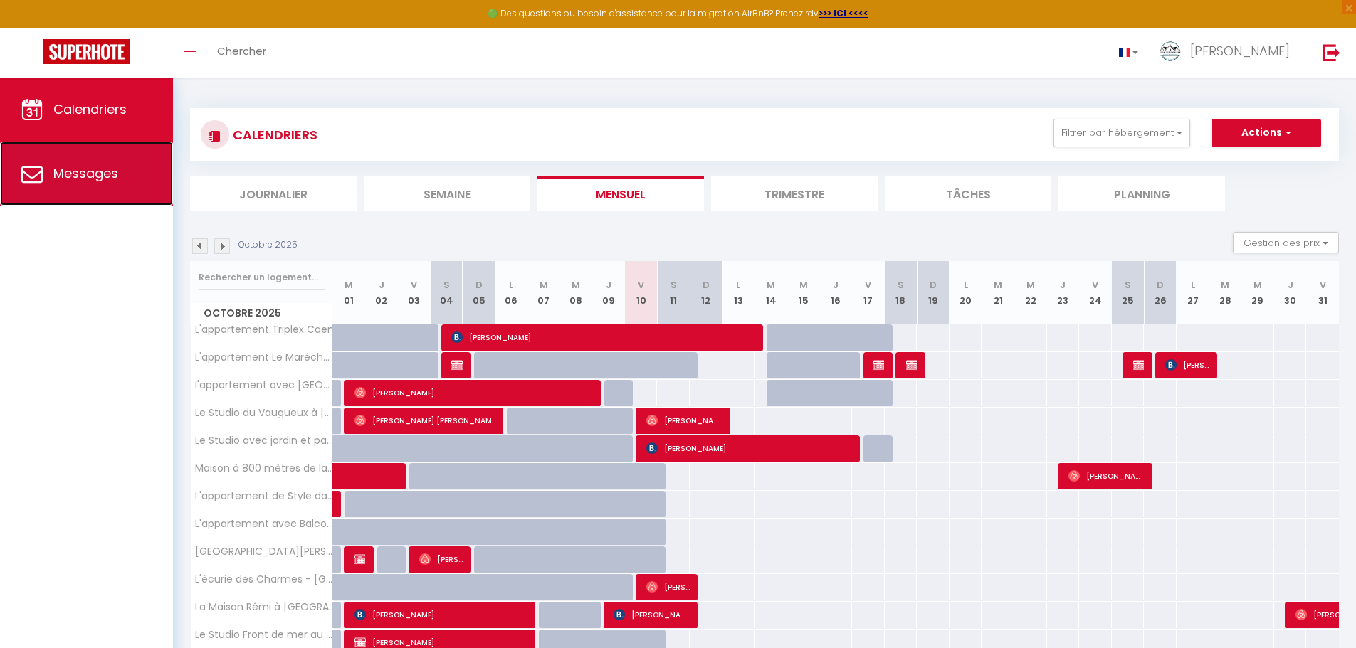
click at [107, 183] on link "Messages" at bounding box center [86, 174] width 173 height 64
select select "message"
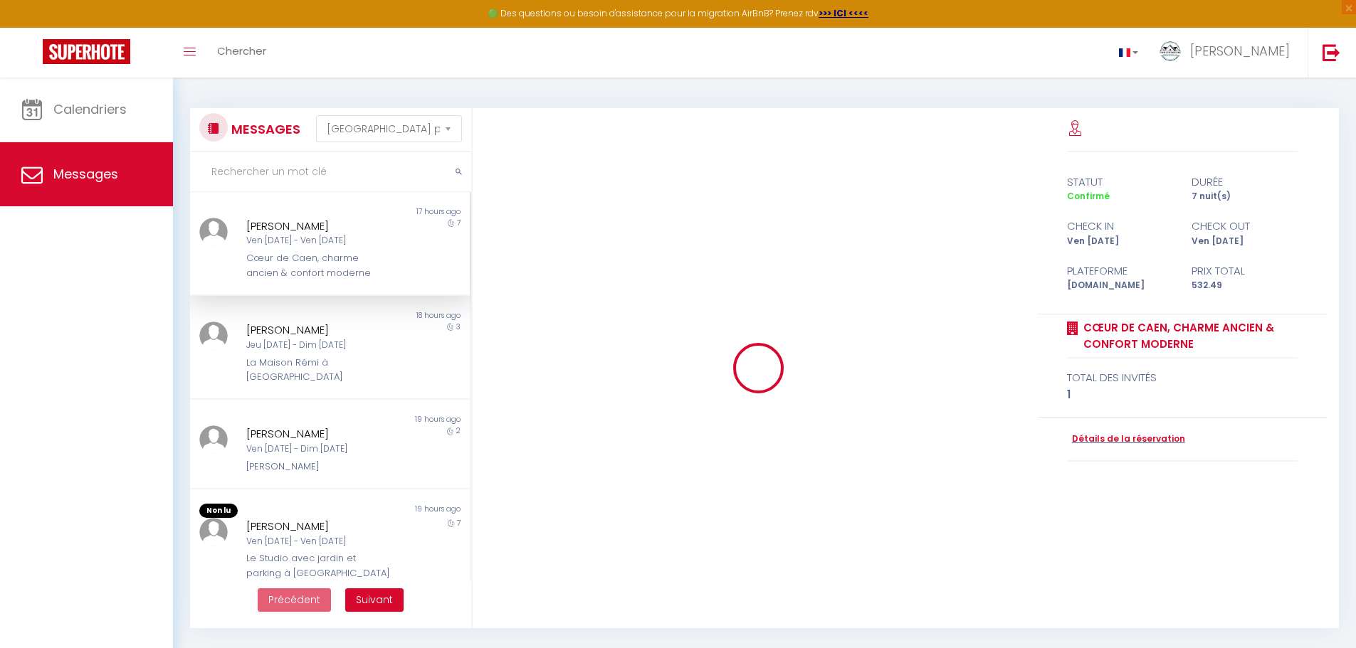
scroll to position [1517, 0]
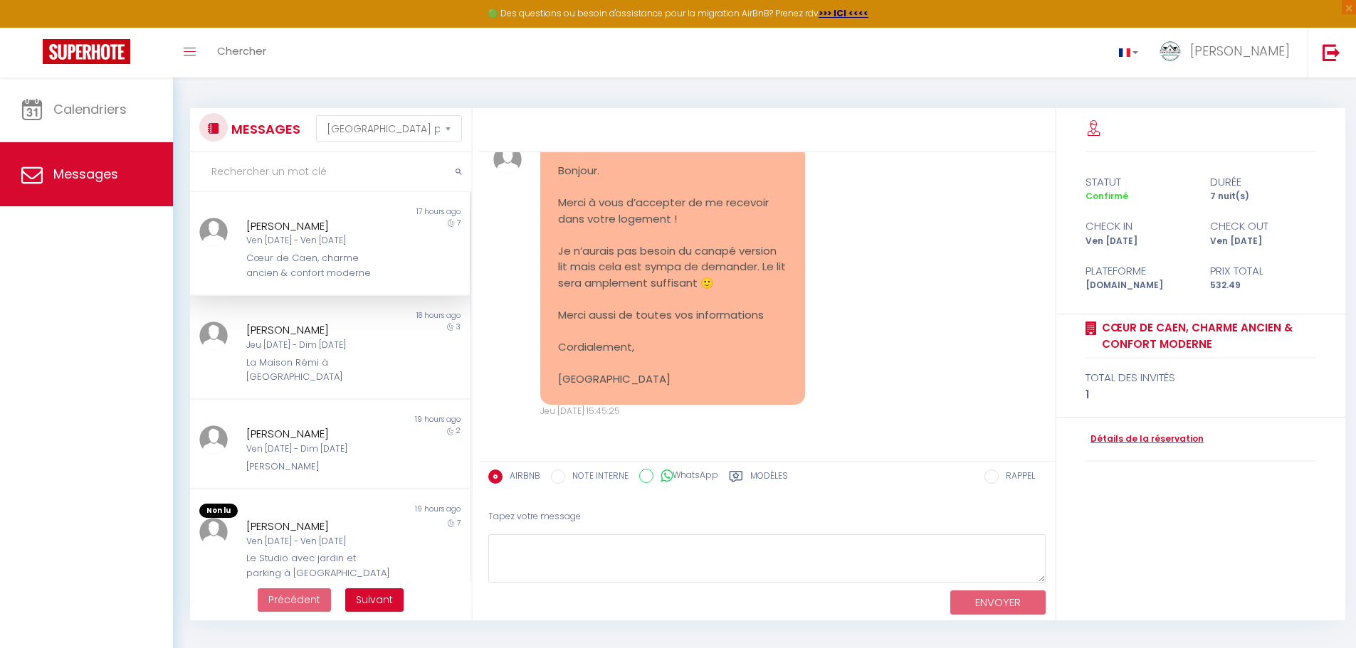
click at [557, 478] on input "NOTE INTERNE" at bounding box center [558, 477] width 14 height 14
radio input "true"
radio input "false"
click at [574, 547] on textarea at bounding box center [766, 559] width 557 height 49
click at [288, 361] on div "La Maison Rémi à [GEOGRAPHIC_DATA]" at bounding box center [318, 370] width 144 height 29
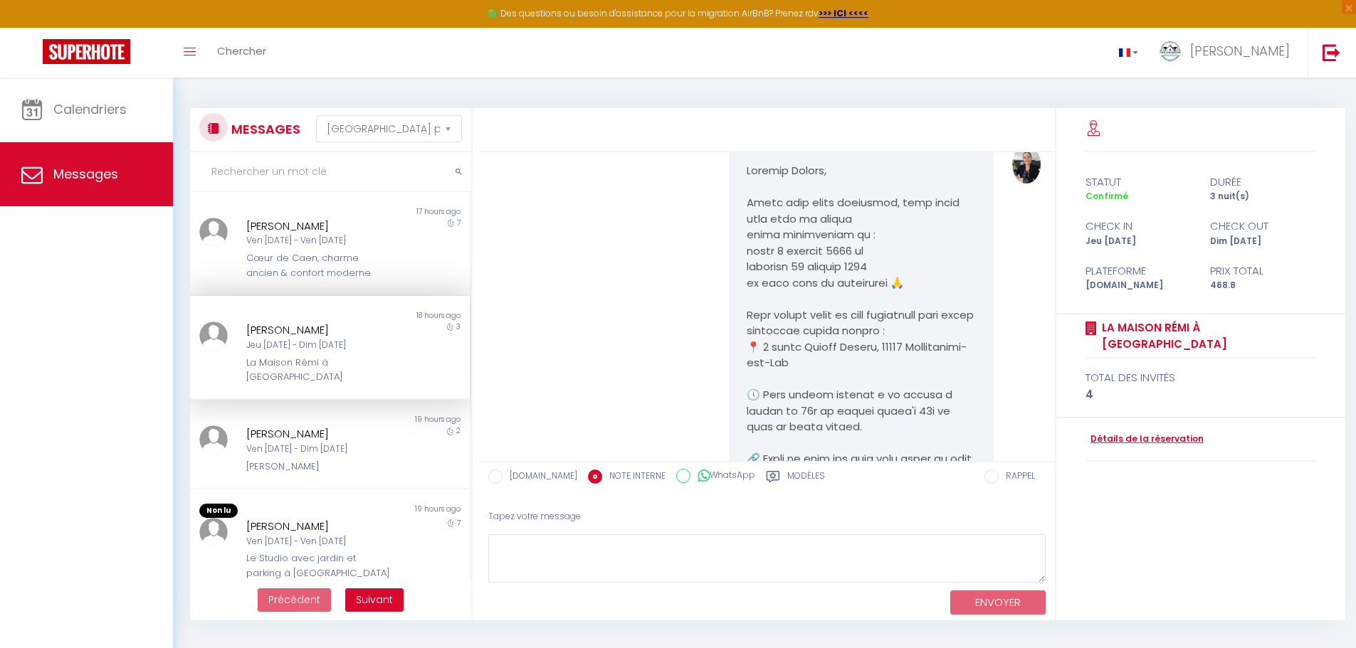
scroll to position [5624, 0]
